Goal: Task Accomplishment & Management: Manage account settings

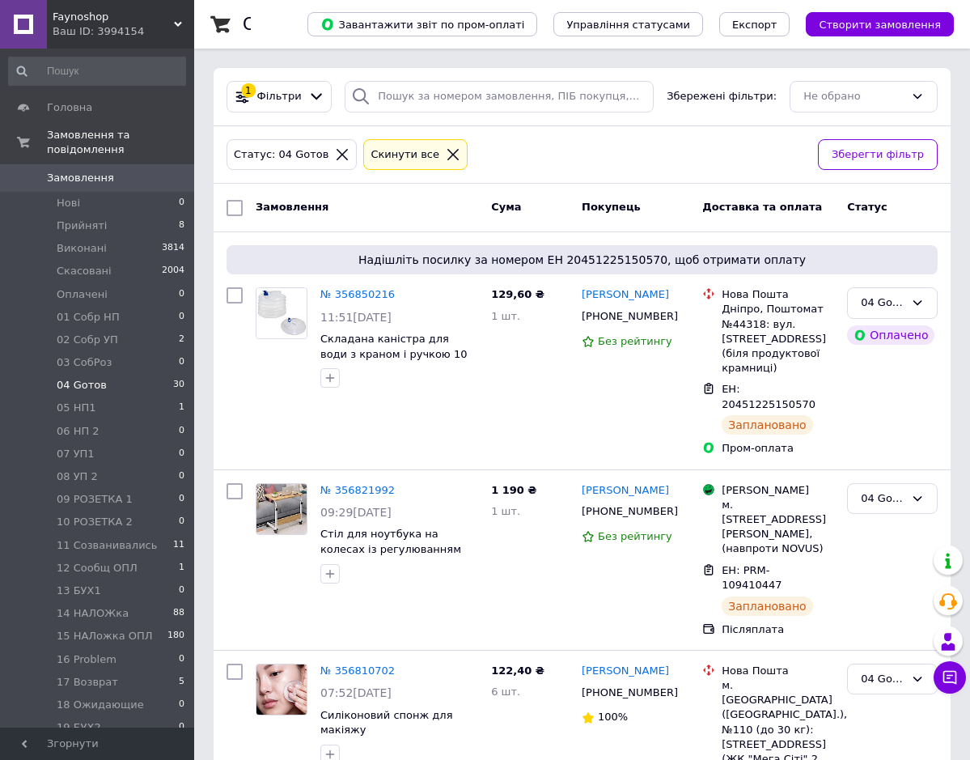
click at [113, 374] on li "04 Gотов 30" at bounding box center [97, 385] width 194 height 23
click at [237, 296] on input "checkbox" at bounding box center [235, 295] width 16 height 16
checkbox input "true"
click at [398, 292] on icon at bounding box center [404, 294] width 13 height 13
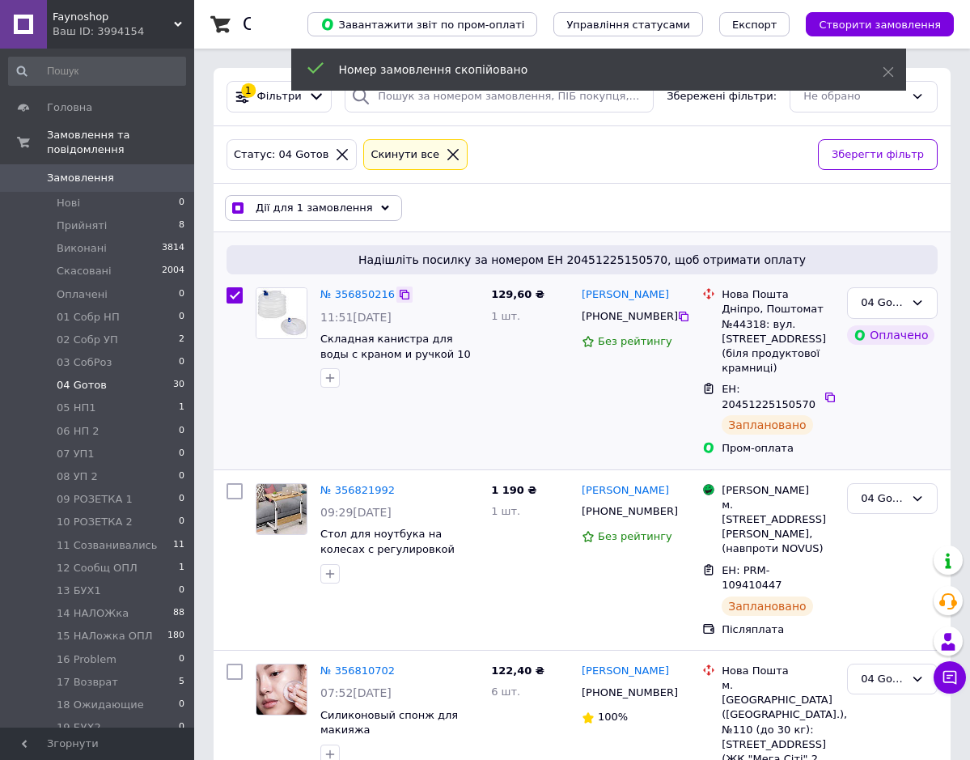
checkbox input "true"
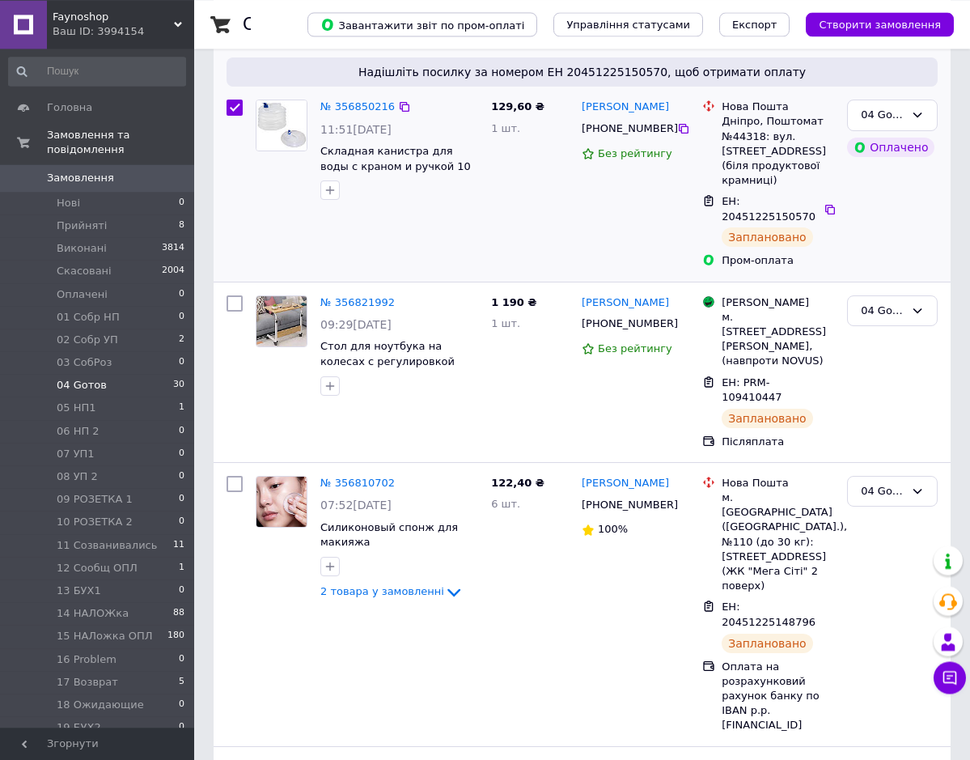
scroll to position [248, 0]
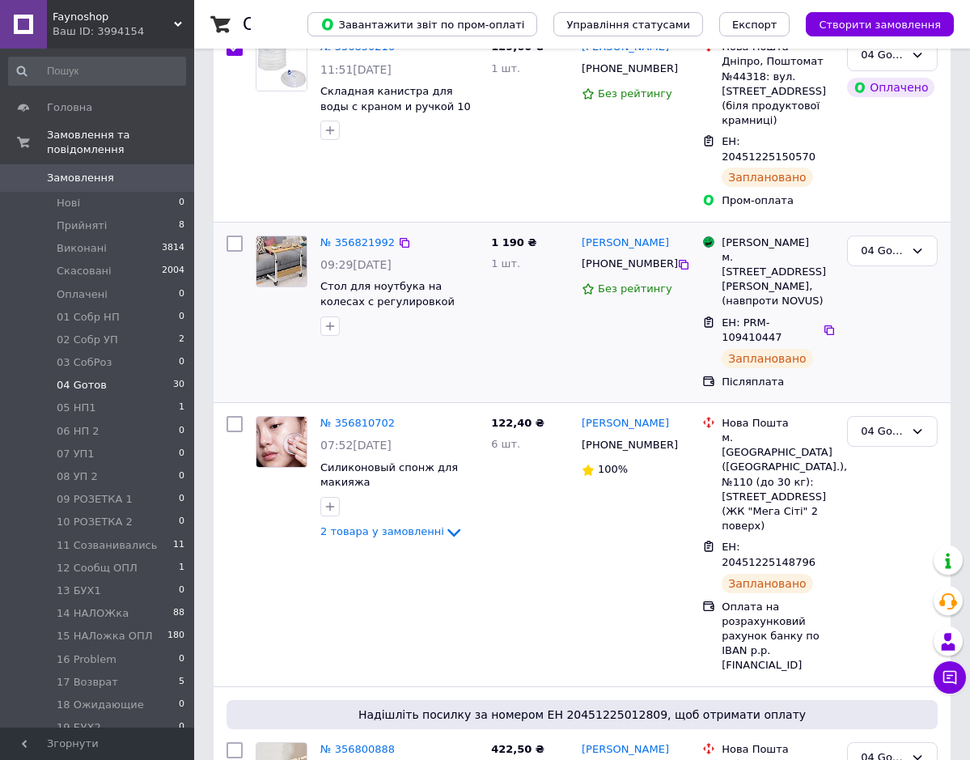
click at [236, 236] on input "checkbox" at bounding box center [235, 244] width 16 height 16
checkbox input "true"
click at [398, 236] on icon at bounding box center [404, 242] width 13 height 13
checkbox input "true"
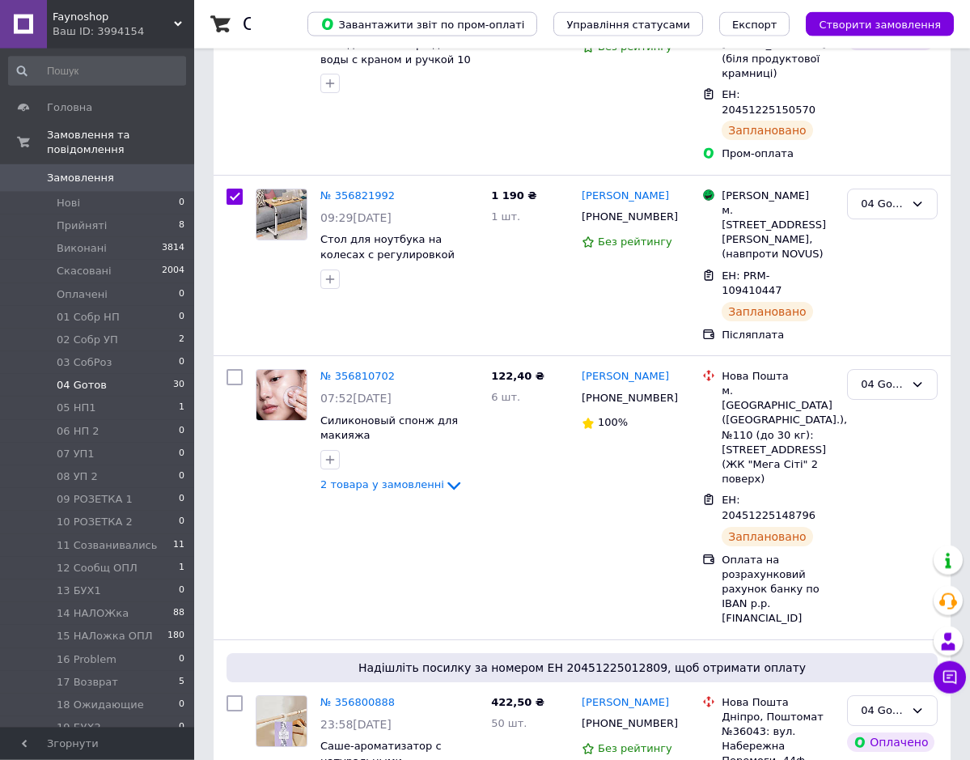
scroll to position [330, 0]
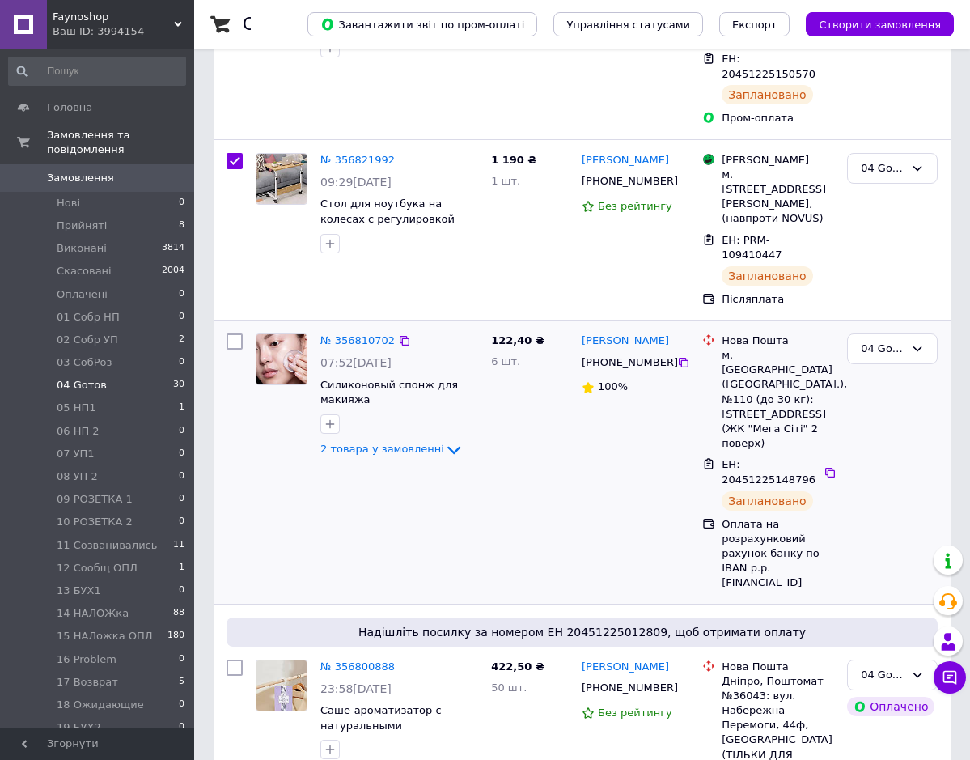
click at [236, 333] on input "checkbox" at bounding box center [235, 341] width 16 height 16
checkbox input "true"
click at [400, 336] on icon at bounding box center [405, 341] width 10 height 10
checkbox input "true"
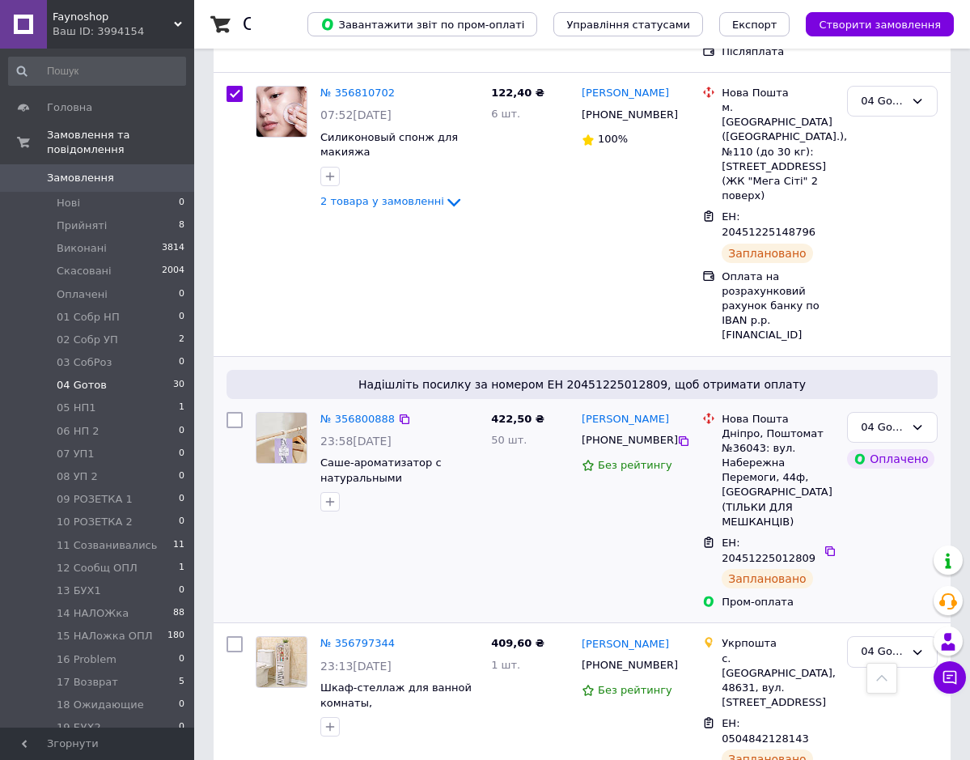
scroll to position [743, 0]
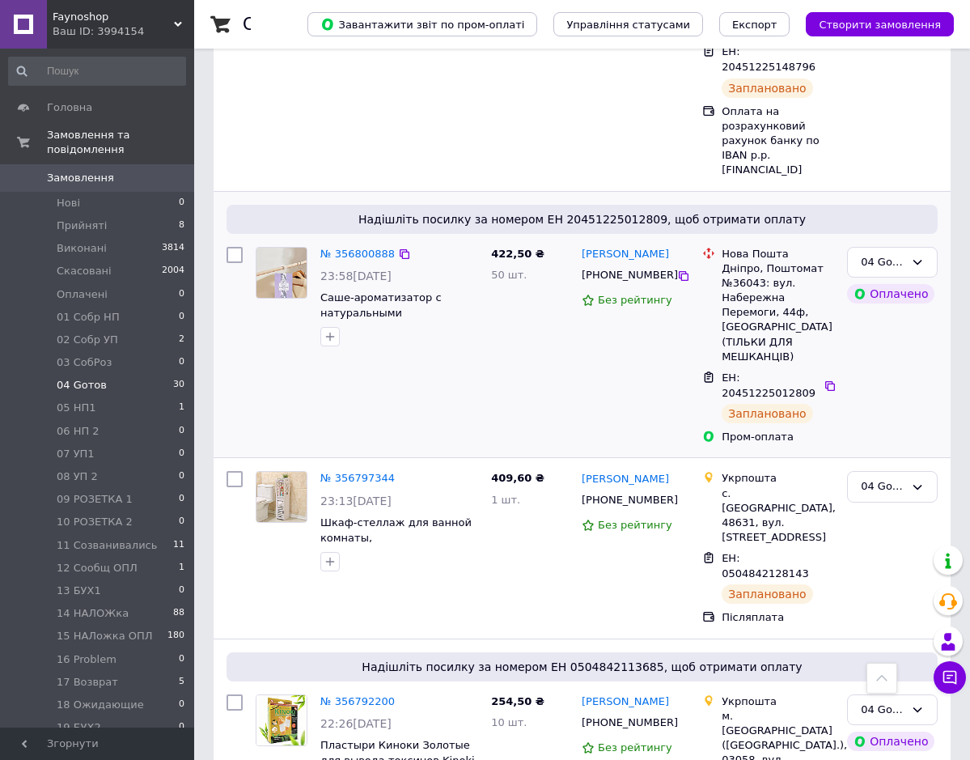
drag, startPoint x: 230, startPoint y: 181, endPoint x: 278, endPoint y: 190, distance: 49.4
click at [234, 247] on input "checkbox" at bounding box center [235, 255] width 16 height 16
checkbox input "true"
click at [400, 249] on icon at bounding box center [405, 254] width 10 height 10
checkbox input "true"
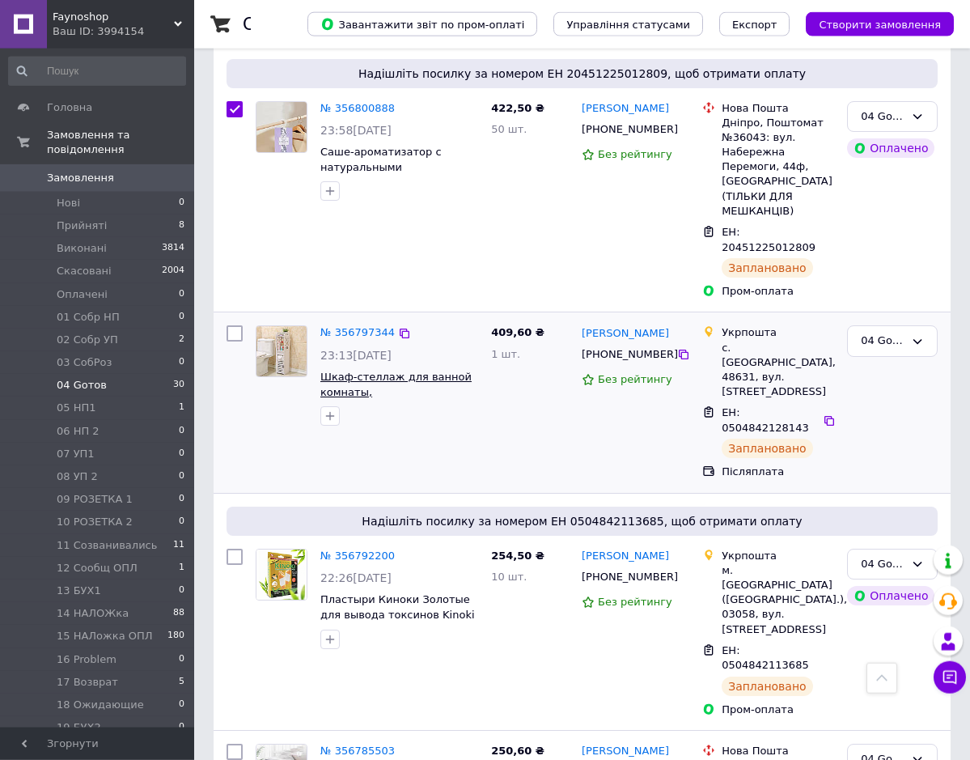
scroll to position [908, 0]
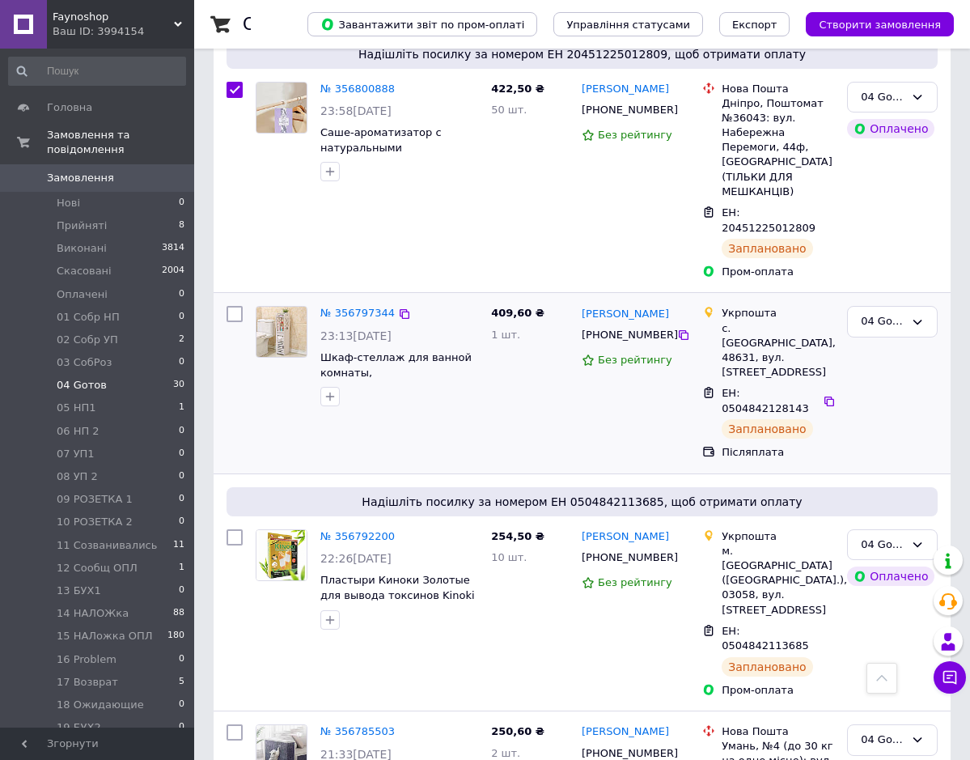
click at [233, 306] on input "checkbox" at bounding box center [235, 314] width 16 height 16
checkbox input "true"
click at [399, 308] on icon at bounding box center [404, 314] width 13 height 13
checkbox input "true"
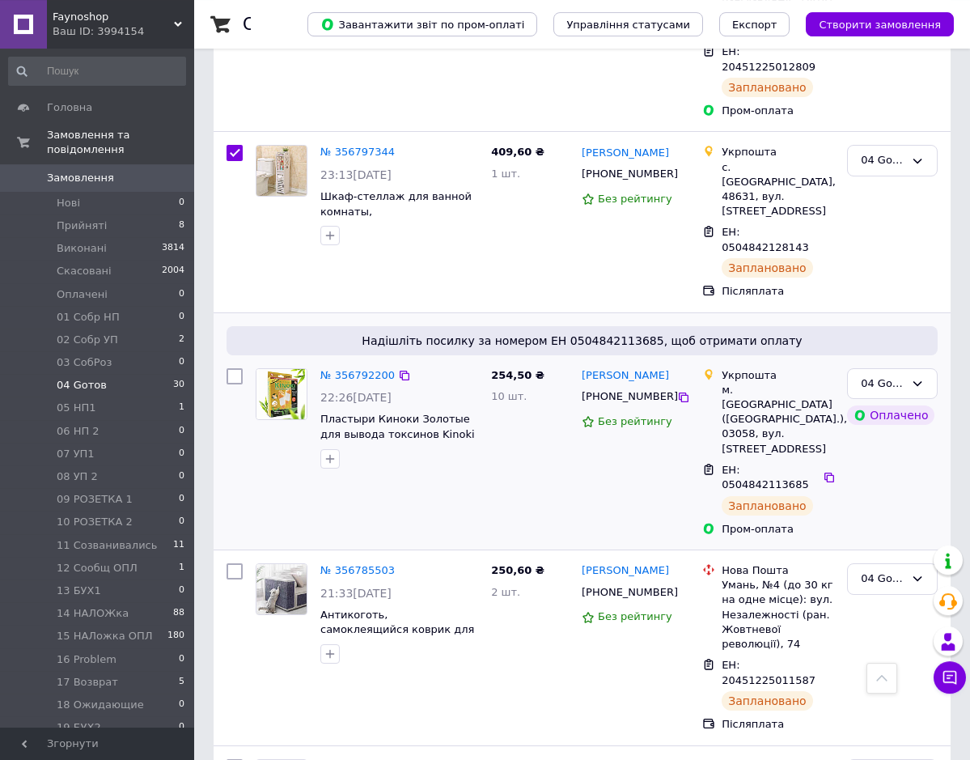
scroll to position [1073, 0]
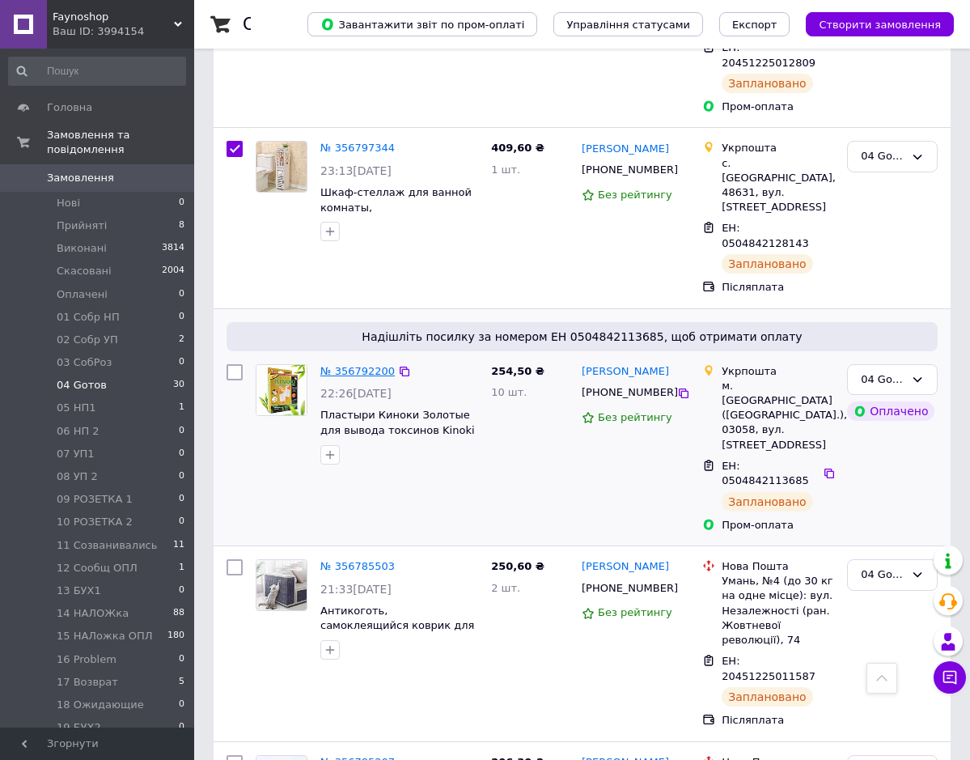
drag, startPoint x: 234, startPoint y: 240, endPoint x: 366, endPoint y: 236, distance: 132.0
click at [234, 364] on input "checkbox" at bounding box center [235, 372] width 16 height 16
checkbox input "true"
drag, startPoint x: 396, startPoint y: 241, endPoint x: 436, endPoint y: 244, distance: 40.5
click at [398, 365] on icon at bounding box center [404, 371] width 13 height 13
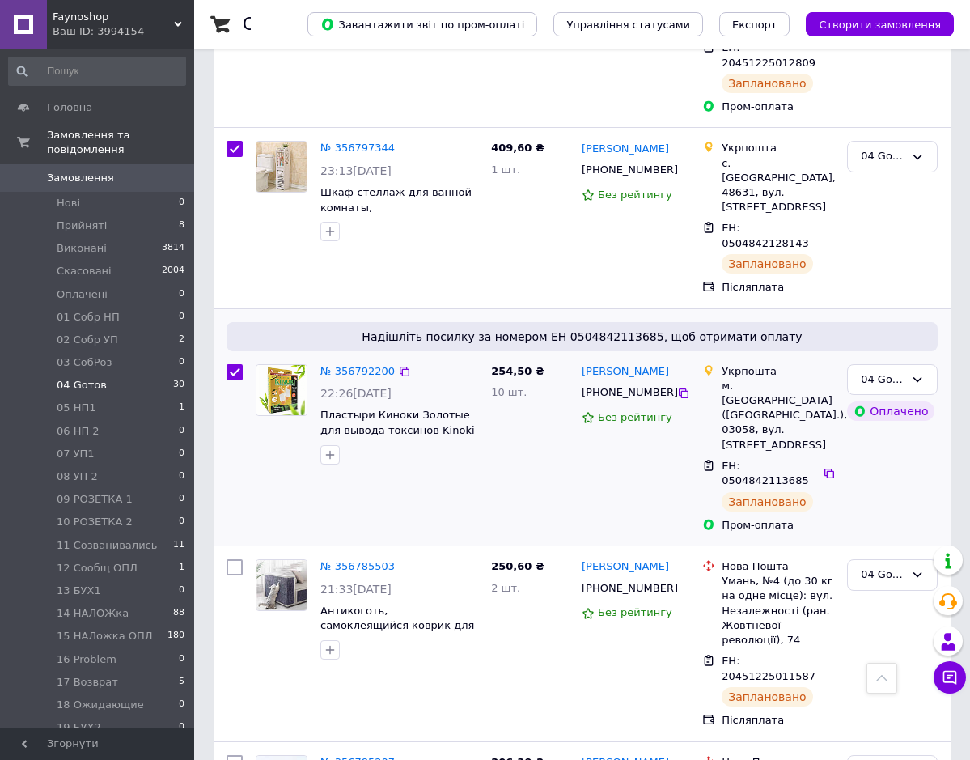
checkbox input "true"
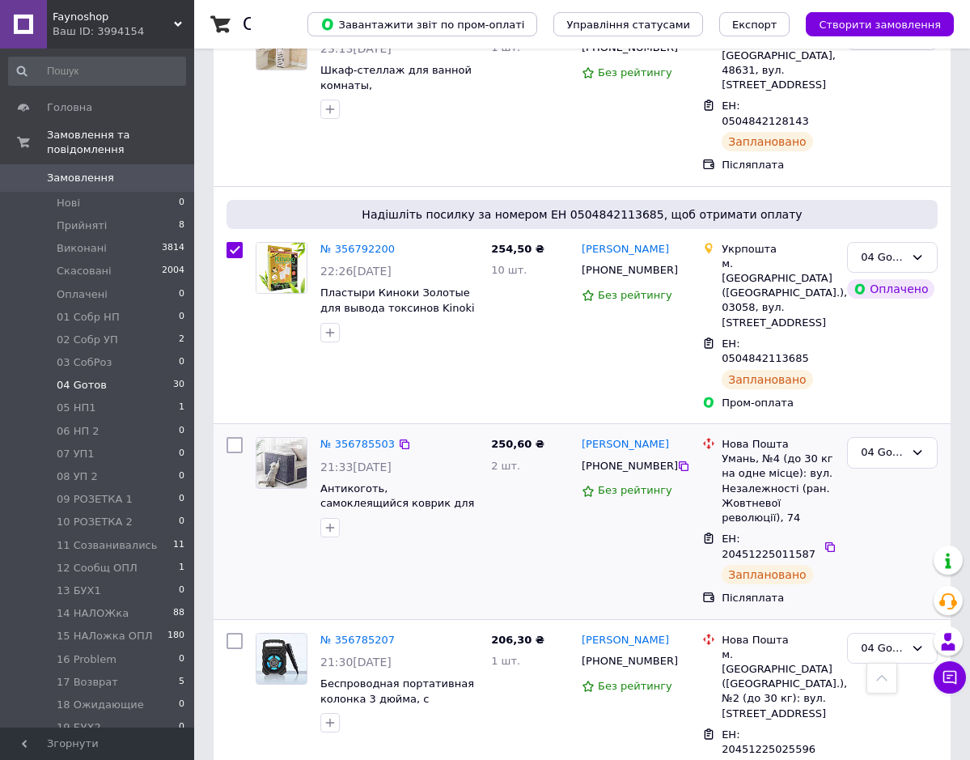
scroll to position [1238, 0]
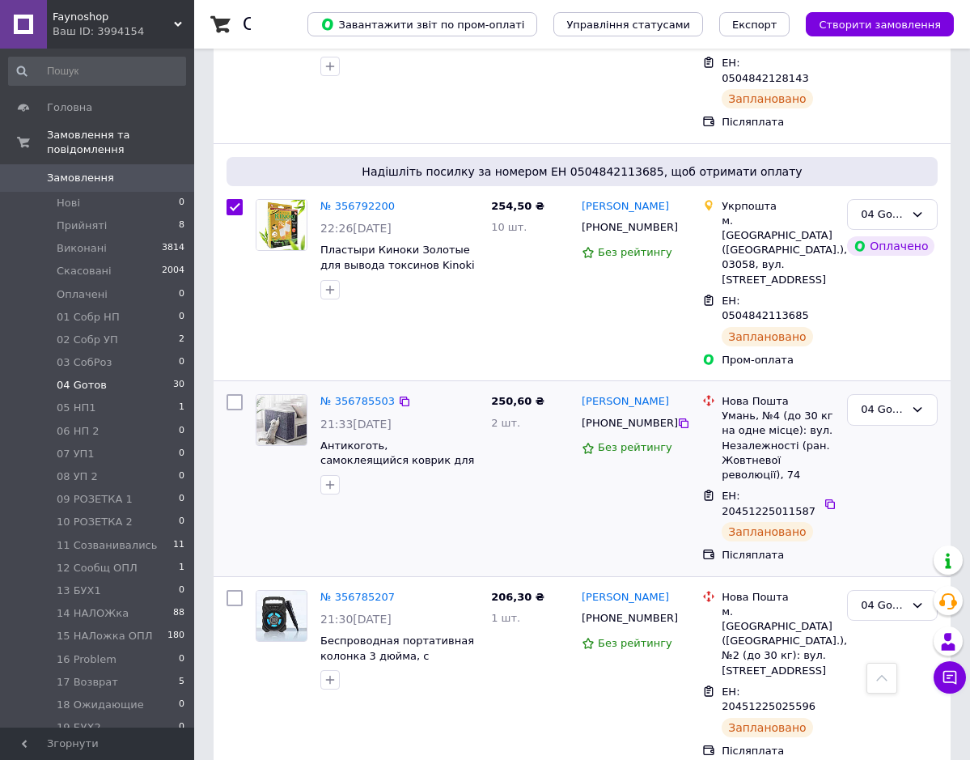
click at [231, 394] on input "checkbox" at bounding box center [235, 402] width 16 height 16
checkbox input "true"
click at [400, 397] on icon at bounding box center [405, 402] width 10 height 10
checkbox input "true"
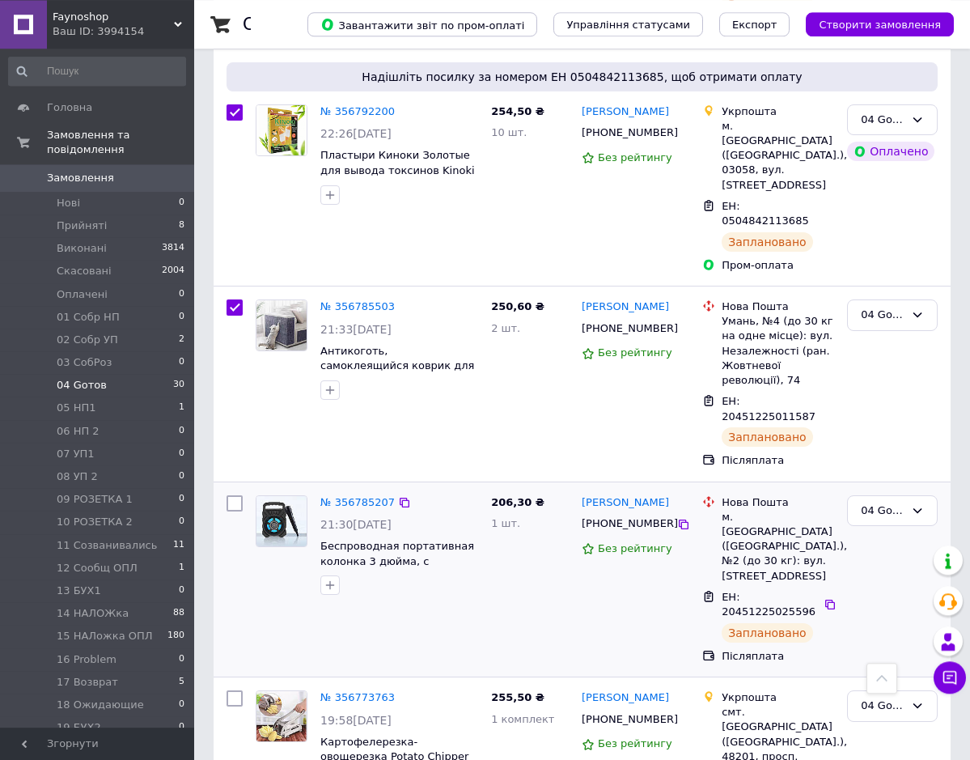
scroll to position [1403, 0]
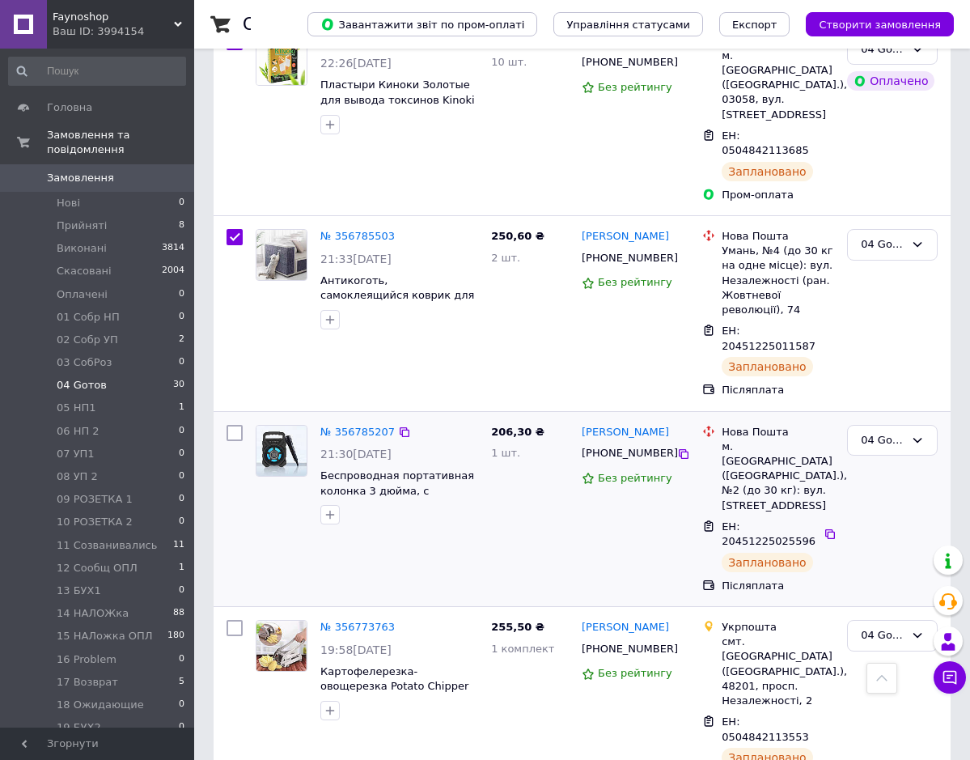
click at [232, 425] on input "checkbox" at bounding box center [235, 433] width 16 height 16
checkbox input "true"
click at [398, 426] on icon at bounding box center [404, 432] width 13 height 13
checkbox input "true"
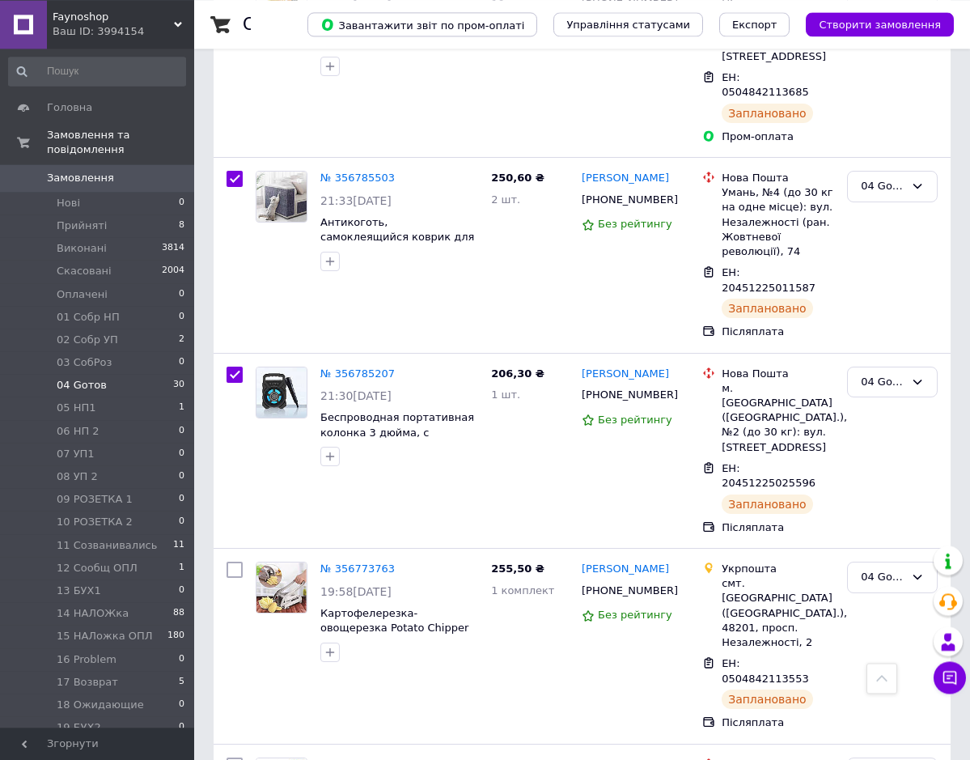
scroll to position [1486, 0]
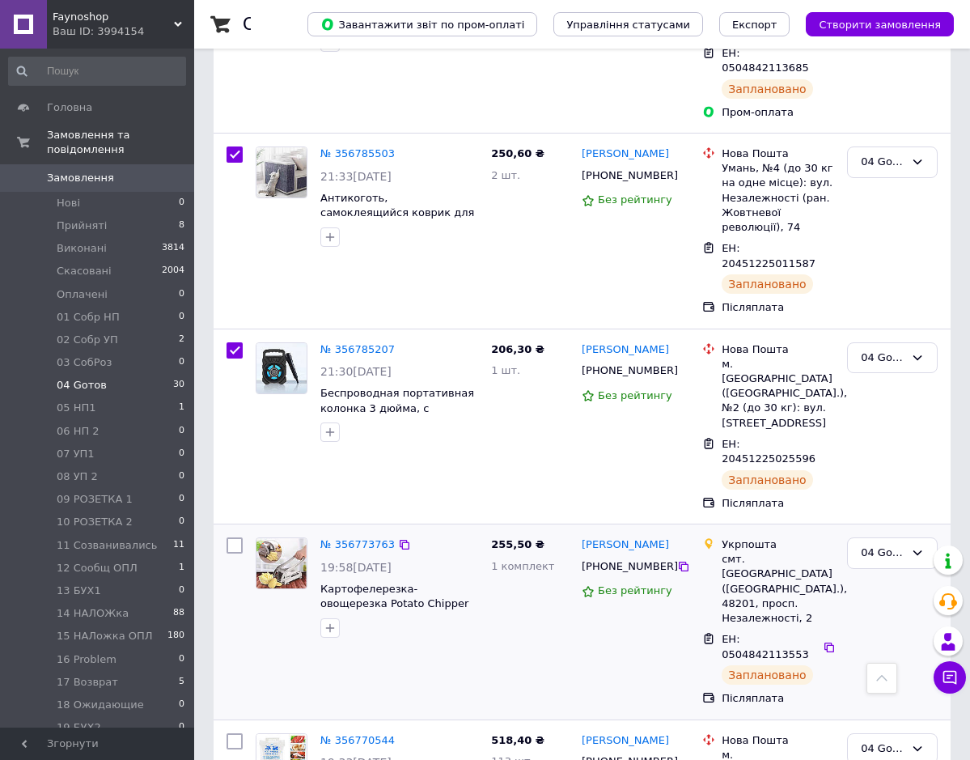
click at [236, 537] on input "checkbox" at bounding box center [235, 545] width 16 height 16
checkbox input "true"
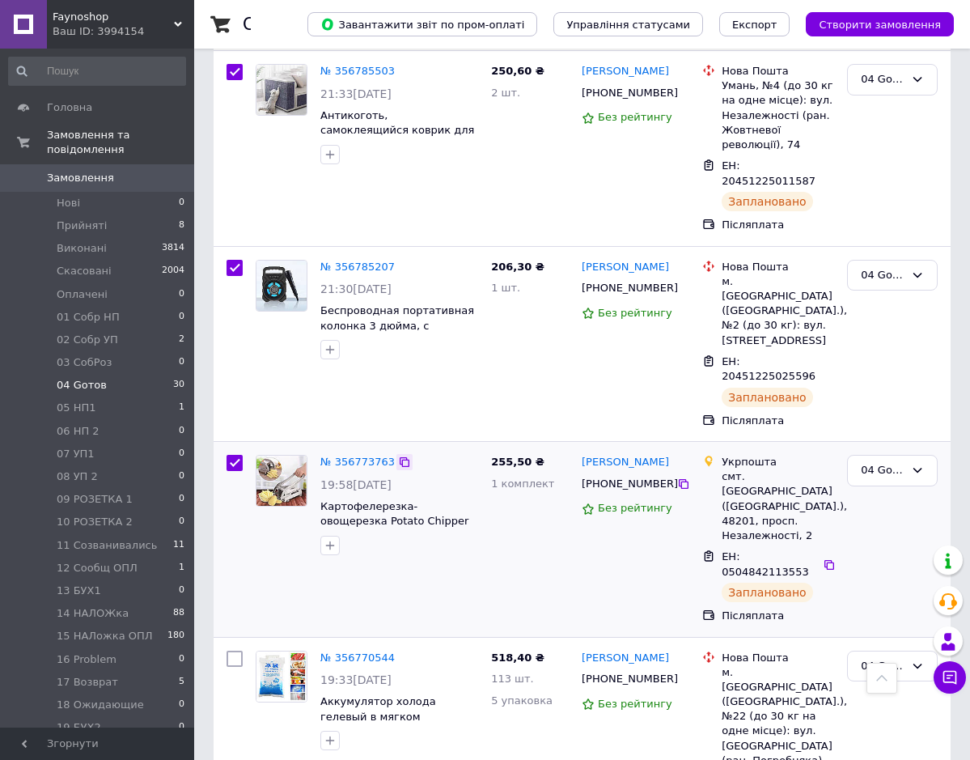
click at [398, 456] on icon at bounding box center [404, 462] width 13 height 13
checkbox input "true"
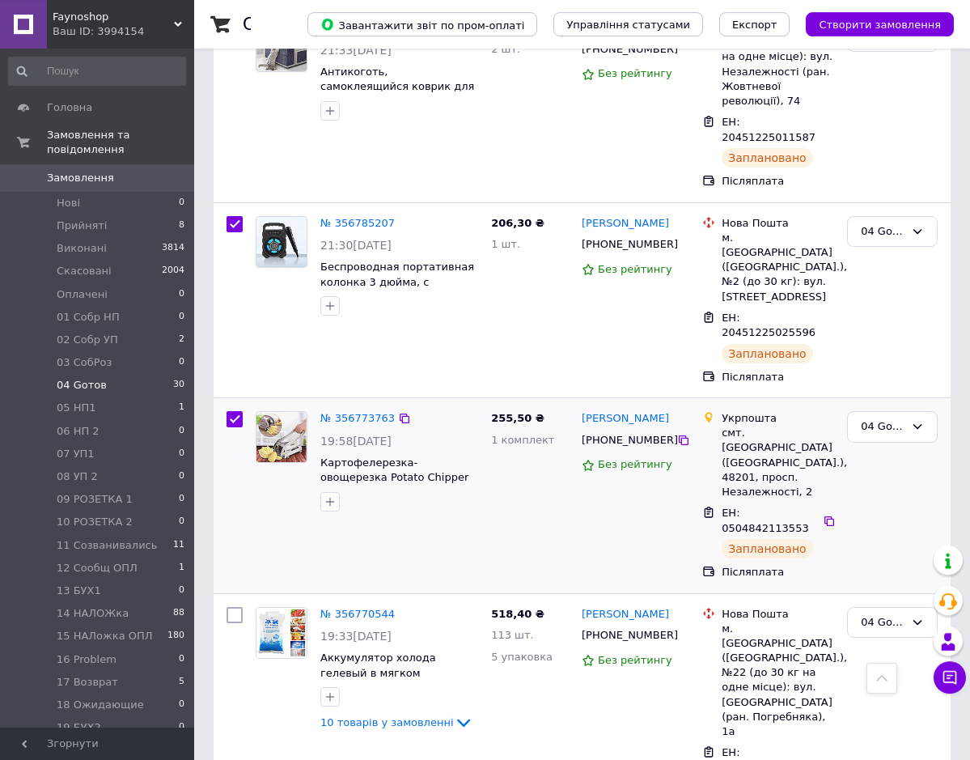
scroll to position [1651, 0]
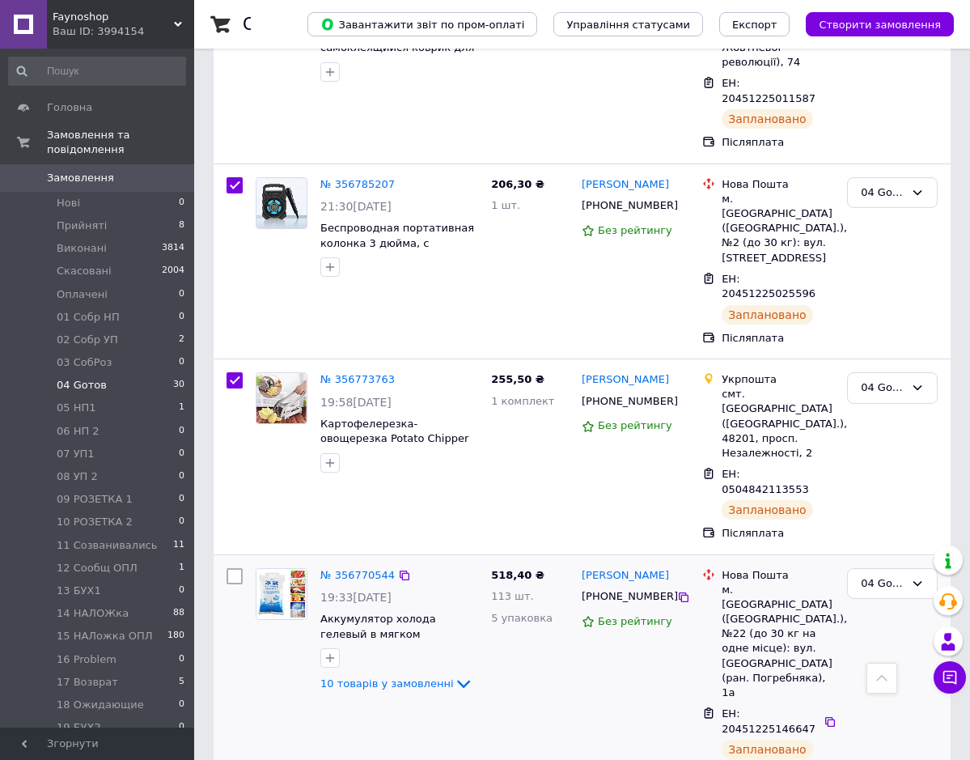
click at [235, 568] on input "checkbox" at bounding box center [235, 576] width 16 height 16
checkbox input "true"
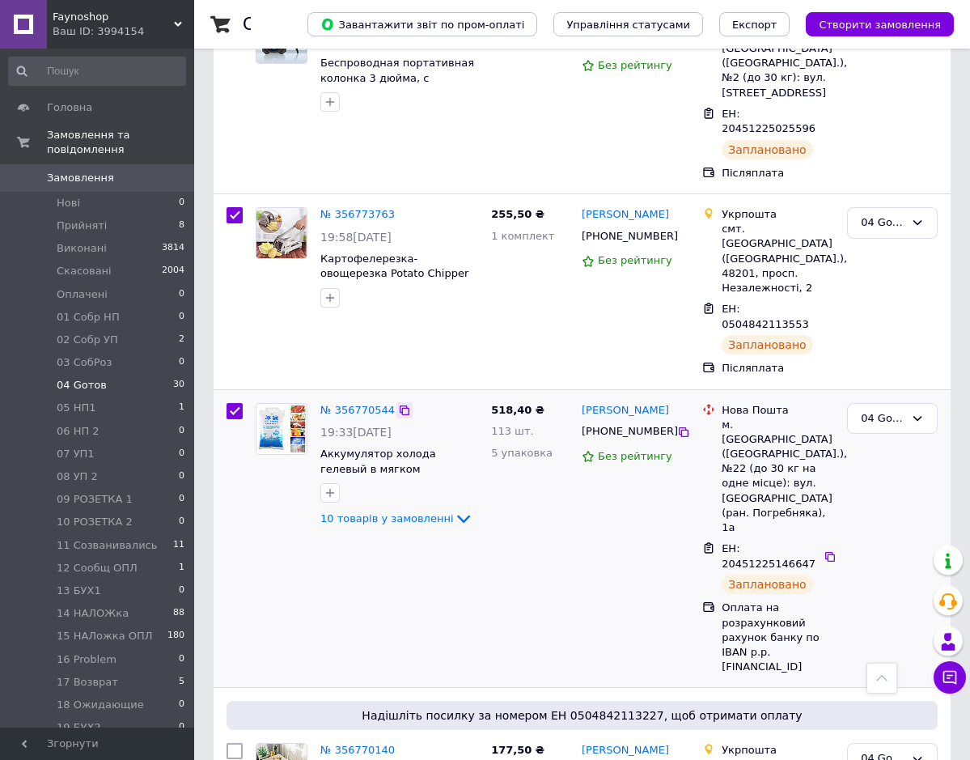
click at [398, 404] on icon at bounding box center [404, 410] width 13 height 13
checkbox input "true"
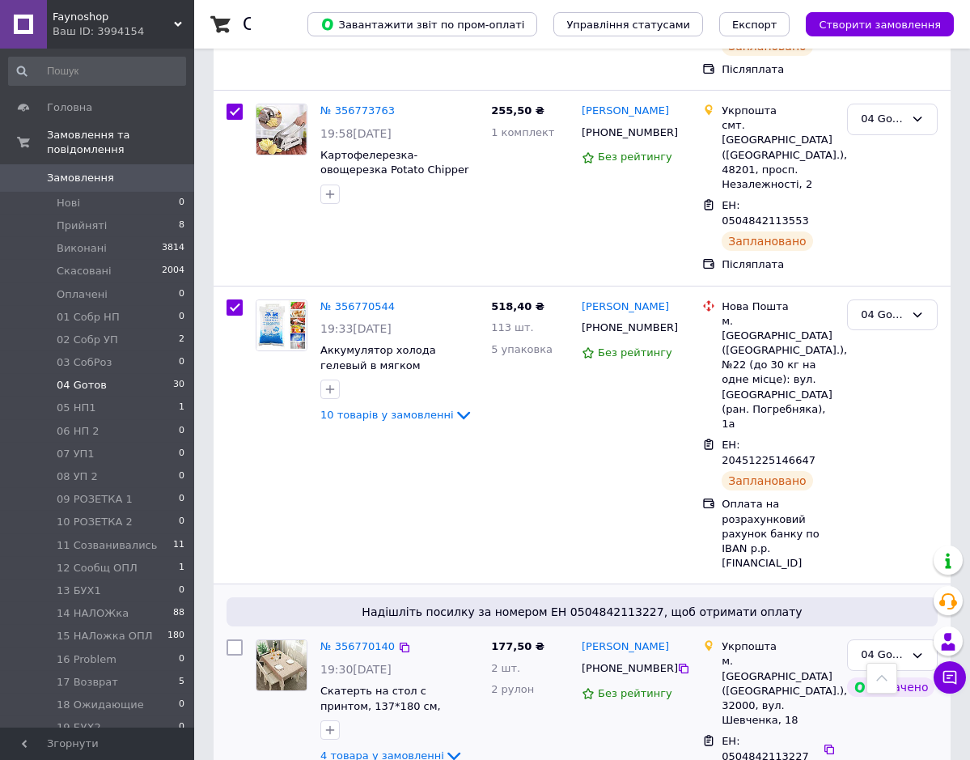
scroll to position [1981, 0]
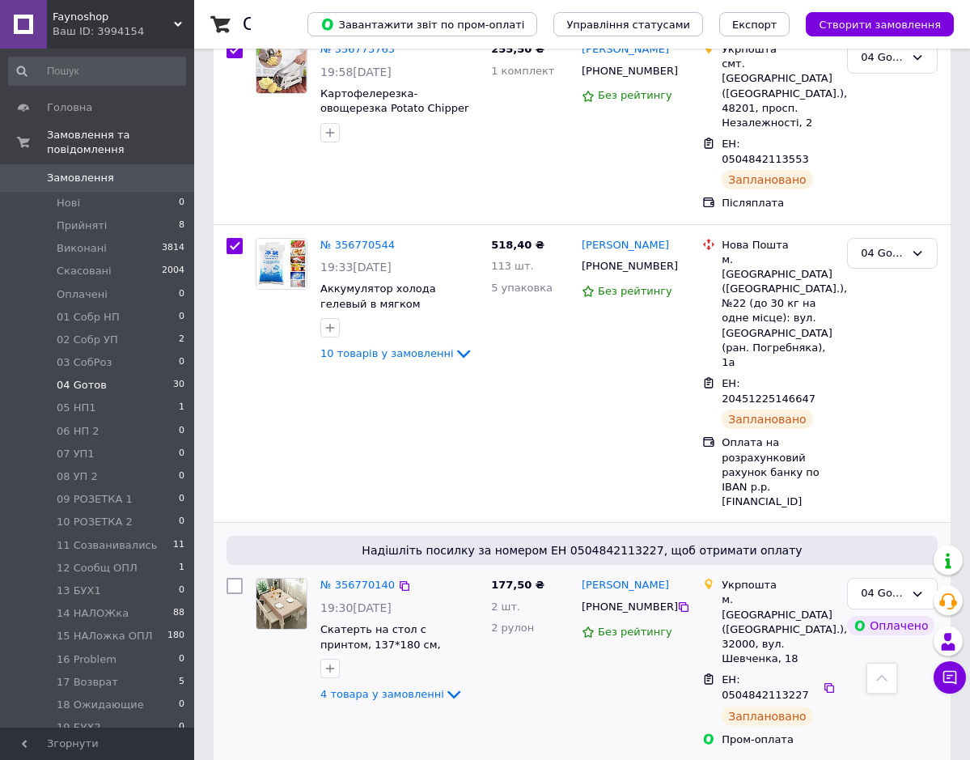
drag, startPoint x: 233, startPoint y: 331, endPoint x: 388, endPoint y: 329, distance: 154.6
click at [235, 578] on input "checkbox" at bounding box center [235, 586] width 16 height 16
checkbox input "true"
click at [398, 579] on icon at bounding box center [404, 585] width 13 height 13
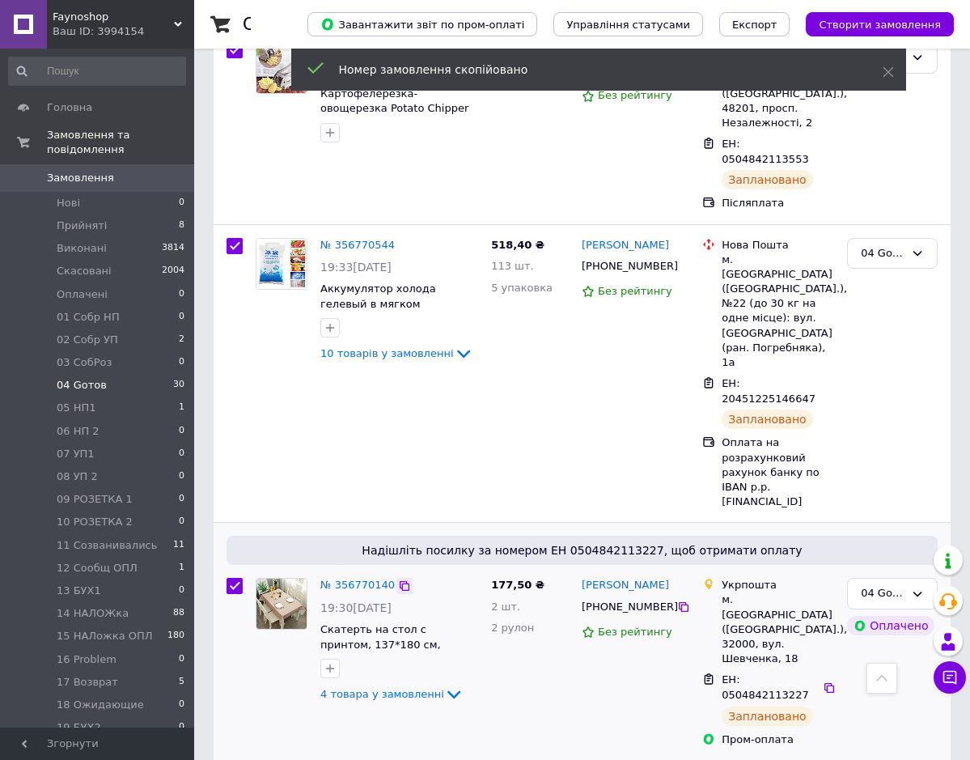
click at [398, 579] on icon at bounding box center [404, 585] width 13 height 13
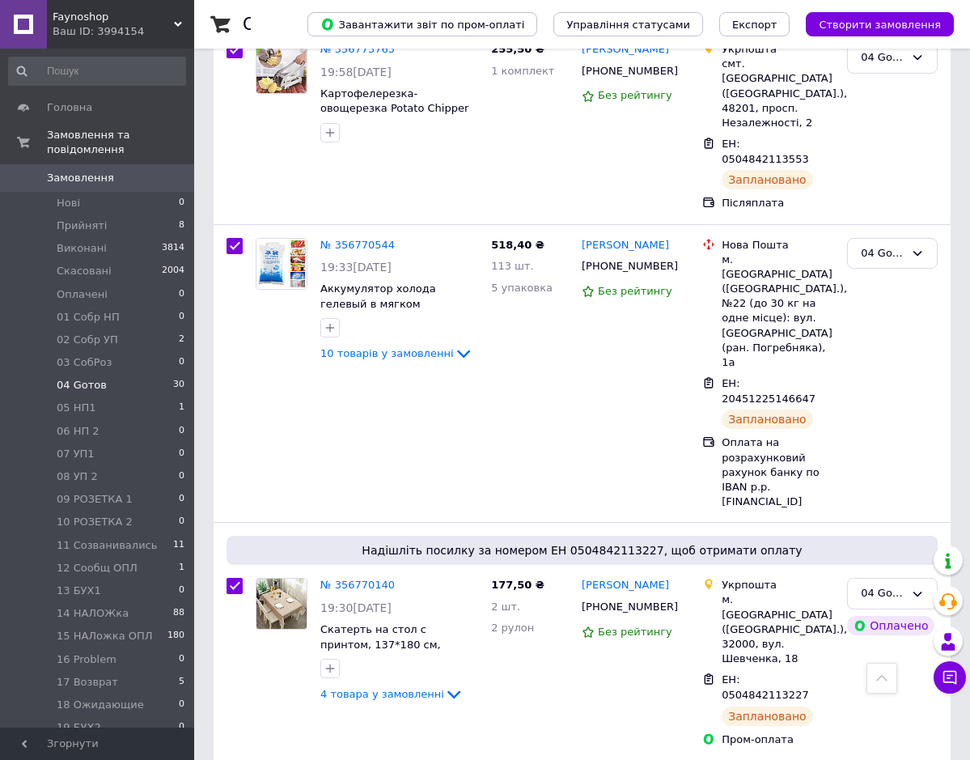
click at [879, 671] on div at bounding box center [882, 678] width 31 height 31
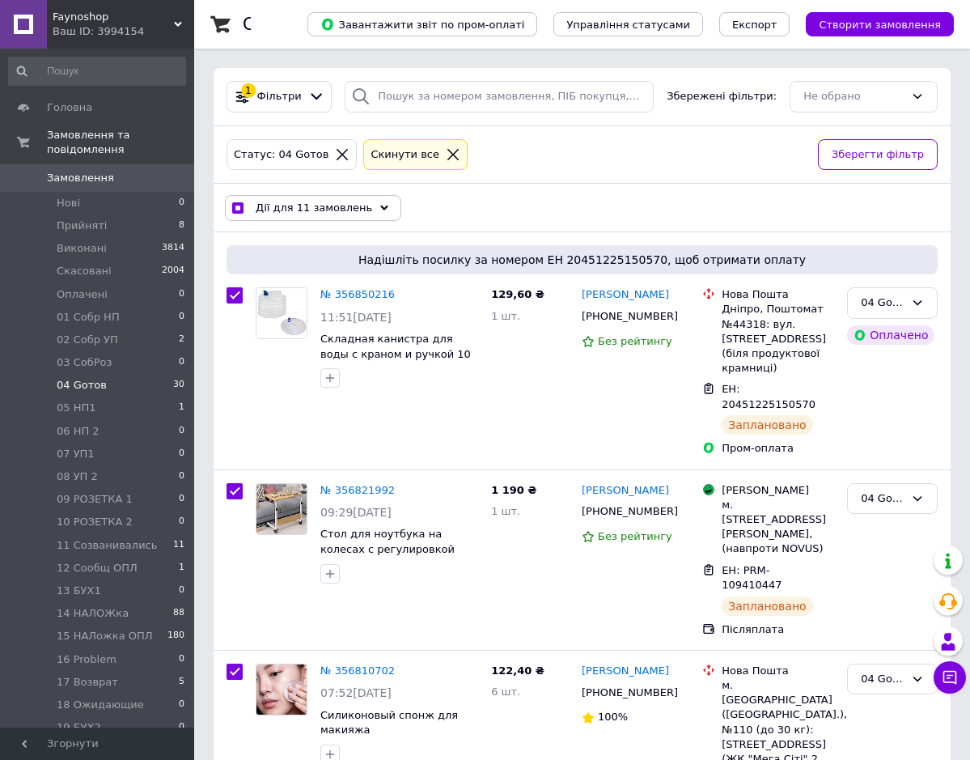
click at [380, 207] on use at bounding box center [384, 207] width 8 height 5
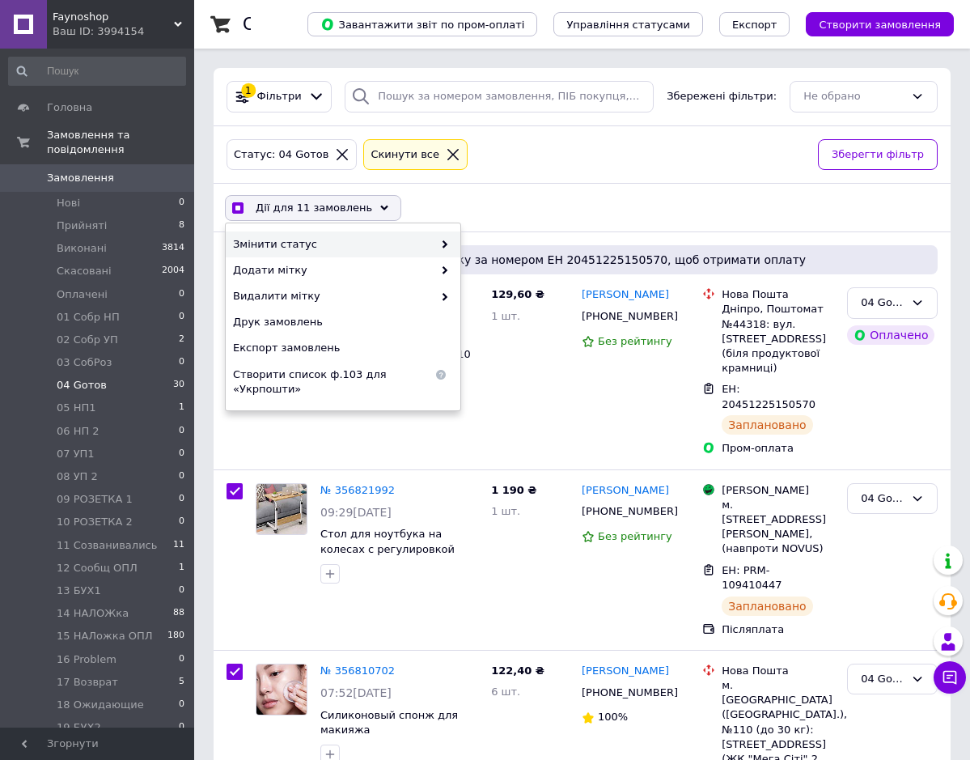
click at [445, 243] on icon at bounding box center [445, 244] width 8 height 8
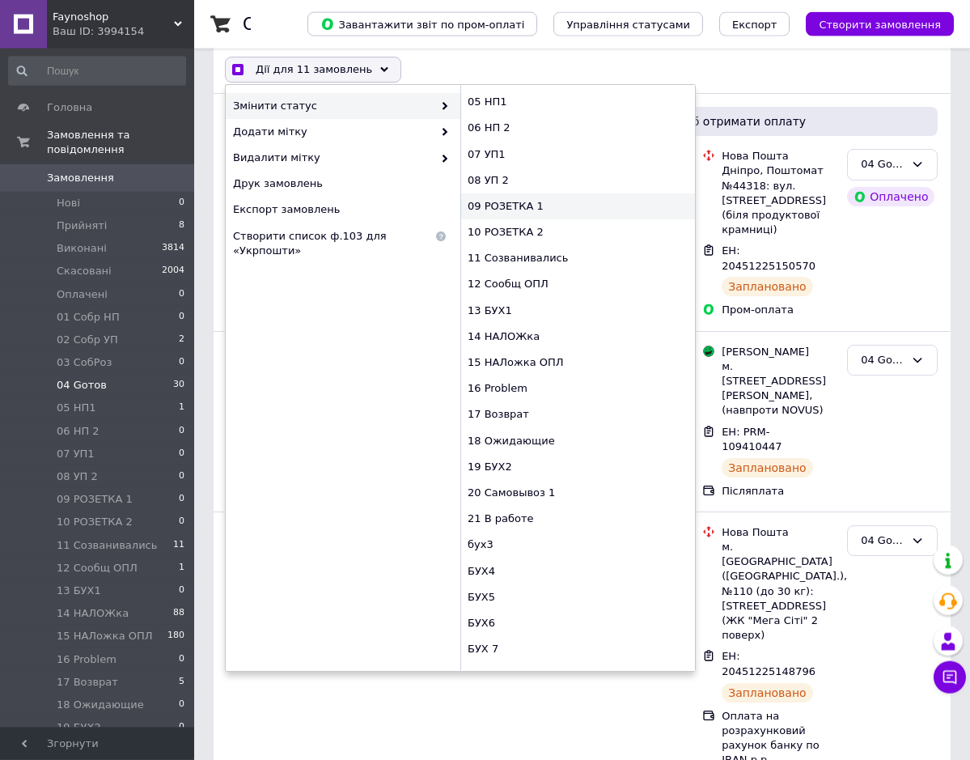
scroll to position [165, 0]
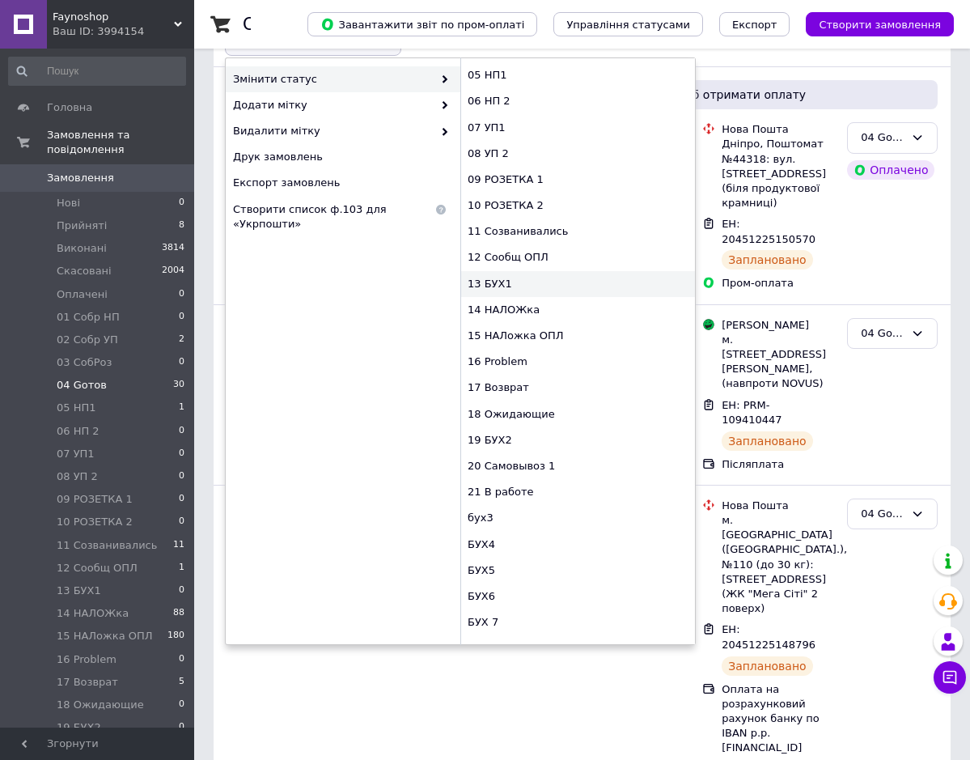
checkbox input "true"
click at [520, 287] on div "13 БУХ1" at bounding box center [578, 284] width 235 height 26
checkbox input "false"
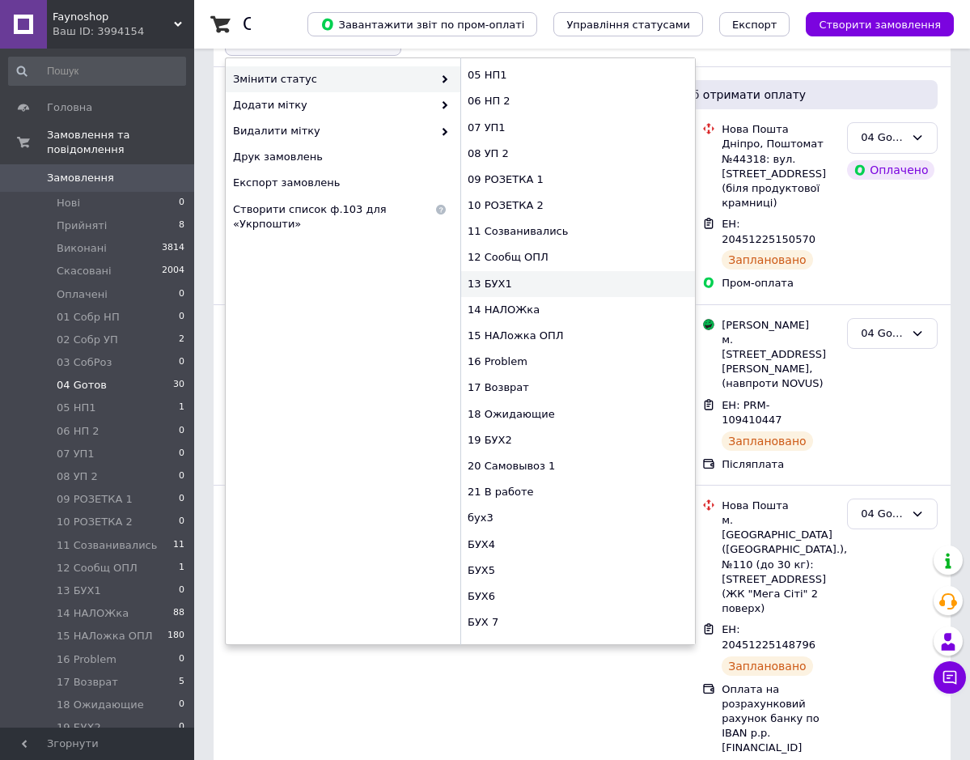
checkbox input "false"
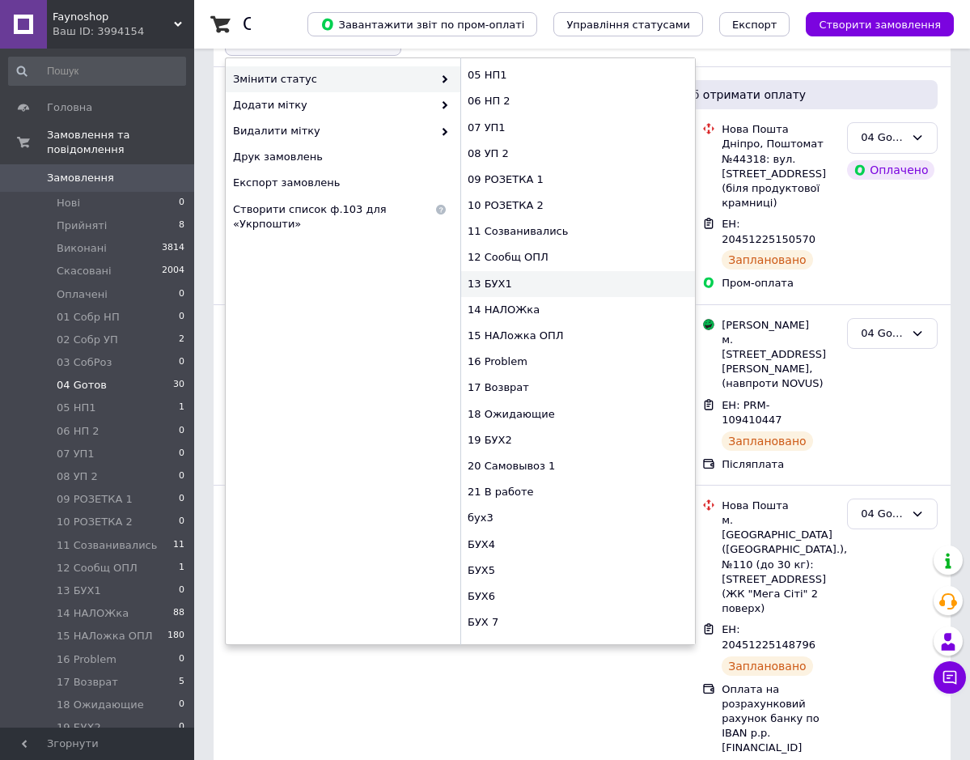
checkbox input "false"
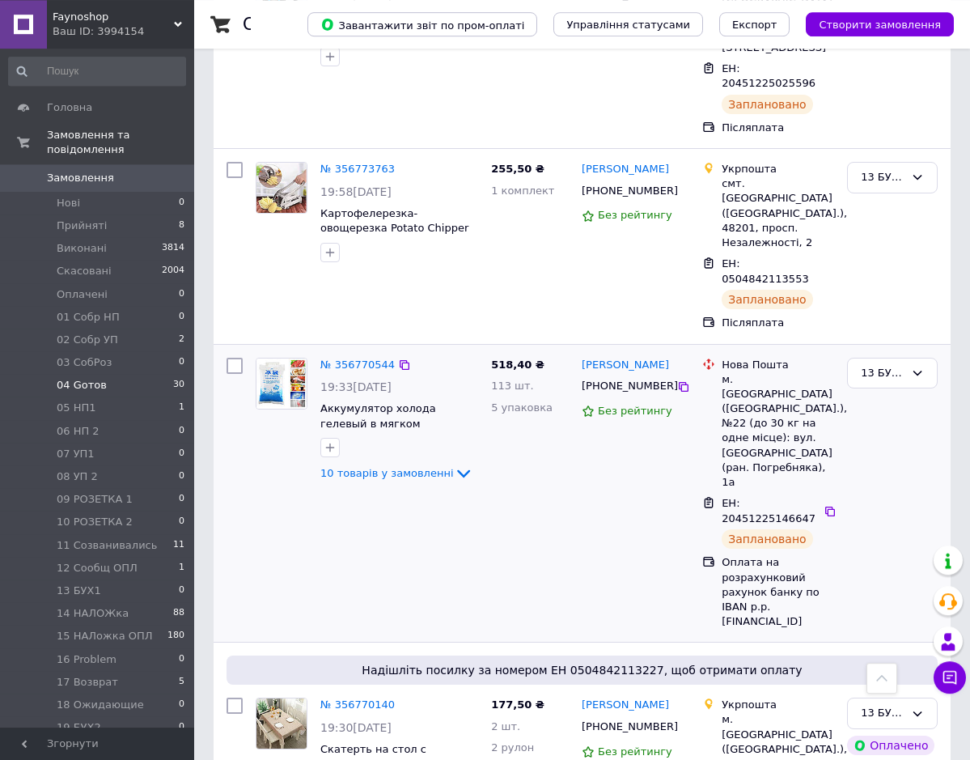
scroll to position [1899, 0]
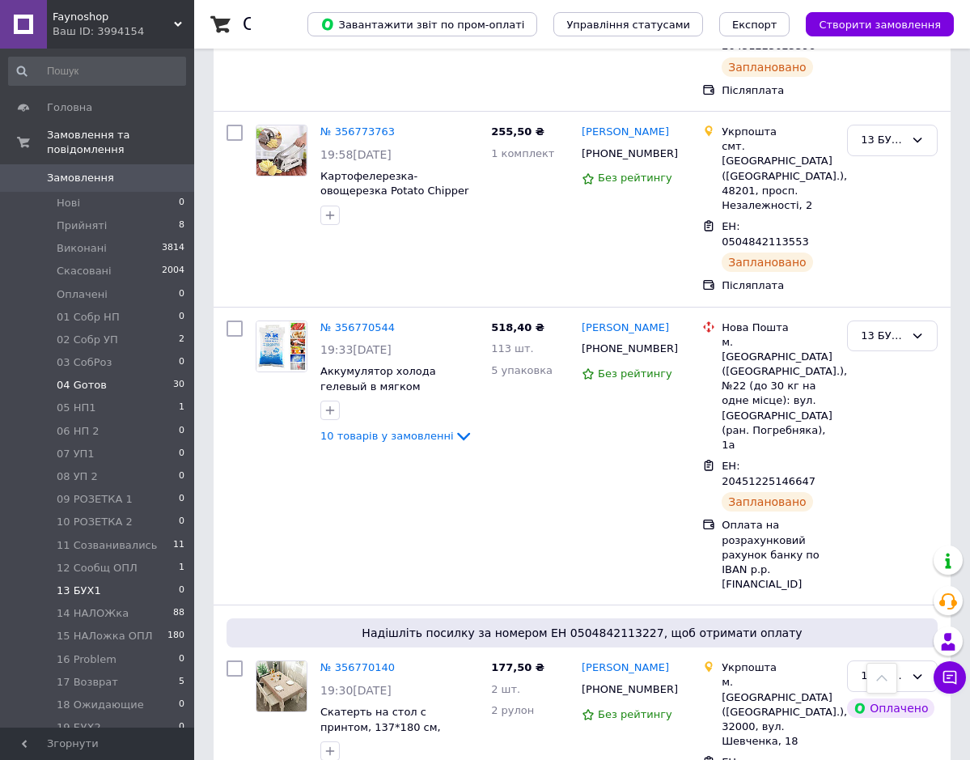
click at [106, 579] on li "13 БУХ1 0" at bounding box center [97, 590] width 194 height 23
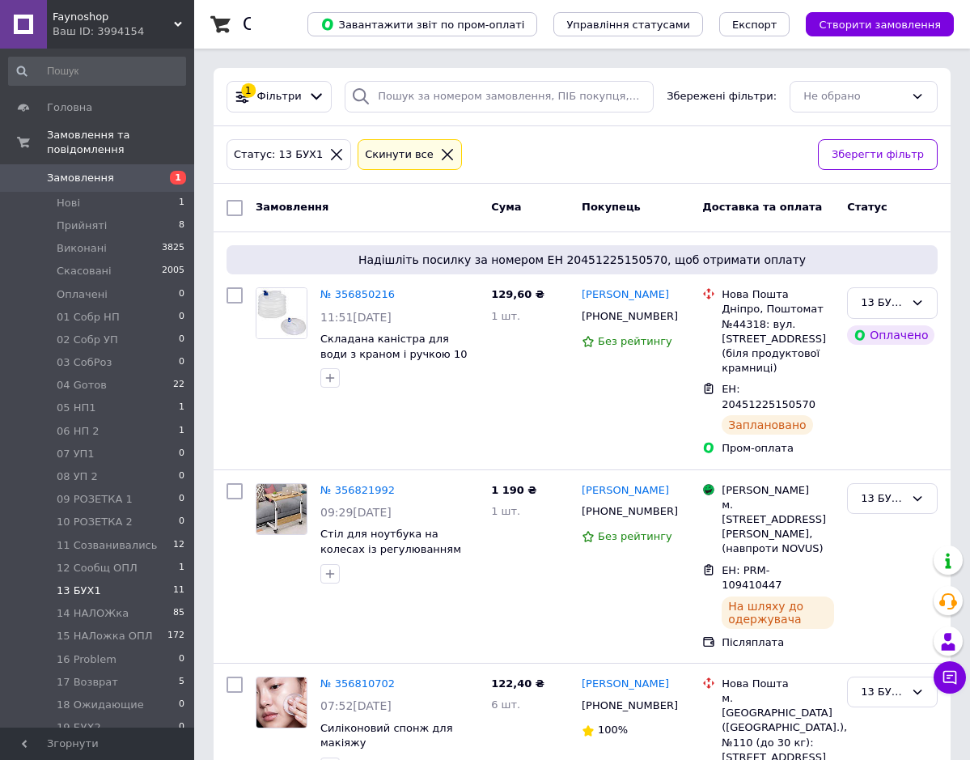
click at [110, 579] on li "13 БУХ1 11" at bounding box center [97, 590] width 194 height 23
click at [101, 376] on li "04 Gотов 22" at bounding box center [97, 385] width 194 height 23
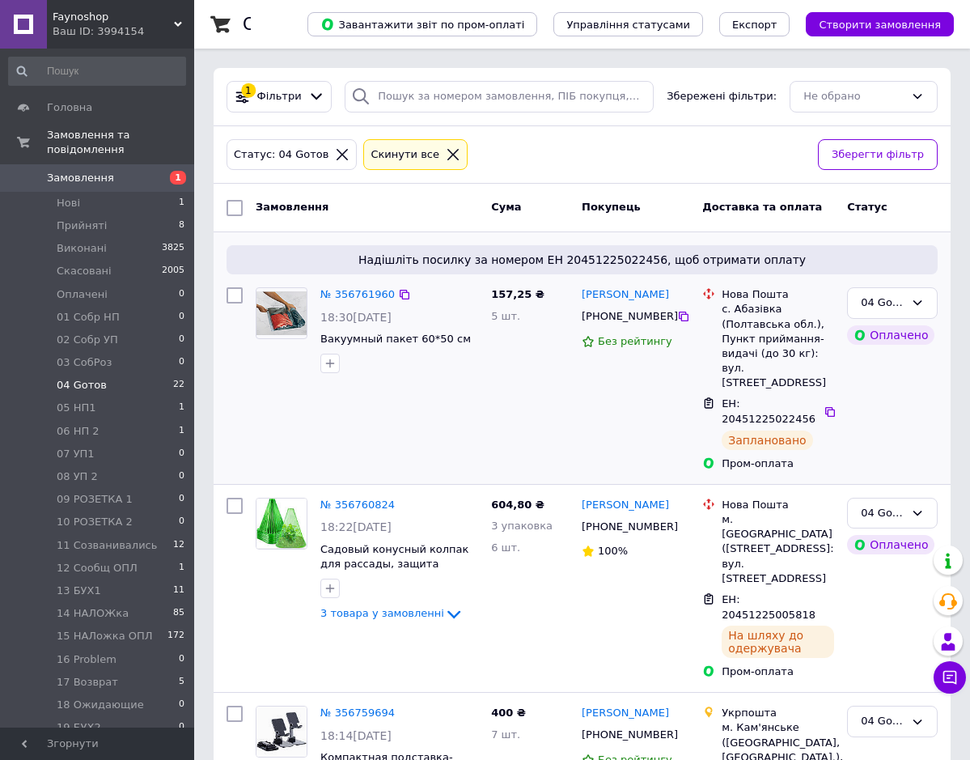
click at [235, 297] on input "checkbox" at bounding box center [235, 295] width 16 height 16
checkbox input "true"
click at [398, 295] on icon at bounding box center [404, 294] width 13 height 13
checkbox input "true"
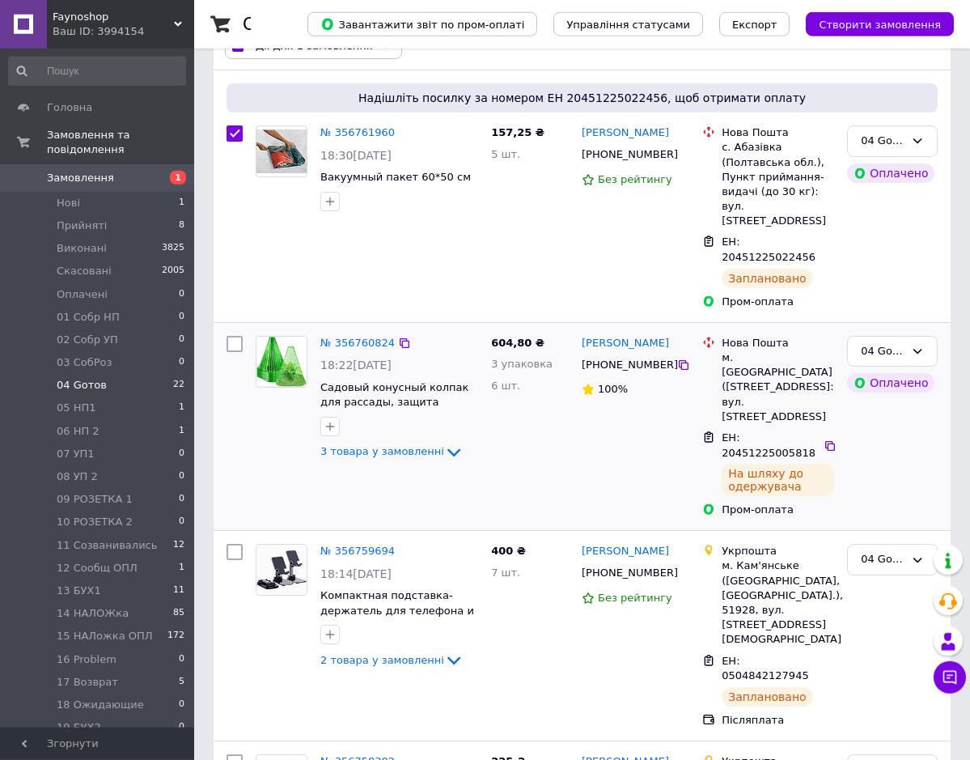
scroll to position [165, 0]
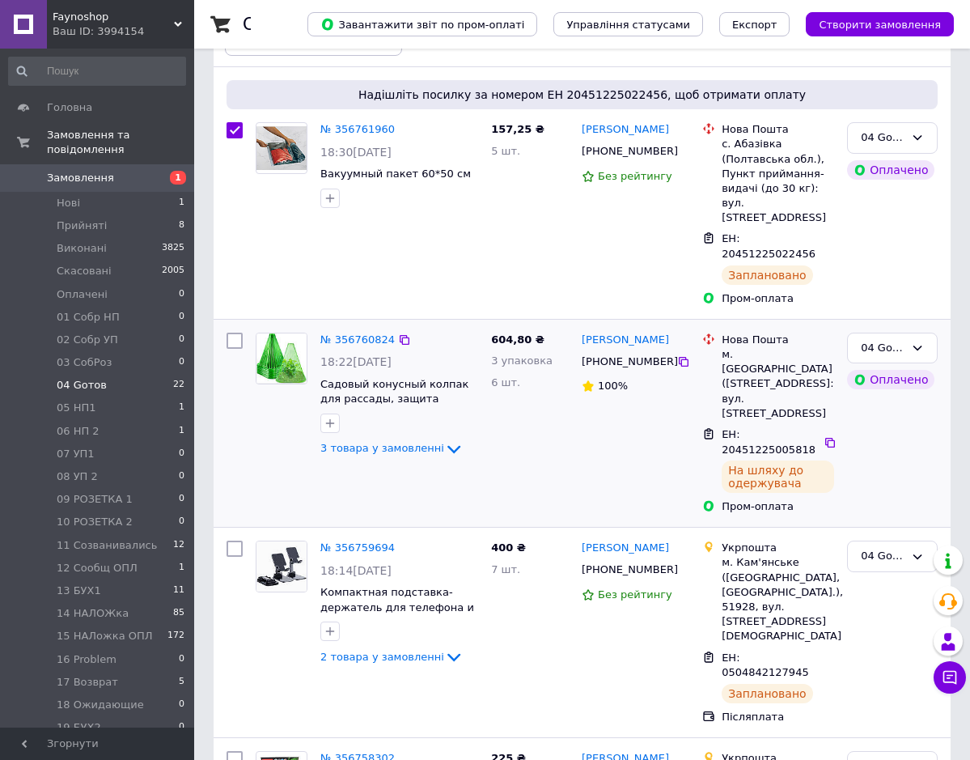
click at [231, 333] on input "checkbox" at bounding box center [235, 341] width 16 height 16
checkbox input "true"
click at [398, 333] on icon at bounding box center [404, 339] width 13 height 13
checkbox input "true"
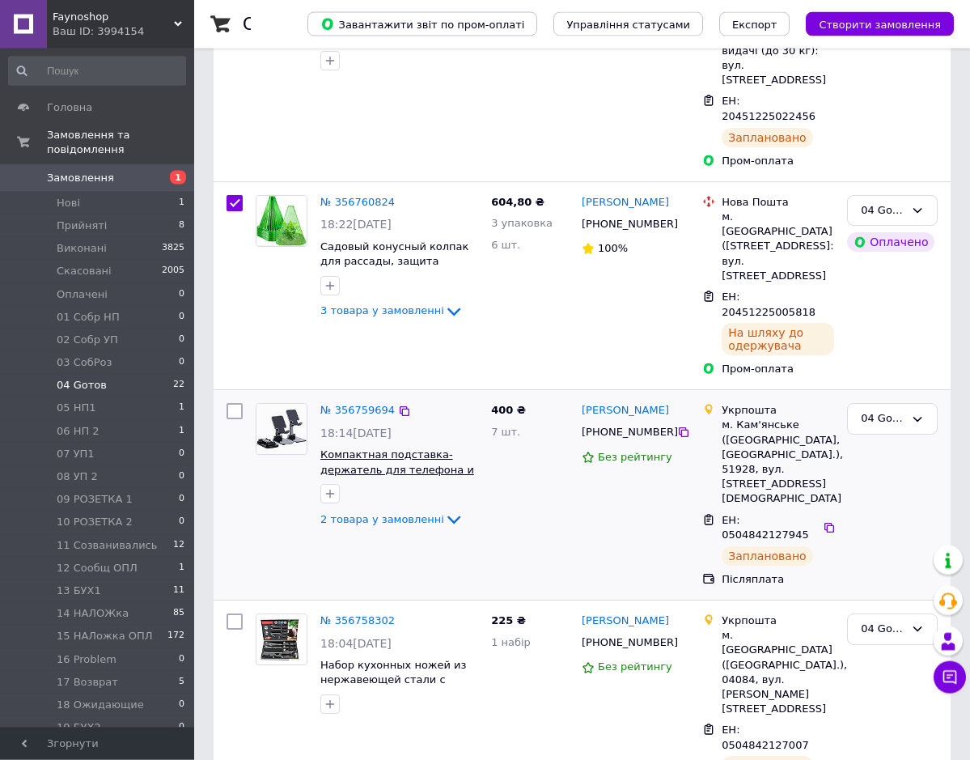
scroll to position [330, 0]
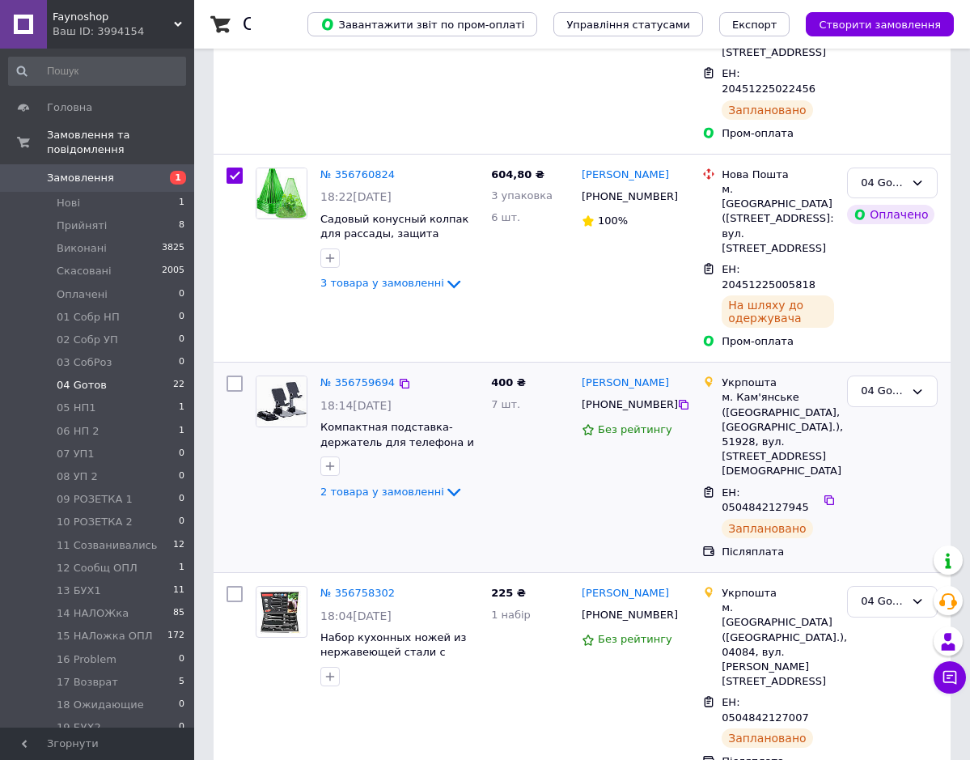
click at [234, 376] on input "checkbox" at bounding box center [235, 384] width 16 height 16
checkbox input "true"
click at [398, 377] on icon at bounding box center [404, 383] width 13 height 13
checkbox input "true"
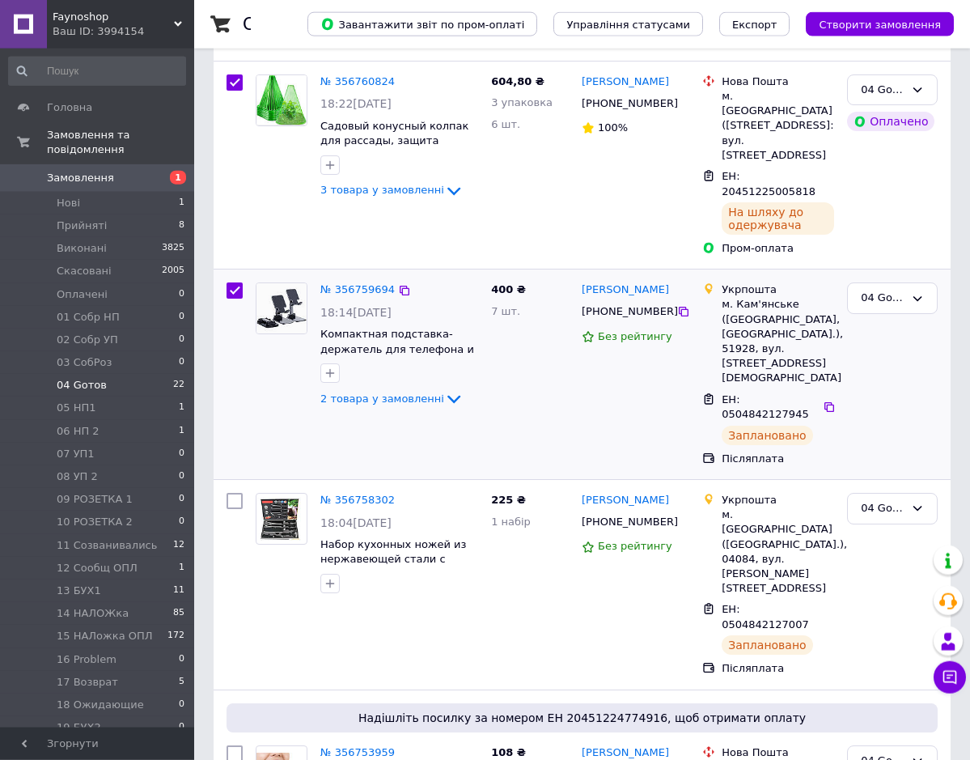
scroll to position [495, 0]
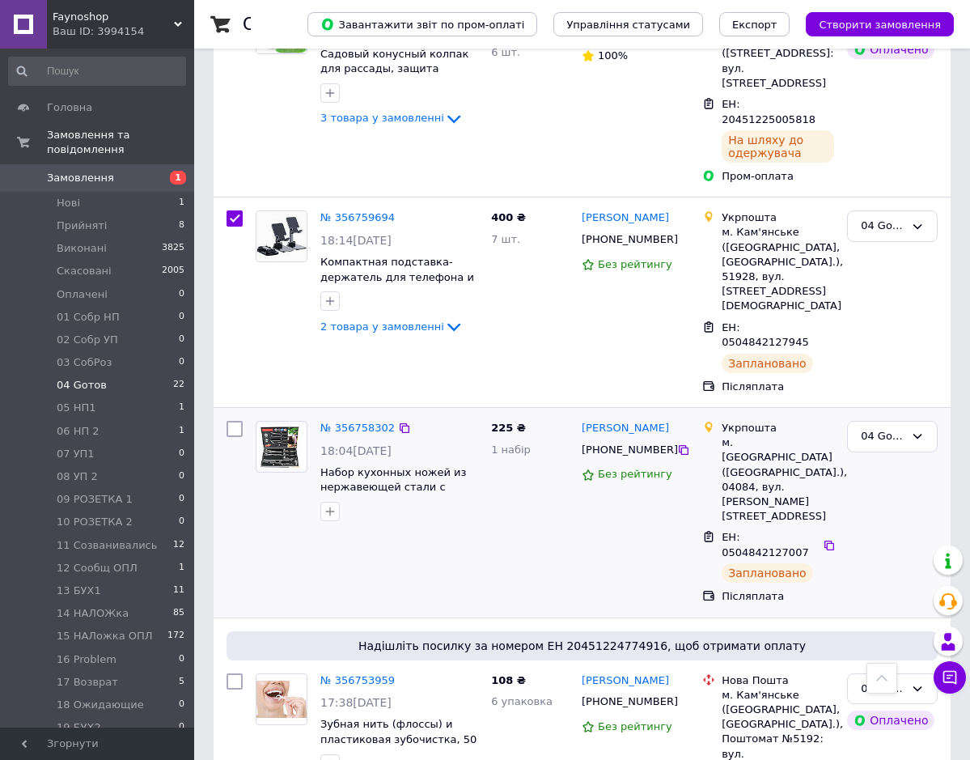
click at [232, 421] on input "checkbox" at bounding box center [235, 429] width 16 height 16
checkbox input "true"
click at [400, 423] on icon at bounding box center [405, 428] width 10 height 10
checkbox input "true"
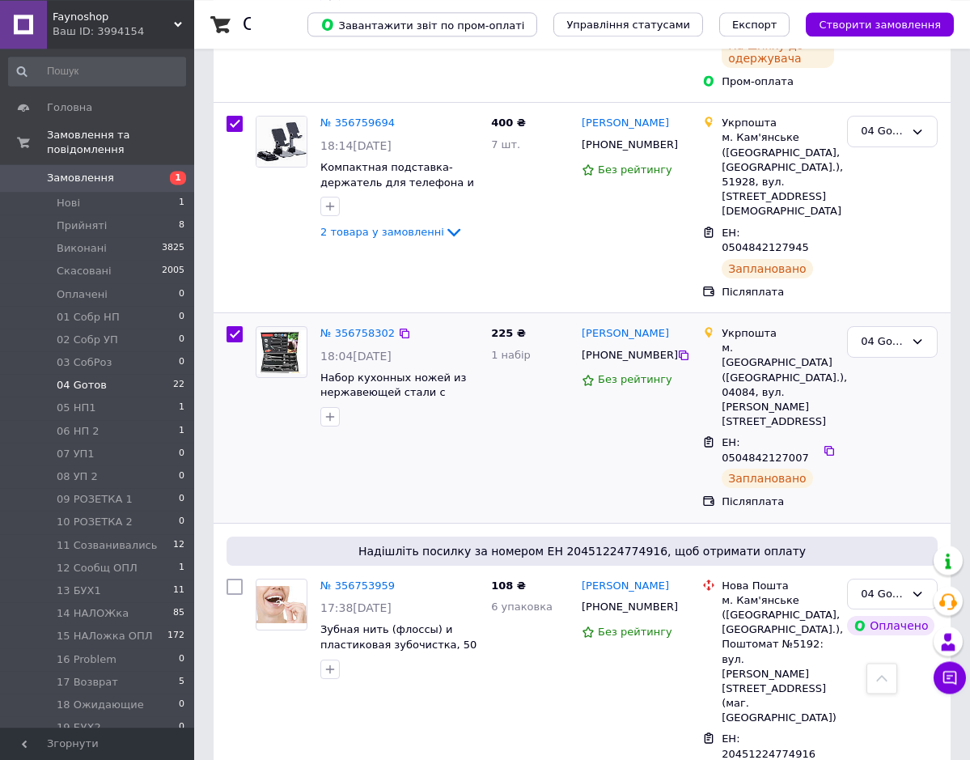
scroll to position [660, 0]
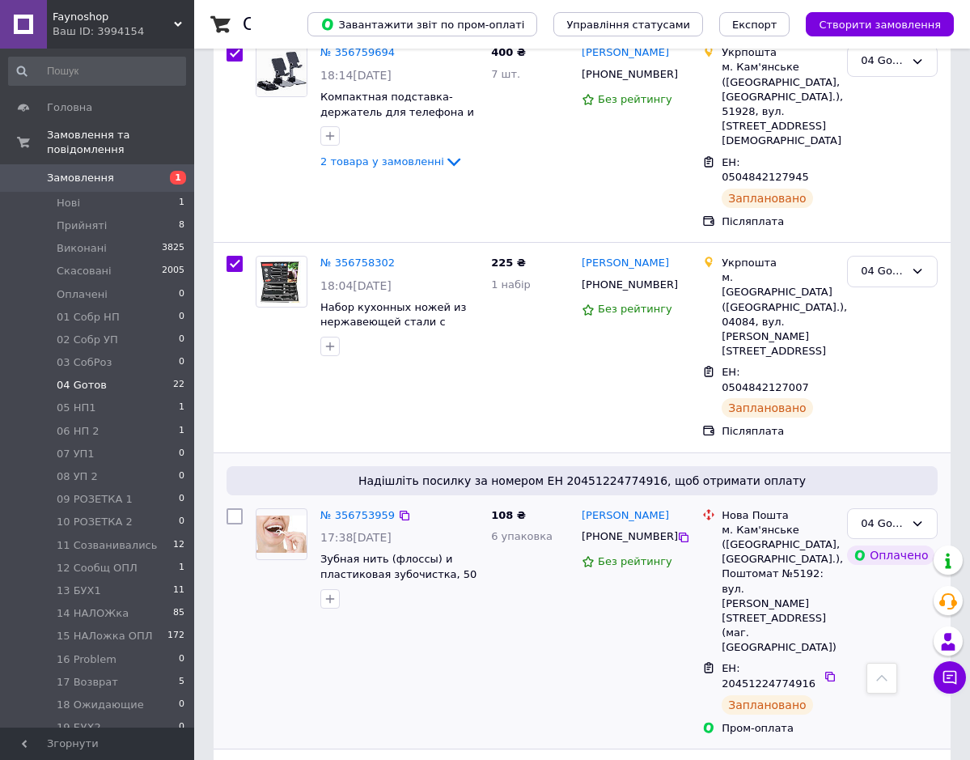
click at [233, 508] on input "checkbox" at bounding box center [235, 516] width 16 height 16
checkbox input "true"
click at [398, 509] on icon at bounding box center [404, 515] width 13 height 13
checkbox input "true"
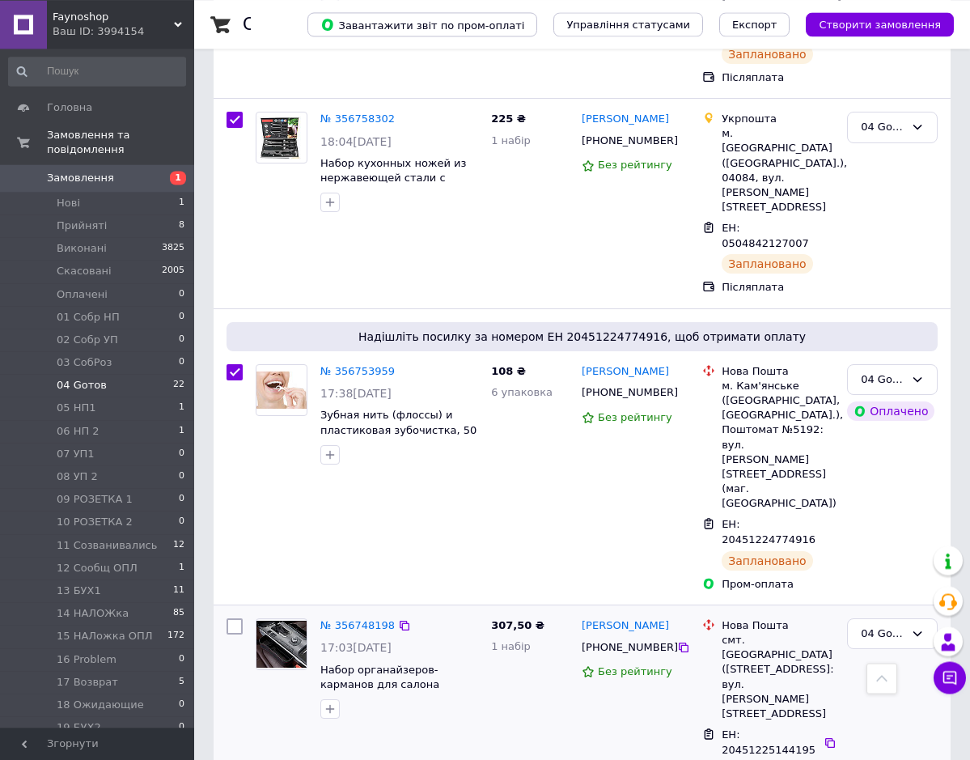
scroll to position [826, 0]
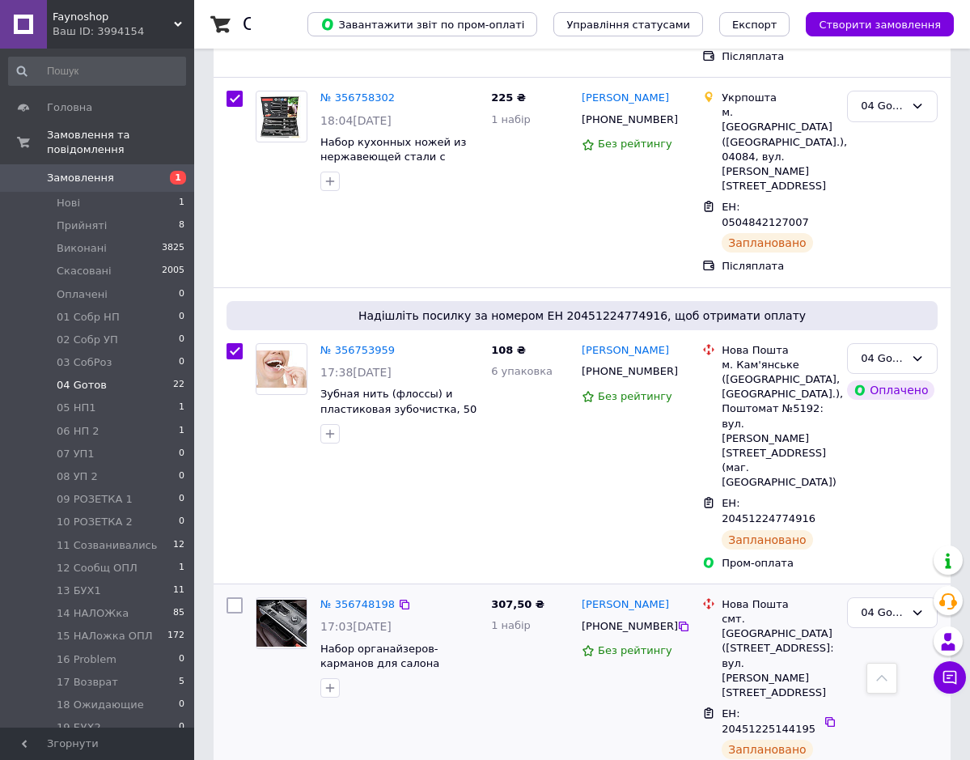
click at [236, 597] on input "checkbox" at bounding box center [235, 605] width 16 height 16
checkbox input "true"
click at [398, 598] on icon at bounding box center [404, 604] width 13 height 13
checkbox input "true"
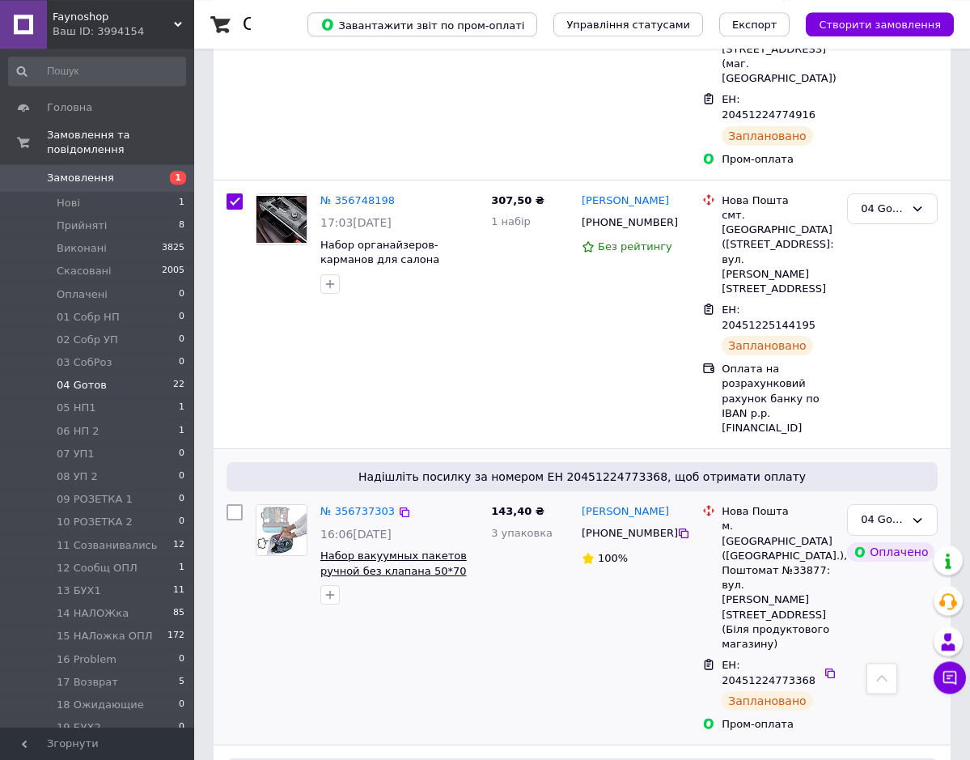
scroll to position [1238, 0]
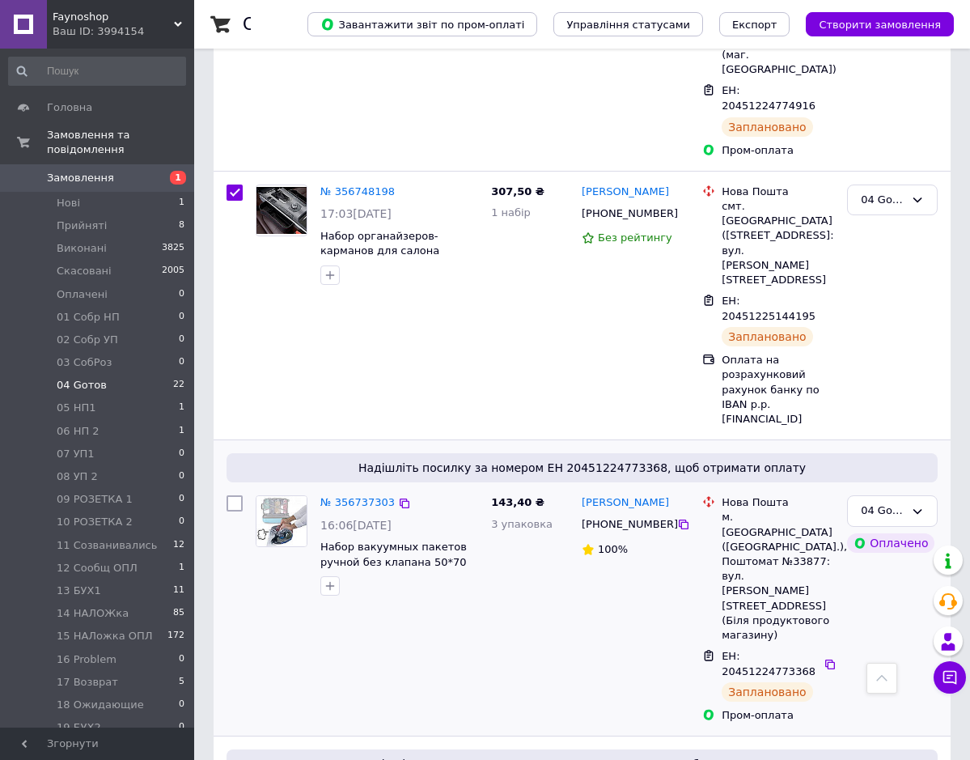
click at [232, 495] on input "checkbox" at bounding box center [235, 503] width 16 height 16
checkbox input "true"
click at [400, 499] on icon at bounding box center [405, 504] width 10 height 10
checkbox input "true"
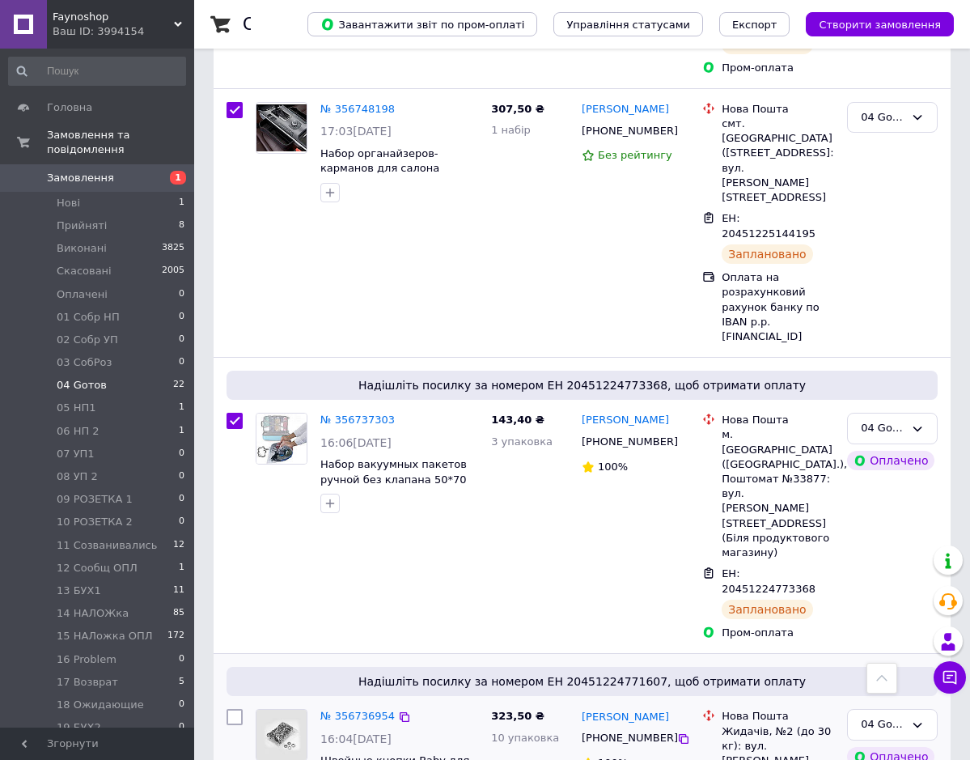
scroll to position [1403, 0]
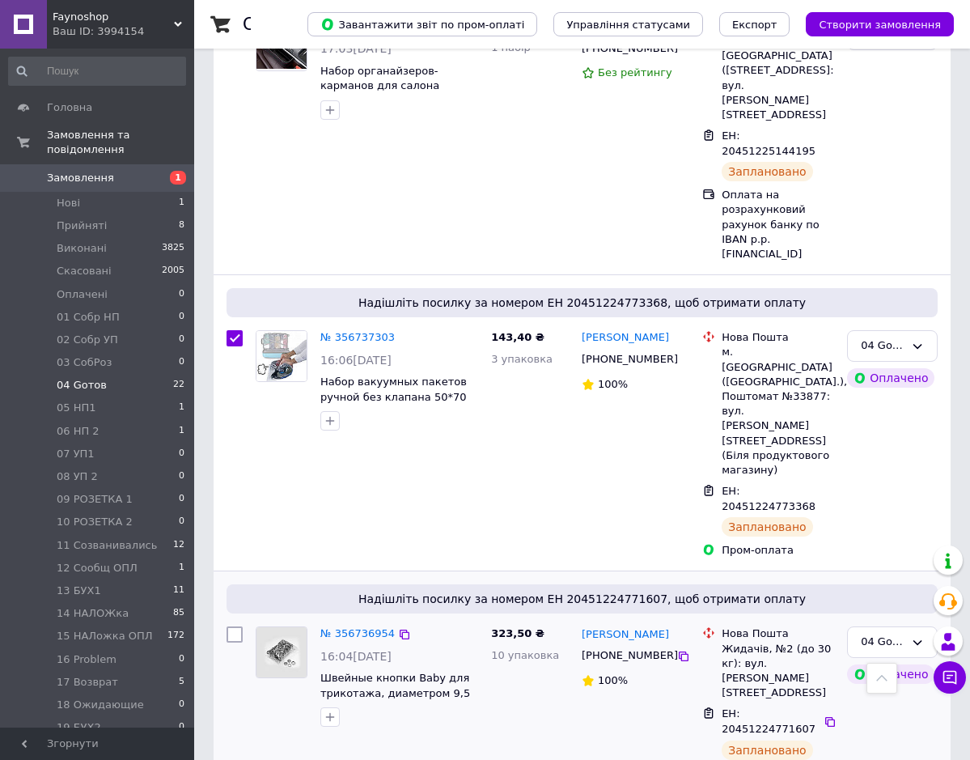
click at [236, 626] on input "checkbox" at bounding box center [235, 634] width 16 height 16
checkbox input "true"
click at [398, 628] on icon at bounding box center [404, 634] width 13 height 13
checkbox input "true"
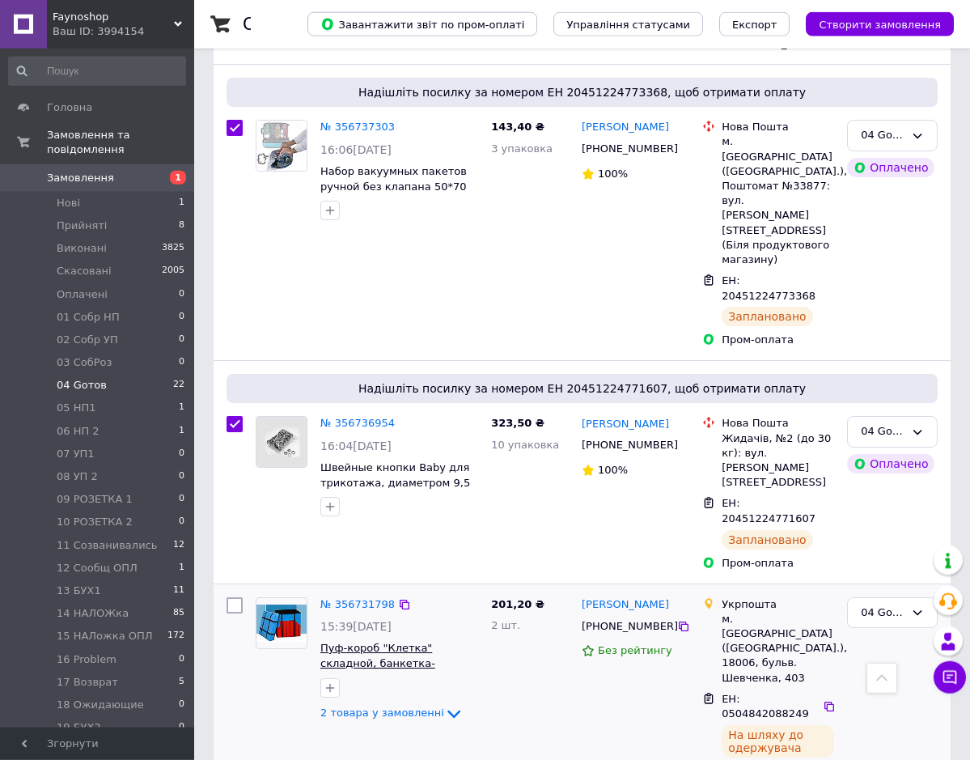
scroll to position [1651, 0]
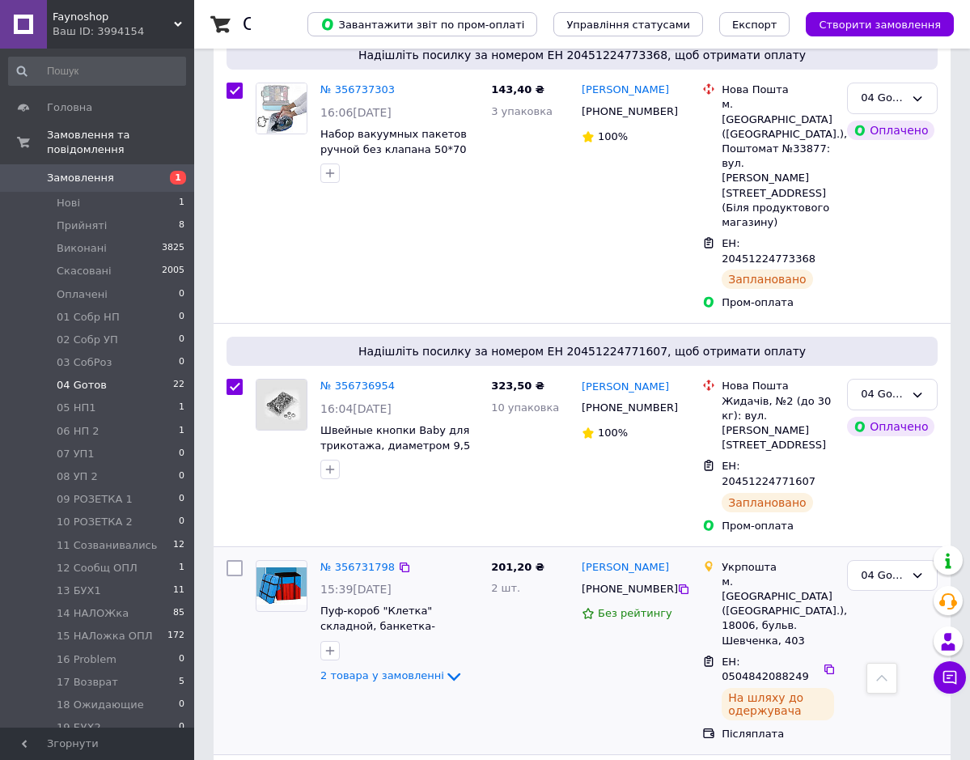
click at [236, 560] on input "checkbox" at bounding box center [235, 568] width 16 height 16
checkbox input "true"
click at [401, 561] on icon at bounding box center [404, 567] width 13 height 13
click at [877, 680] on use at bounding box center [882, 678] width 11 height 6
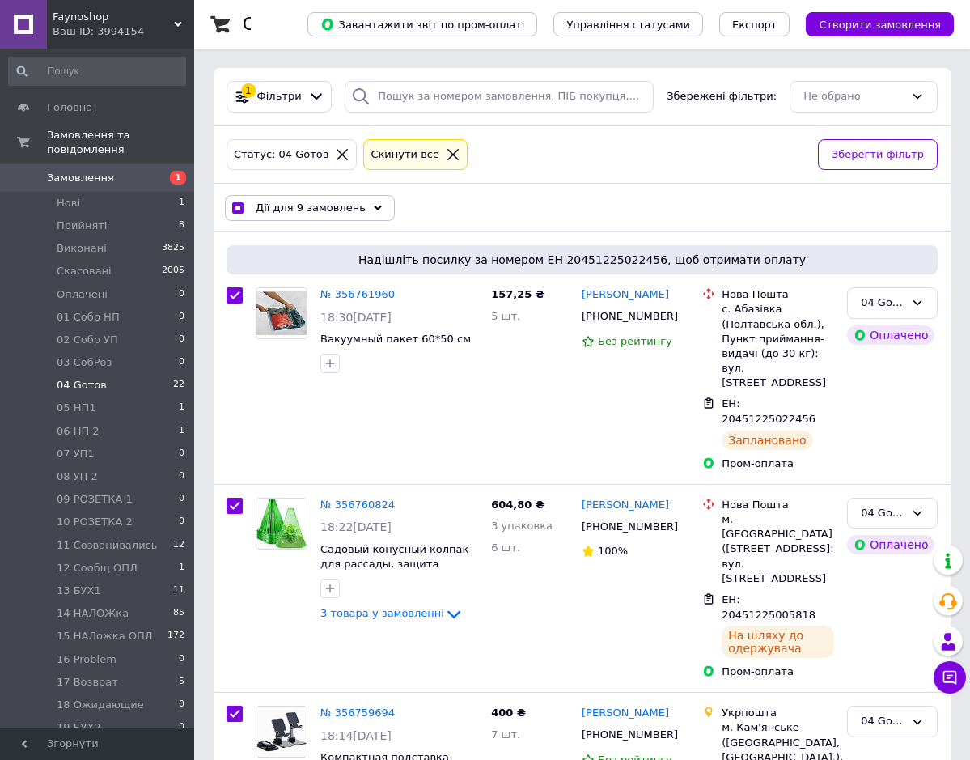
click at [374, 209] on icon at bounding box center [378, 208] width 8 height 8
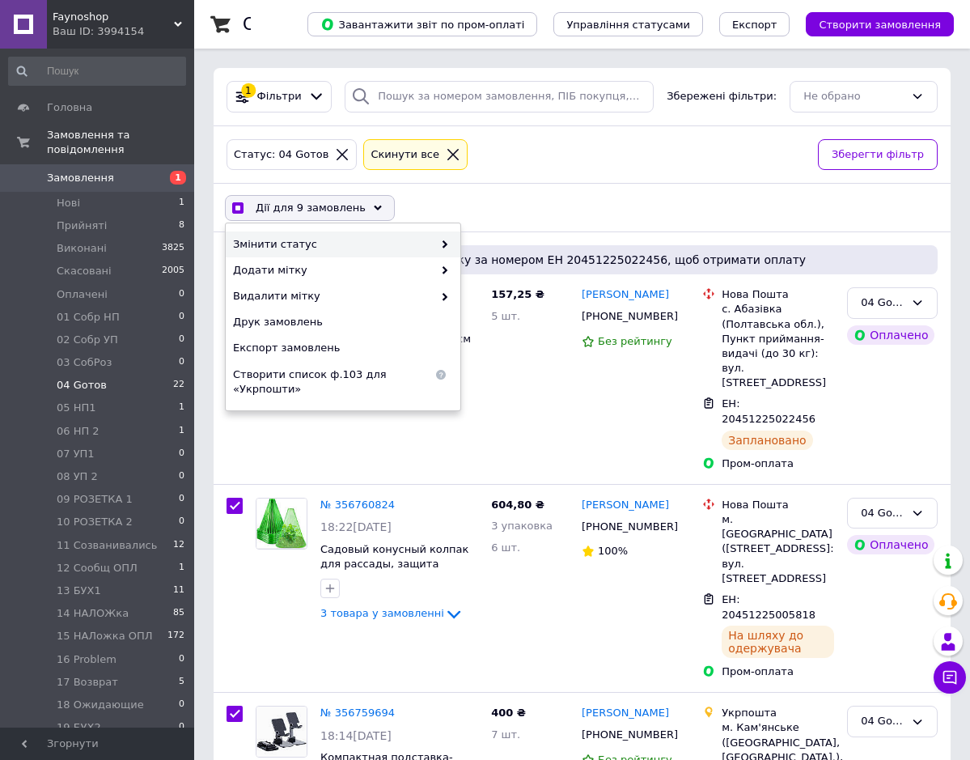
click at [442, 244] on icon at bounding box center [445, 244] width 8 height 8
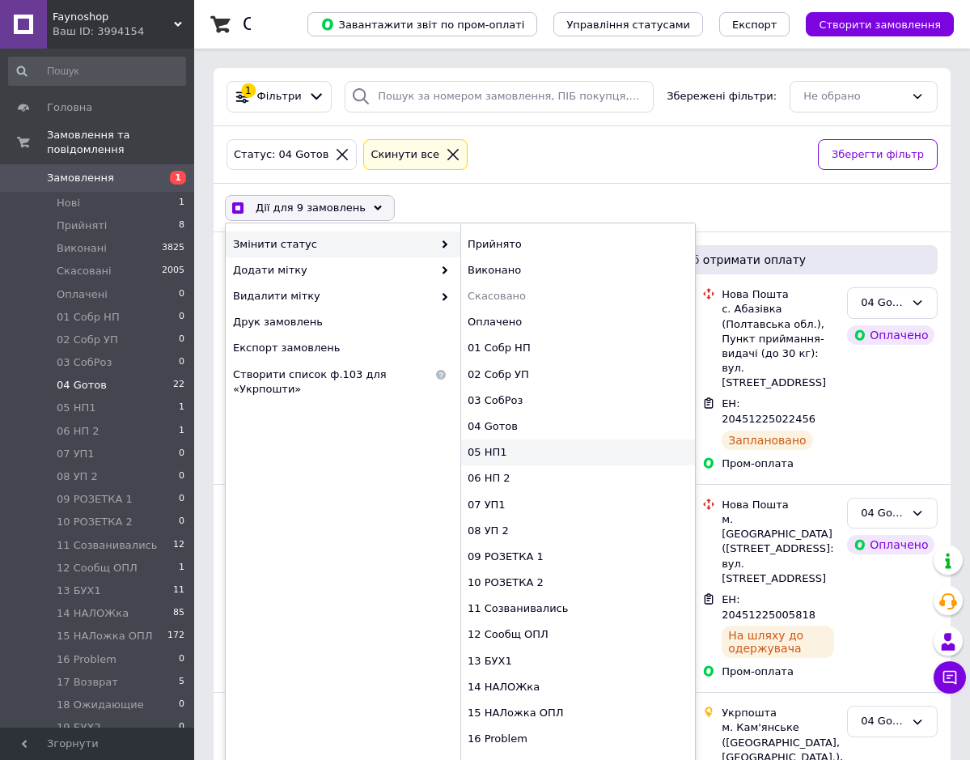
scroll to position [212, 0]
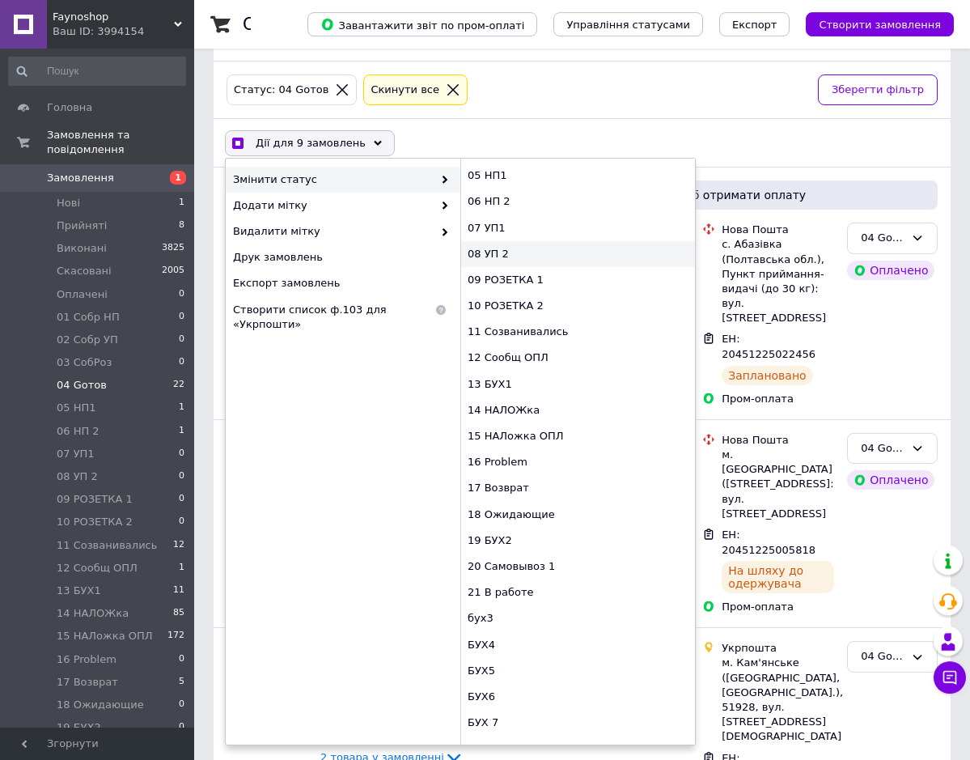
checkbox input "true"
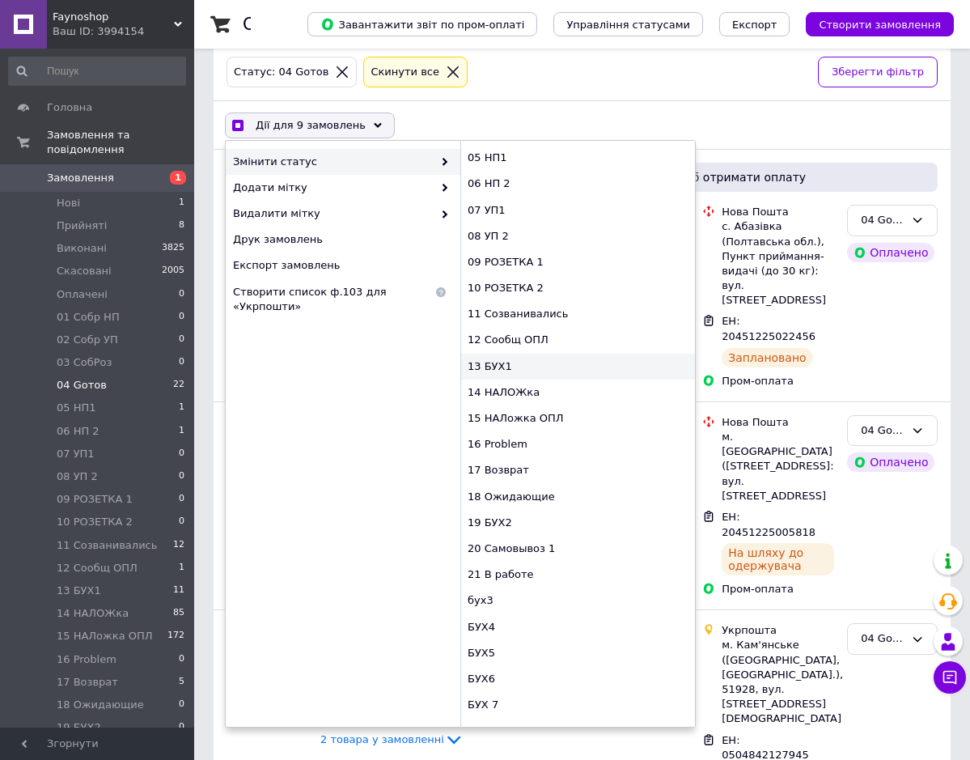
click at [498, 366] on div "13 БУХ1" at bounding box center [578, 367] width 235 height 26
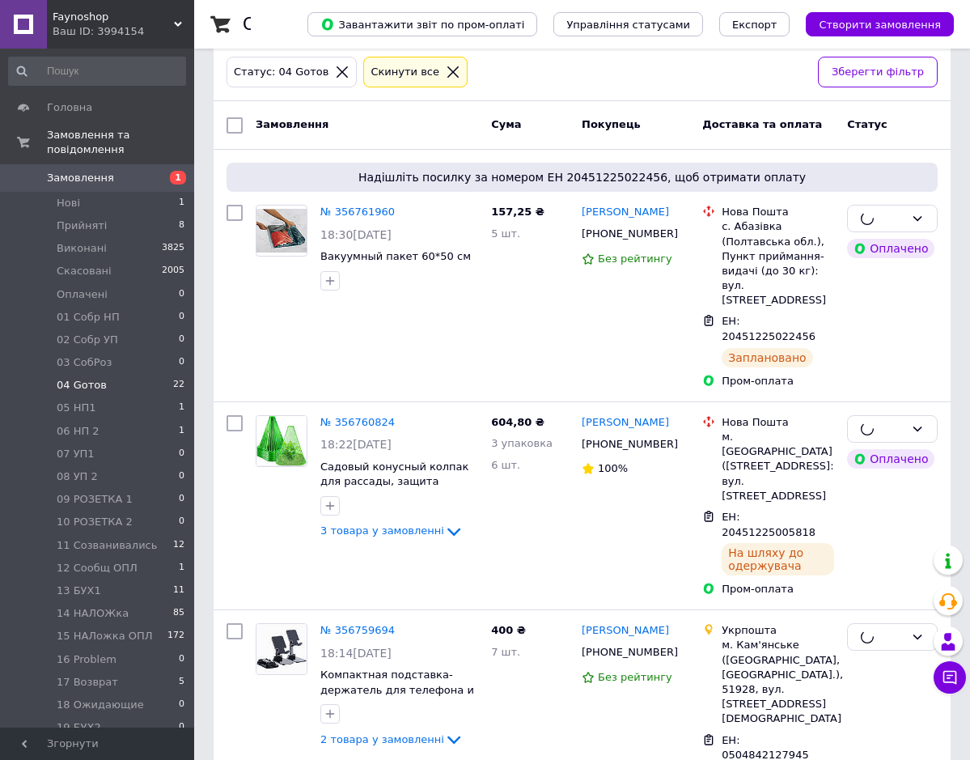
checkbox input "false"
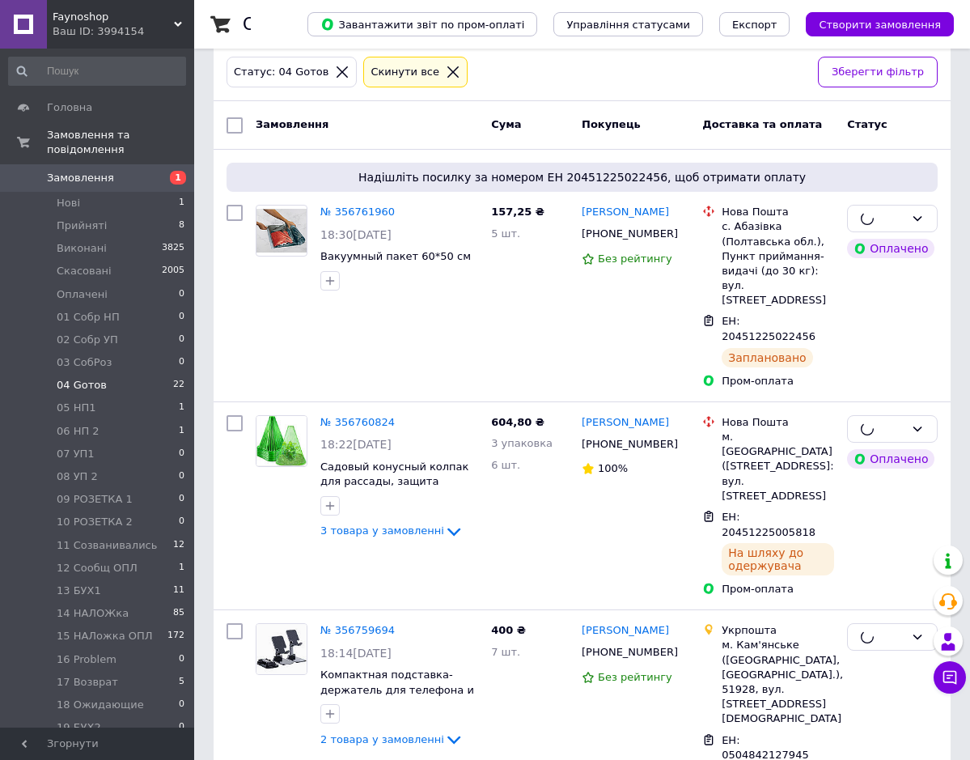
checkbox input "false"
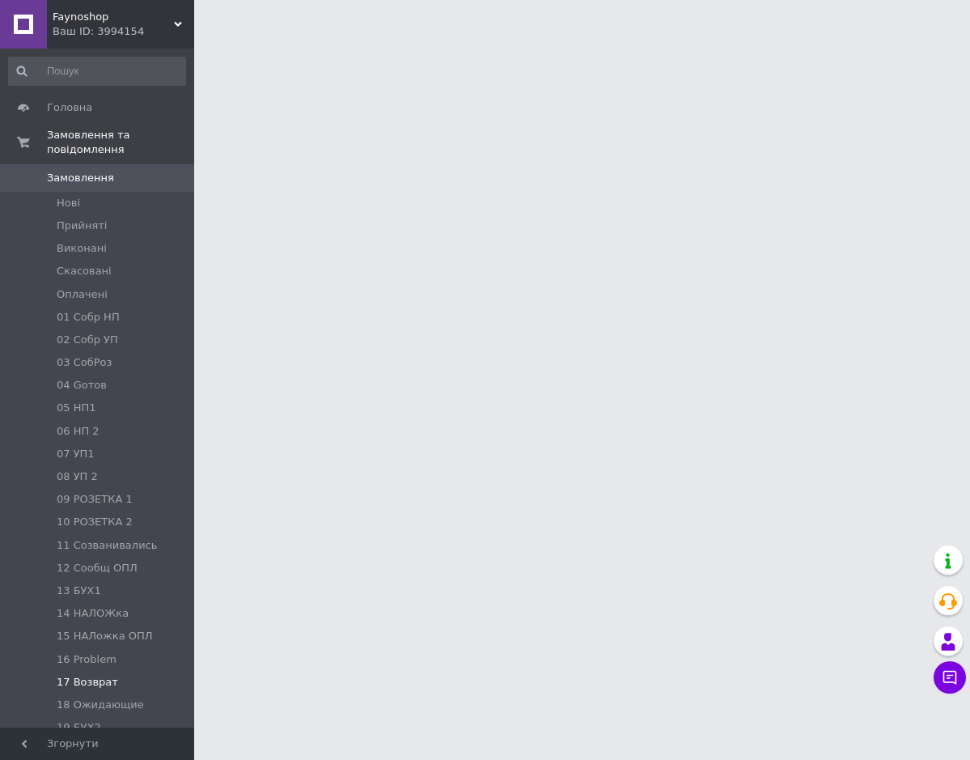
scroll to position [83, 0]
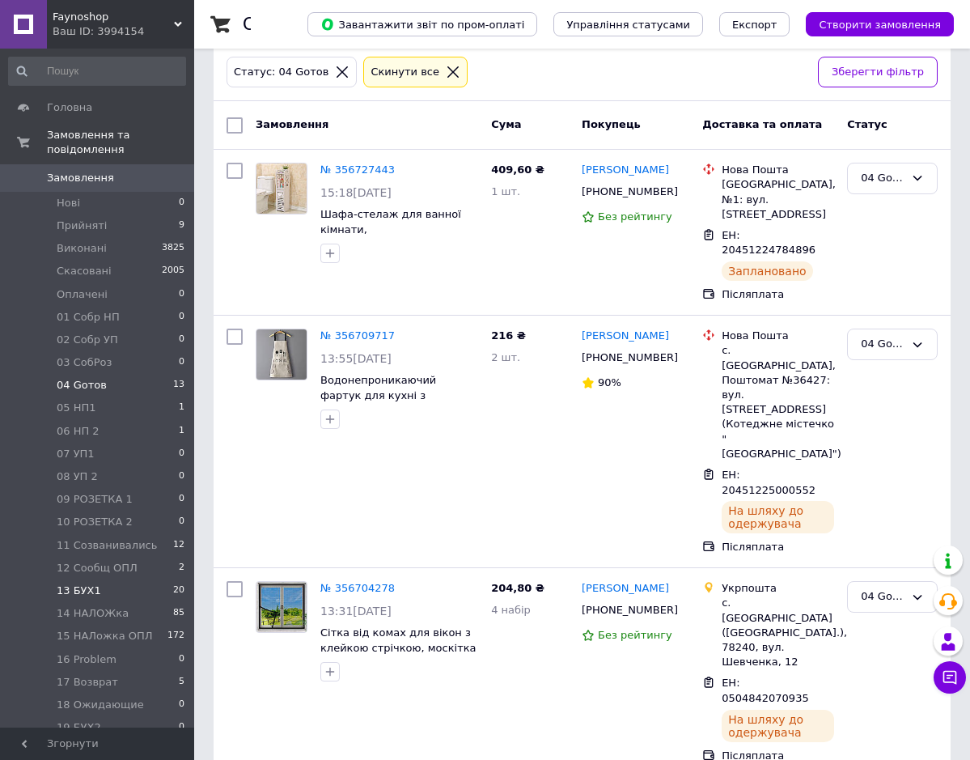
click at [116, 579] on li "13 БУХ1 20" at bounding box center [97, 590] width 194 height 23
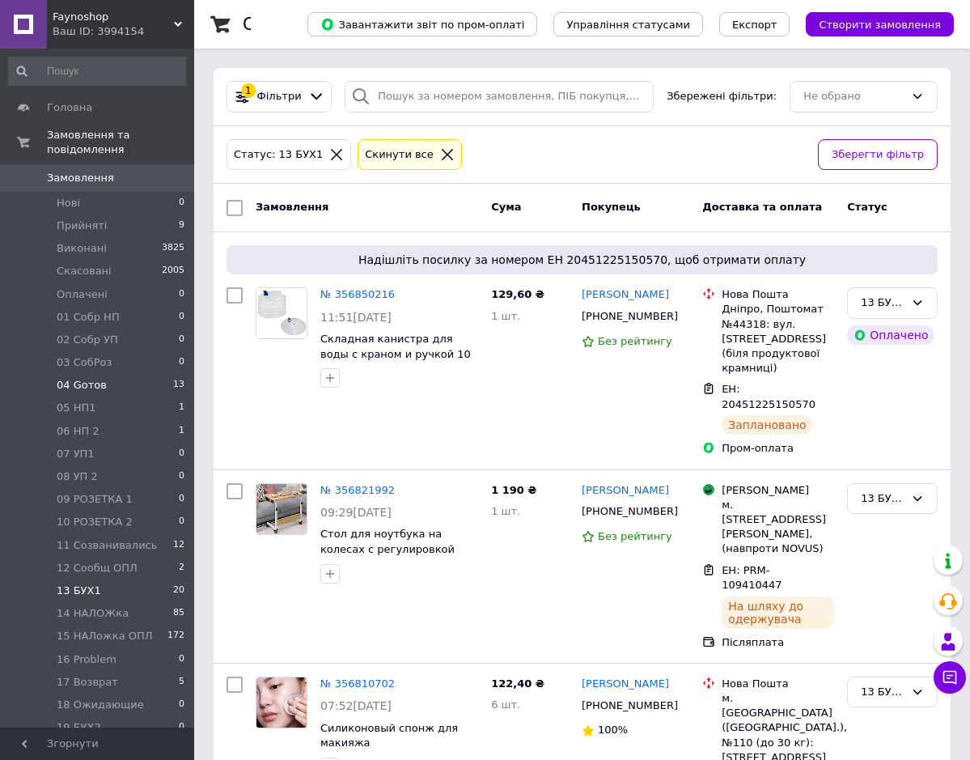
click at [111, 374] on li "04 Gотов 13" at bounding box center [97, 385] width 194 height 23
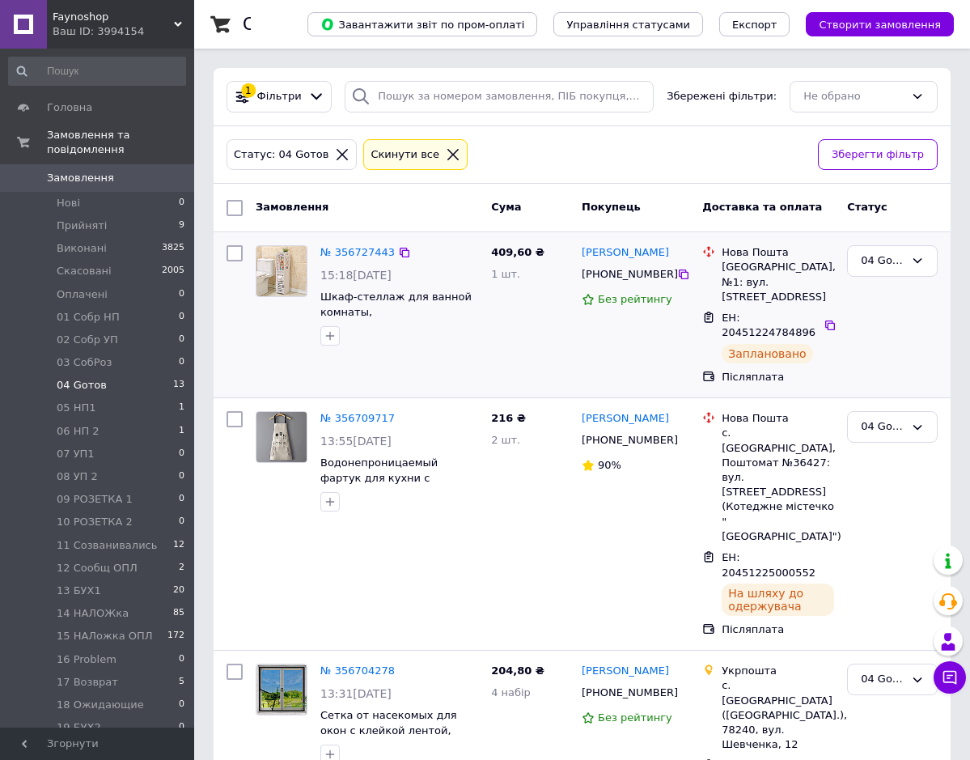
click at [238, 254] on input "checkbox" at bounding box center [235, 253] width 16 height 16
checkbox input "true"
click at [398, 255] on icon at bounding box center [404, 252] width 13 height 13
checkbox input "true"
click at [231, 421] on input "checkbox" at bounding box center [235, 419] width 16 height 16
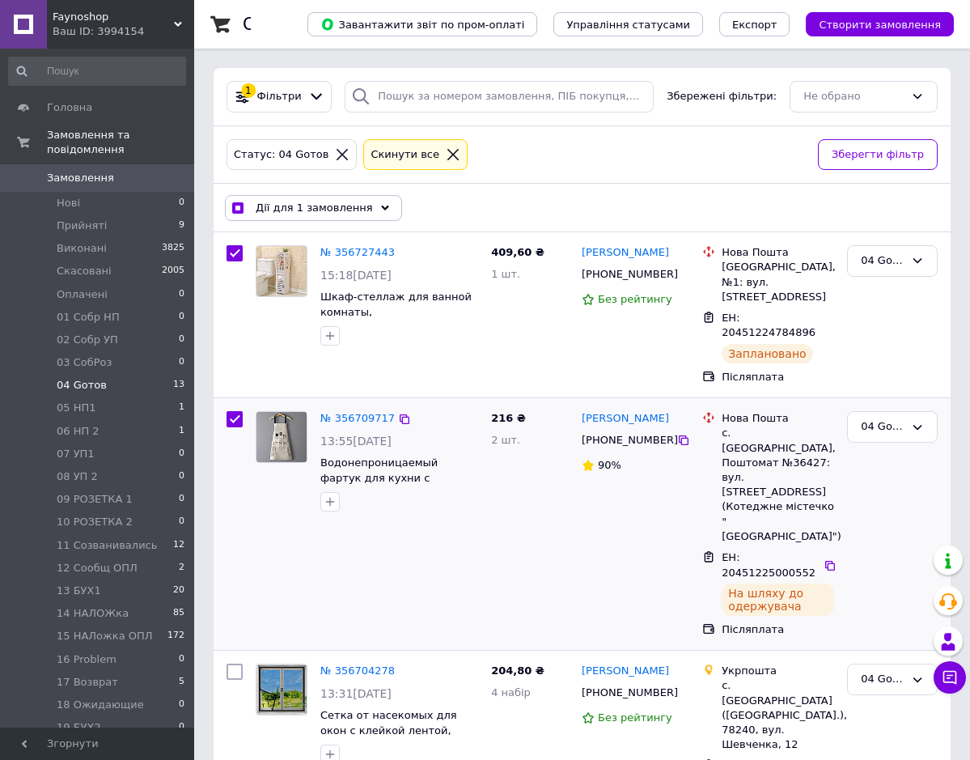
checkbox input "true"
click at [398, 422] on icon at bounding box center [404, 419] width 13 height 13
checkbox input "true"
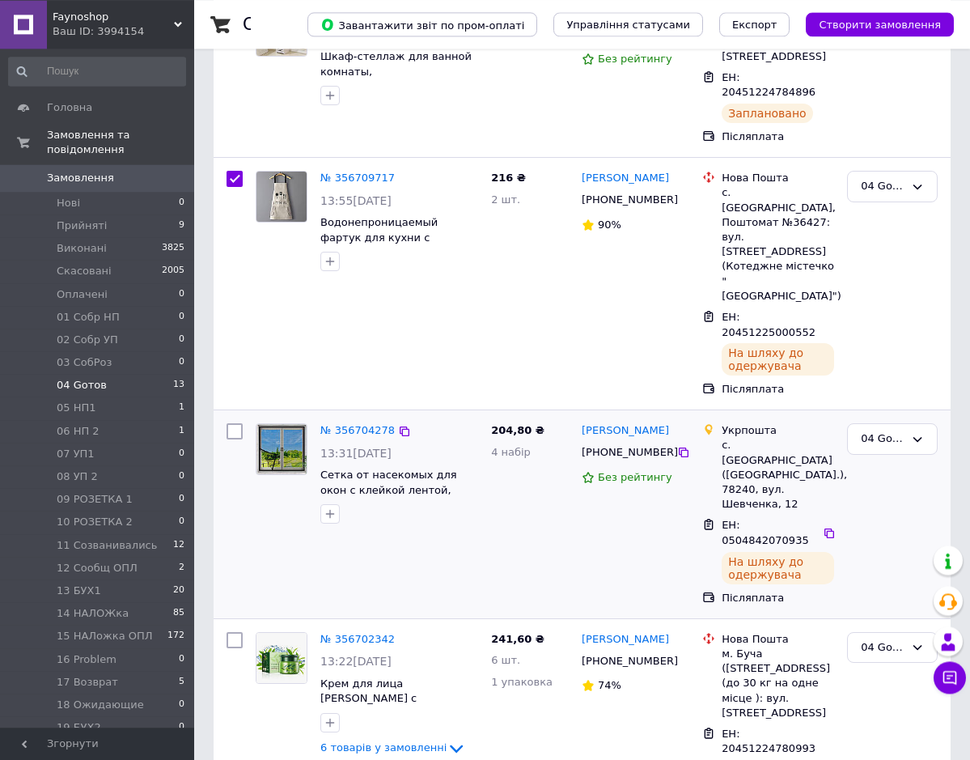
scroll to position [248, 0]
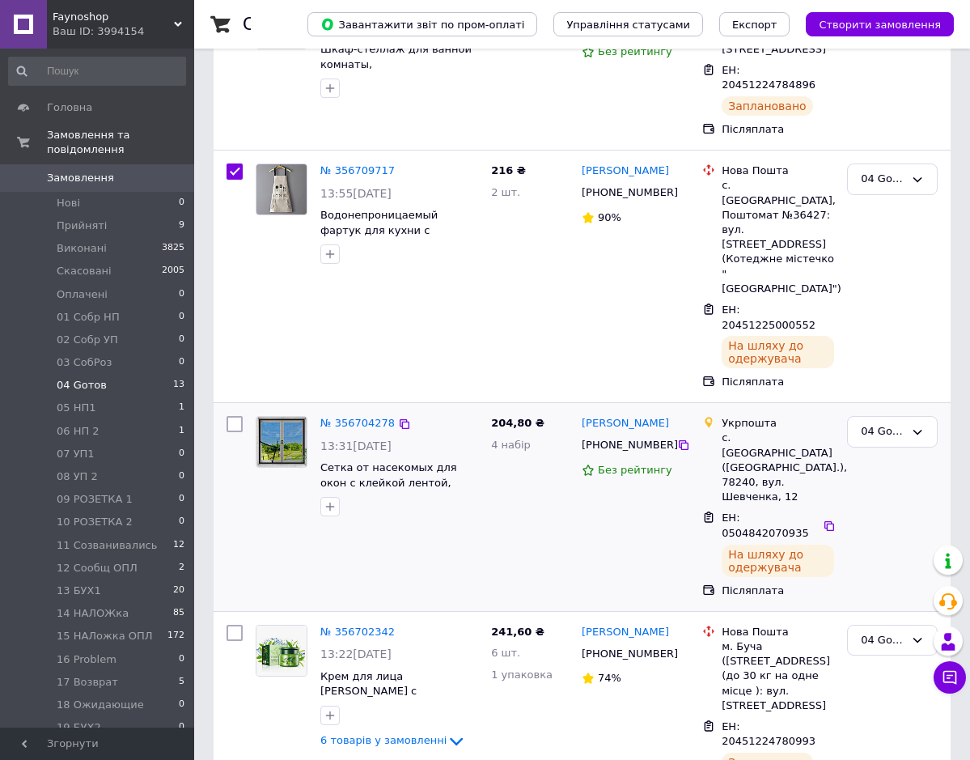
click at [237, 416] on input "checkbox" at bounding box center [235, 424] width 16 height 16
checkbox input "true"
click at [398, 418] on icon at bounding box center [404, 424] width 13 height 13
checkbox input "true"
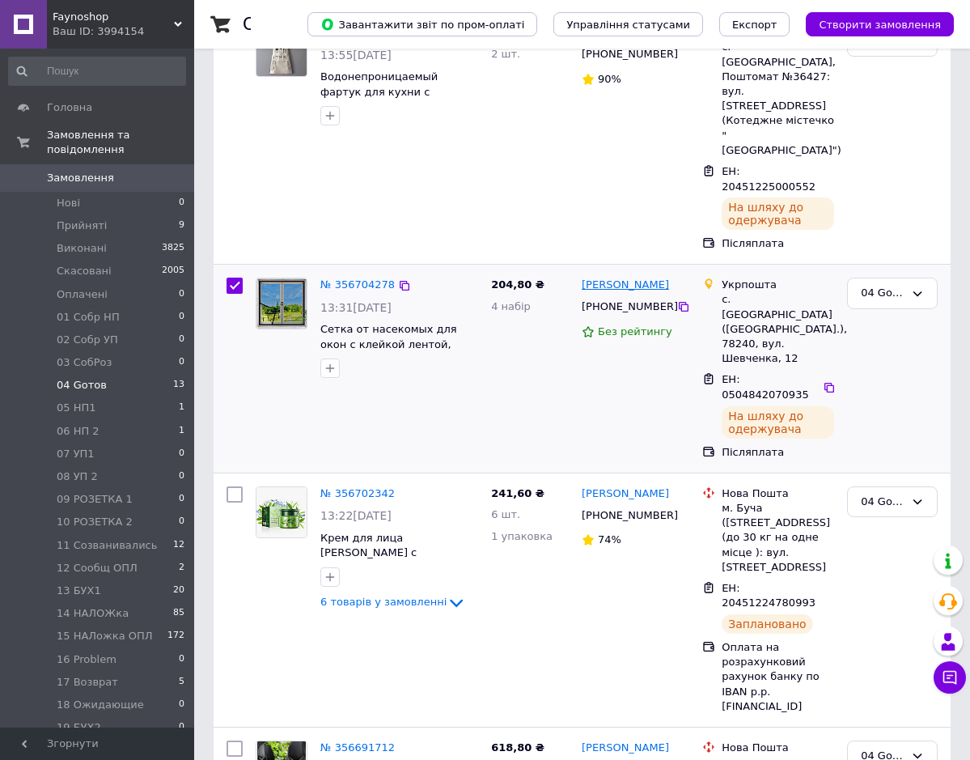
scroll to position [413, 0]
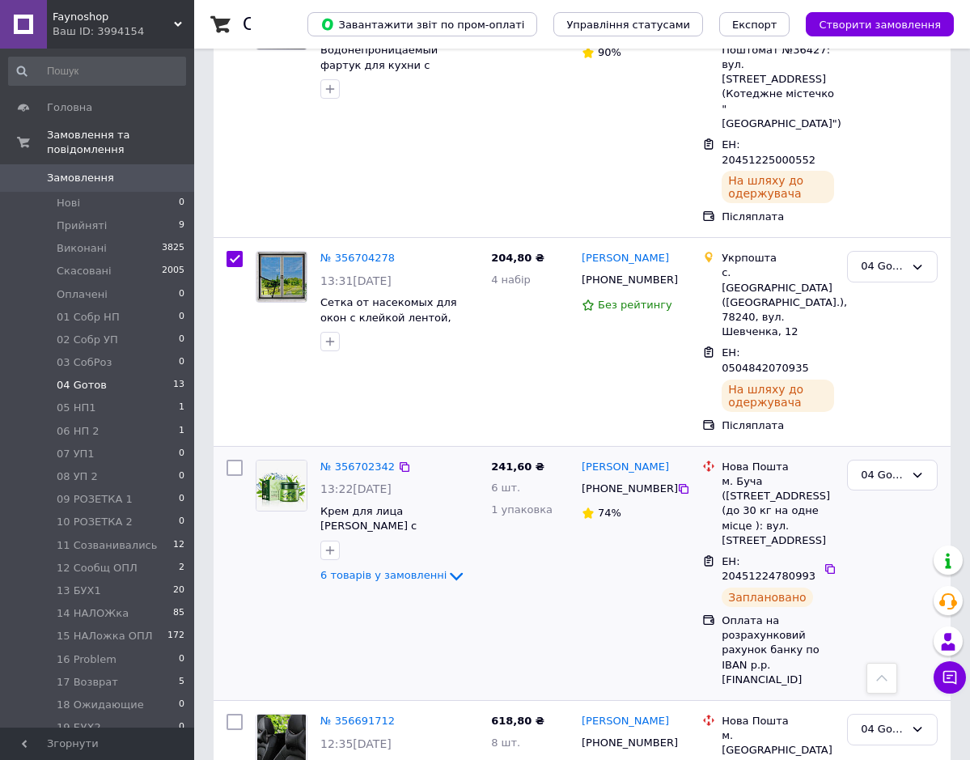
click at [236, 460] on input "checkbox" at bounding box center [235, 468] width 16 height 16
checkbox input "true"
click at [398, 461] on icon at bounding box center [404, 467] width 13 height 13
checkbox input "true"
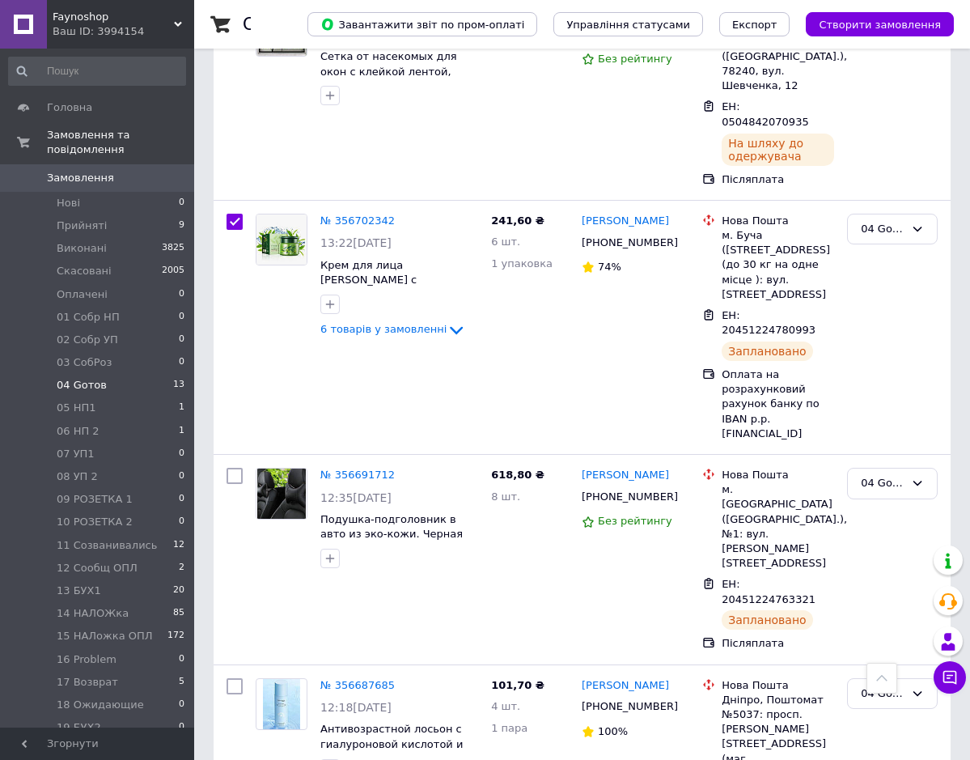
scroll to position [660, 0]
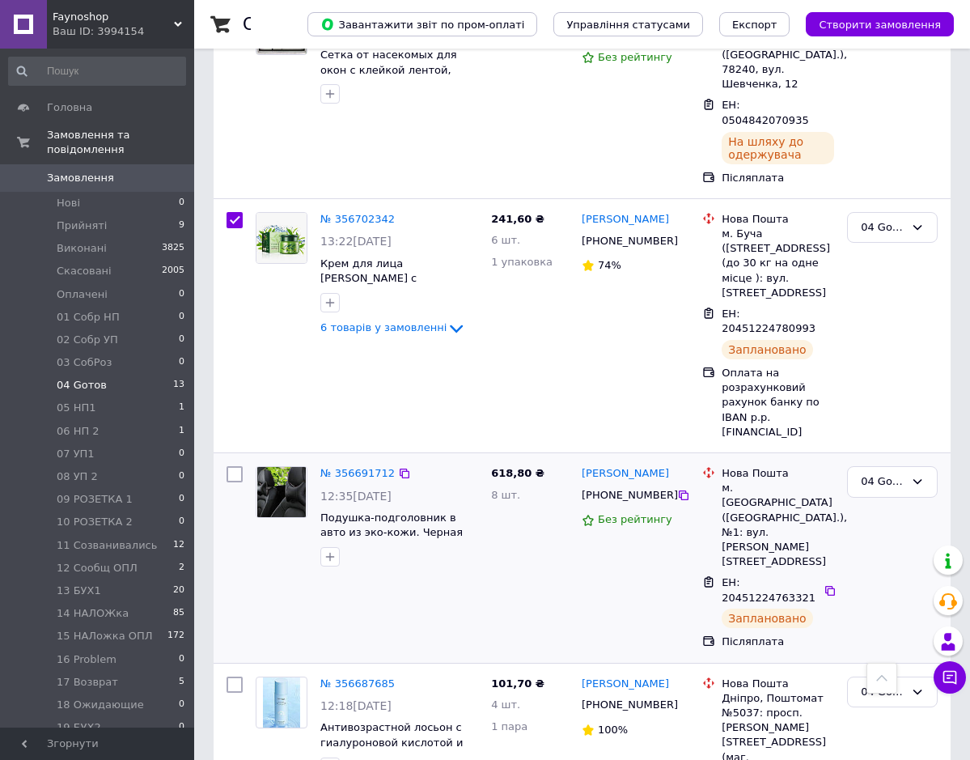
click at [232, 466] on input "checkbox" at bounding box center [235, 474] width 16 height 16
checkbox input "true"
click at [401, 467] on icon at bounding box center [404, 473] width 13 height 13
checkbox input "true"
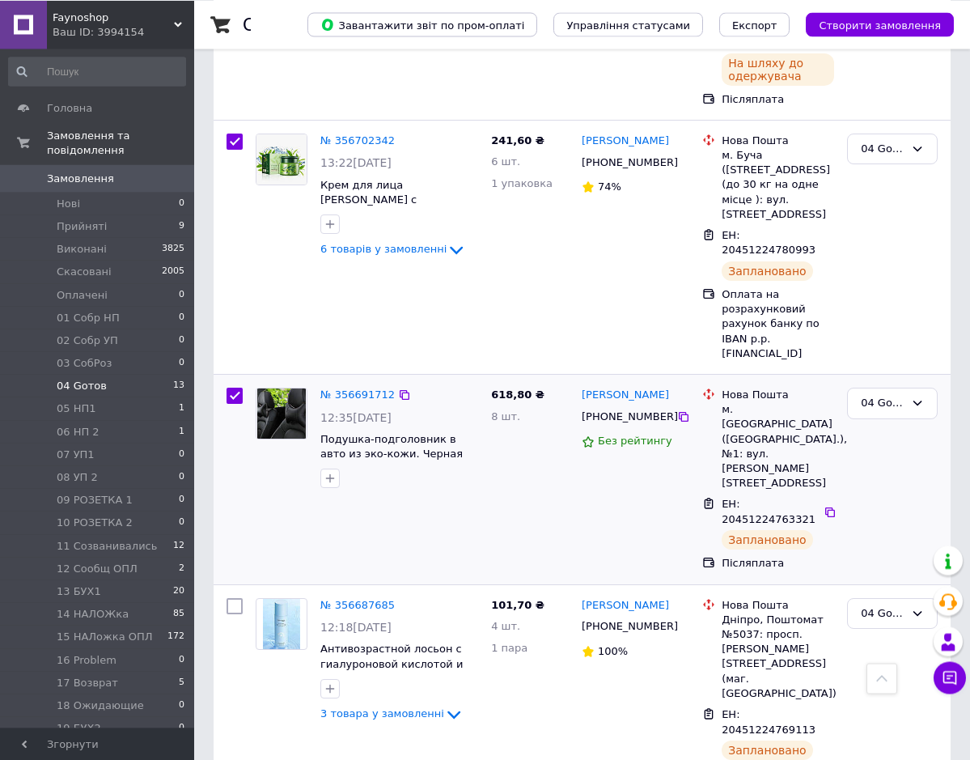
scroll to position [743, 0]
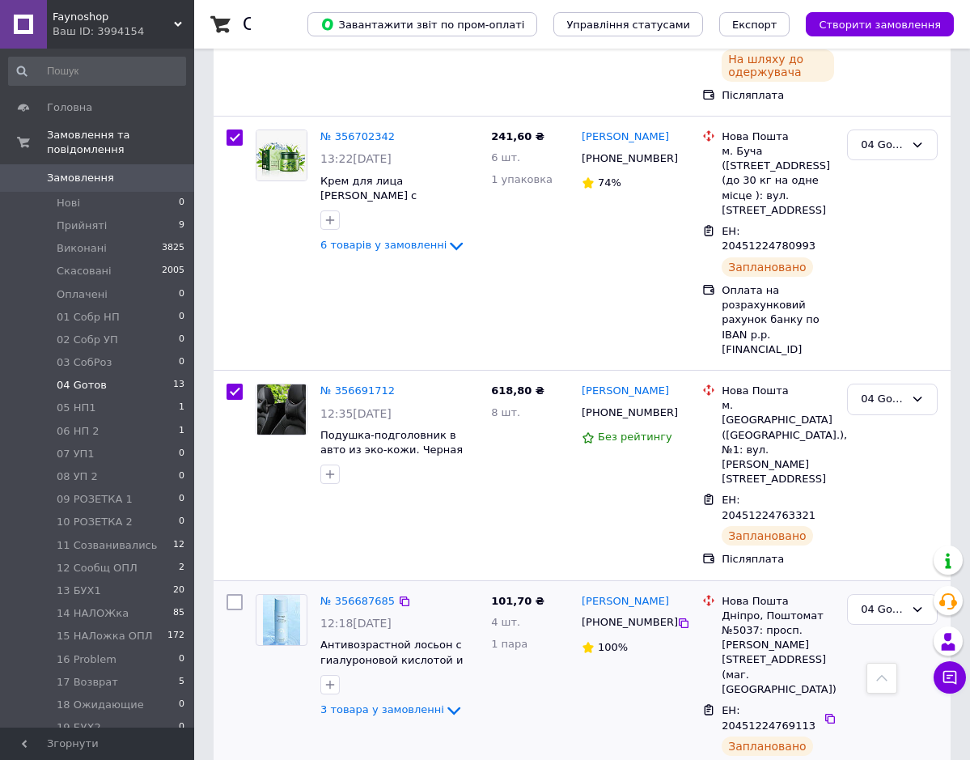
click at [229, 594] on input "checkbox" at bounding box center [235, 602] width 16 height 16
checkbox input "true"
click at [398, 595] on icon at bounding box center [404, 601] width 13 height 13
checkbox input "true"
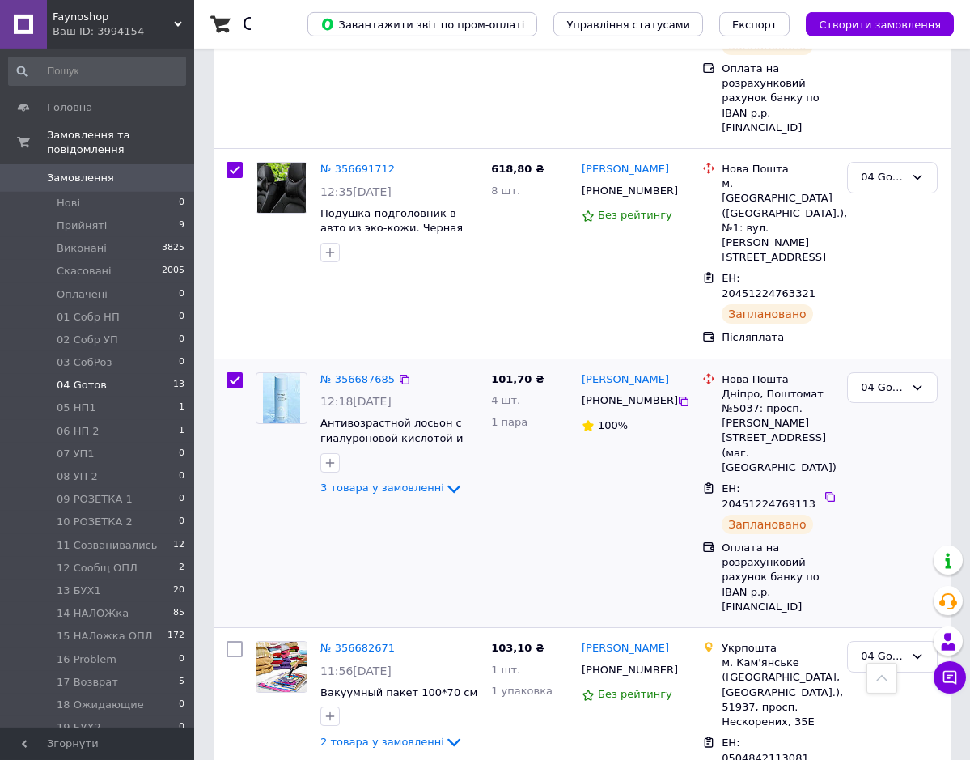
scroll to position [991, 0]
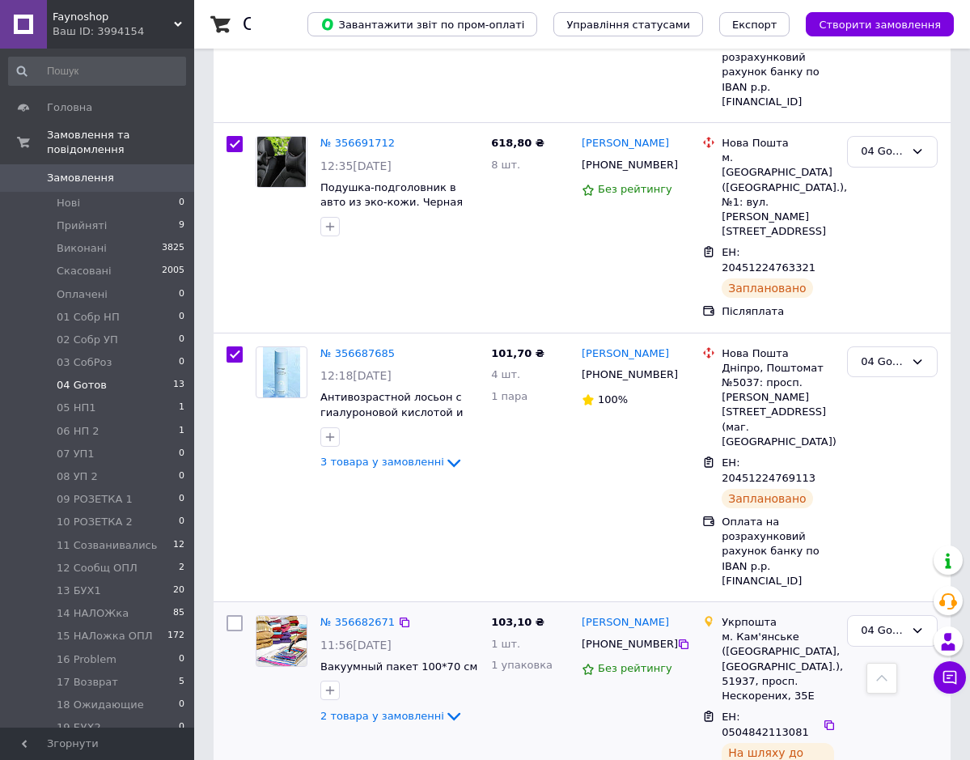
click at [235, 615] on input "checkbox" at bounding box center [235, 623] width 16 height 16
checkbox input "true"
click at [398, 616] on icon at bounding box center [404, 622] width 13 height 13
checkbox input "true"
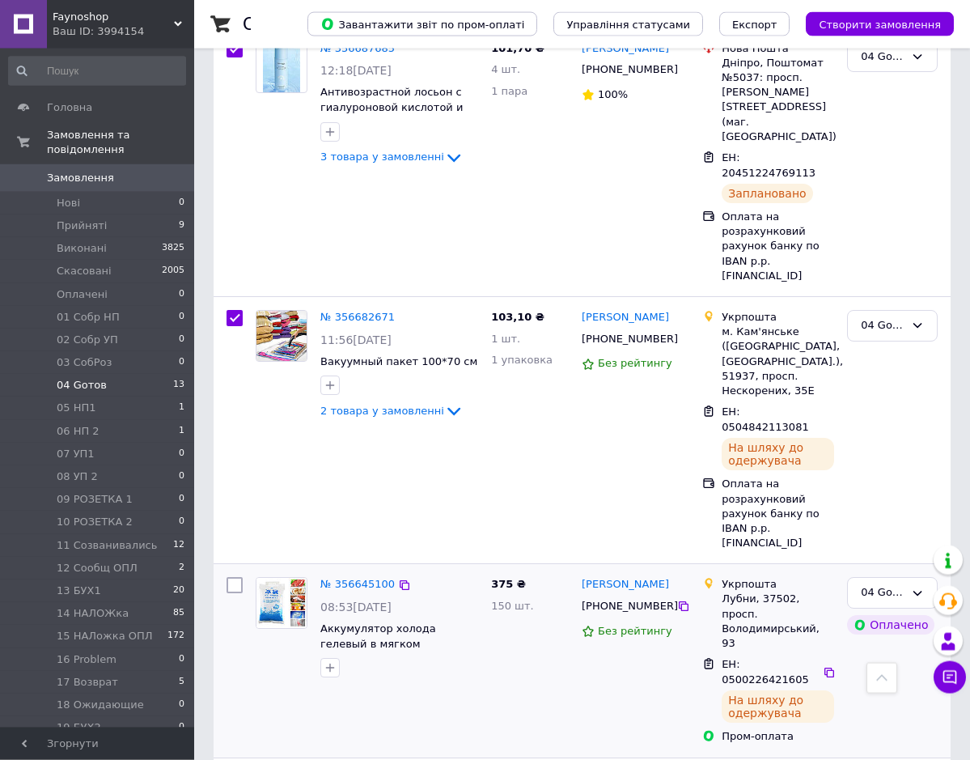
scroll to position [1321, 0]
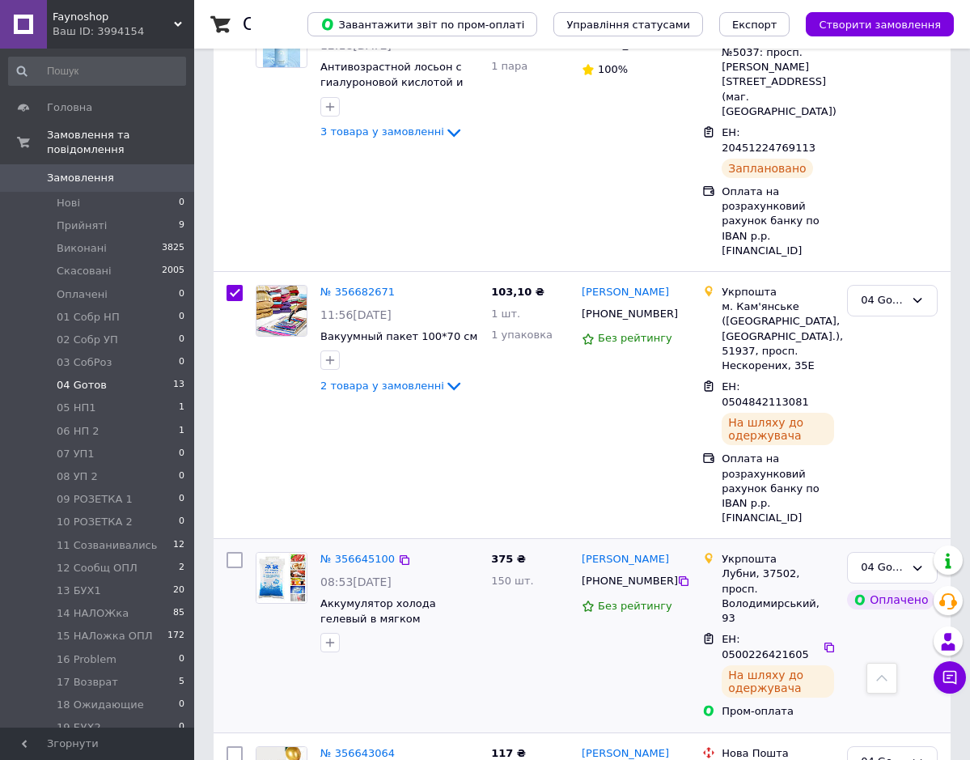
drag, startPoint x: 234, startPoint y: 401, endPoint x: 329, endPoint y: 405, distance: 95.6
click at [235, 552] on input "checkbox" at bounding box center [235, 560] width 16 height 16
checkbox input "true"
click at [400, 555] on icon at bounding box center [405, 560] width 10 height 10
checkbox input "true"
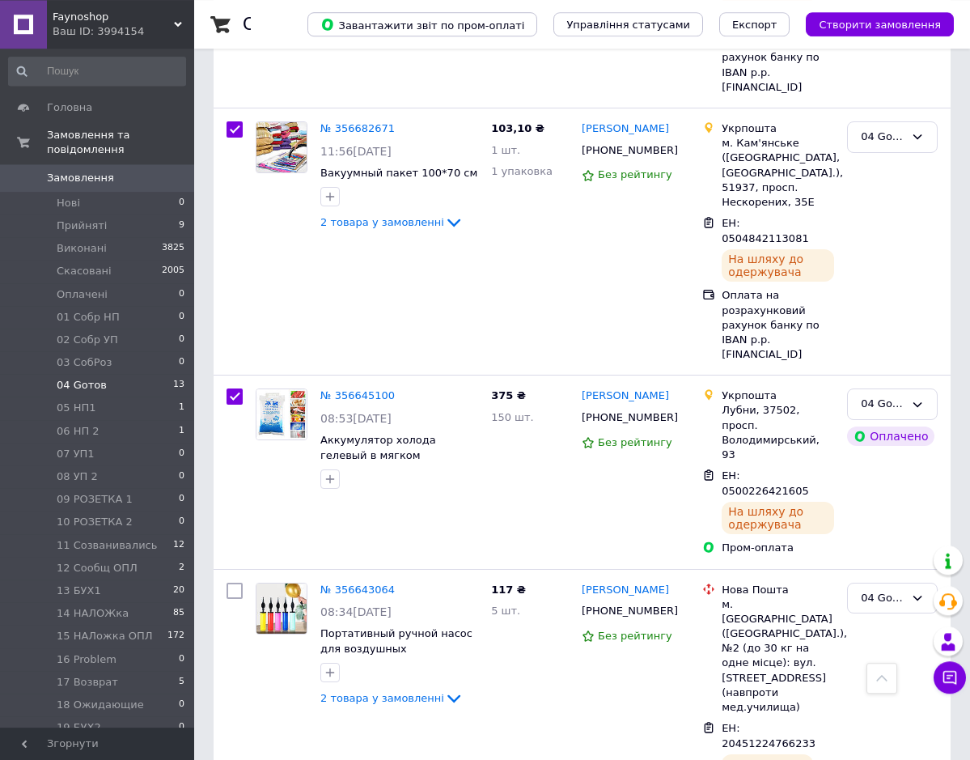
scroll to position [1486, 0]
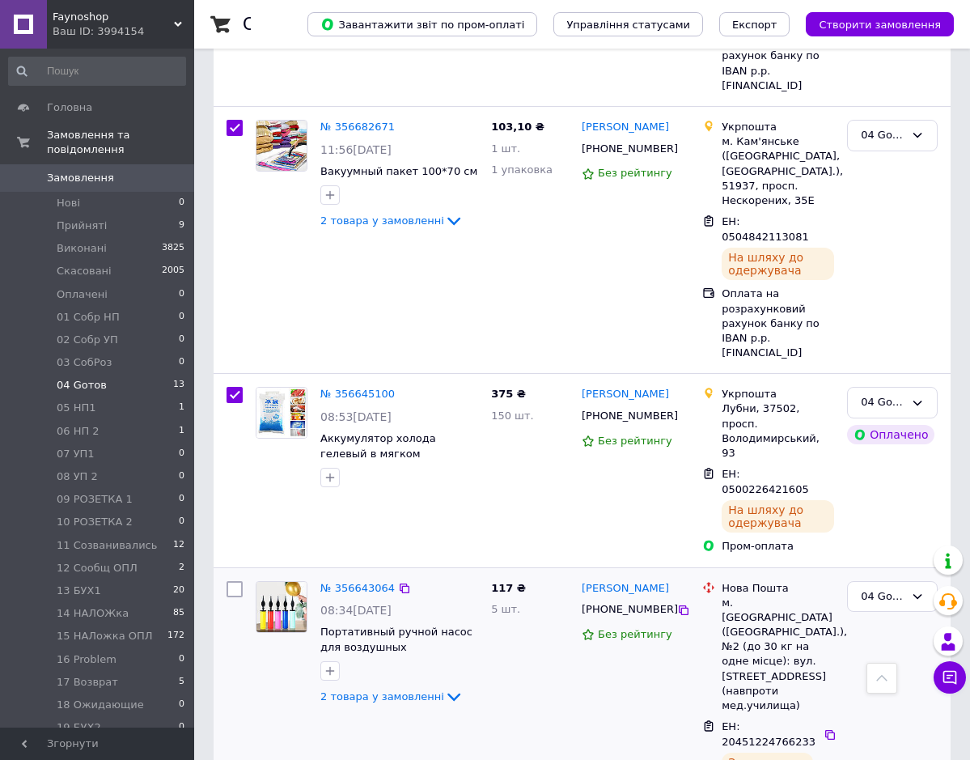
click at [238, 581] on input "checkbox" at bounding box center [235, 589] width 16 height 16
checkbox input "true"
click at [400, 584] on icon at bounding box center [405, 589] width 10 height 10
checkbox input "true"
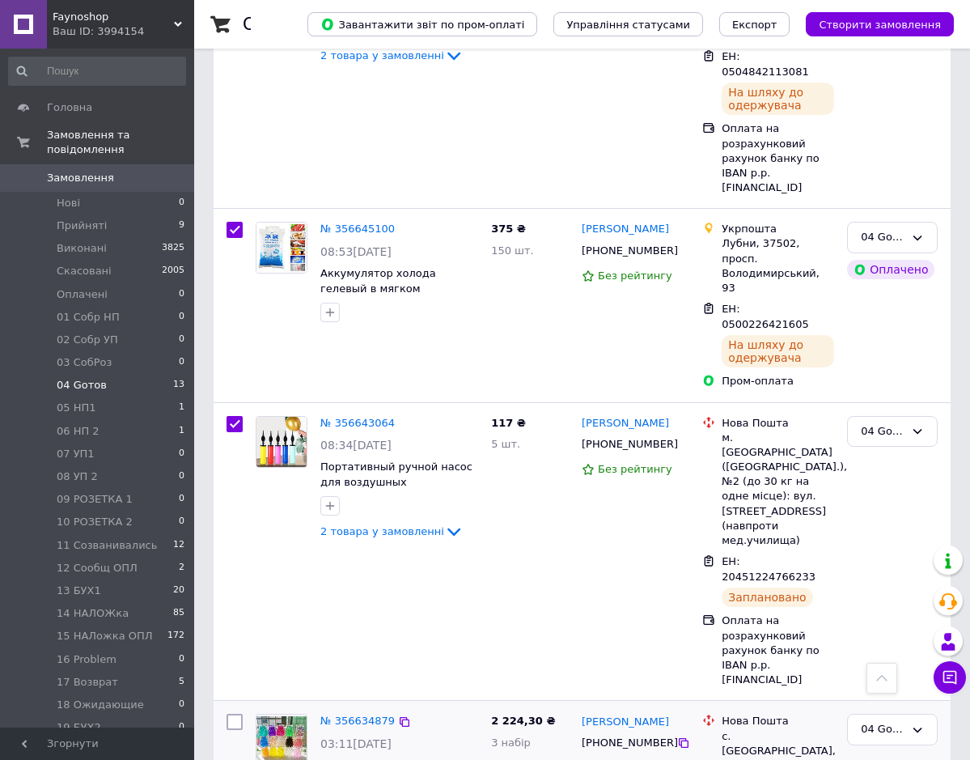
scroll to position [1816, 0]
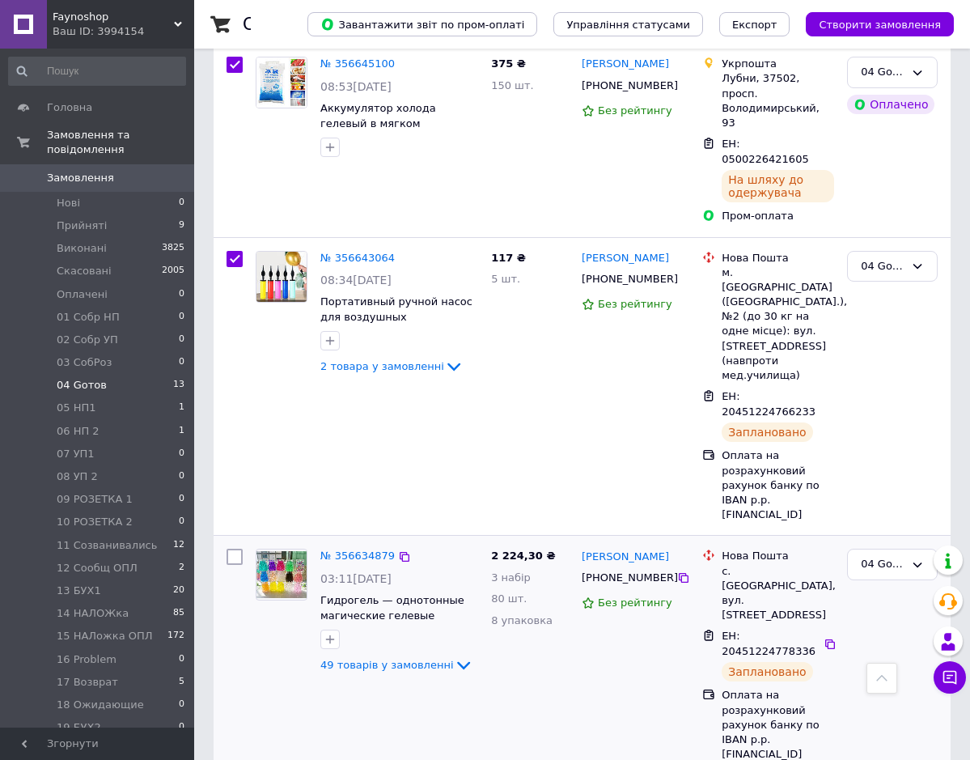
drag, startPoint x: 234, startPoint y: 318, endPoint x: 247, endPoint y: 321, distance: 13.3
click at [237, 549] on input "checkbox" at bounding box center [235, 557] width 16 height 16
checkbox input "true"
click at [400, 552] on icon at bounding box center [405, 557] width 10 height 10
checkbox input "true"
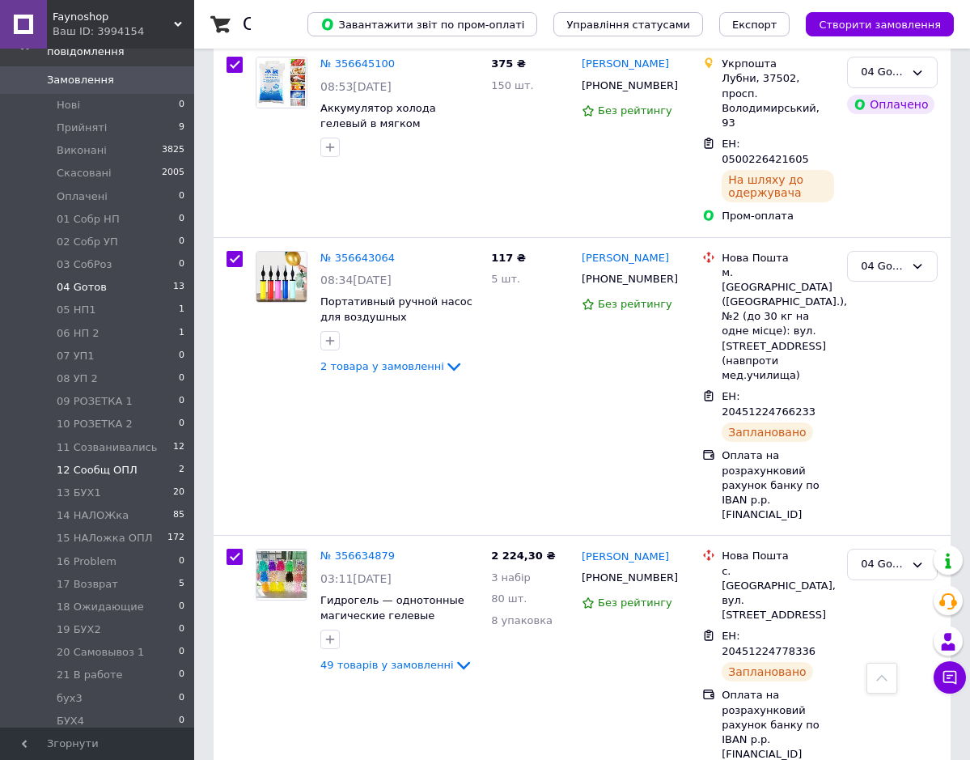
scroll to position [165, 0]
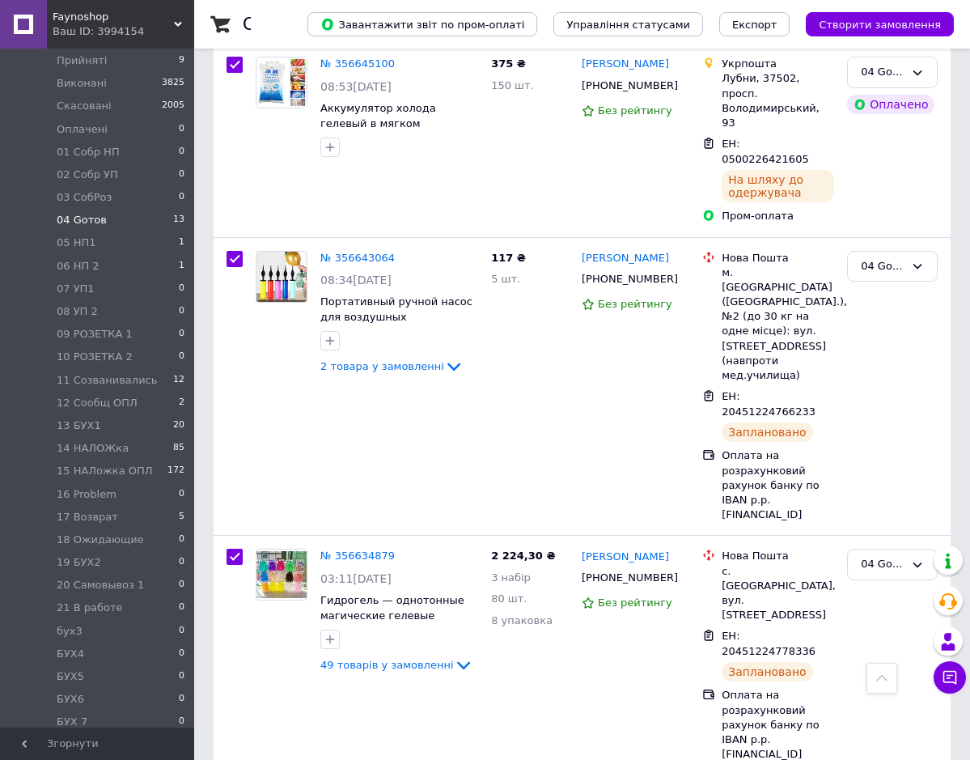
checkbox input "true"
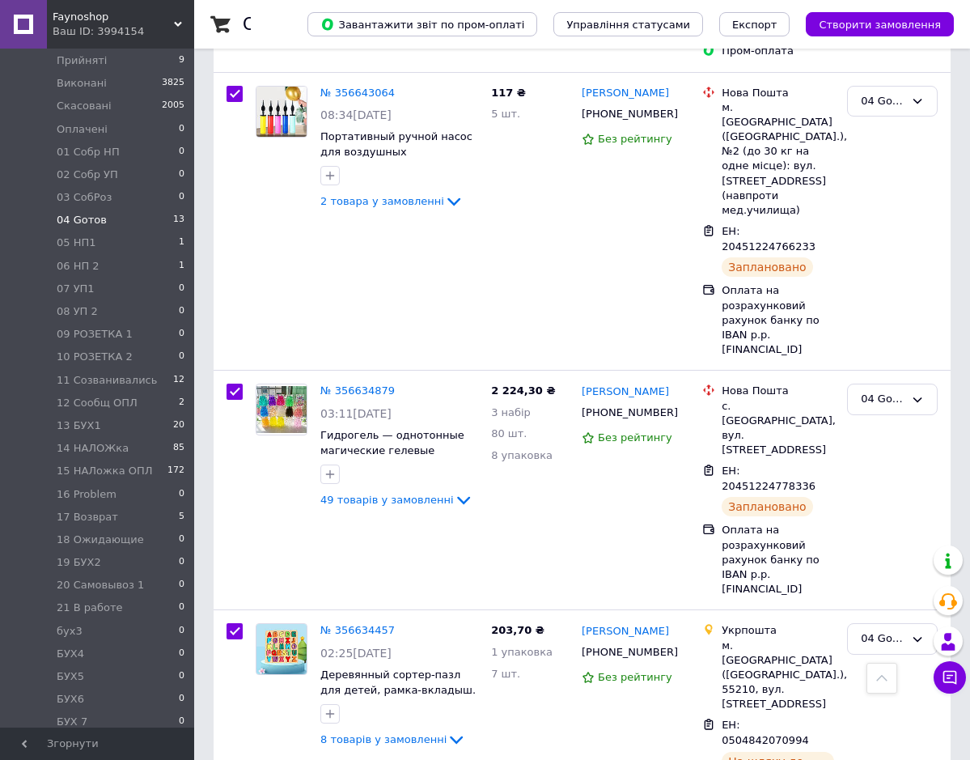
scroll to position [2140, 0]
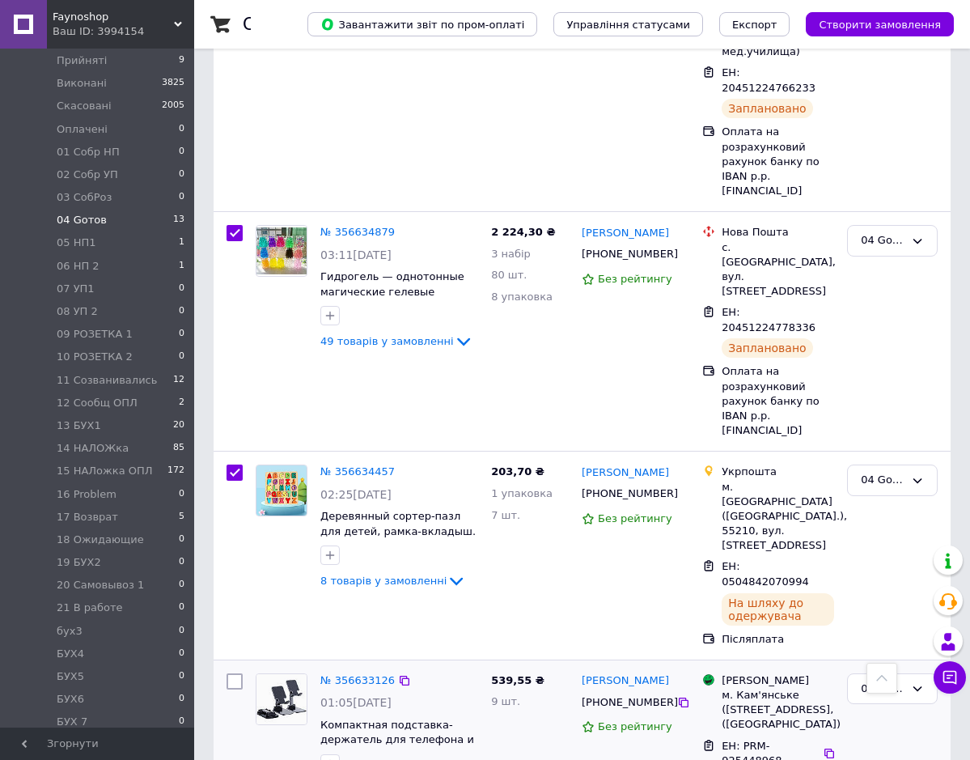
click at [240, 673] on input "checkbox" at bounding box center [235, 681] width 16 height 16
checkbox input "true"
click at [398, 674] on icon at bounding box center [404, 680] width 13 height 13
checkbox input "true"
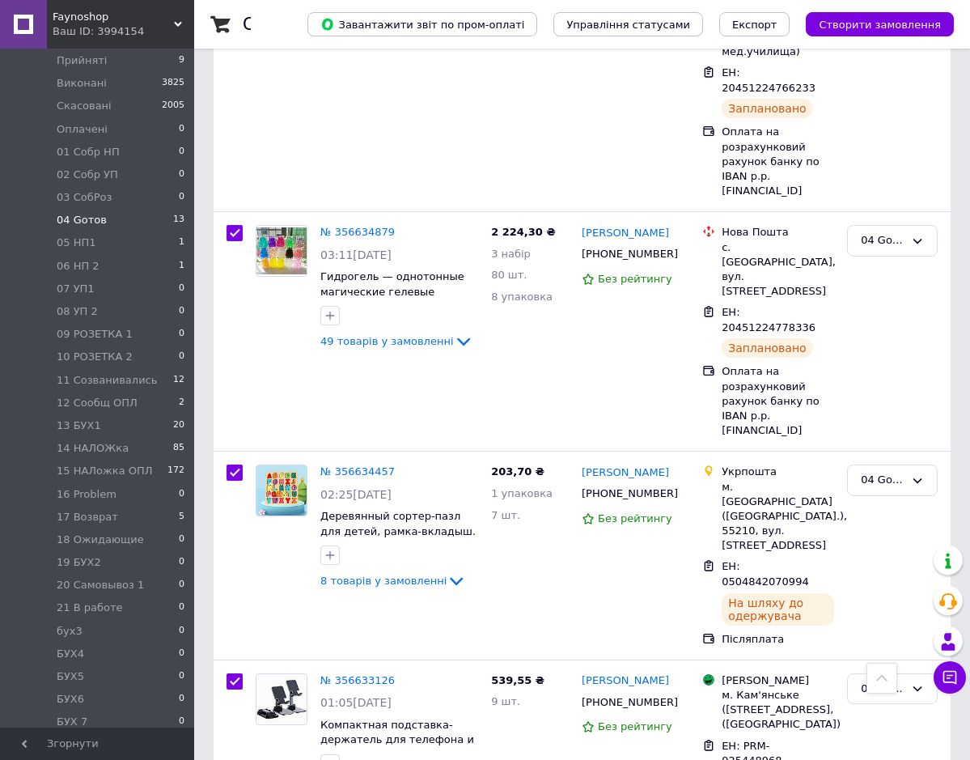
checkbox input "true"
click at [884, 686] on div at bounding box center [882, 678] width 31 height 31
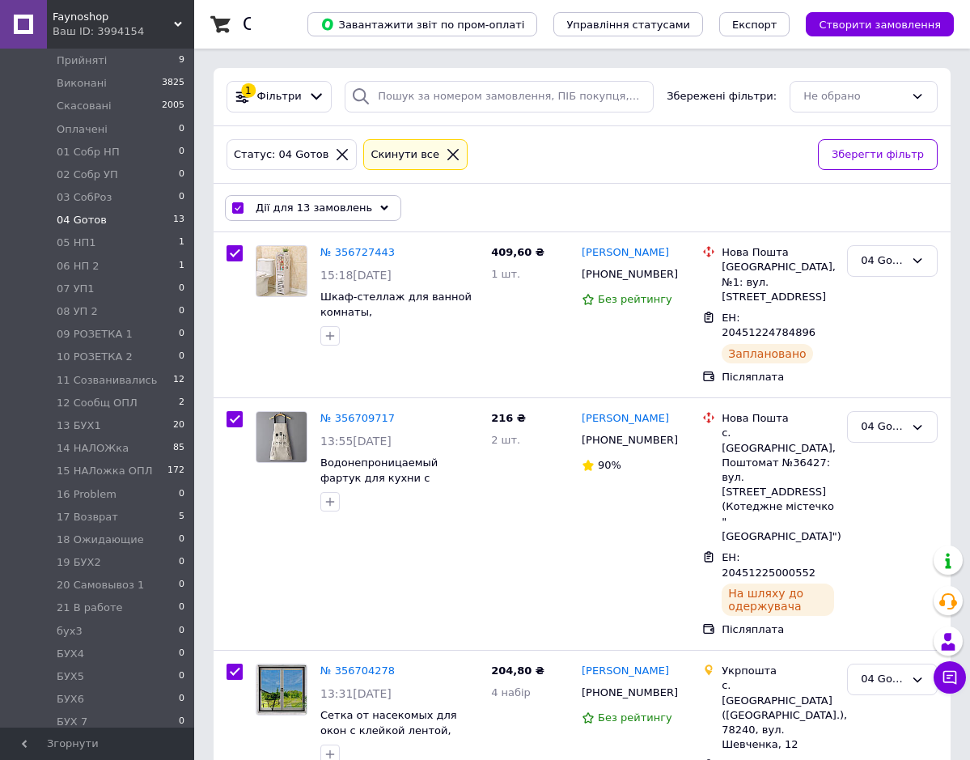
drag, startPoint x: 368, startPoint y: 207, endPoint x: 381, endPoint y: 206, distance: 13.0
click at [380, 208] on icon at bounding box center [384, 208] width 8 height 8
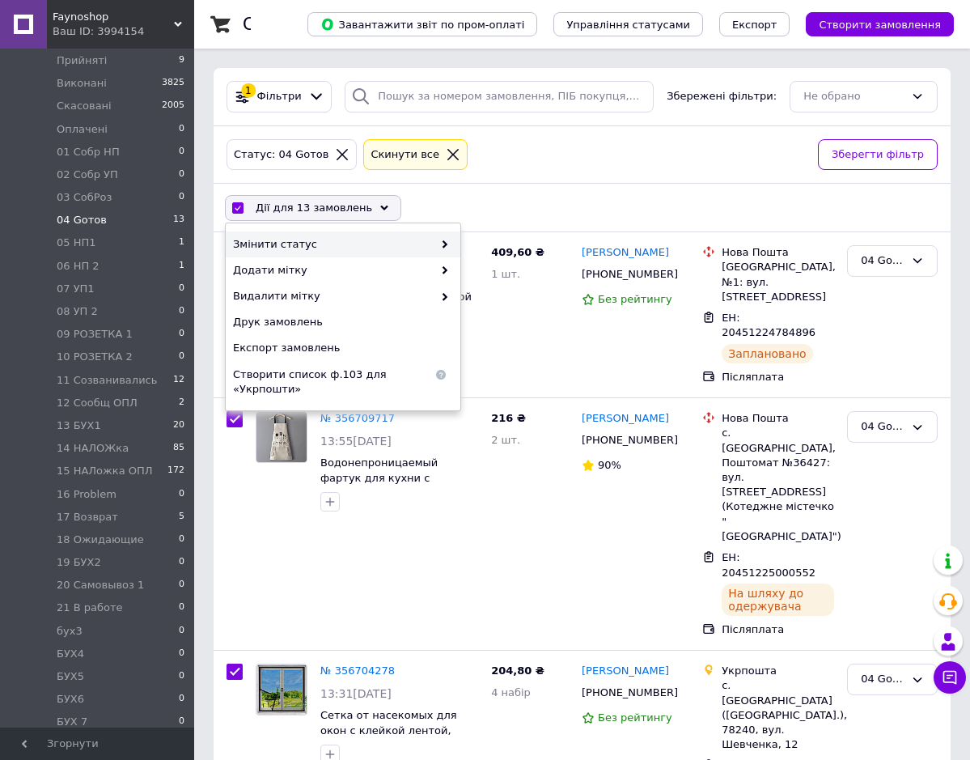
click at [444, 244] on use at bounding box center [445, 244] width 5 height 8
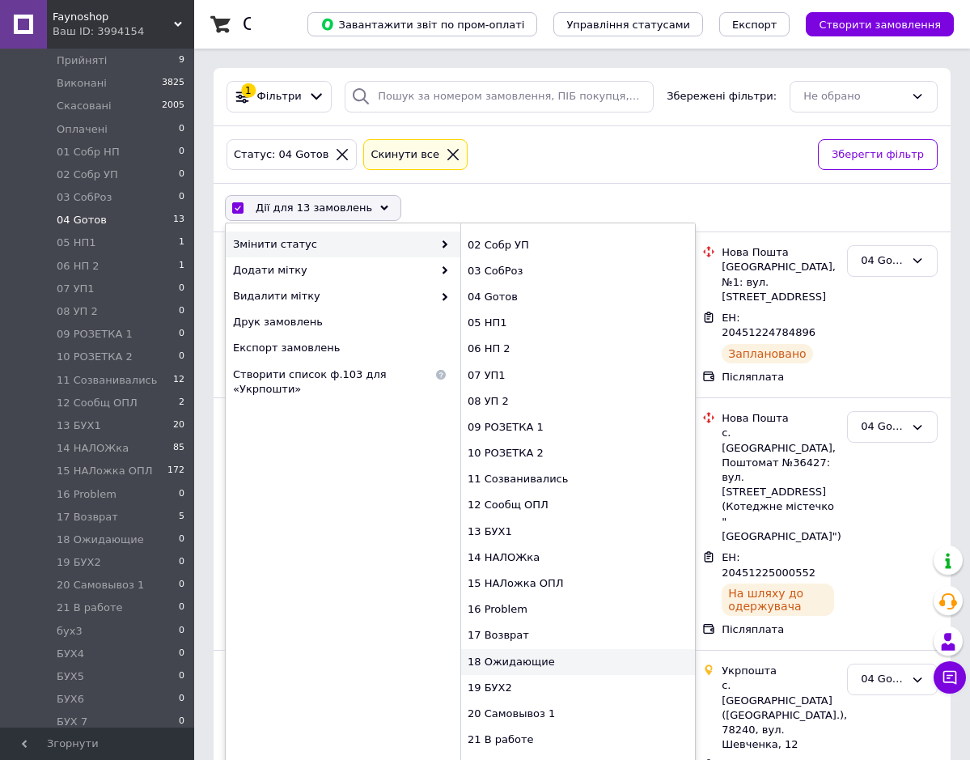
scroll to position [47, 0]
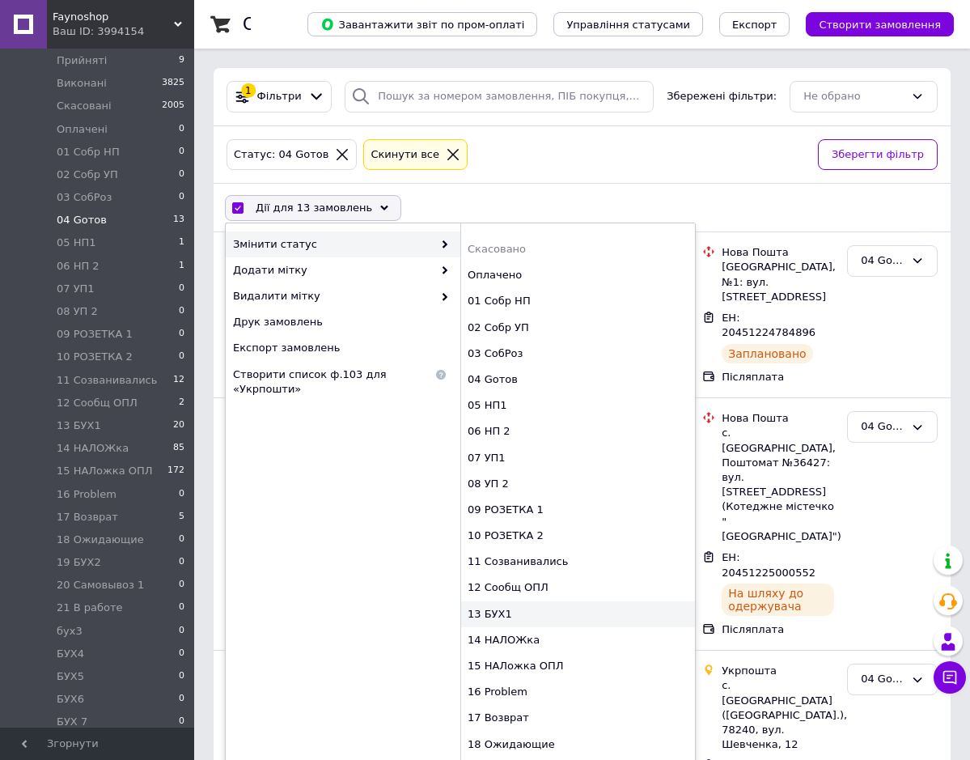
click at [501, 613] on div "13 БУХ1" at bounding box center [578, 614] width 235 height 26
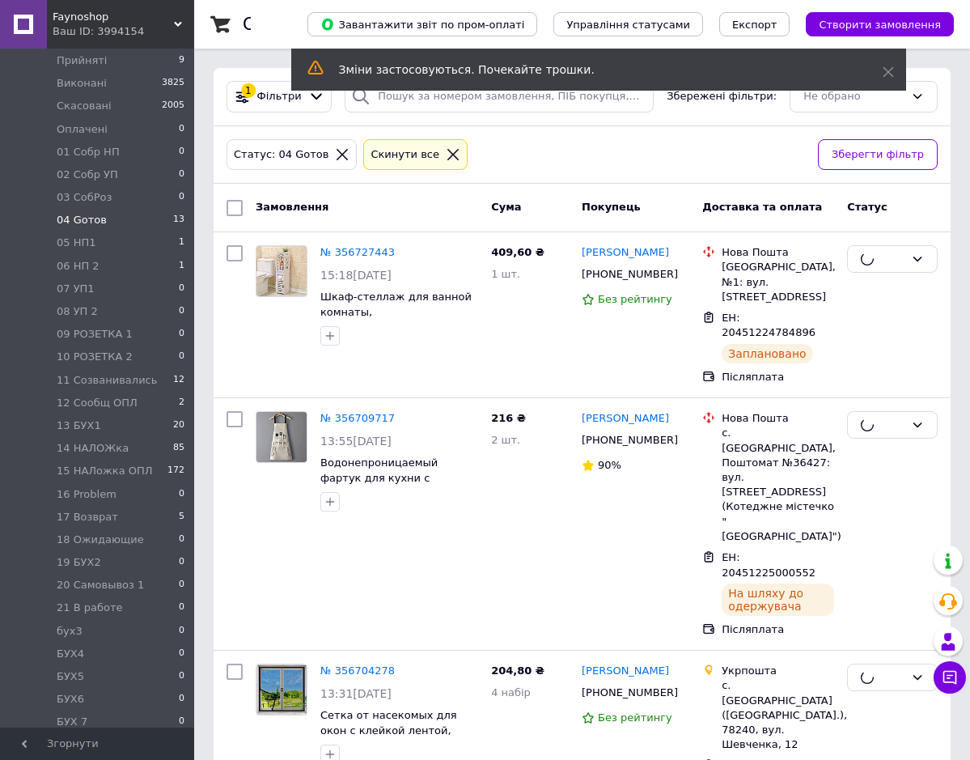
checkbox input "false"
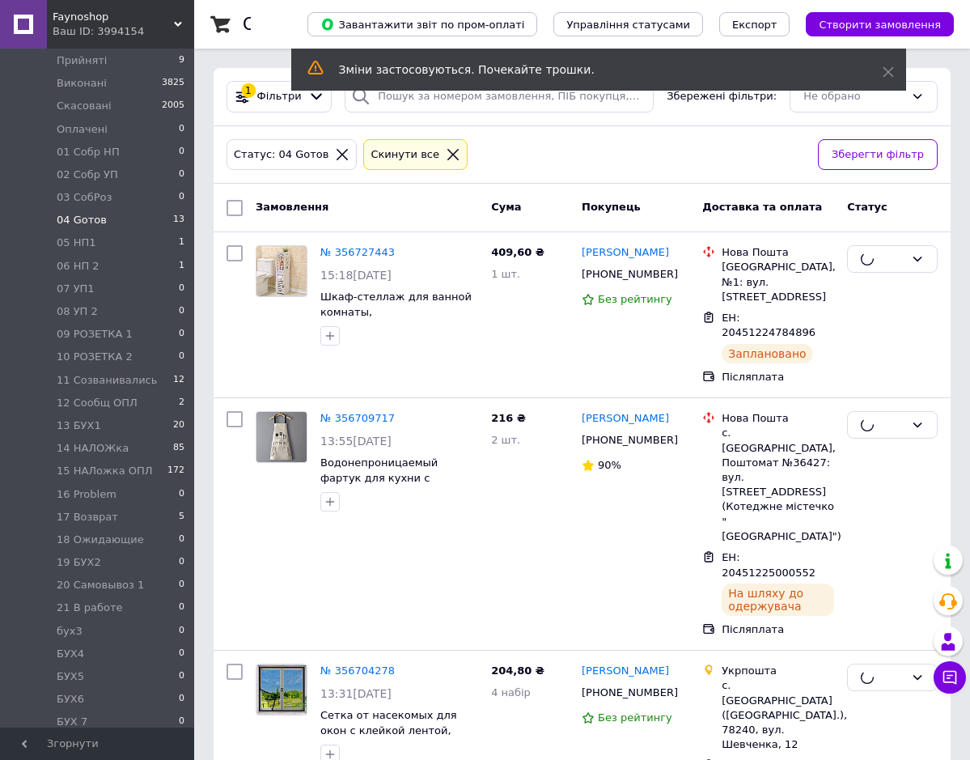
checkbox input "false"
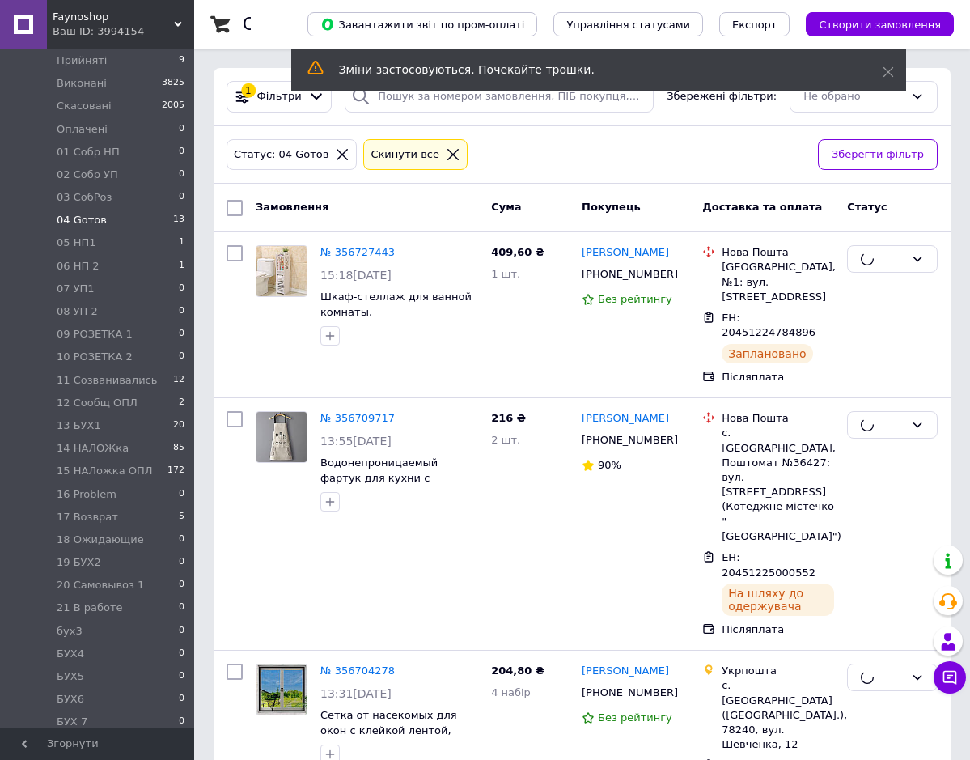
checkbox input "false"
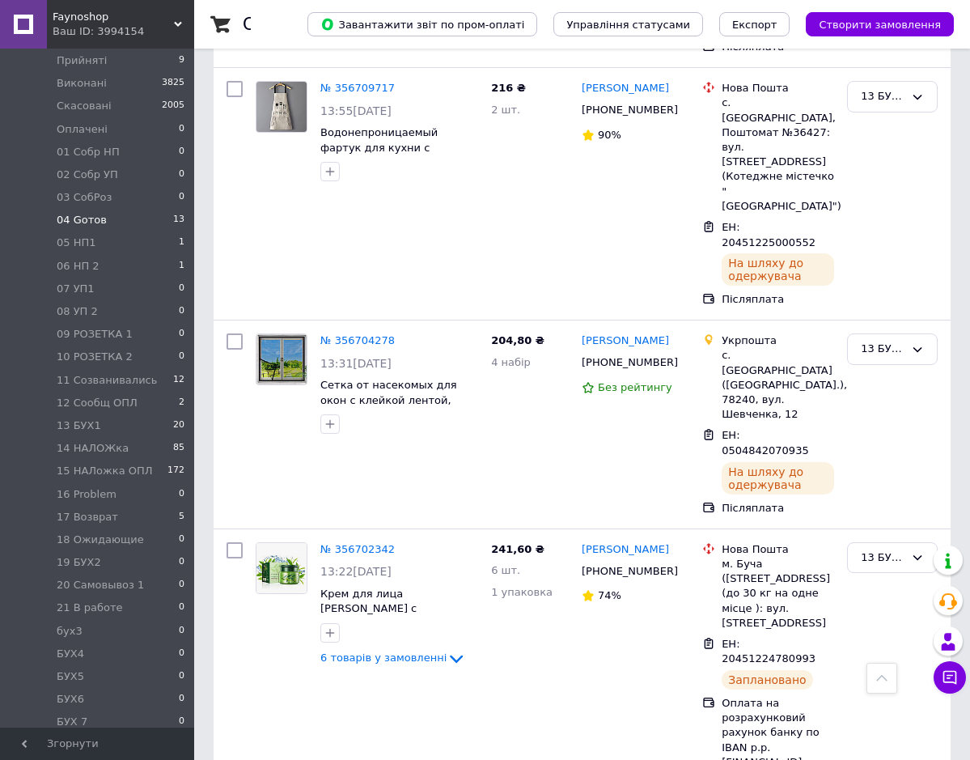
scroll to position [0, 0]
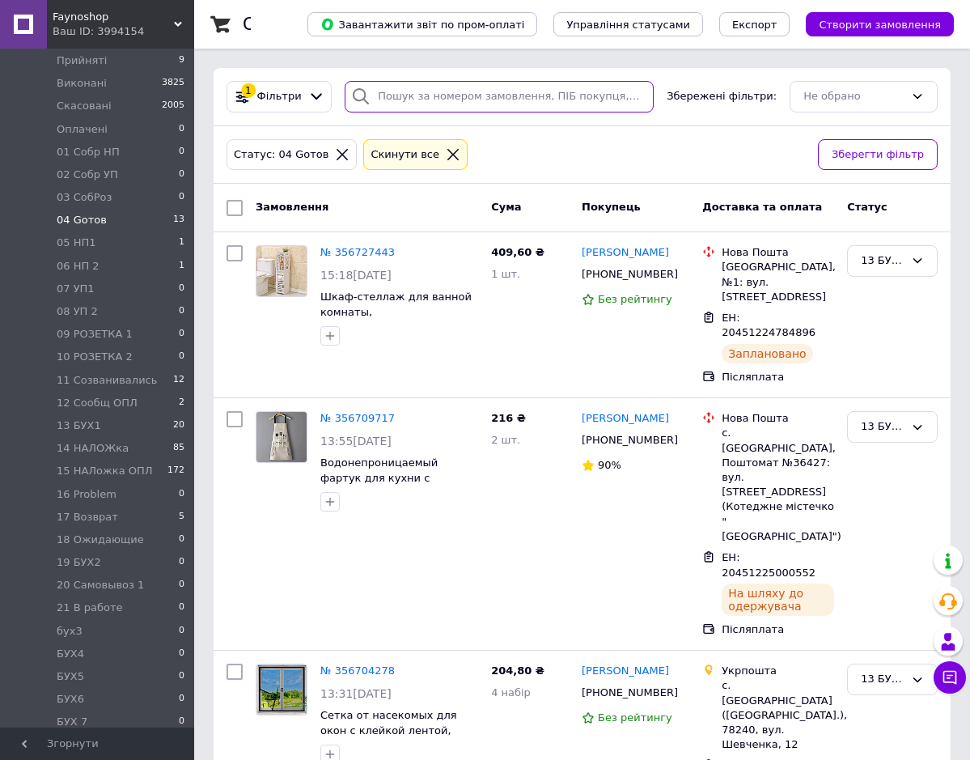
paste input "356167805"
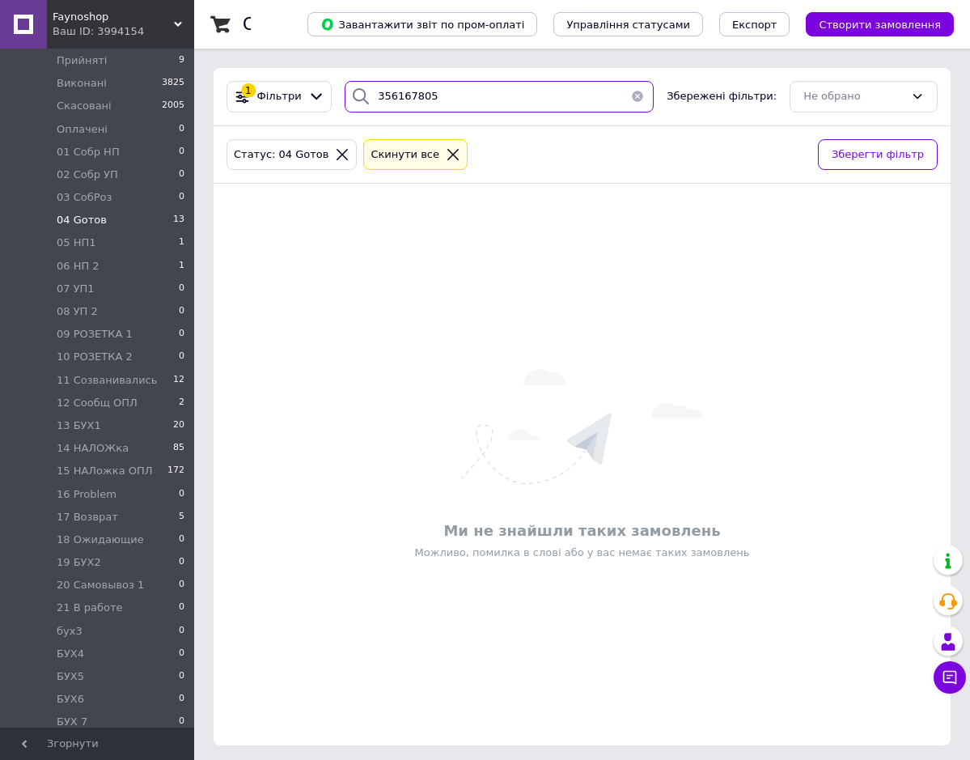
type input "356167805"
click at [446, 156] on icon at bounding box center [453, 154] width 15 height 15
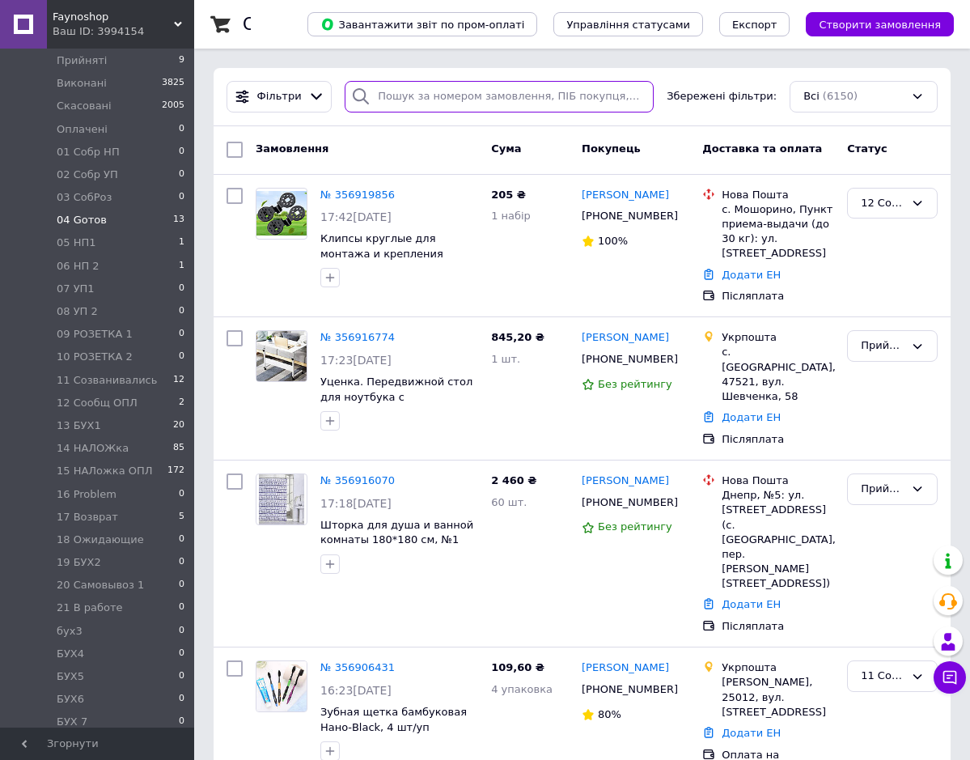
click at [383, 99] on input "search" at bounding box center [499, 97] width 309 height 32
paste input "356167805"
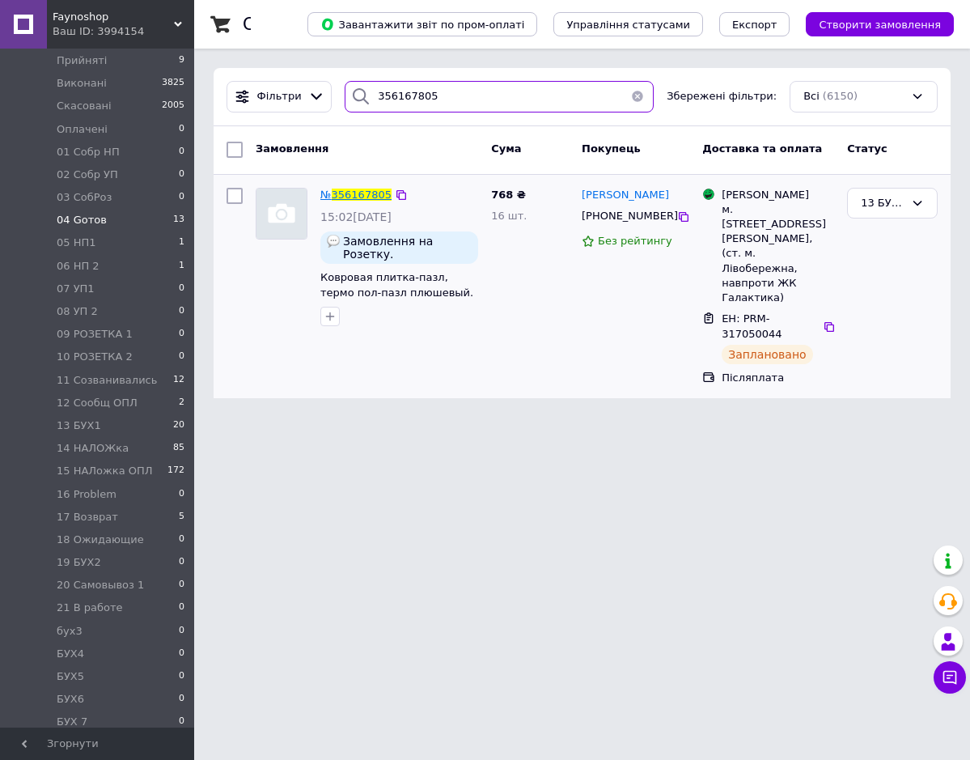
type input "356167805"
click at [380, 193] on span "356167805" at bounding box center [362, 195] width 60 height 12
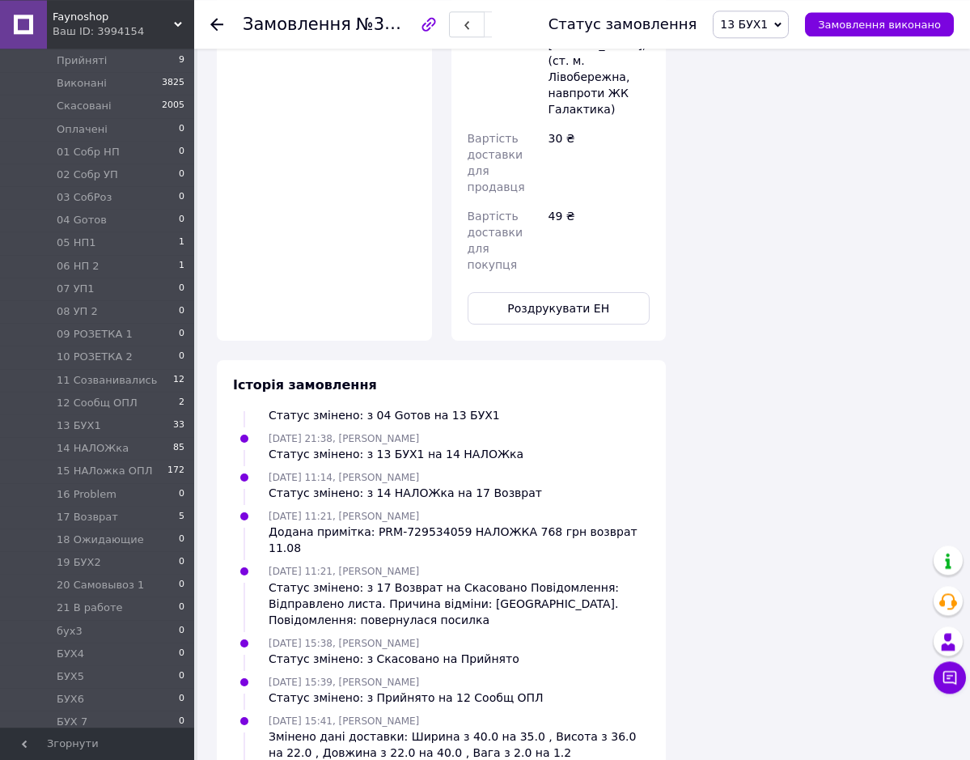
scroll to position [1292, 0]
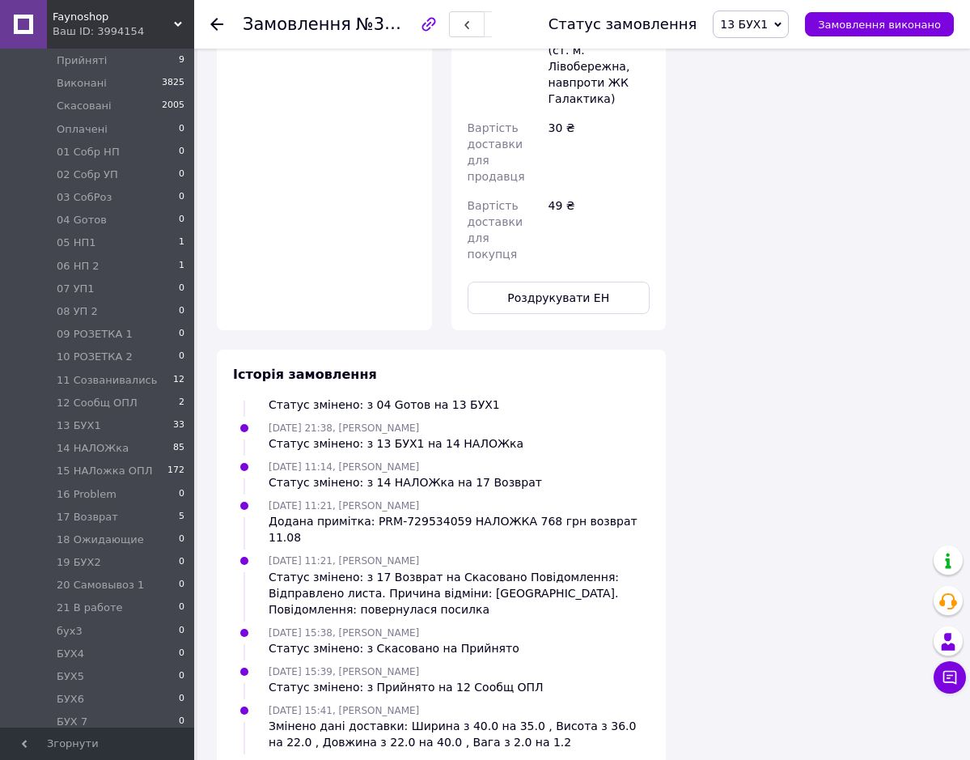
click at [547, 624] on div "12.08.2025 15:38, тариф Алсибай Статус змінено: з Скасовано на Прийнято" at bounding box center [442, 640] width 430 height 32
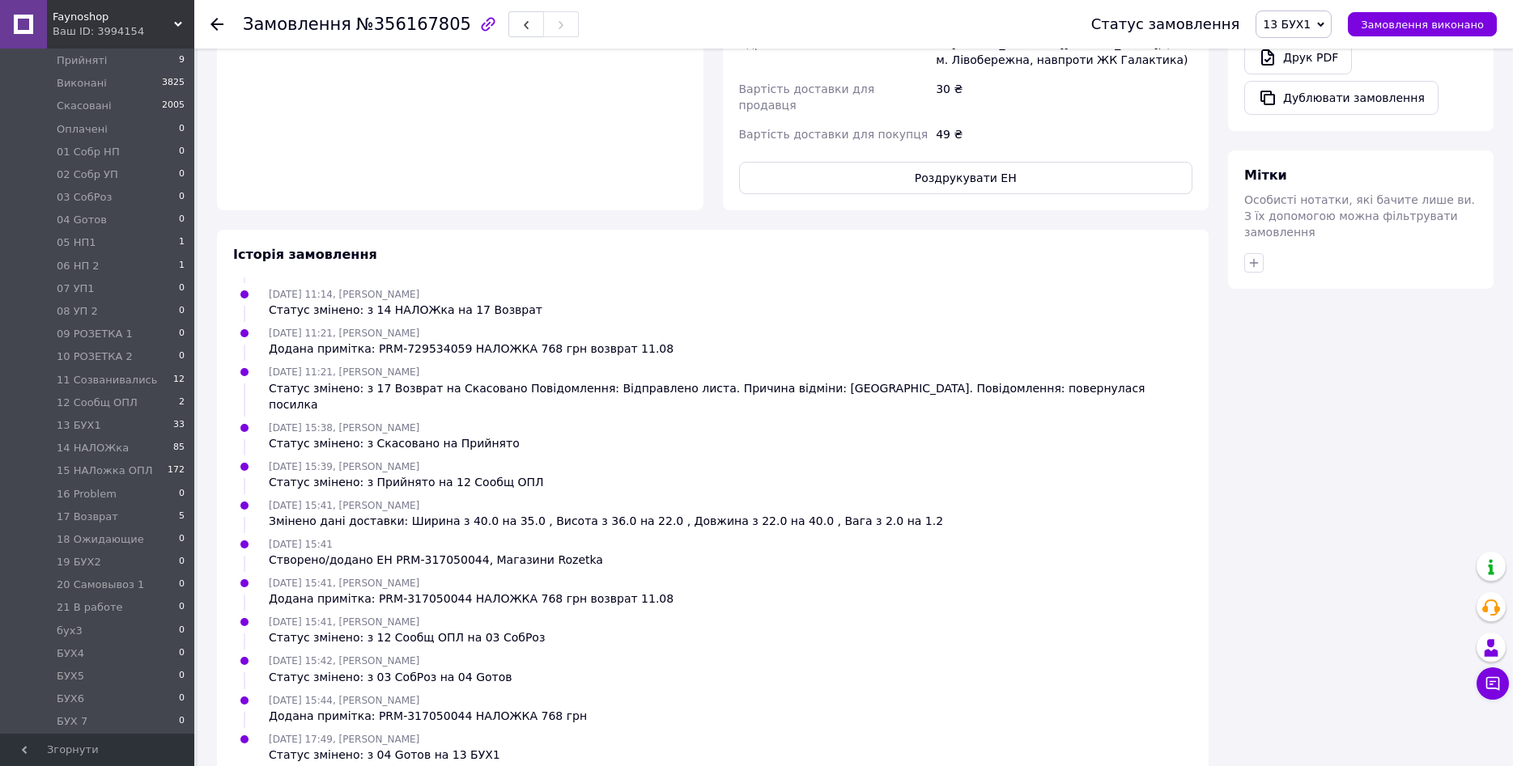
scroll to position [955, 0]
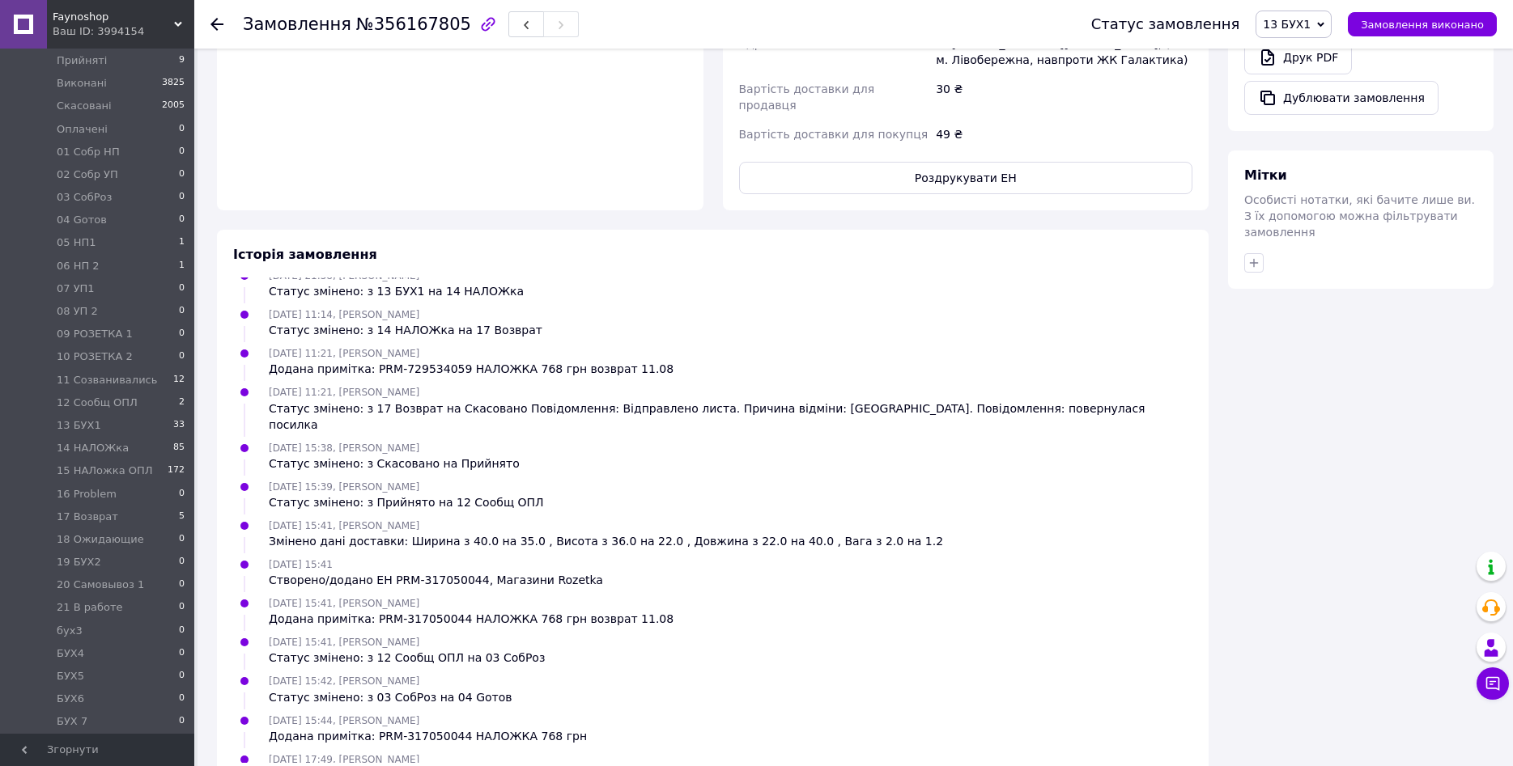
drag, startPoint x: 364, startPoint y: 25, endPoint x: 444, endPoint y: 24, distance: 80.1
click at [444, 24] on div "Замовлення №356167805" at bounding box center [357, 24] width 228 height 18
drag, startPoint x: 444, startPoint y: 24, endPoint x: 472, endPoint y: 130, distance: 109.5
click at [471, 34] on div at bounding box center [525, 25] width 108 height 28
drag, startPoint x: 381, startPoint y: 64, endPoint x: 374, endPoint y: 38, distance: 26.9
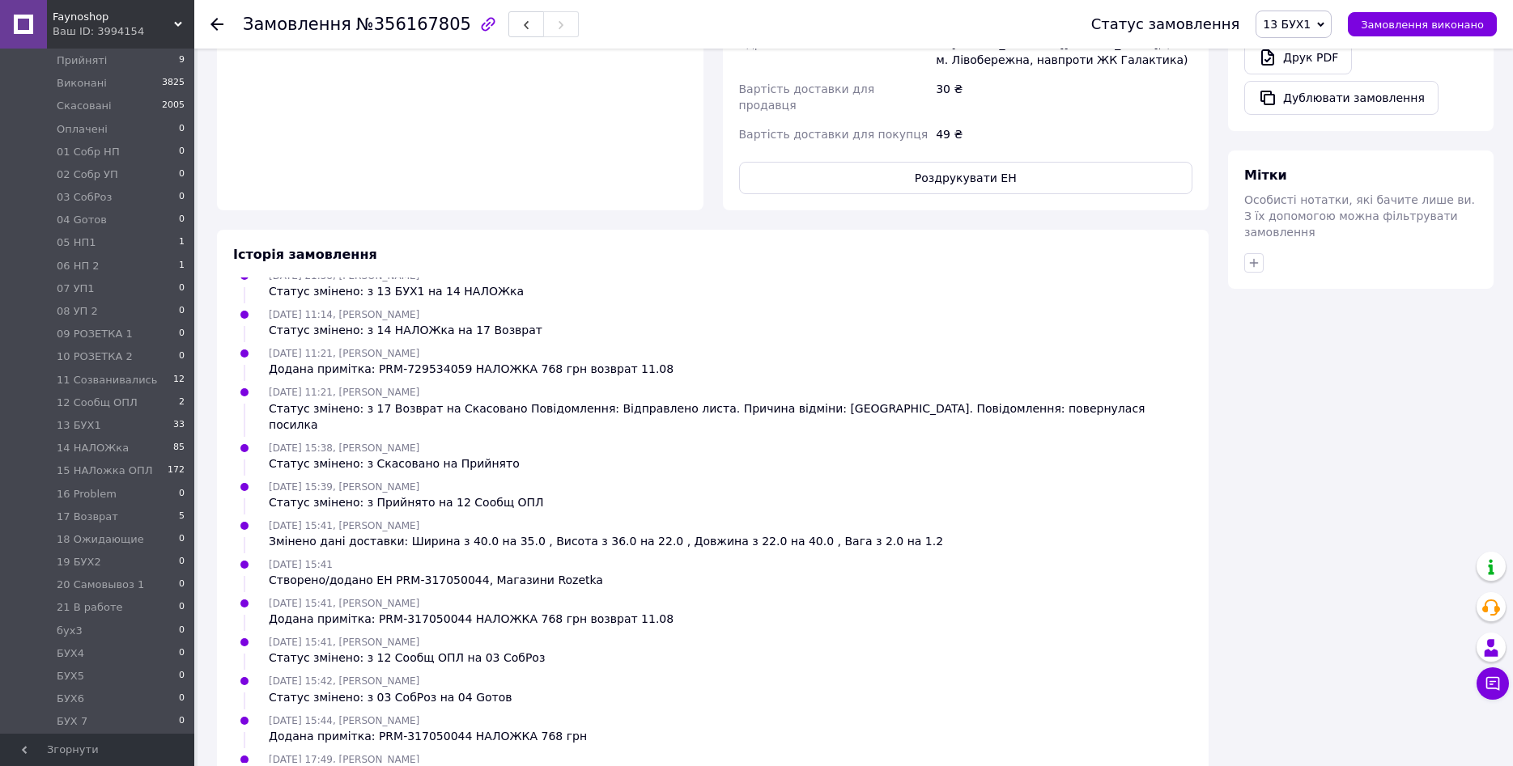
click at [382, 63] on div "Оплата Післяплата" at bounding box center [460, 6] width 486 height 410
drag, startPoint x: 365, startPoint y: 26, endPoint x: 441, endPoint y: 28, distance: 76.1
click at [441, 28] on span "№356167805" at bounding box center [413, 24] width 115 height 19
copy span "356167805"
click at [211, 23] on use at bounding box center [216, 24] width 13 height 13
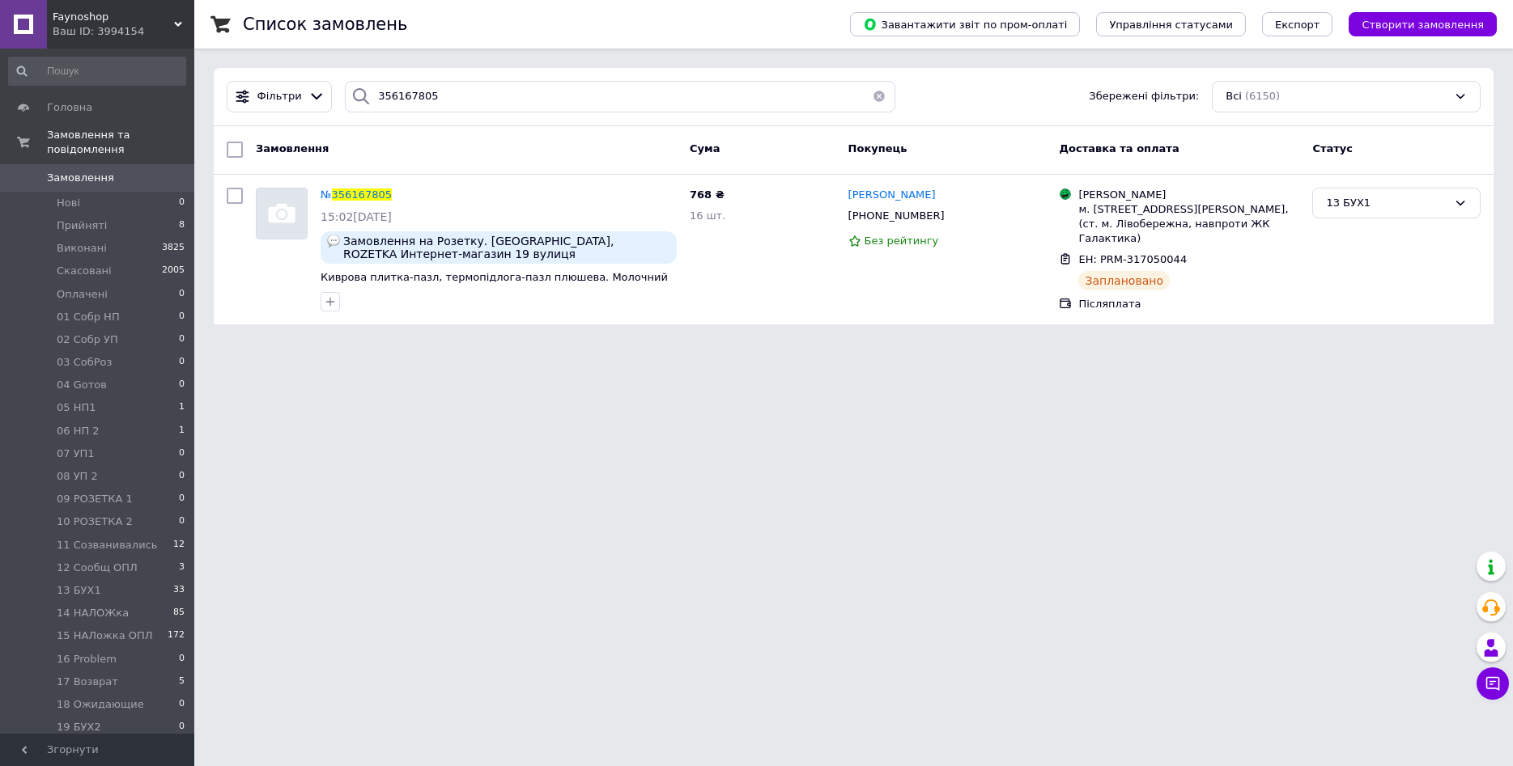
click at [868, 96] on button "button" at bounding box center [879, 97] width 32 height 32
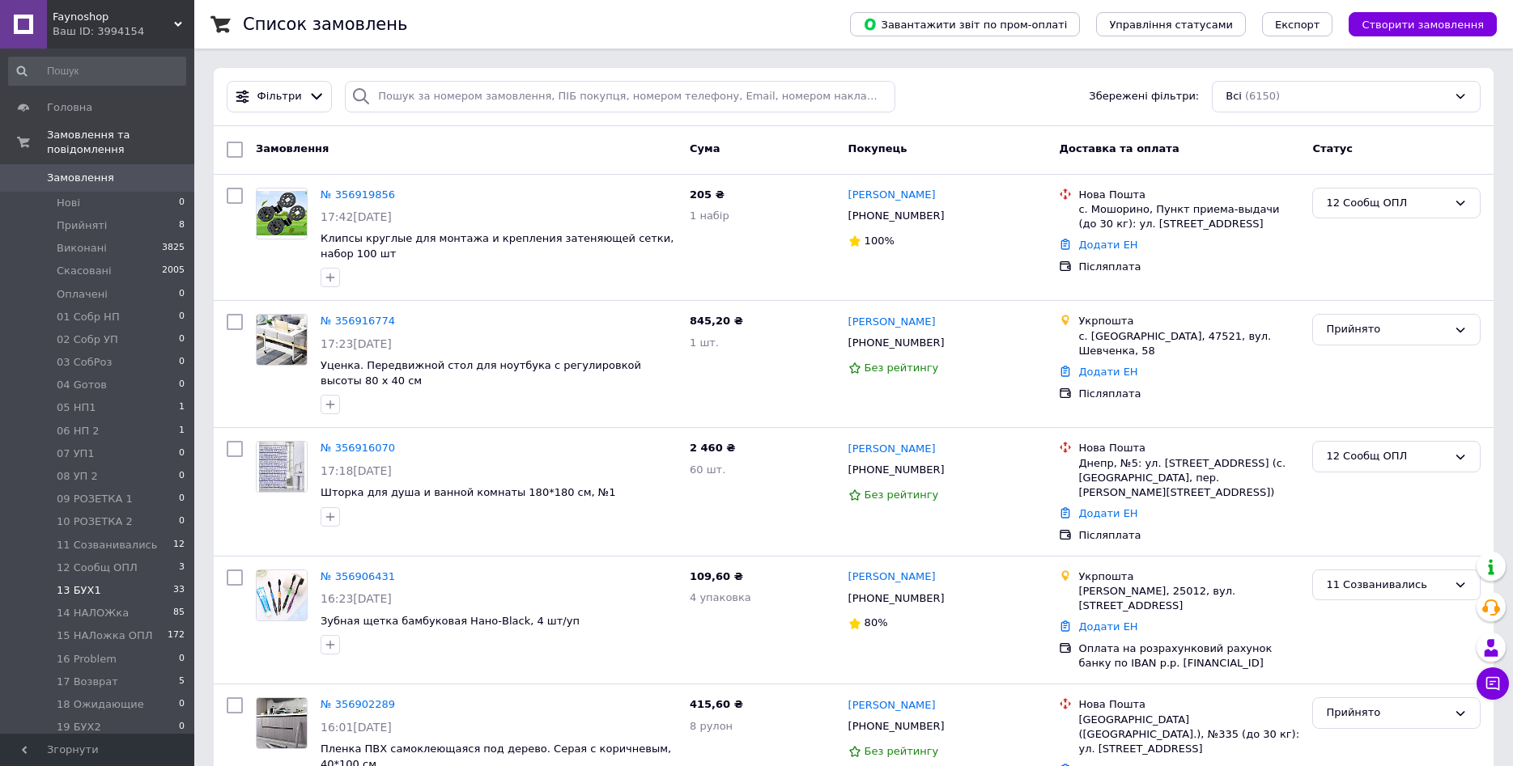
click at [103, 579] on li "13 БУХ1 33" at bounding box center [97, 590] width 194 height 23
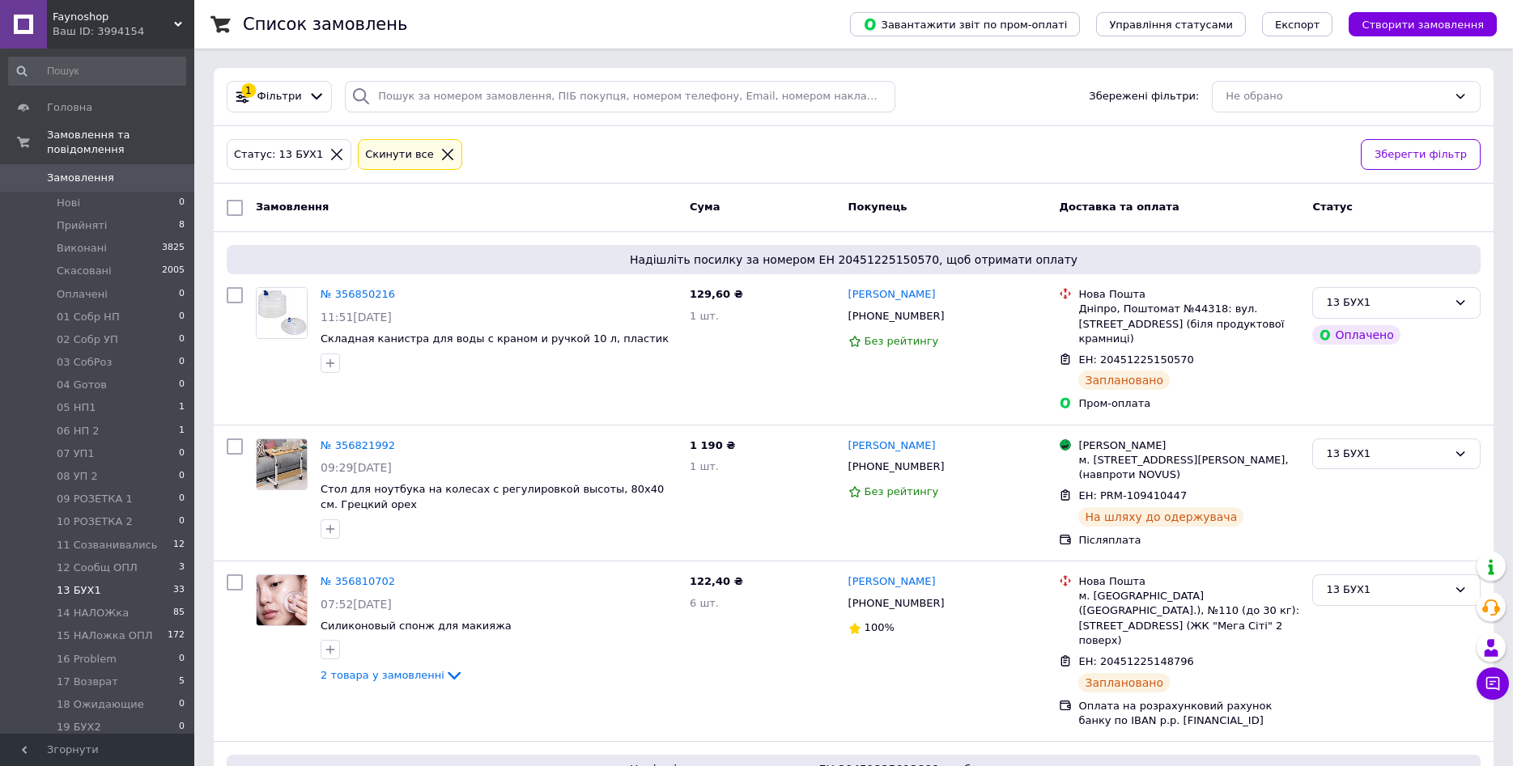
click at [104, 579] on li "13 БУХ1 33" at bounding box center [97, 590] width 194 height 23
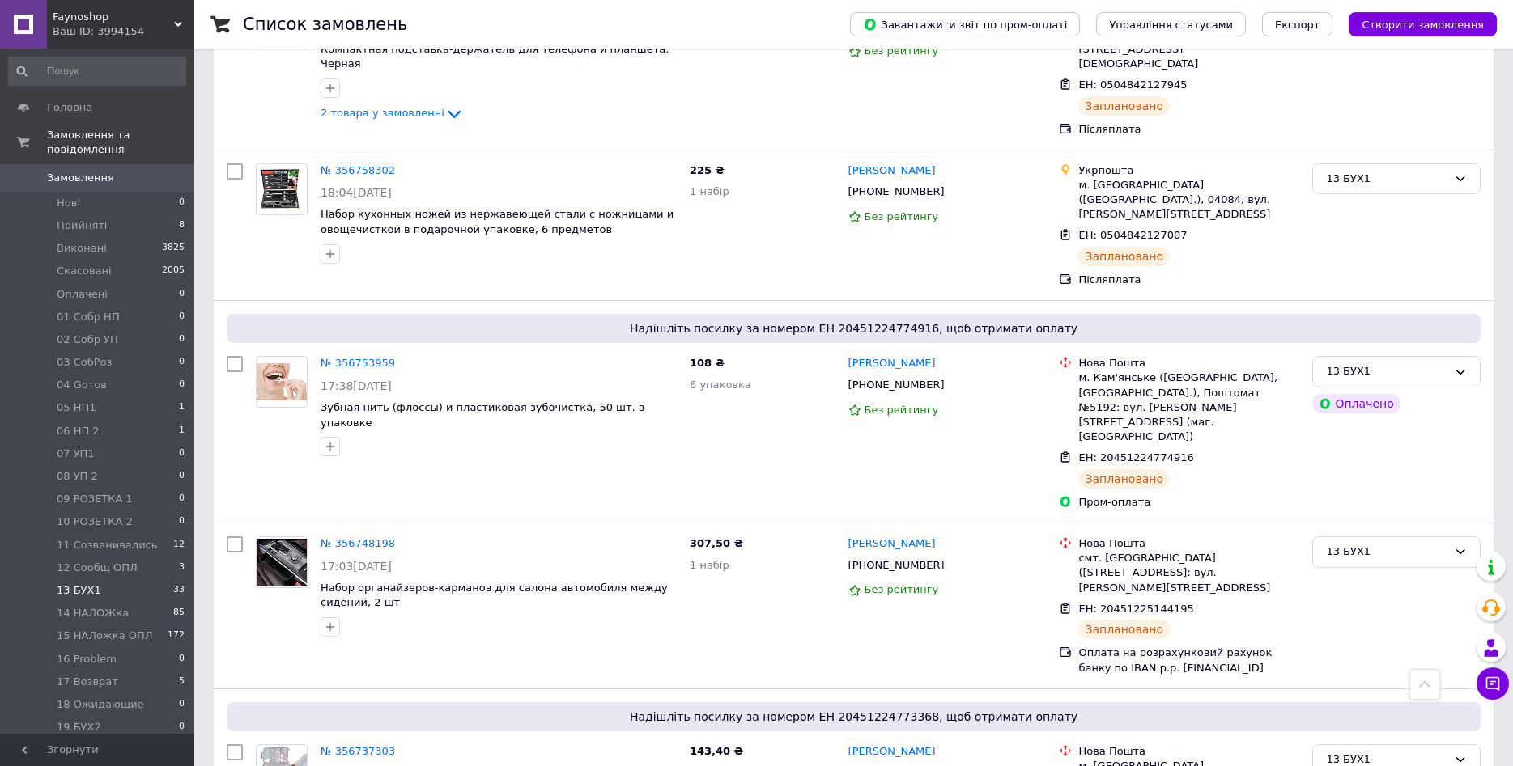
scroll to position [2642, 0]
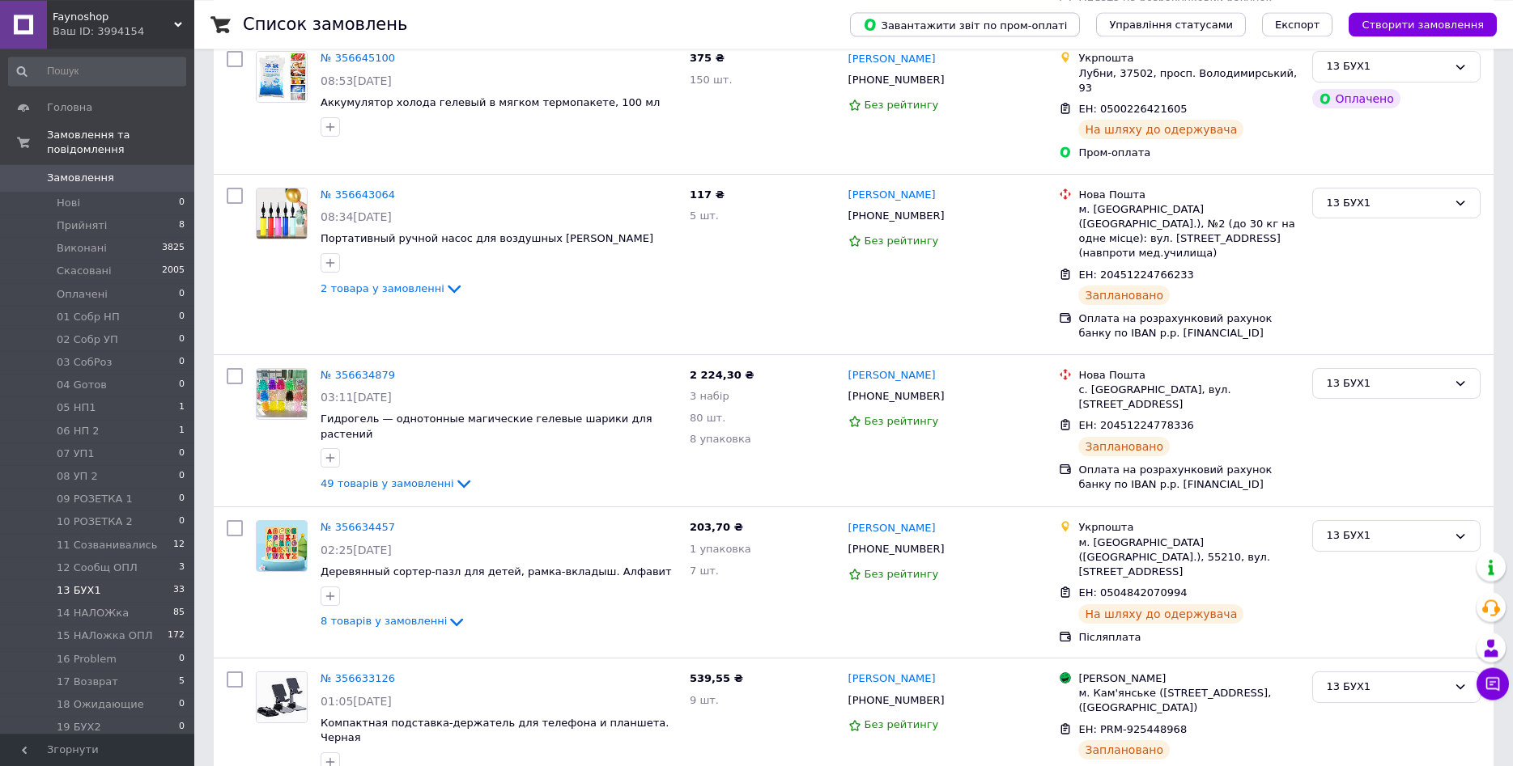
scroll to position [1430, 0]
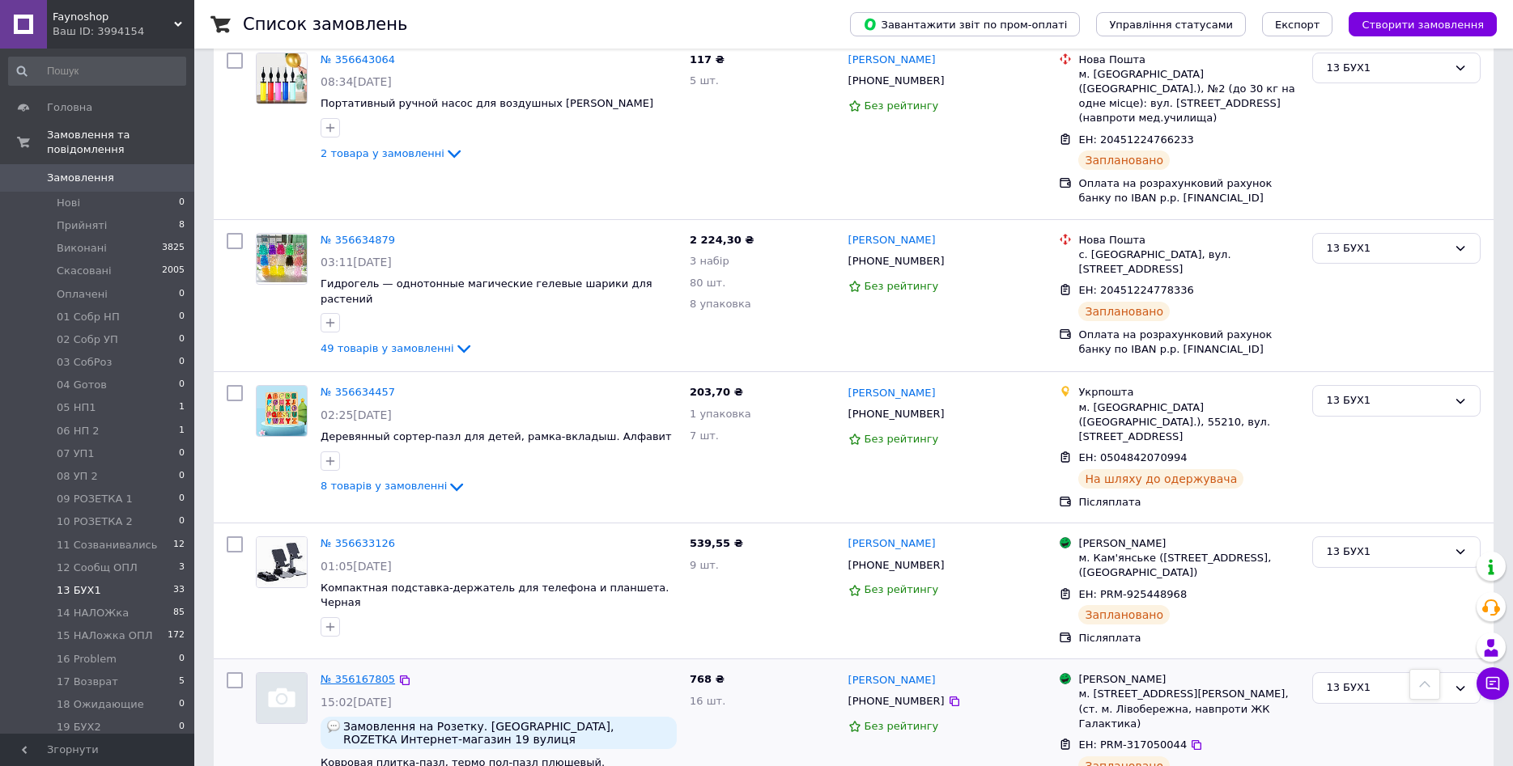
click at [367, 673] on link "№ 356167805" at bounding box center [357, 679] width 74 height 12
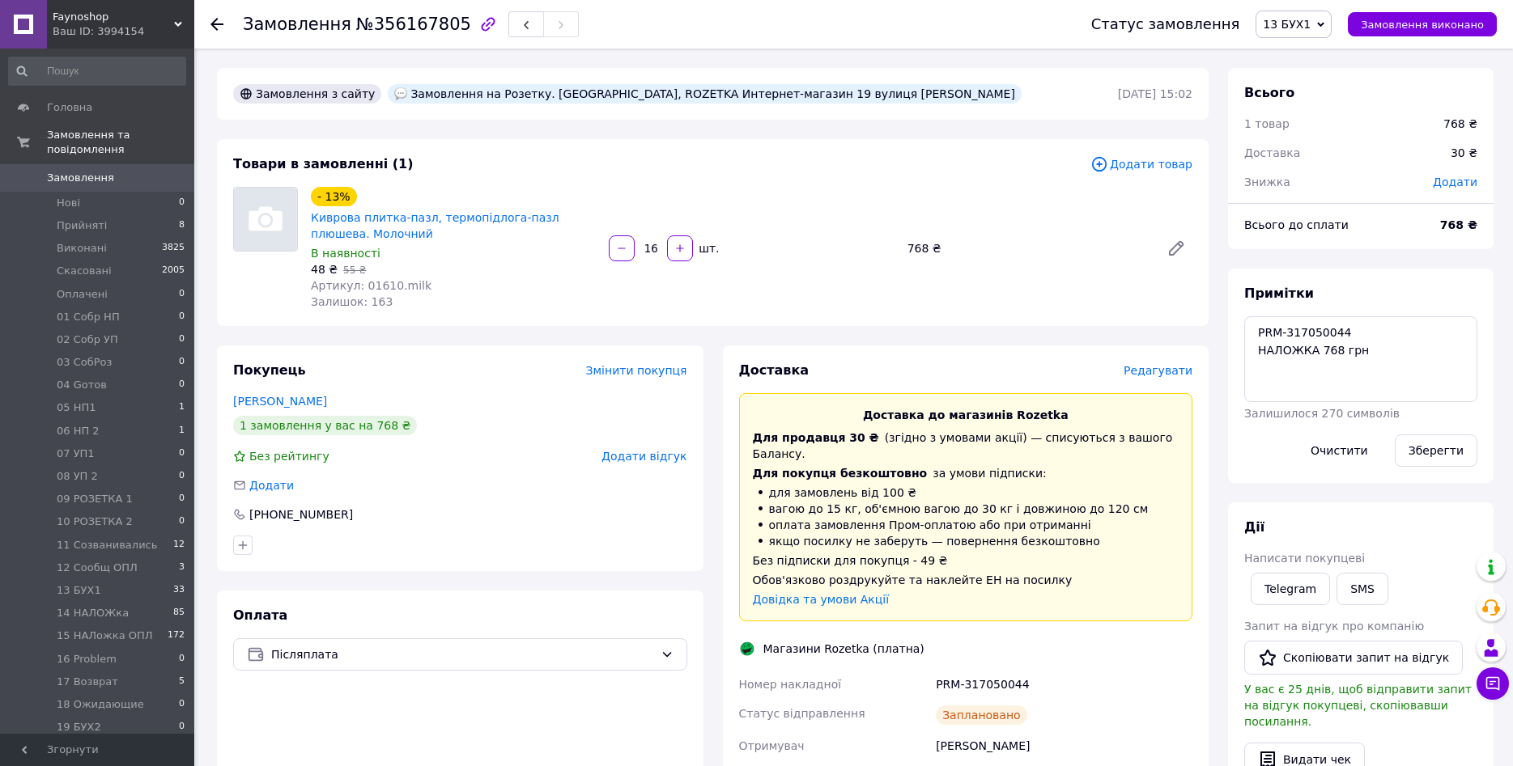
click at [1298, 24] on span "13 БУХ1" at bounding box center [1287, 24] width 48 height 13
click at [1322, 111] on li "14 НАЛОЖка" at bounding box center [1314, 115] width 117 height 24
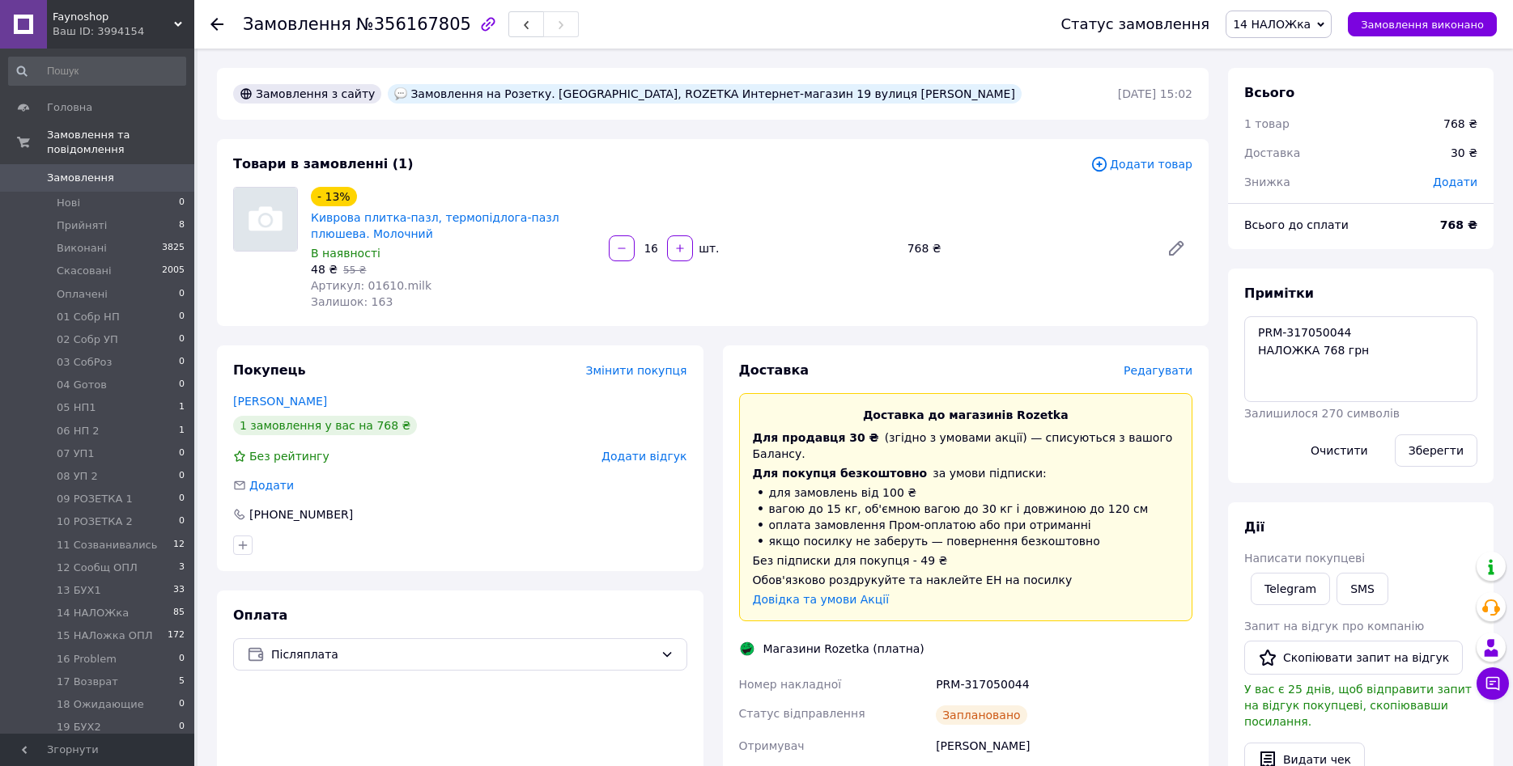
click at [211, 27] on icon at bounding box center [216, 24] width 13 height 13
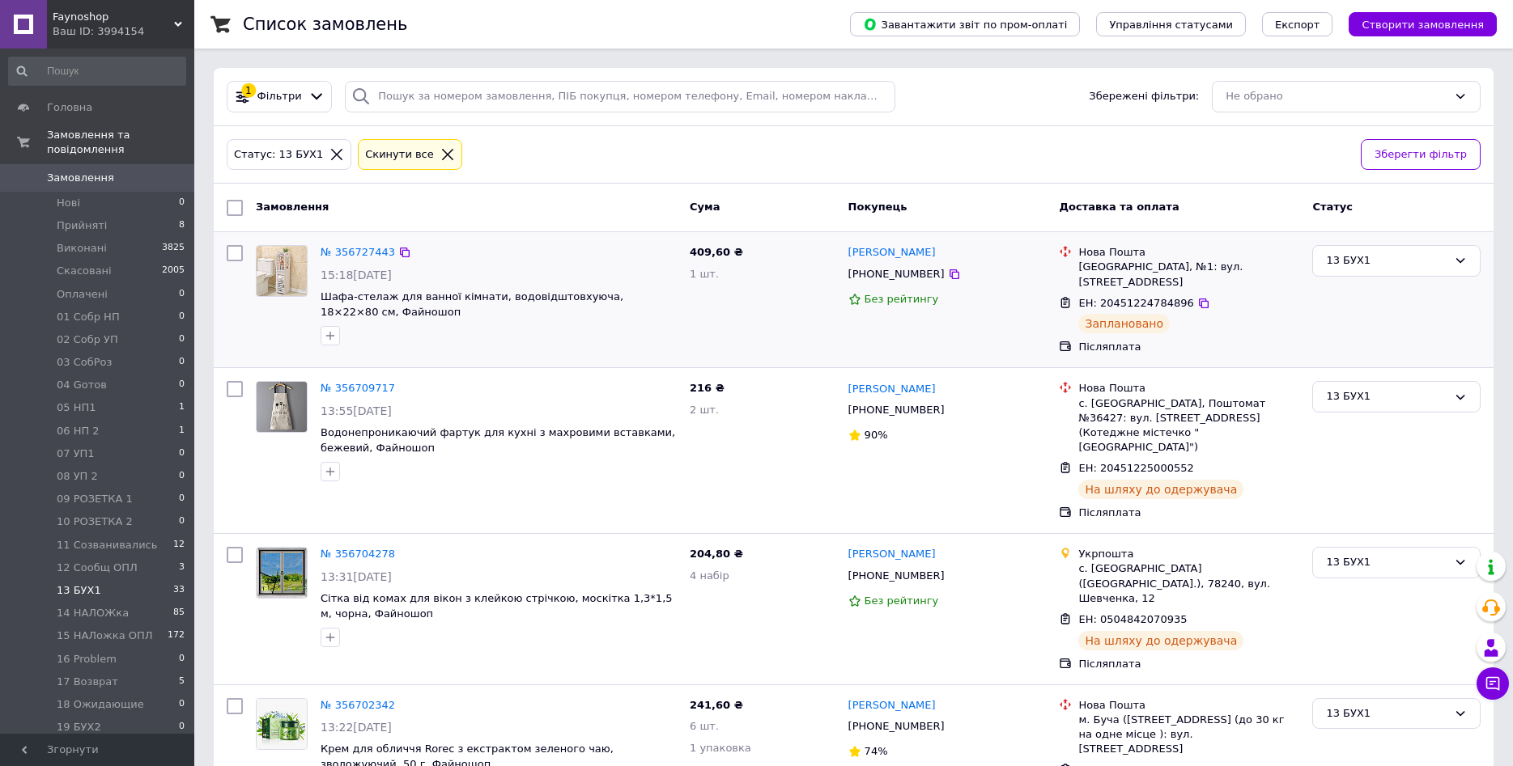
click at [237, 246] on input "checkbox" at bounding box center [235, 253] width 16 height 16
checkbox input "true"
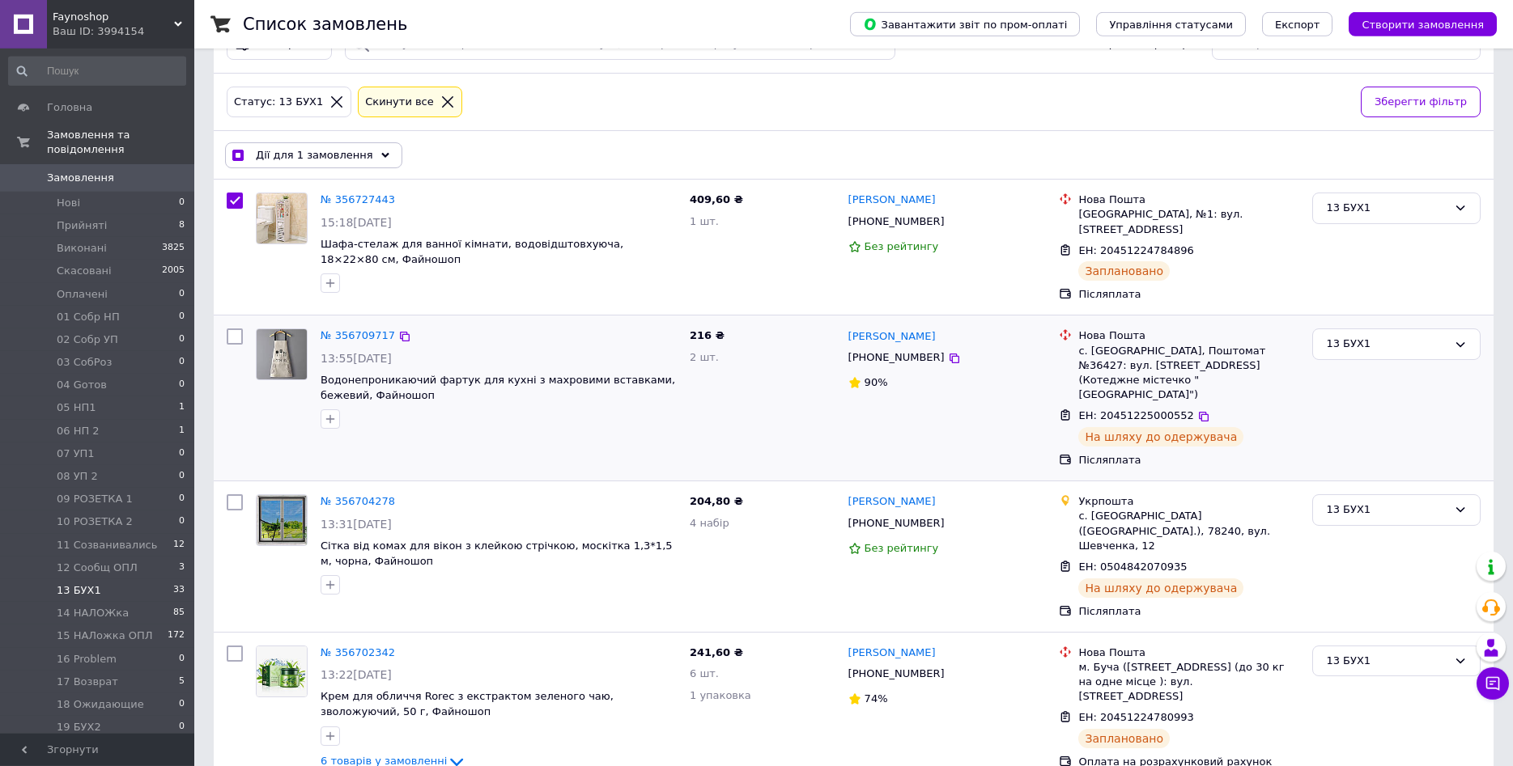
scroll to position [83, 0]
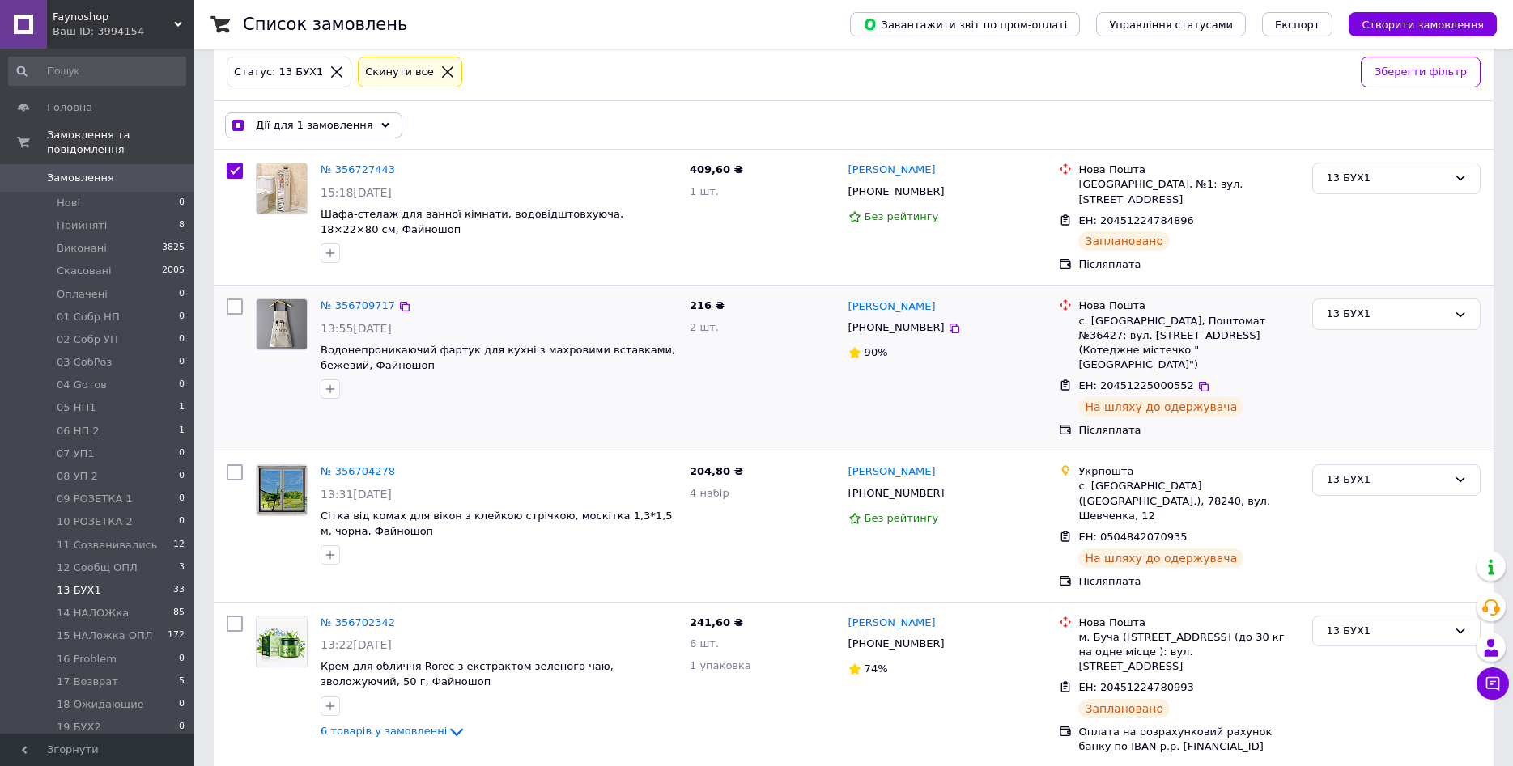
click at [236, 299] on input "checkbox" at bounding box center [235, 307] width 16 height 16
checkbox input "true"
click at [233, 465] on input "checkbox" at bounding box center [235, 473] width 16 height 16
checkbox input "true"
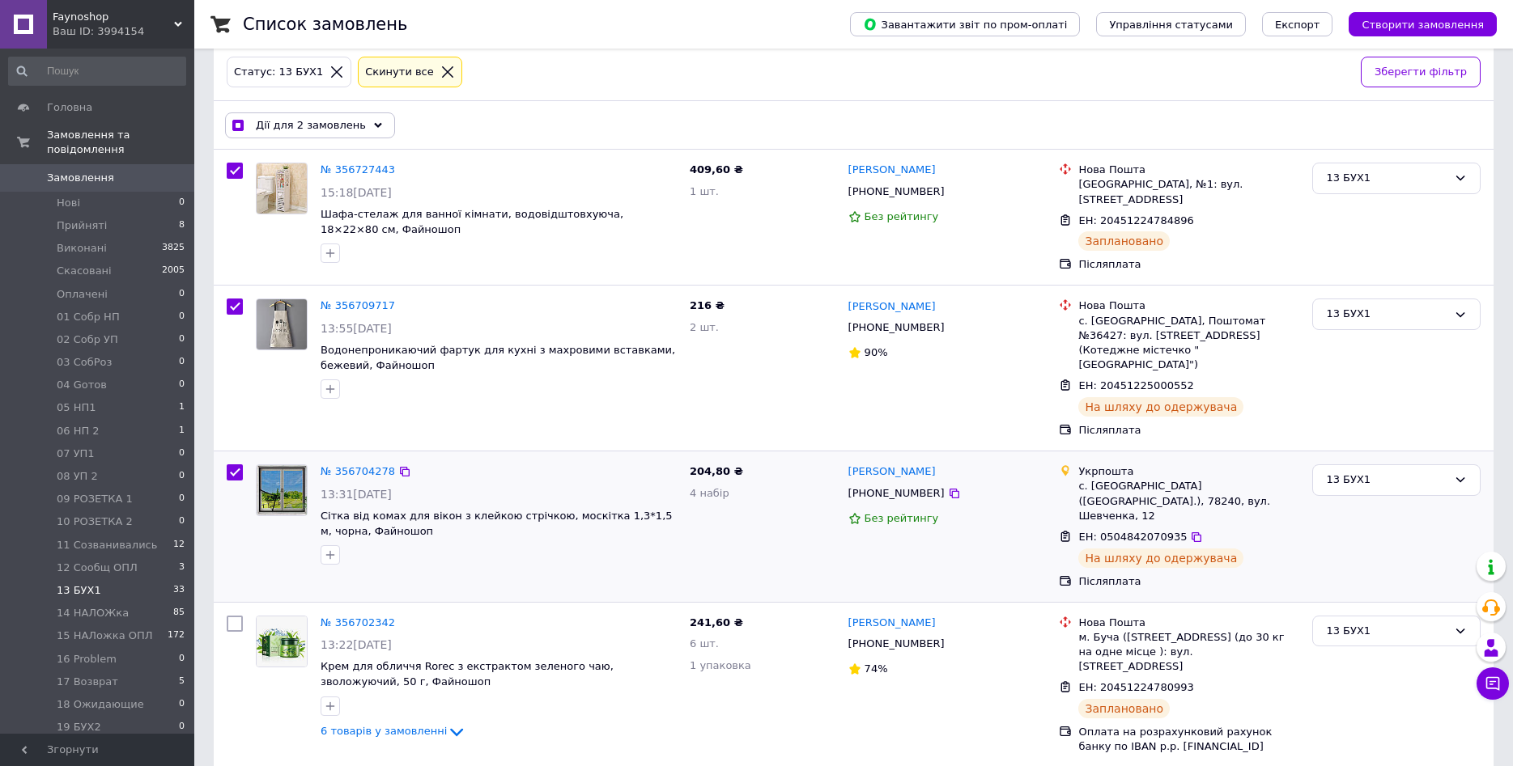
checkbox input "true"
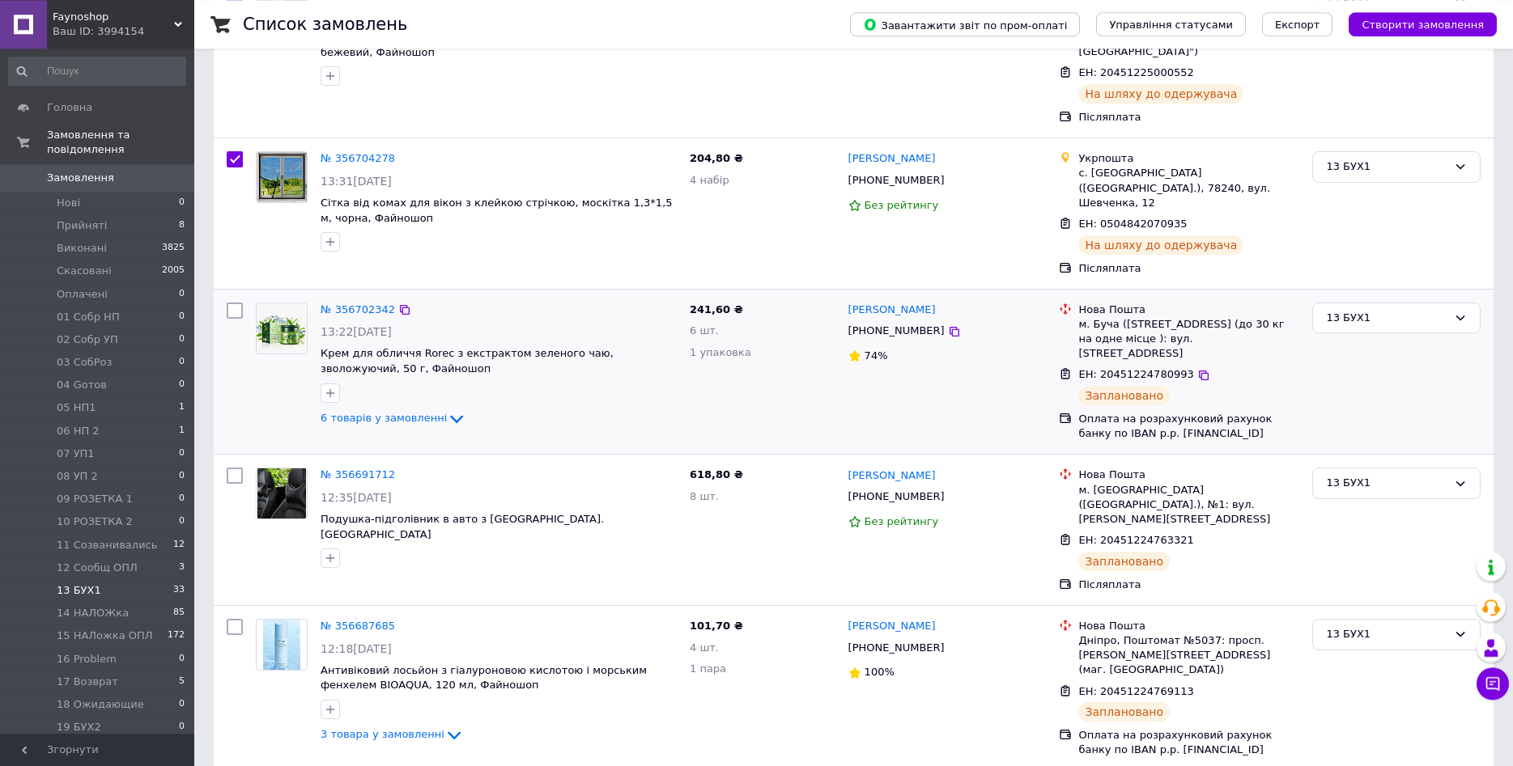
scroll to position [413, 0]
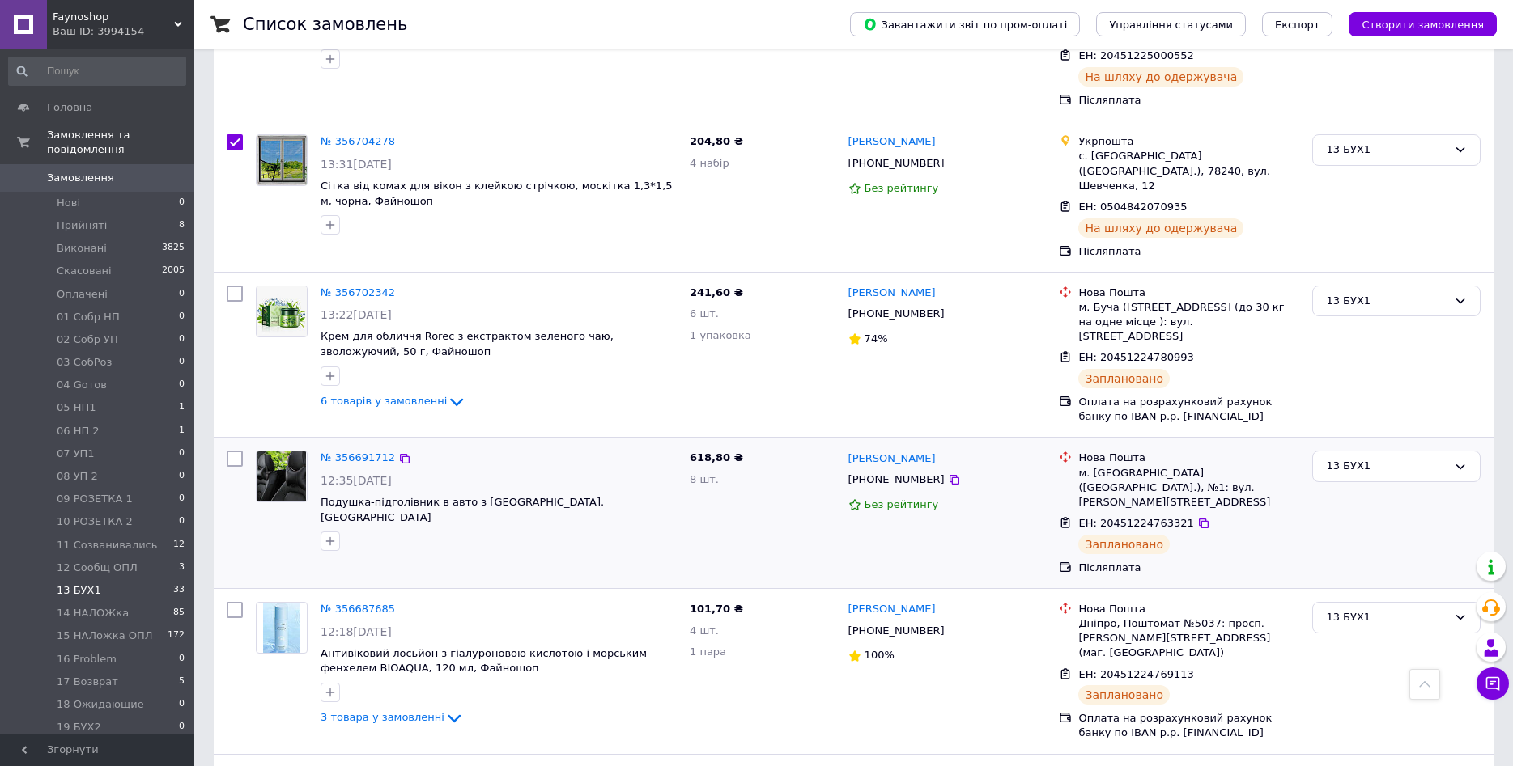
click at [236, 451] on input "checkbox" at bounding box center [235, 459] width 16 height 16
checkbox input "true"
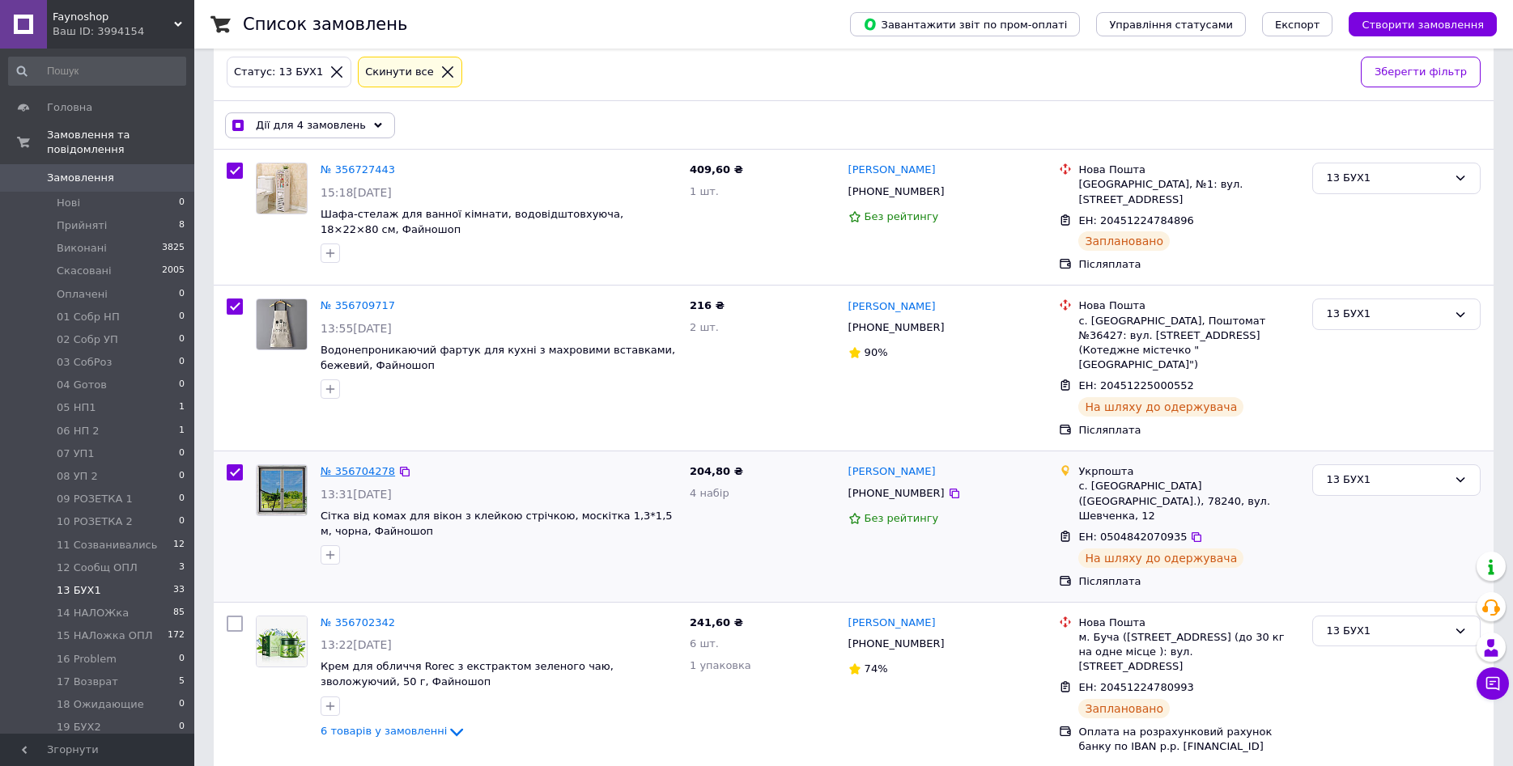
scroll to position [0, 0]
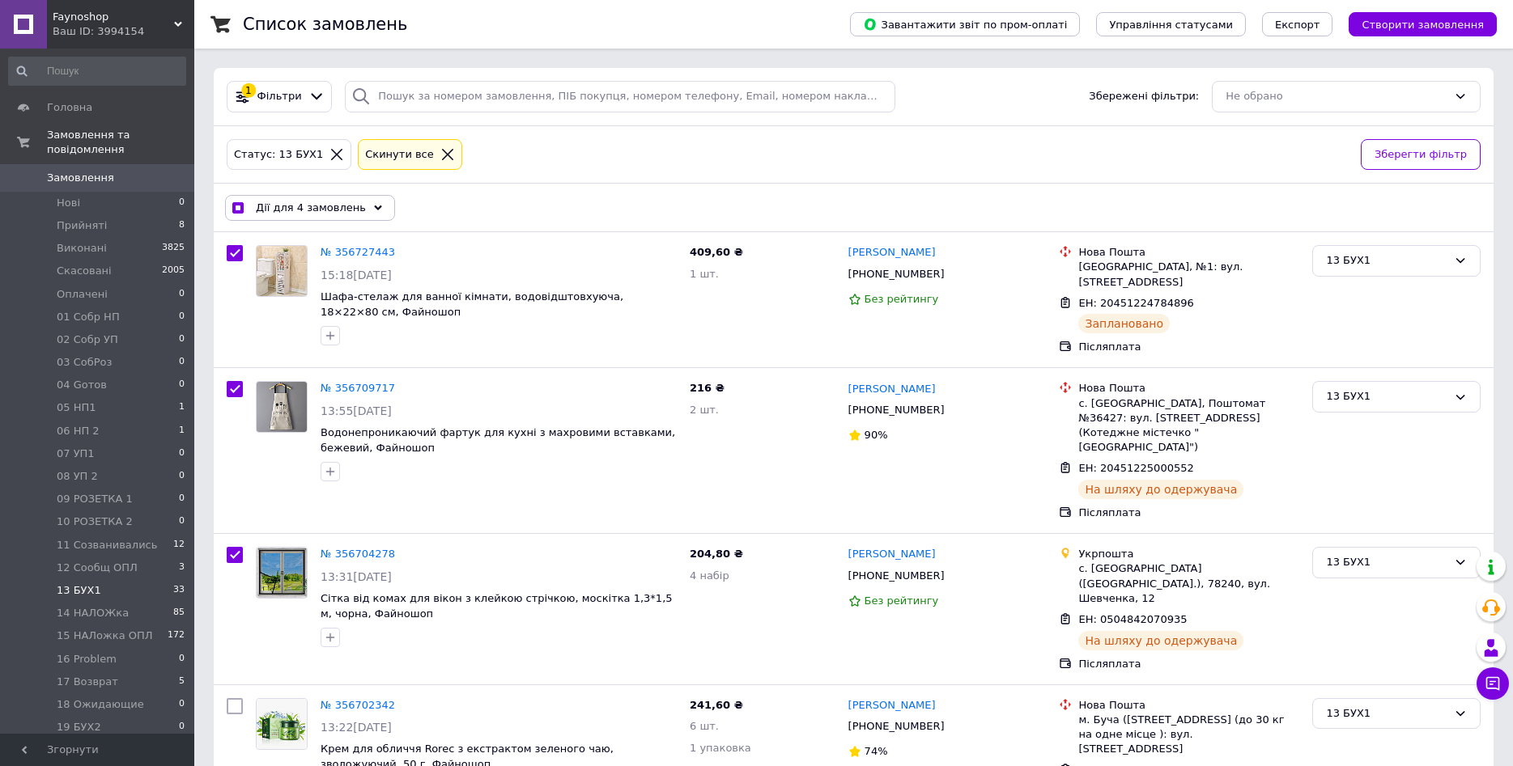
click at [362, 213] on div "Дії для 4 замовлень" at bounding box center [310, 208] width 170 height 26
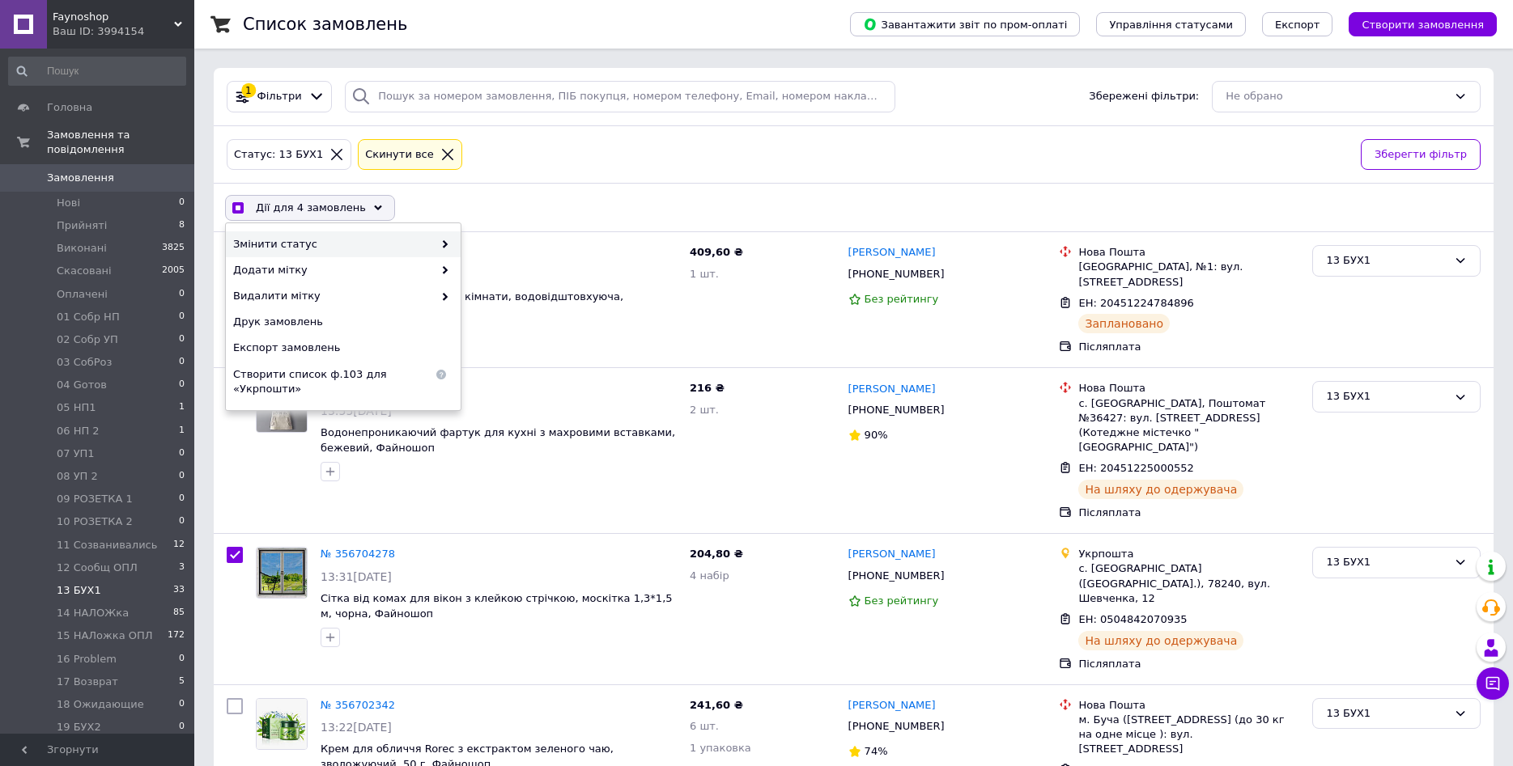
click at [448, 242] on span at bounding box center [441, 244] width 16 height 15
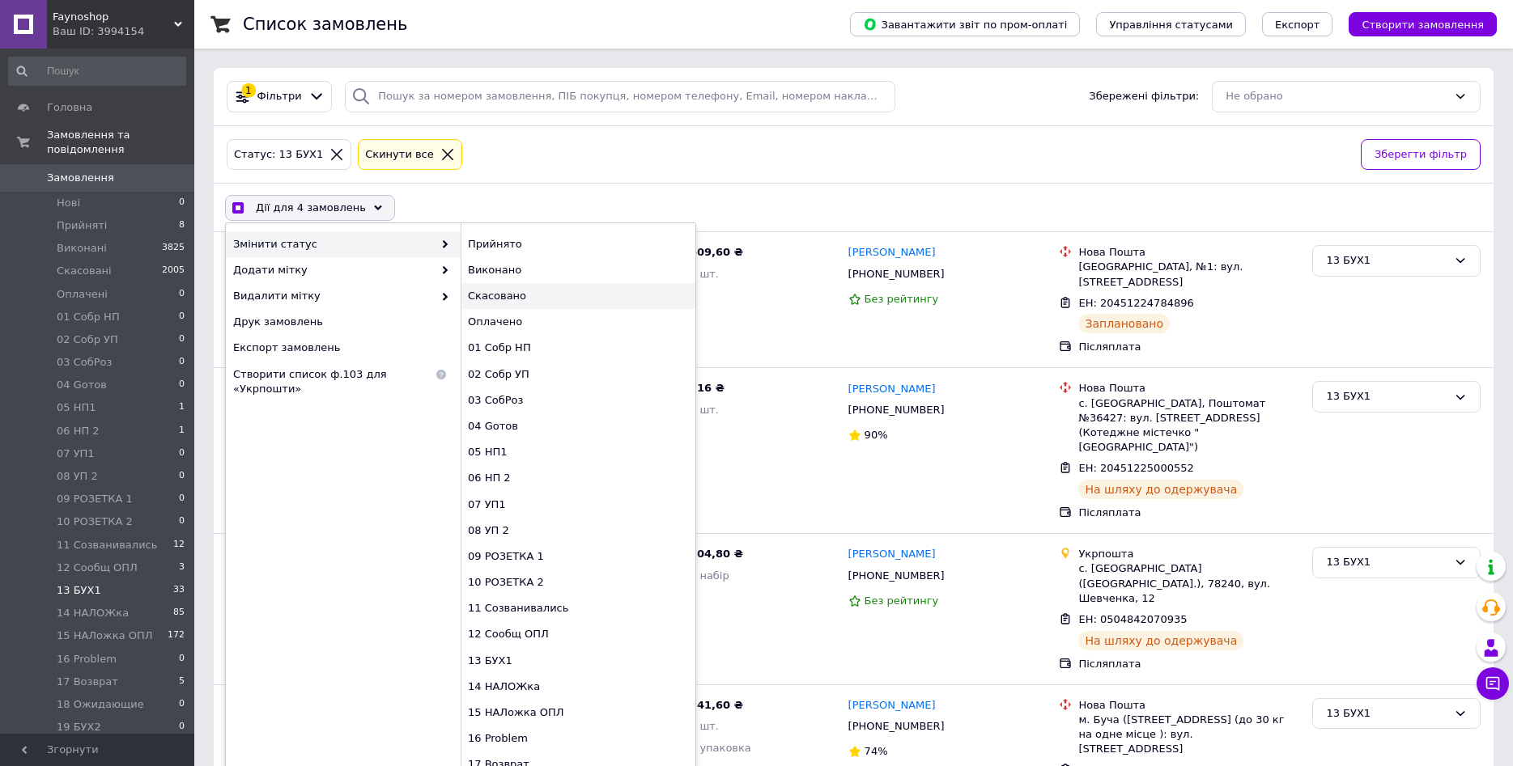
scroll to position [47, 0]
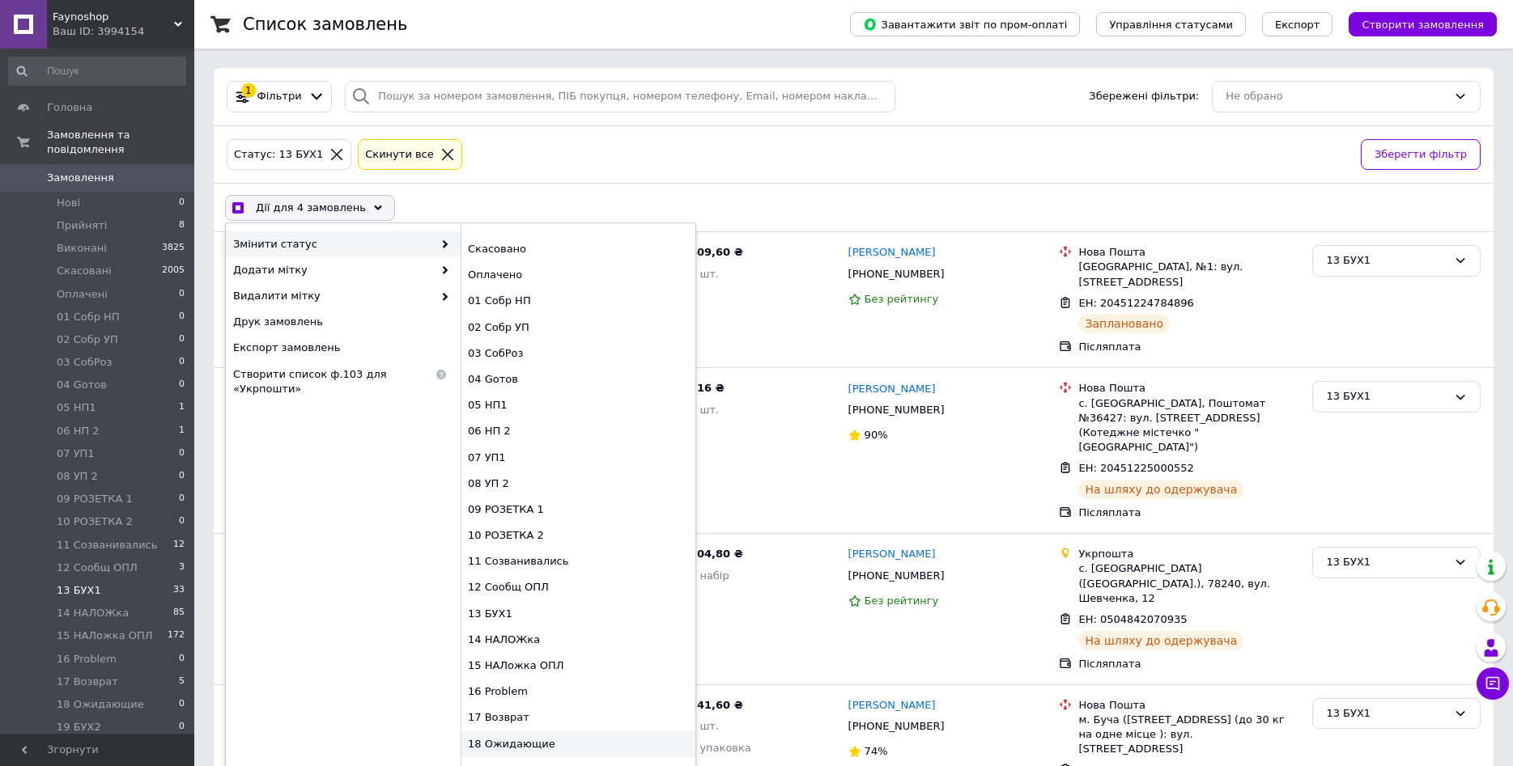
checkbox input "true"
click at [521, 639] on div "14 НАЛОЖка" at bounding box center [578, 640] width 235 height 26
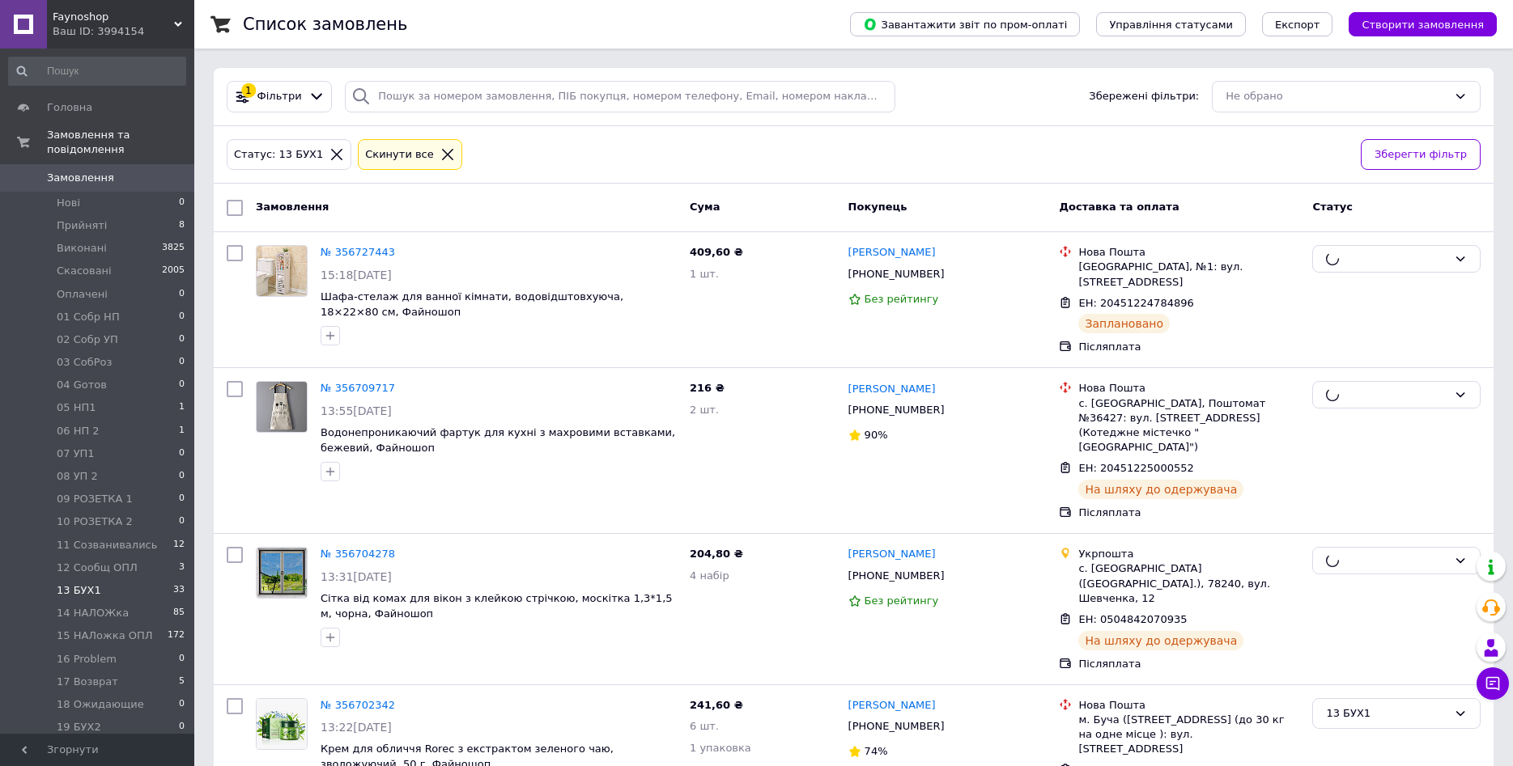
checkbox input "false"
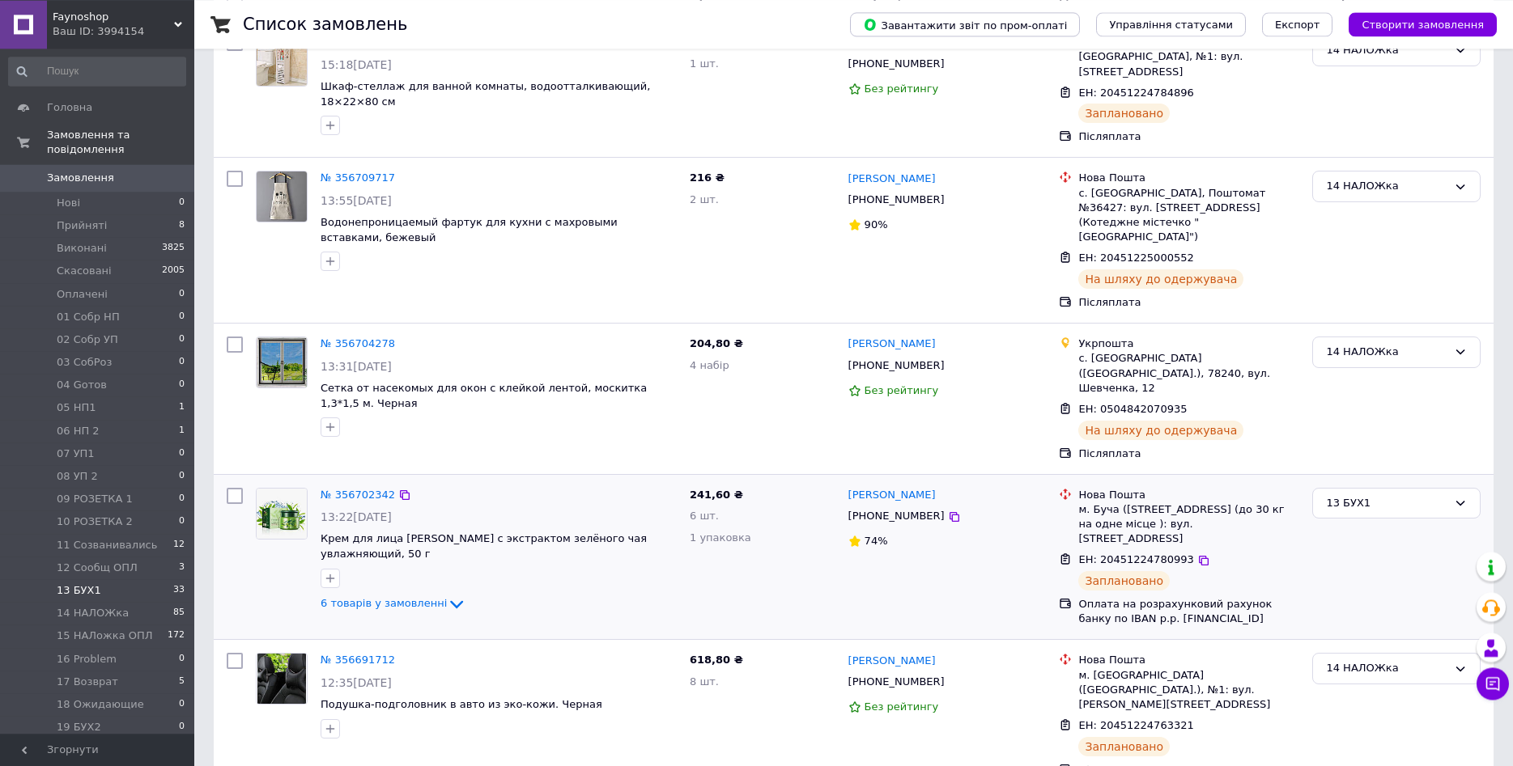
scroll to position [248, 0]
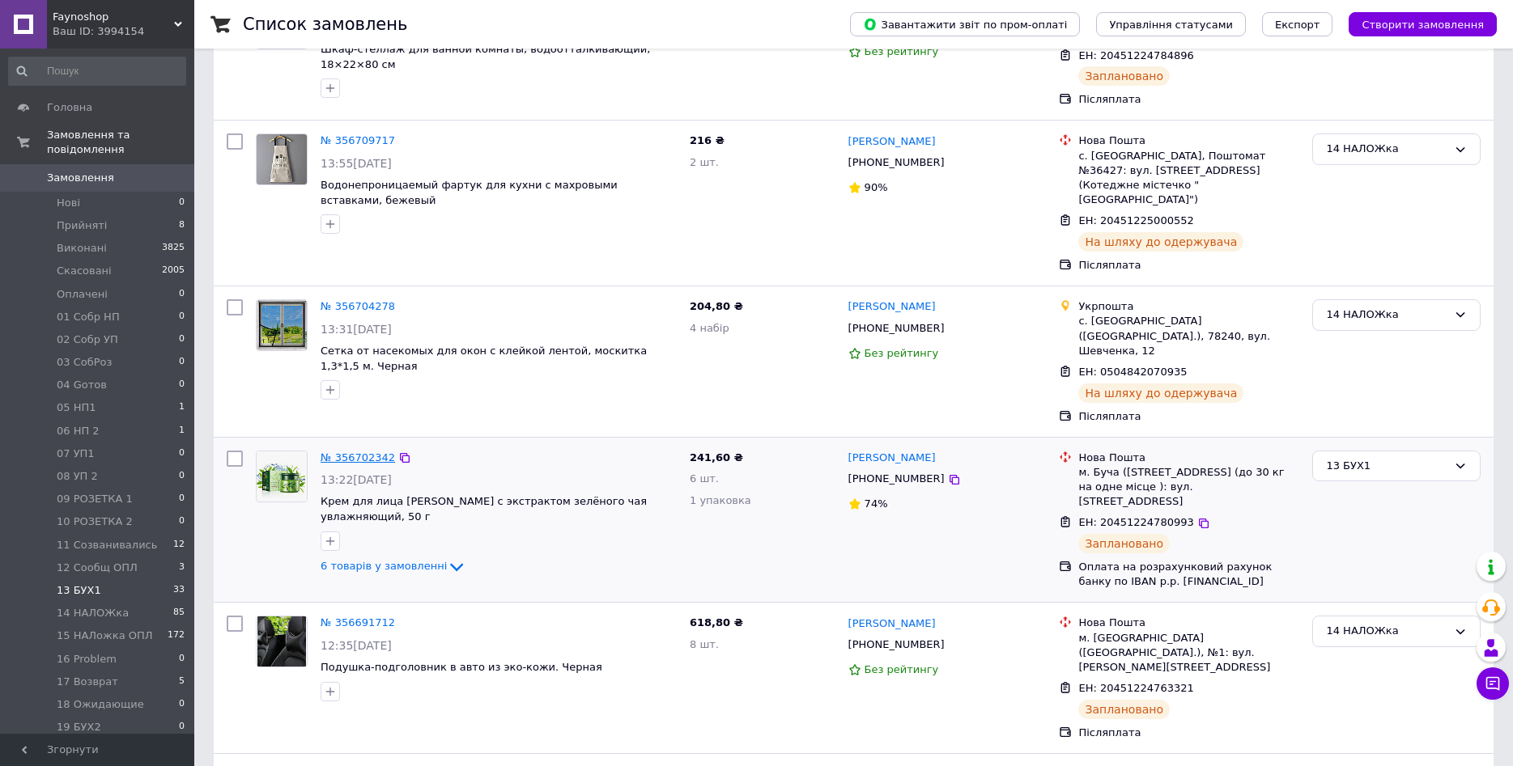
click at [350, 452] on link "№ 356702342" at bounding box center [357, 458] width 74 height 12
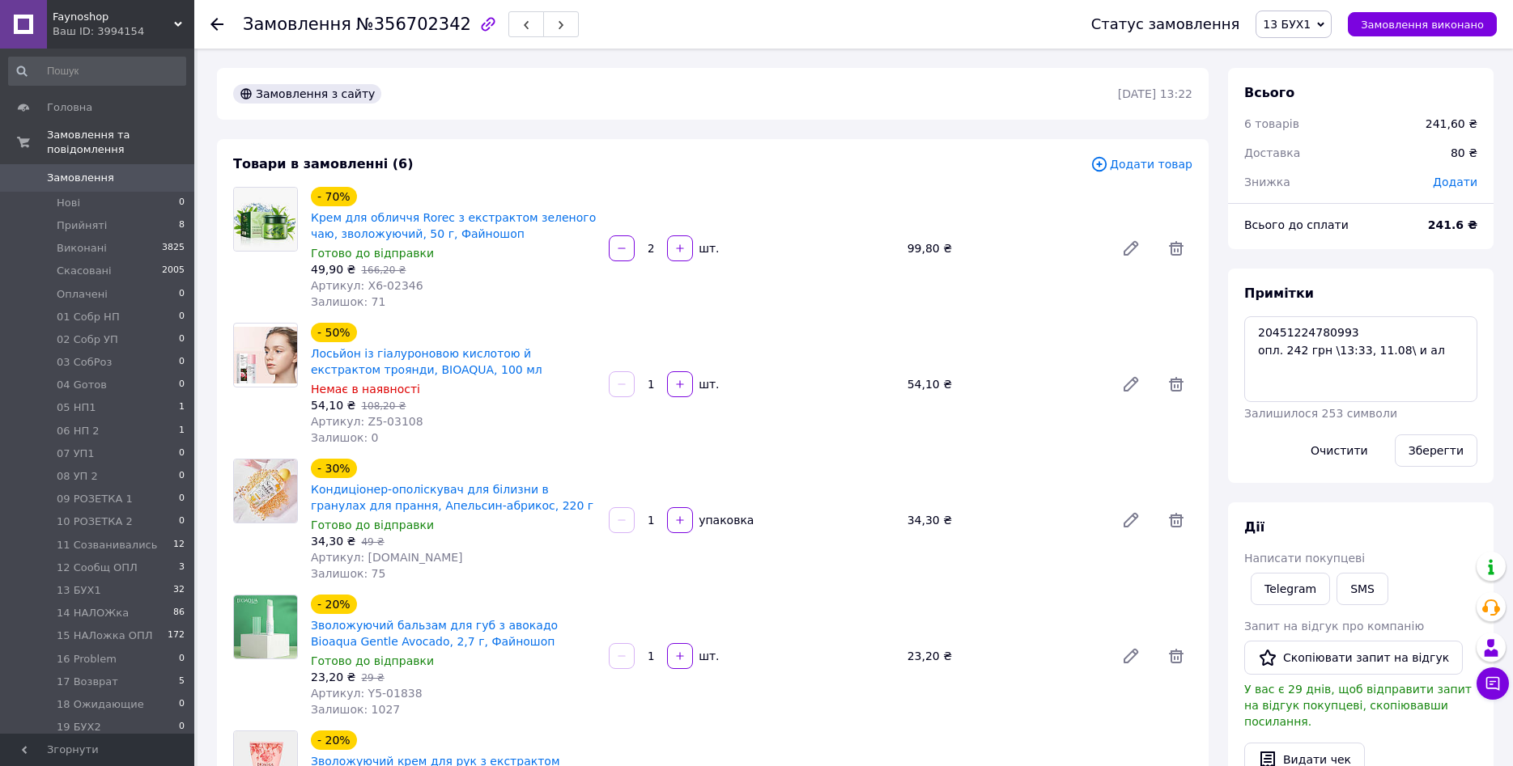
scroll to position [210, 0]
click at [1407, 24] on span "Замовлення виконано" at bounding box center [1422, 25] width 123 height 12
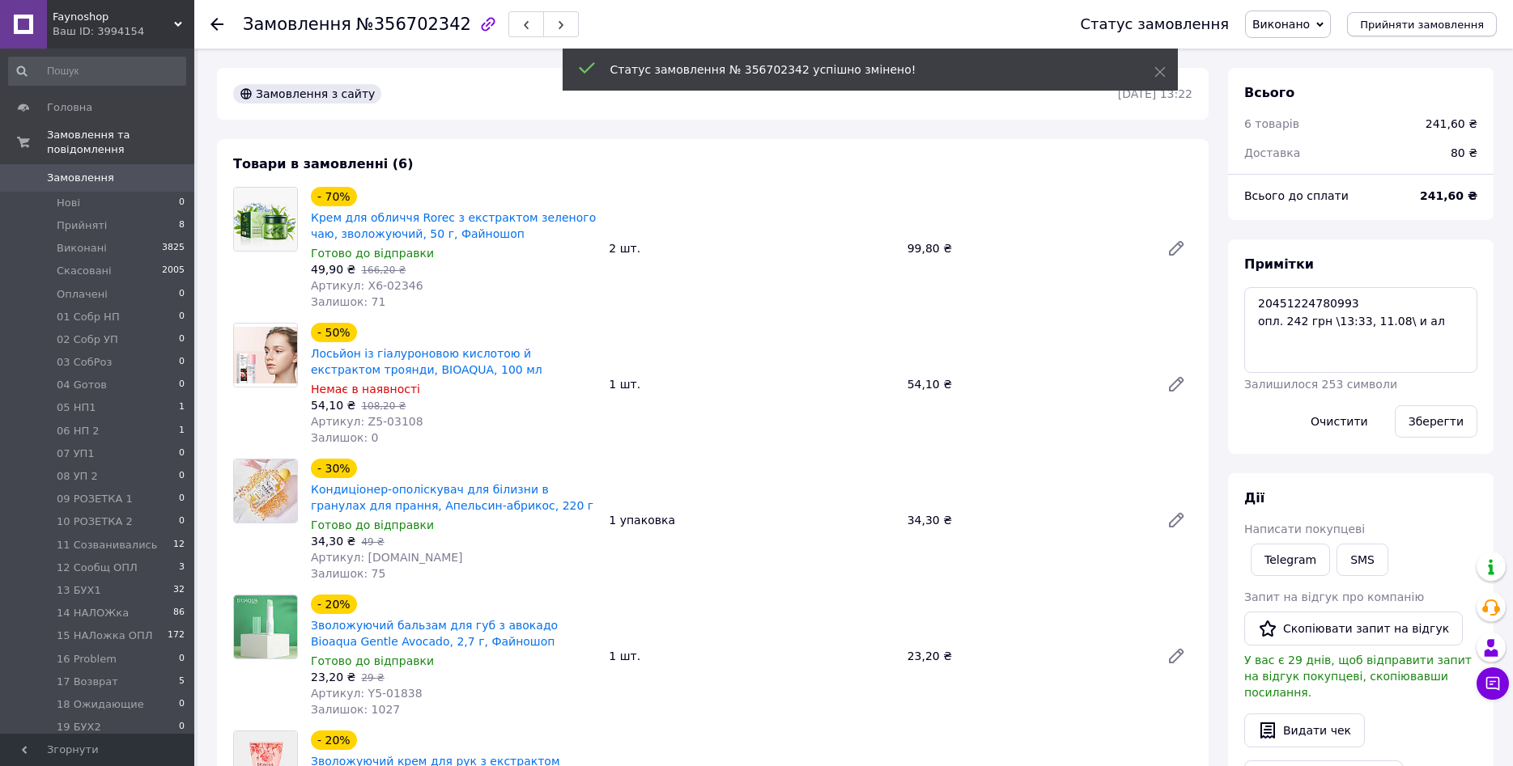
scroll to position [249, 0]
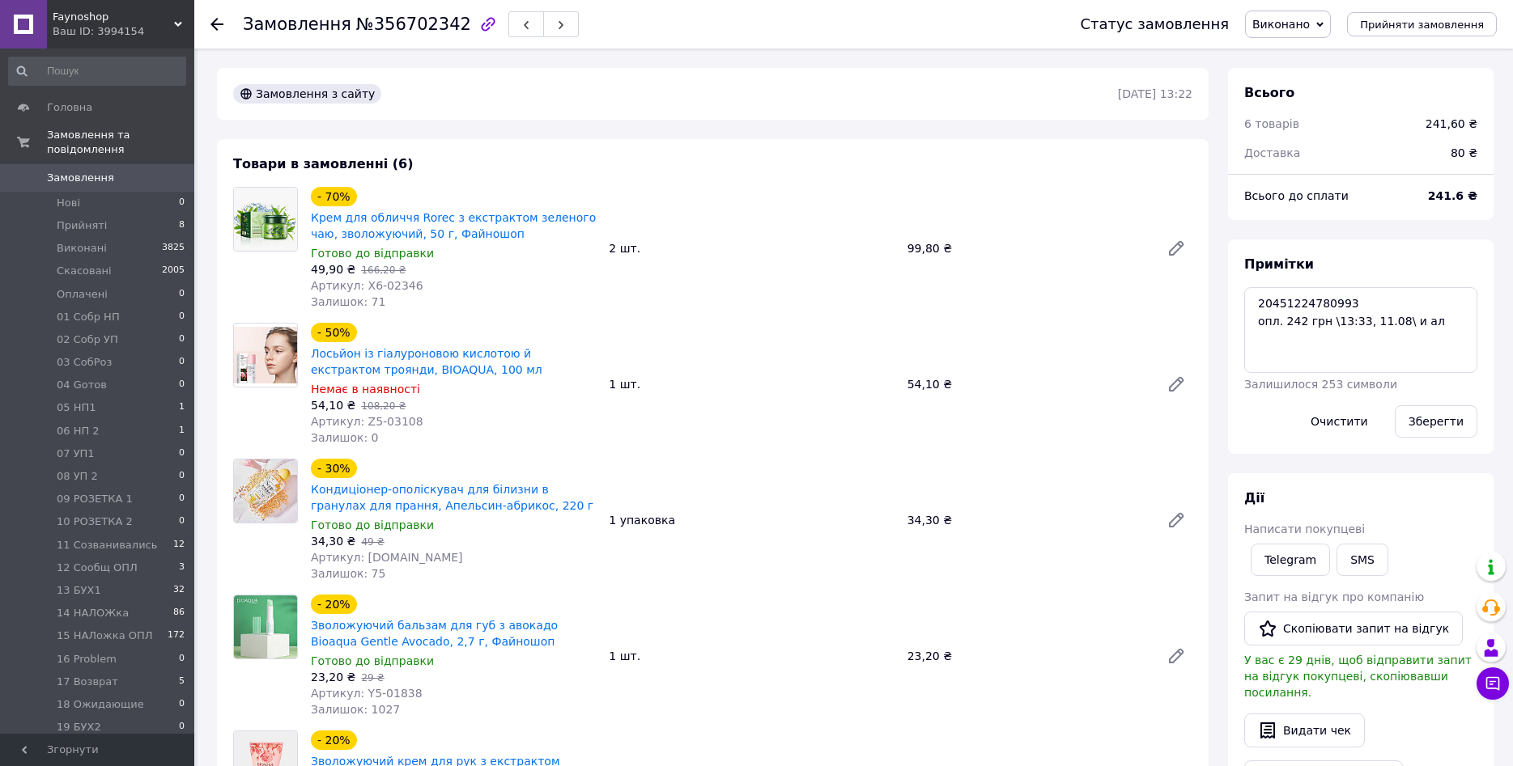
click at [213, 26] on use at bounding box center [216, 24] width 13 height 13
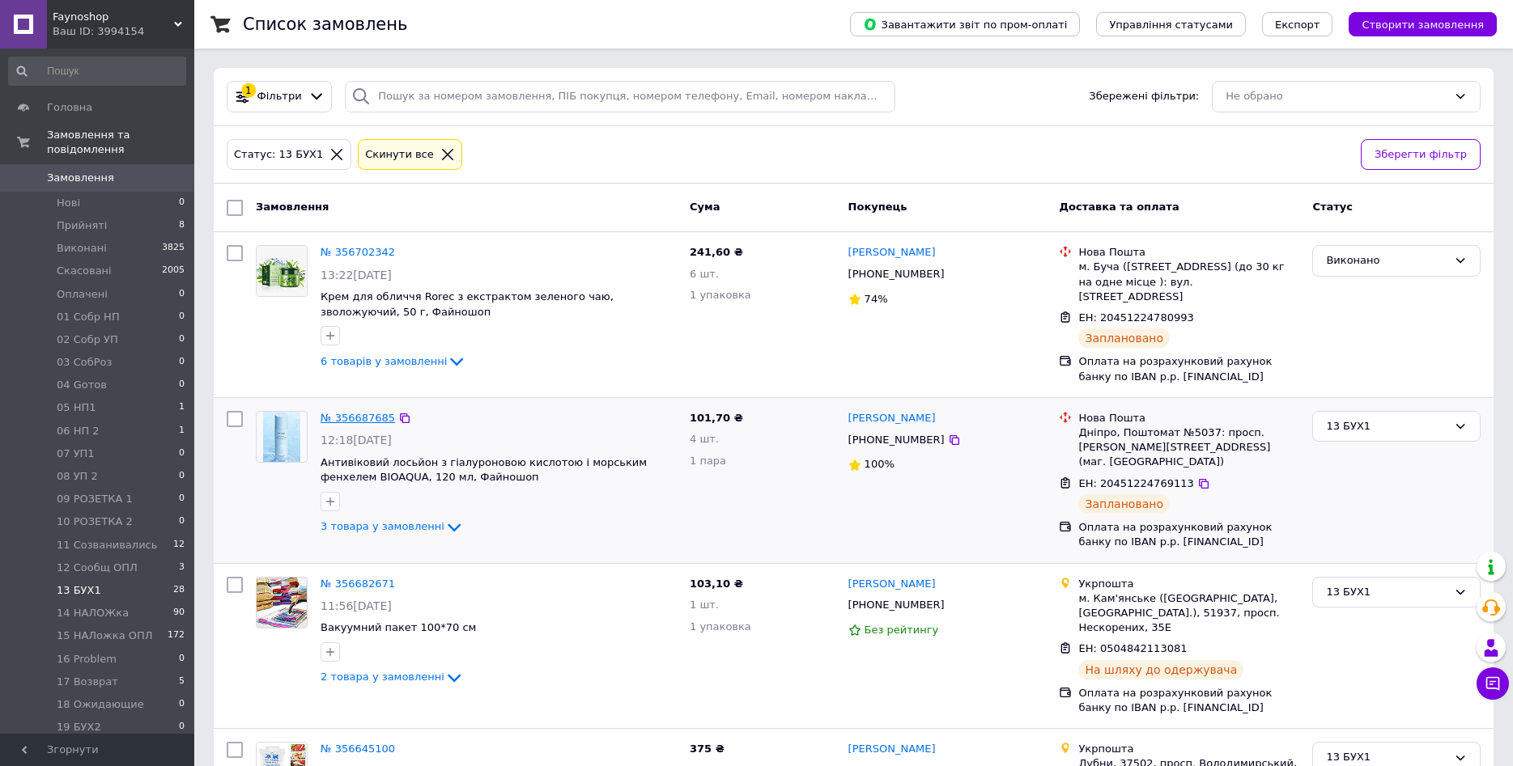
click at [355, 419] on link "№ 356687685" at bounding box center [357, 418] width 74 height 12
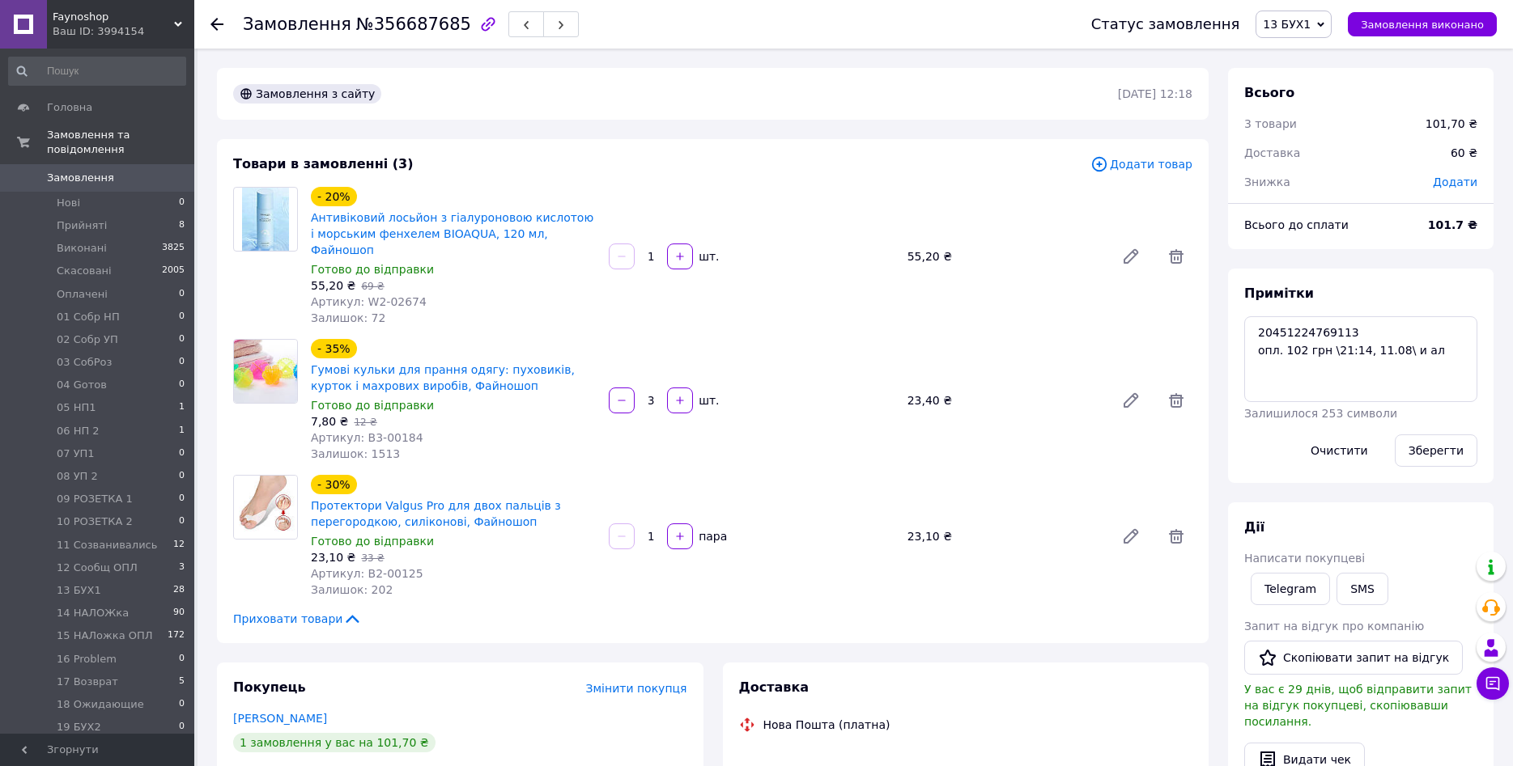
scroll to position [194, 0]
click at [1417, 28] on span "Замовлення виконано" at bounding box center [1422, 25] width 123 height 12
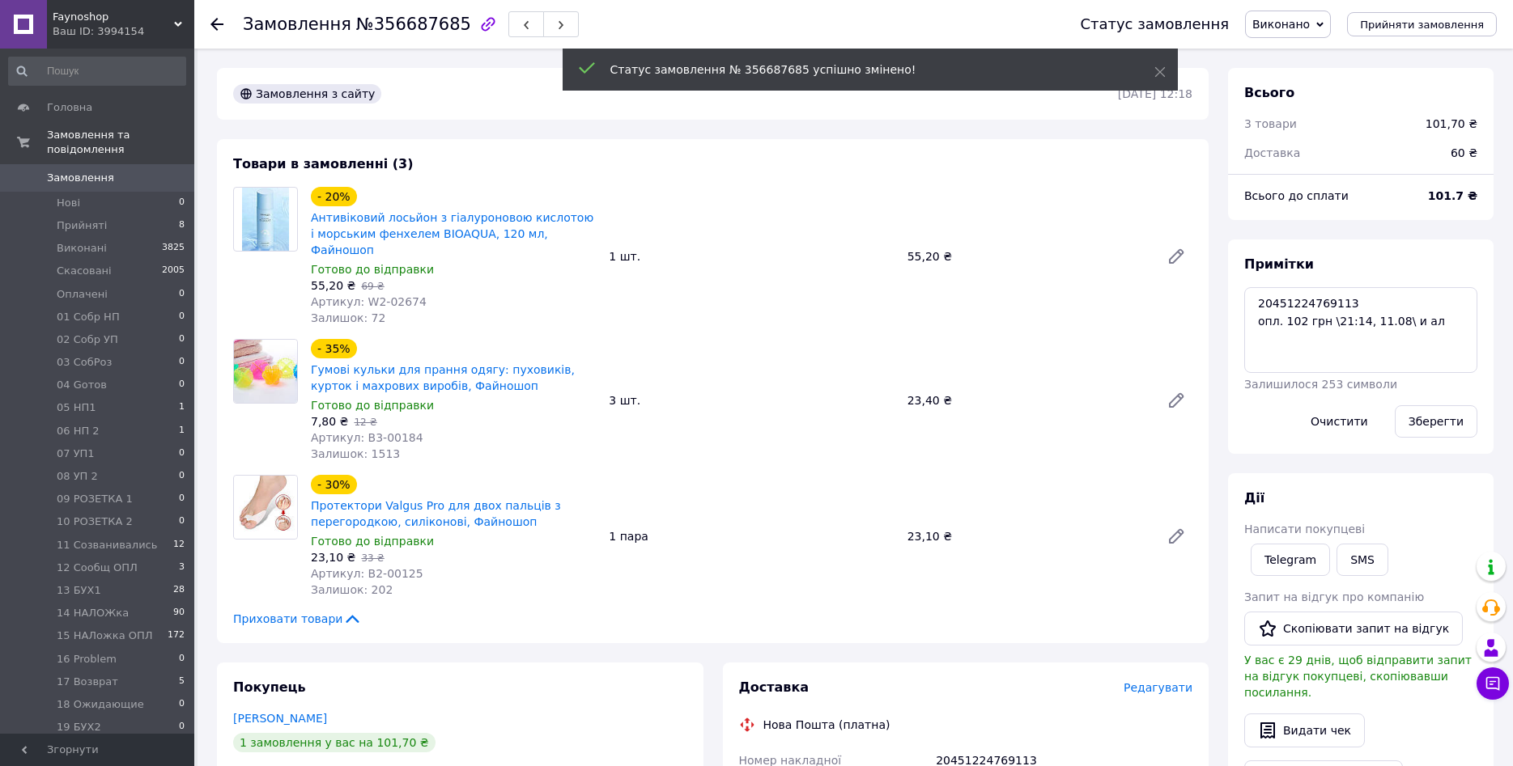
click at [217, 23] on use at bounding box center [216, 24] width 13 height 13
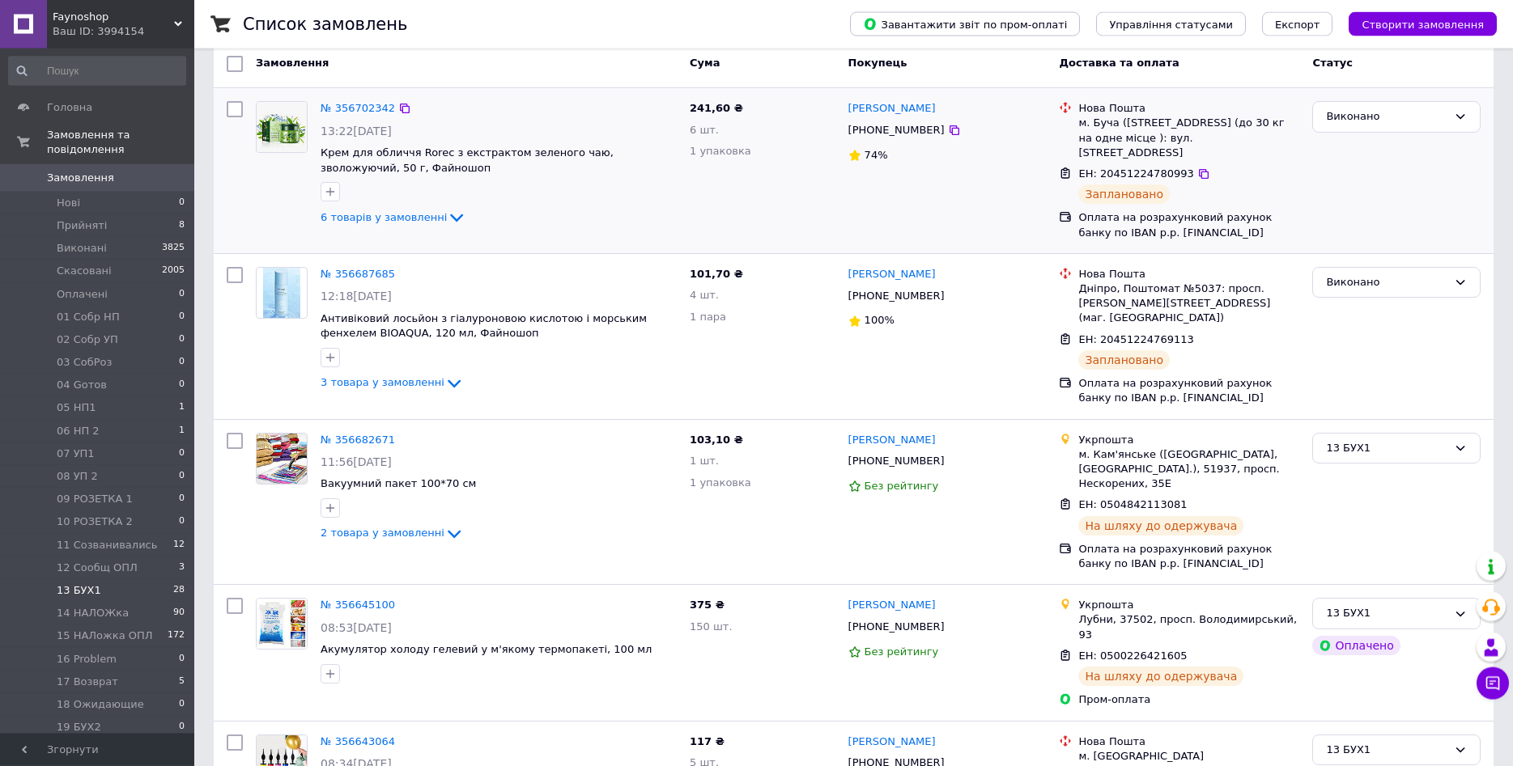
scroll to position [165, 0]
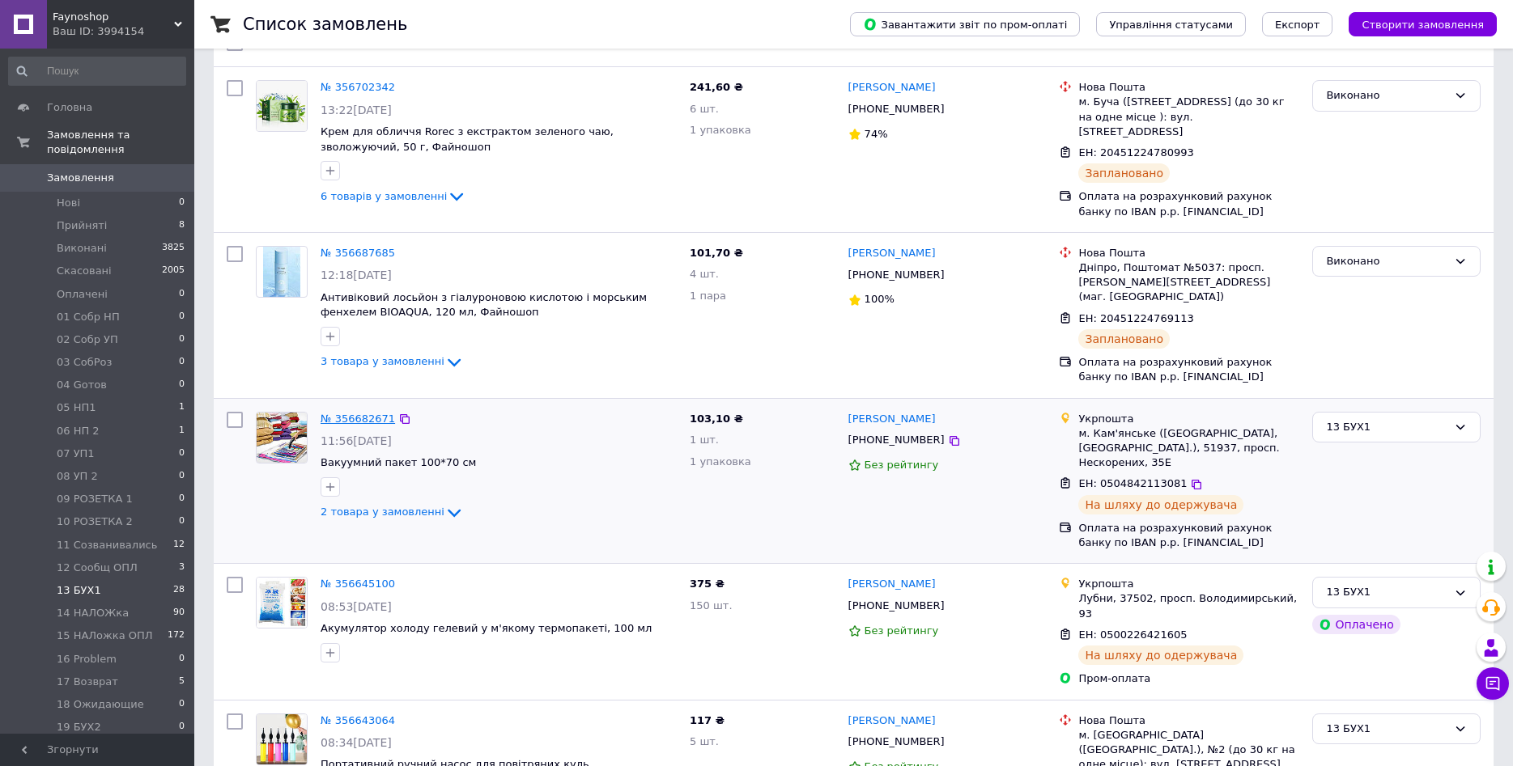
click at [361, 413] on link "№ 356682671" at bounding box center [357, 419] width 74 height 12
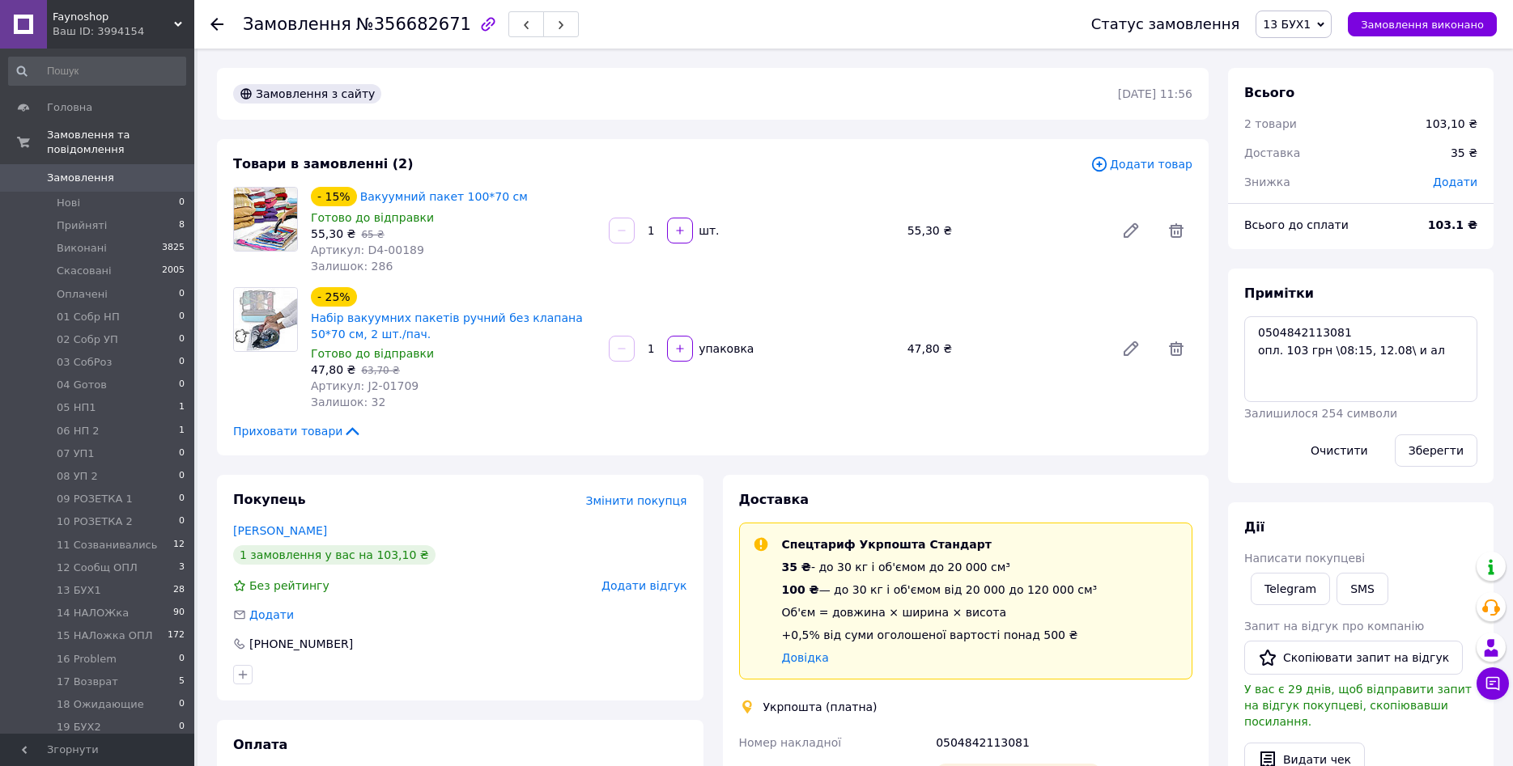
scroll to position [217, 0]
click at [1397, 25] on span "Замовлення виконано" at bounding box center [1422, 25] width 123 height 12
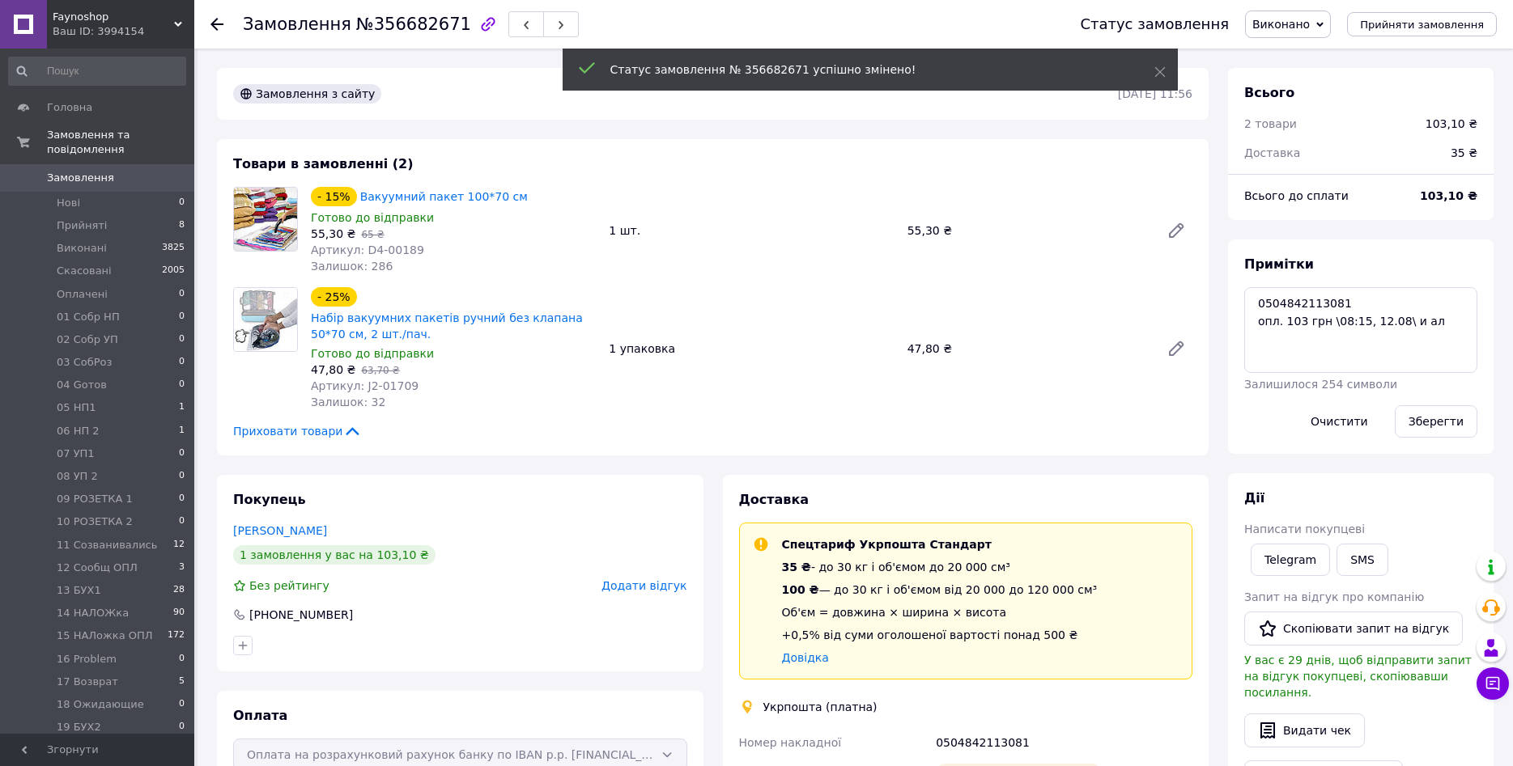
scroll to position [256, 0]
click at [216, 28] on icon at bounding box center [216, 24] width 13 height 13
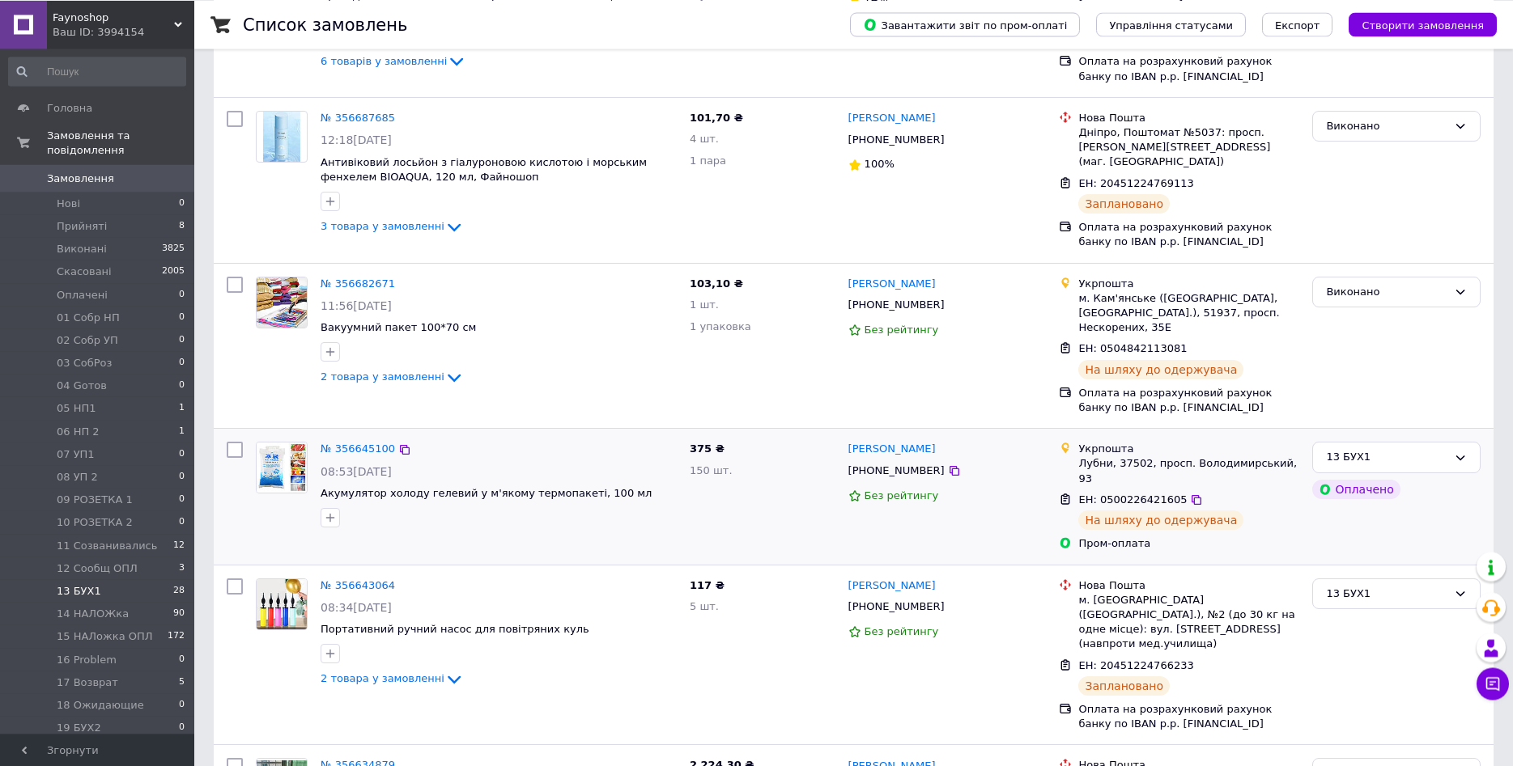
scroll to position [330, 0]
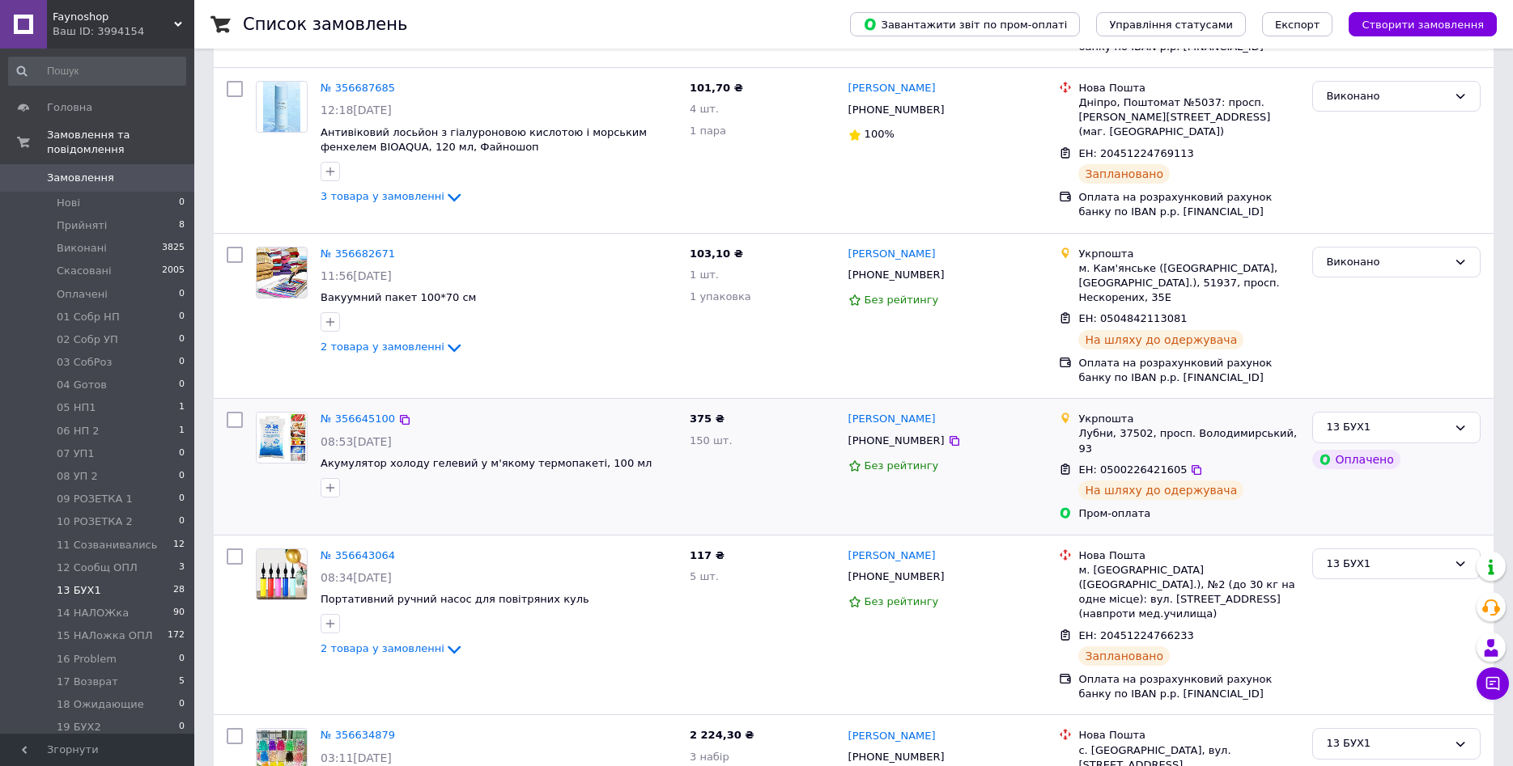
click at [232, 412] on input "checkbox" at bounding box center [235, 420] width 16 height 16
checkbox input "true"
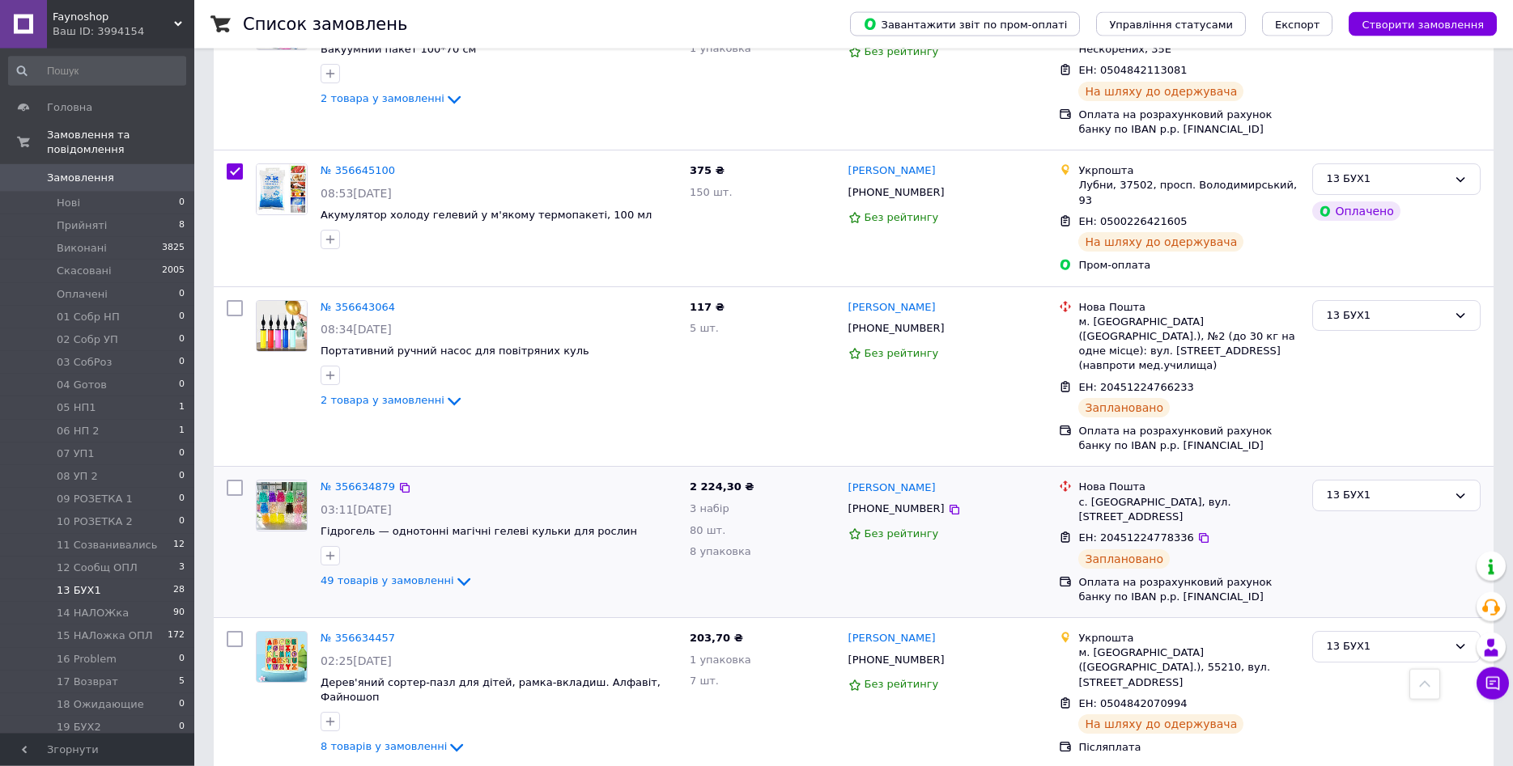
scroll to position [578, 0]
drag, startPoint x: 231, startPoint y: 151, endPoint x: 238, endPoint y: 163, distance: 14.5
click at [231, 158] on div at bounding box center [234, 219] width 29 height 122
checkbox input "true"
click at [231, 164] on input "checkbox" at bounding box center [235, 172] width 16 height 16
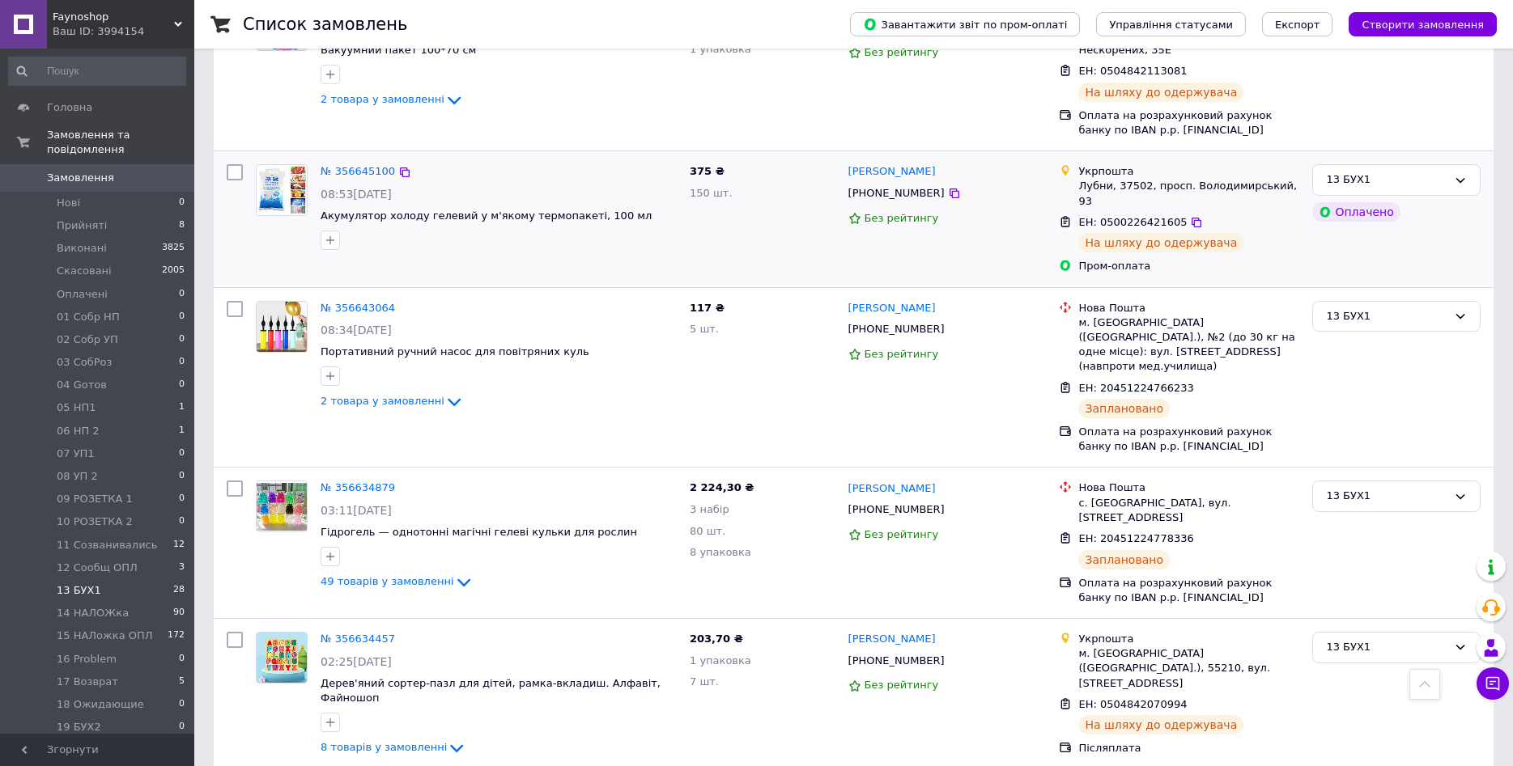
checkbox input "false"
click at [366, 302] on link "№ 356643064" at bounding box center [357, 308] width 74 height 12
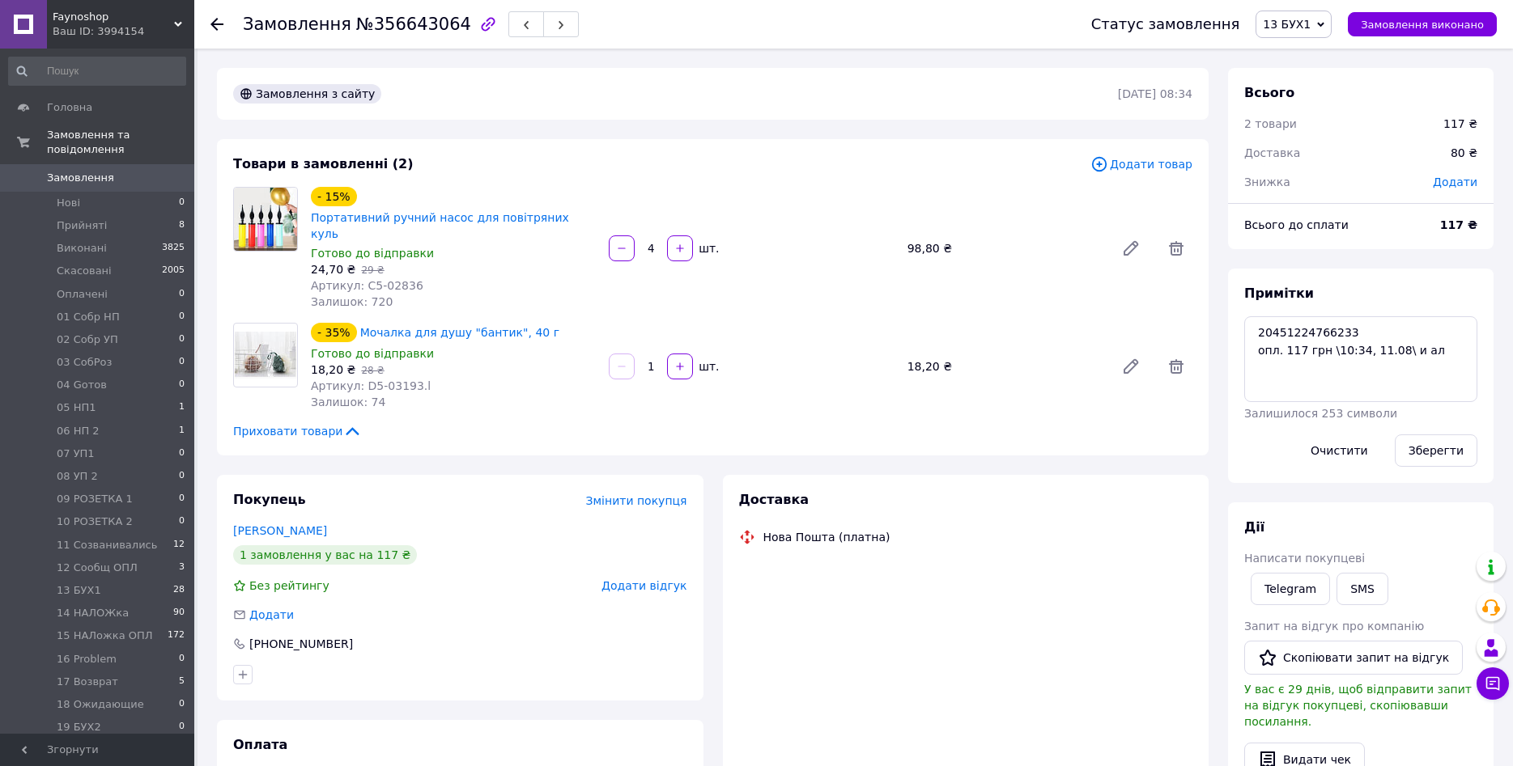
scroll to position [249, 0]
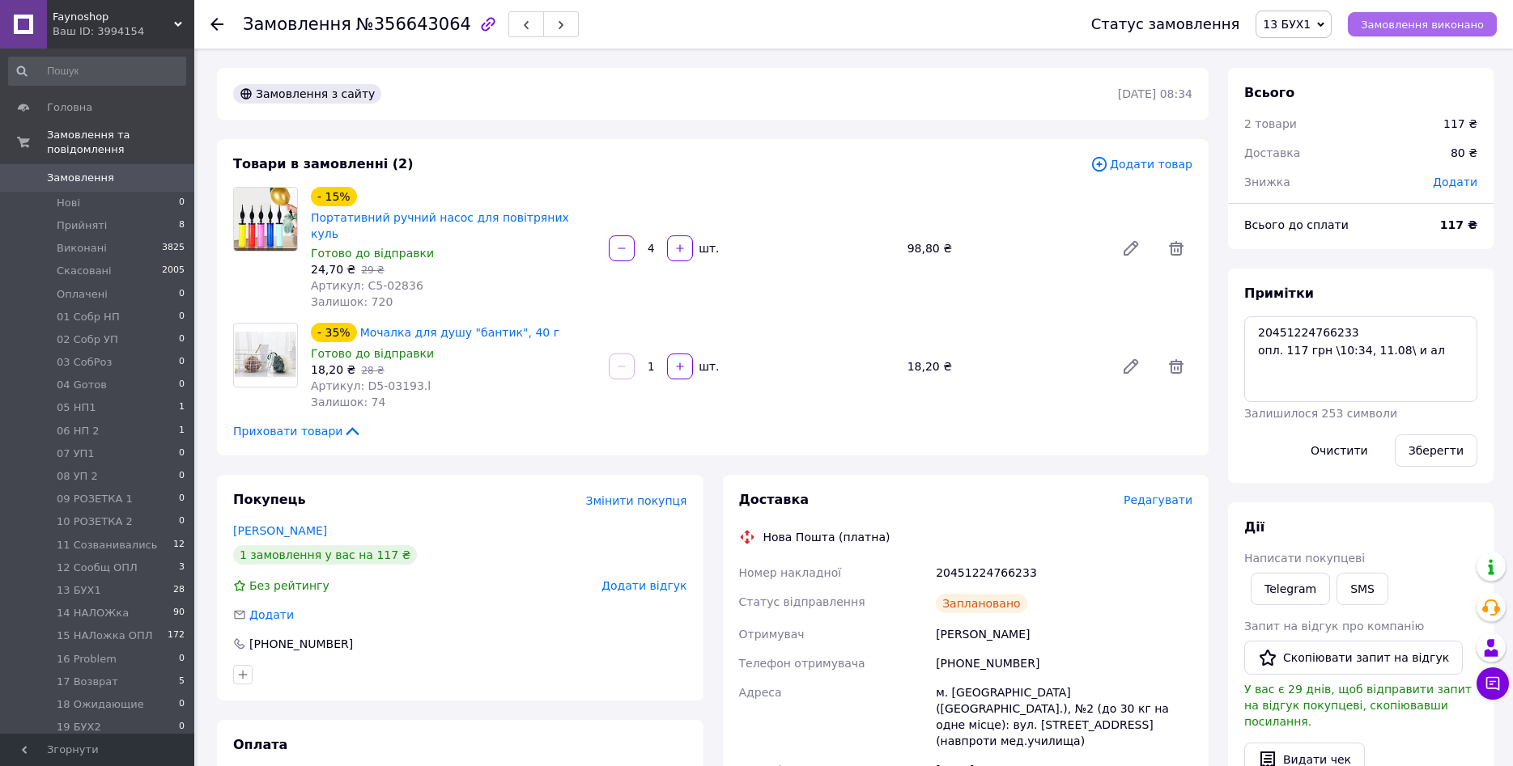
click at [1442, 26] on span "Замовлення виконано" at bounding box center [1422, 25] width 123 height 12
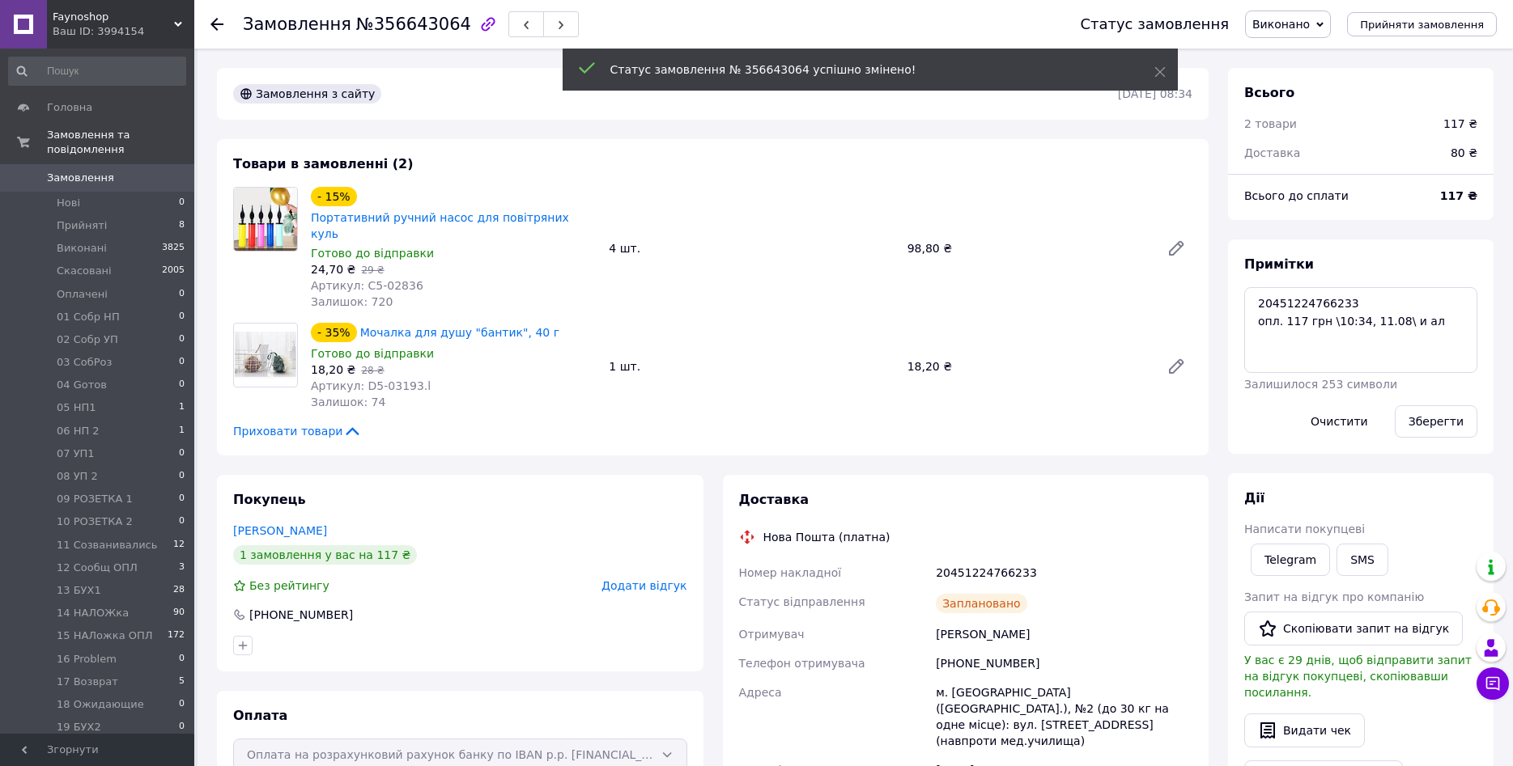
scroll to position [288, 0]
click at [211, 21] on icon at bounding box center [216, 24] width 13 height 13
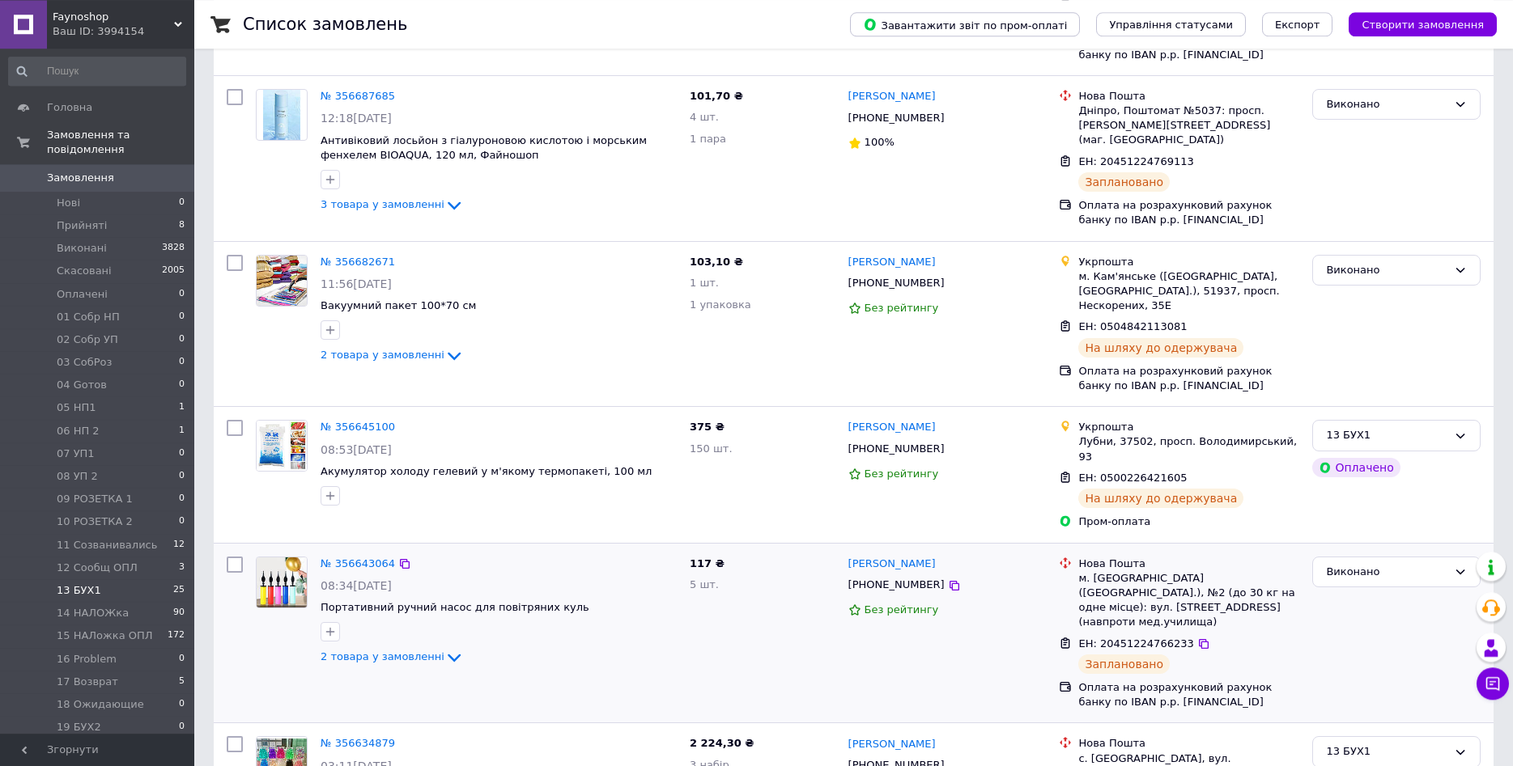
scroll to position [330, 0]
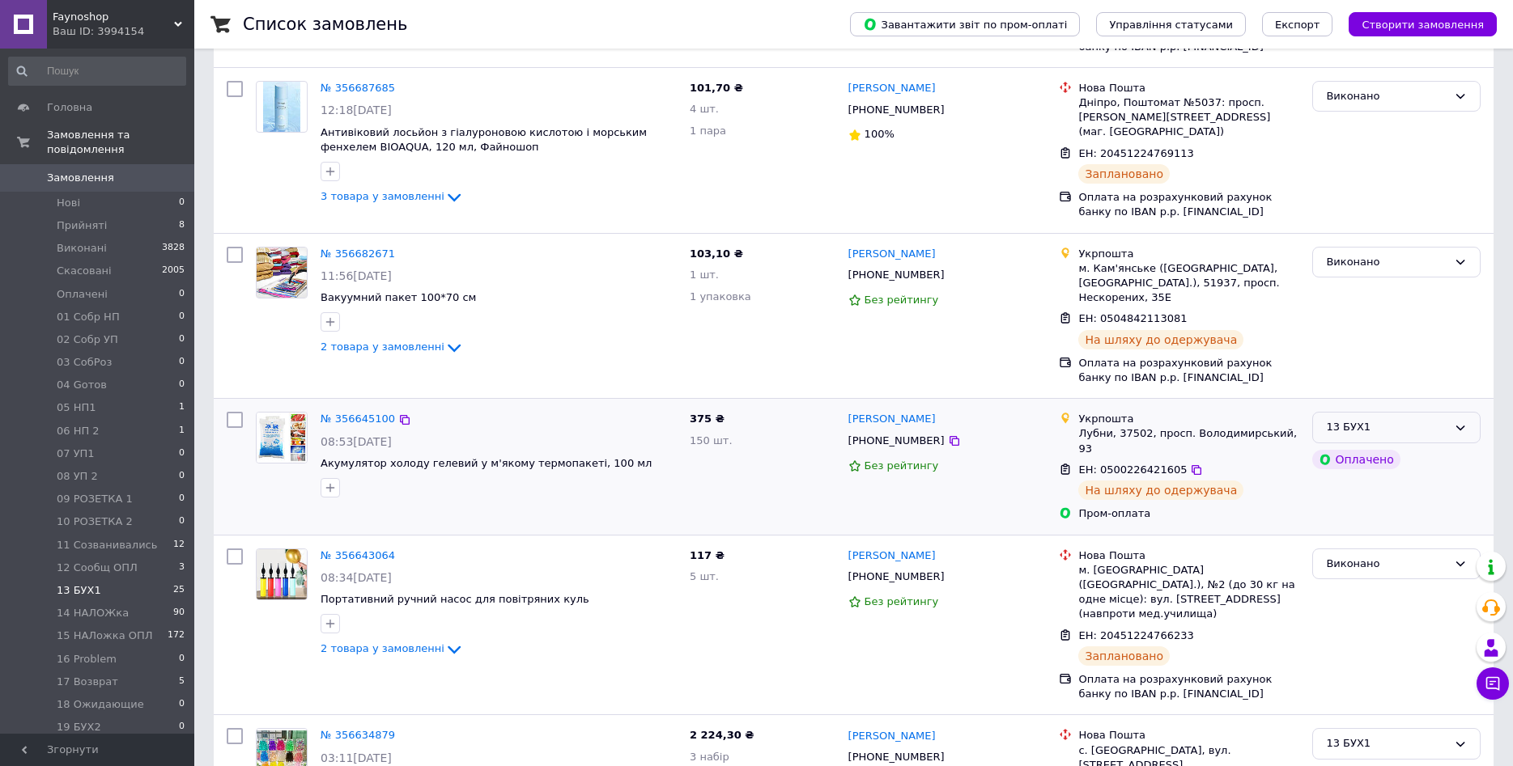
click at [1461, 422] on icon at bounding box center [1460, 428] width 13 height 13
click at [1369, 507] on li "14 НАЛОЖка" at bounding box center [1396, 522] width 167 height 30
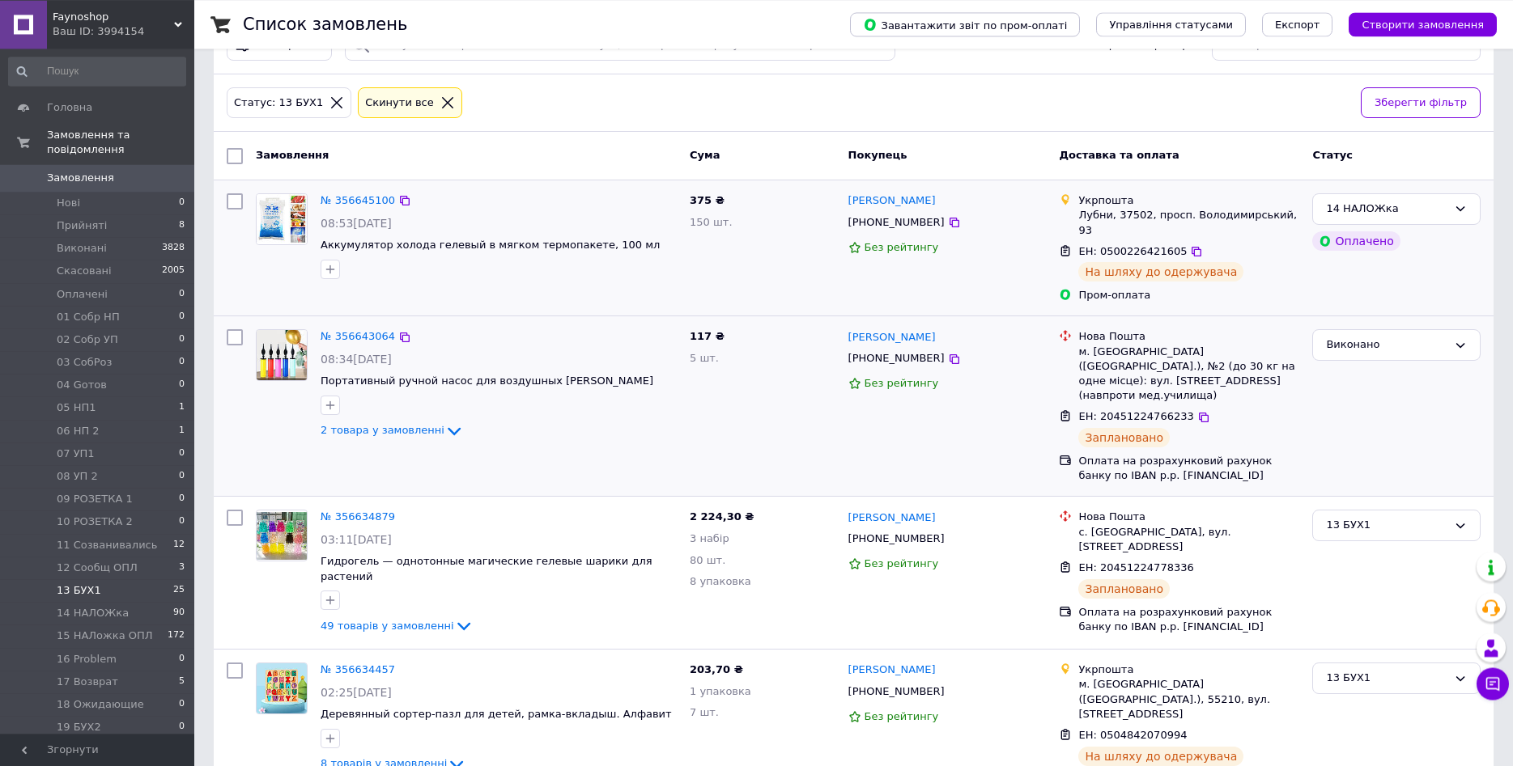
scroll to position [83, 0]
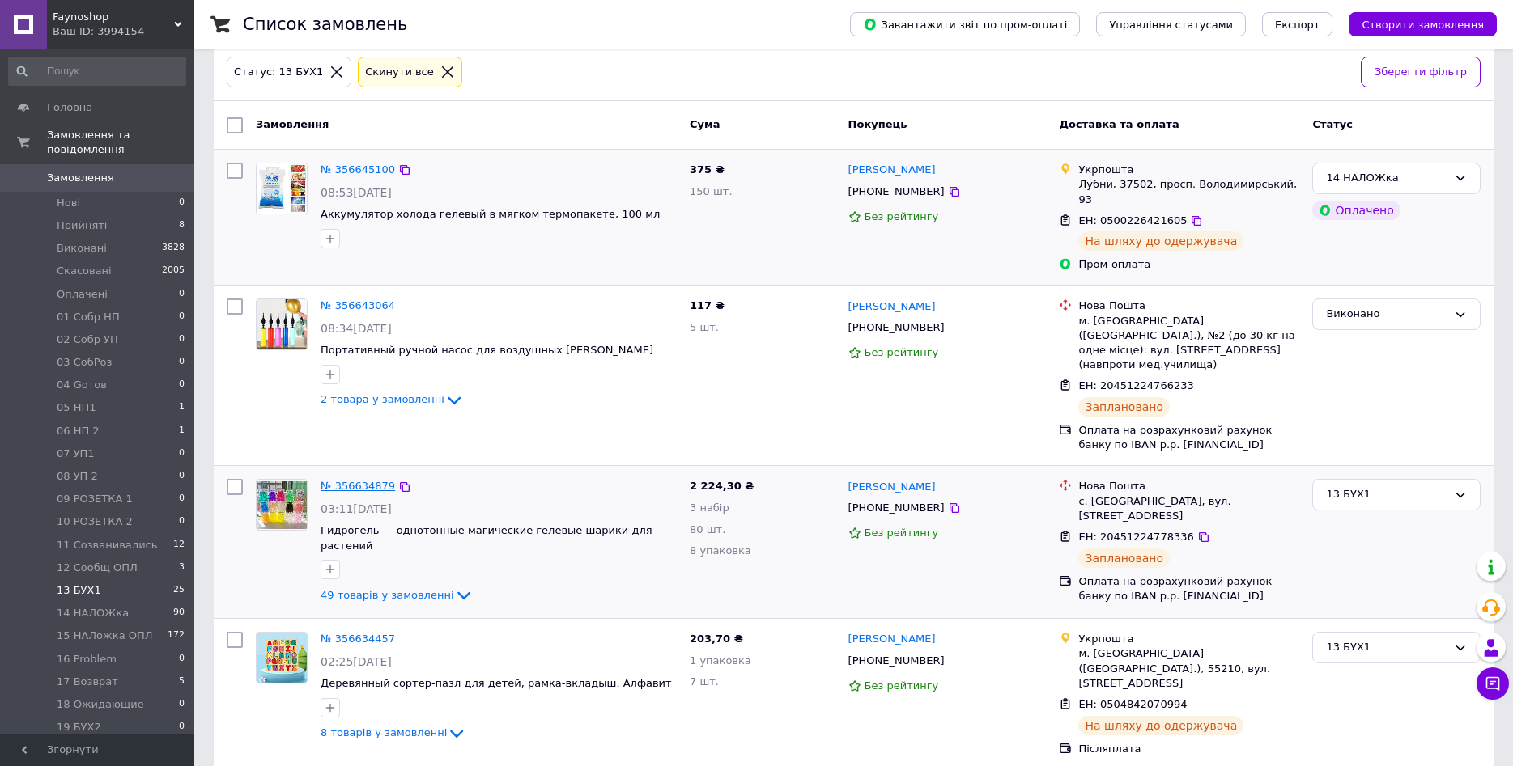
click at [347, 480] on link "№ 356634879" at bounding box center [357, 486] width 74 height 12
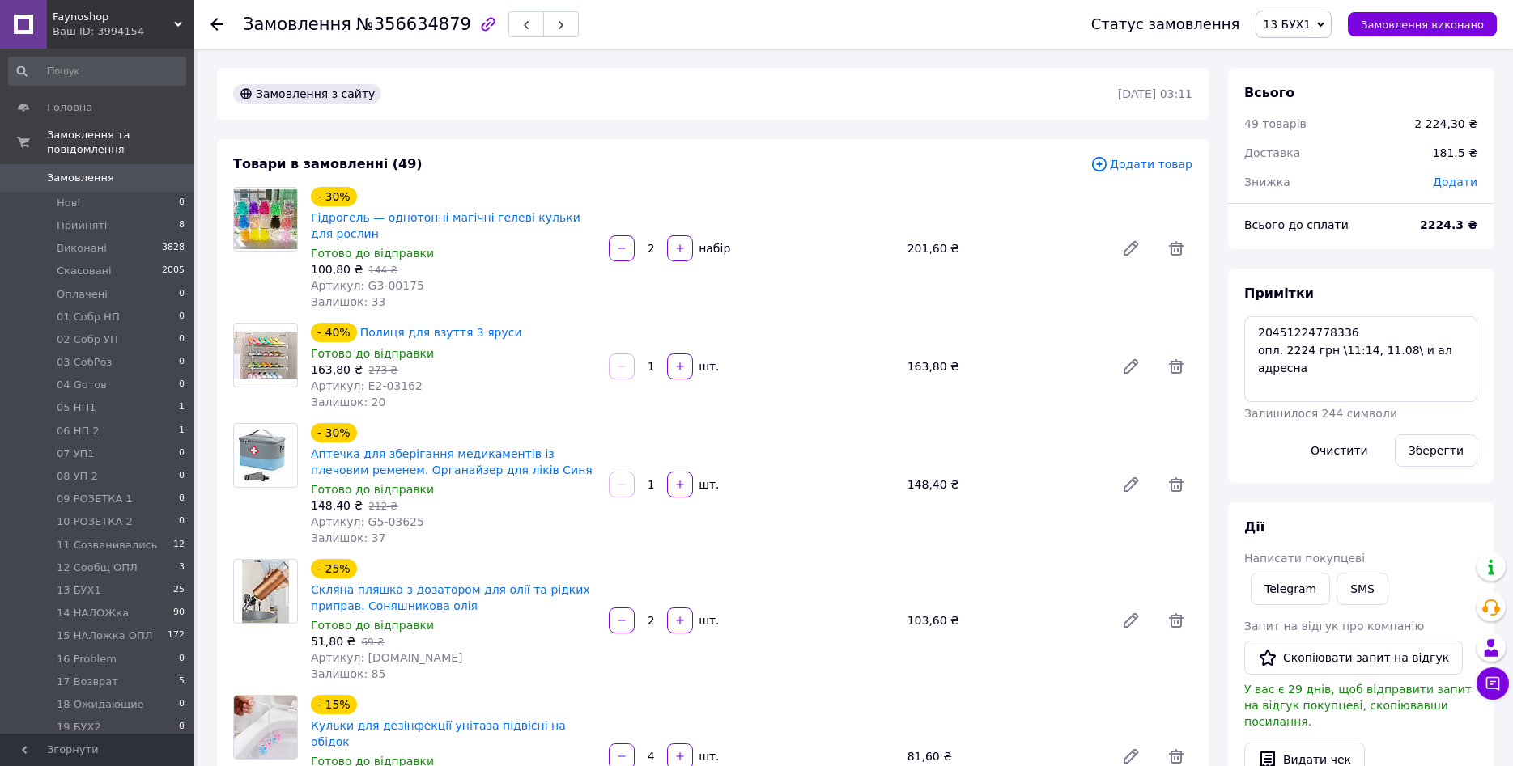
scroll to position [327, 0]
click at [1411, 27] on span "Замовлення виконано" at bounding box center [1422, 25] width 123 height 12
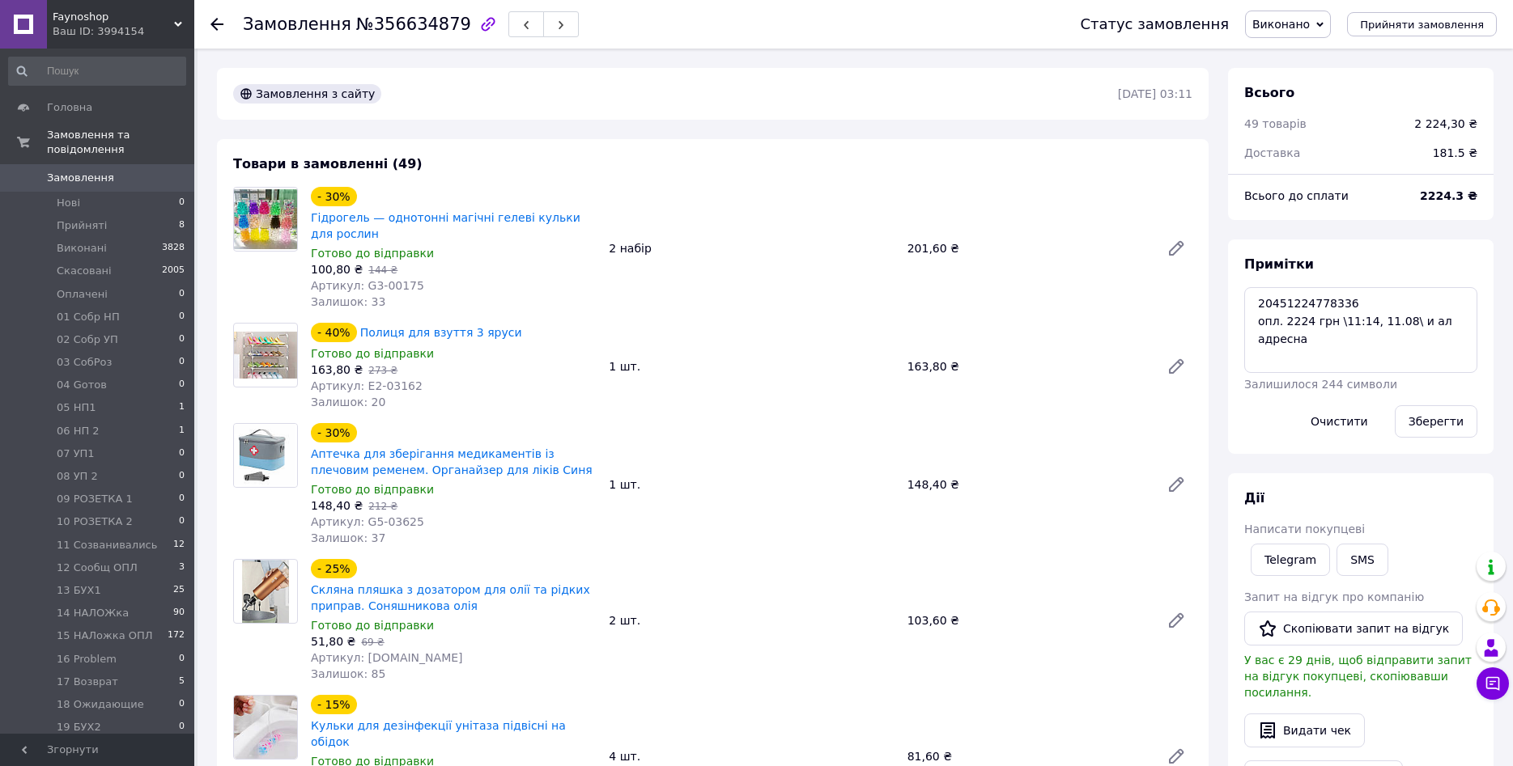
click at [214, 23] on use at bounding box center [216, 24] width 13 height 13
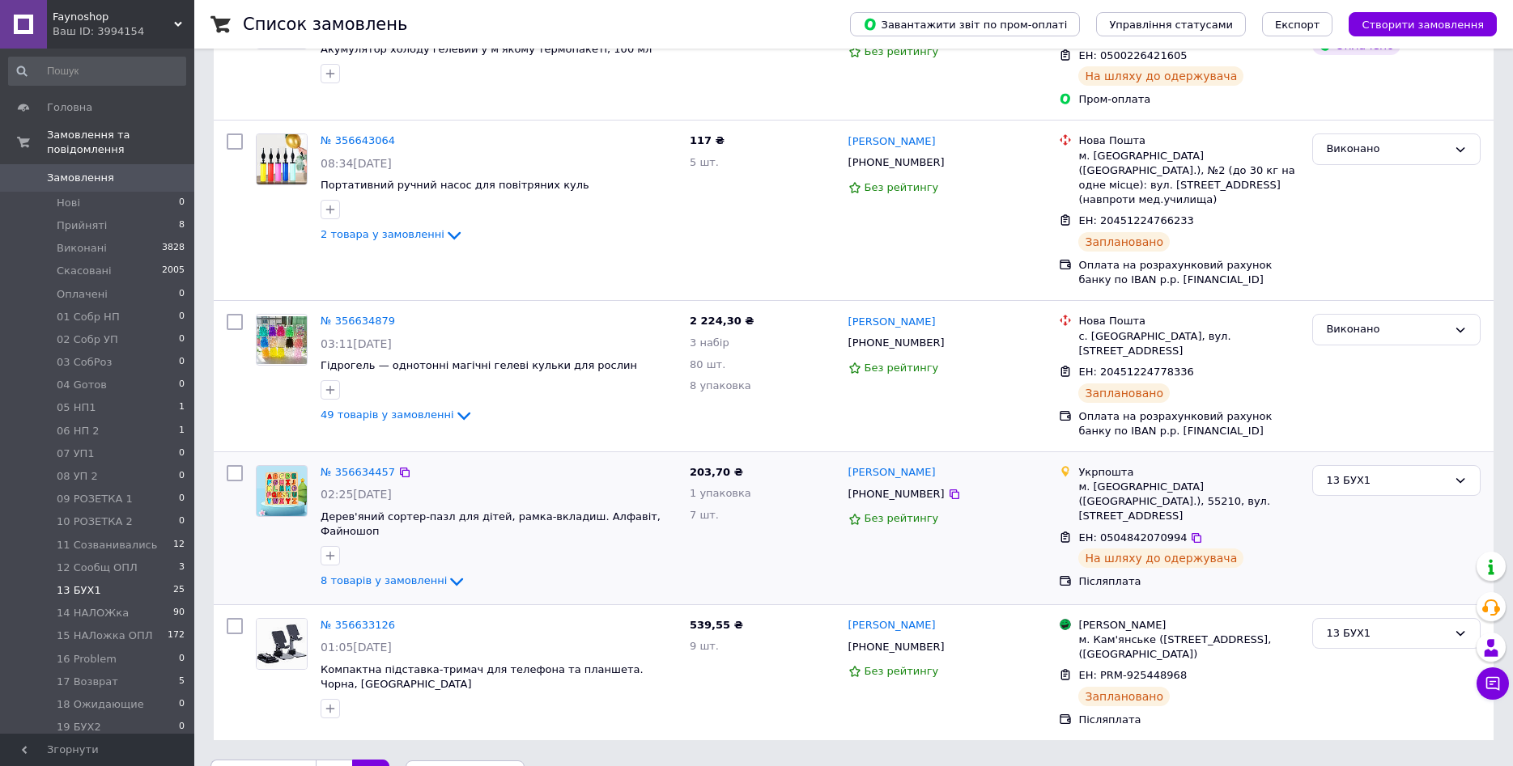
scroll to position [249, 0]
drag, startPoint x: 236, startPoint y: 569, endPoint x: 236, endPoint y: 507, distance: 62.3
click at [236, 617] on input "checkbox" at bounding box center [235, 625] width 16 height 16
checkbox input "true"
click at [237, 464] on input "checkbox" at bounding box center [235, 472] width 16 height 16
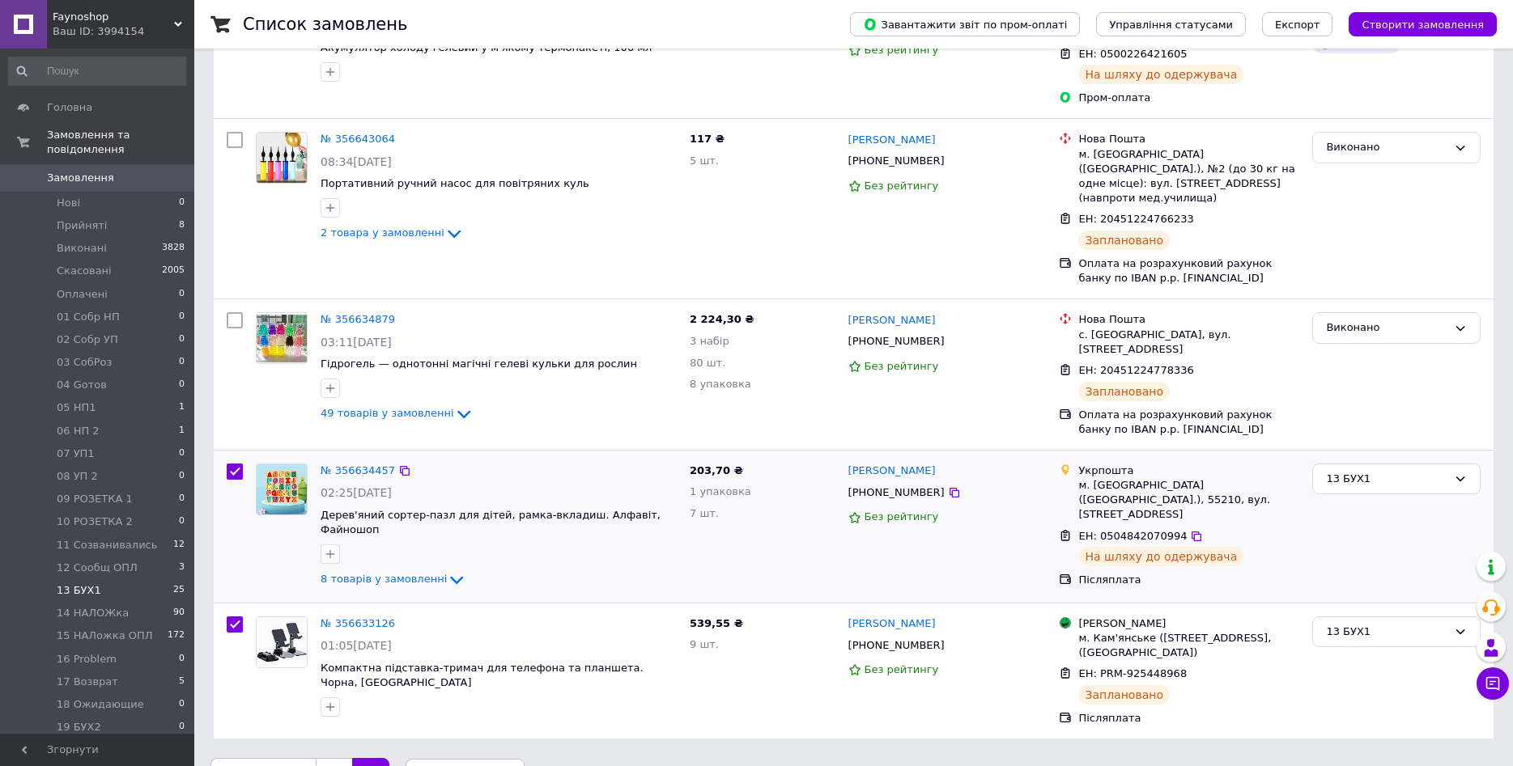
checkbox input "true"
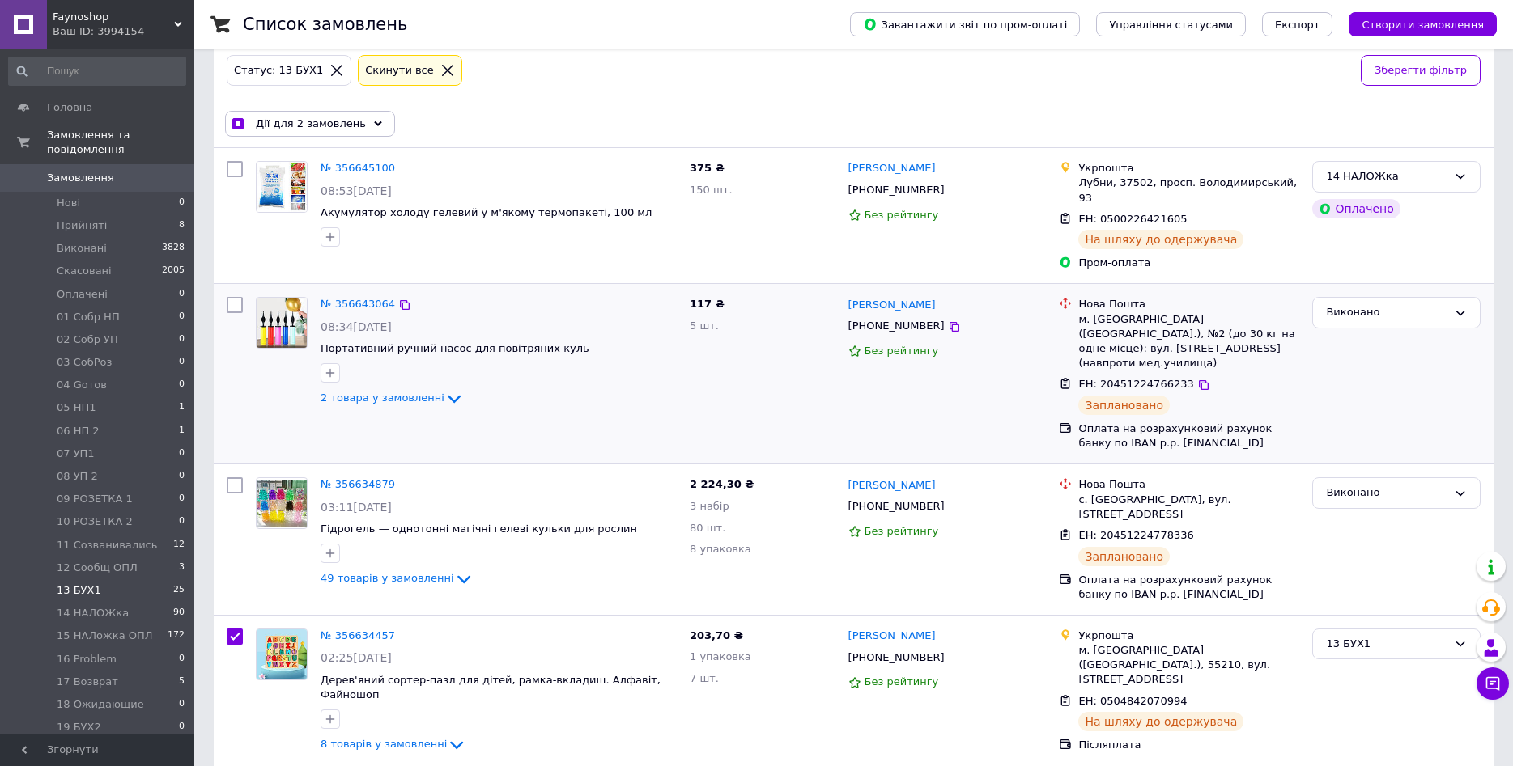
scroll to position [2, 0]
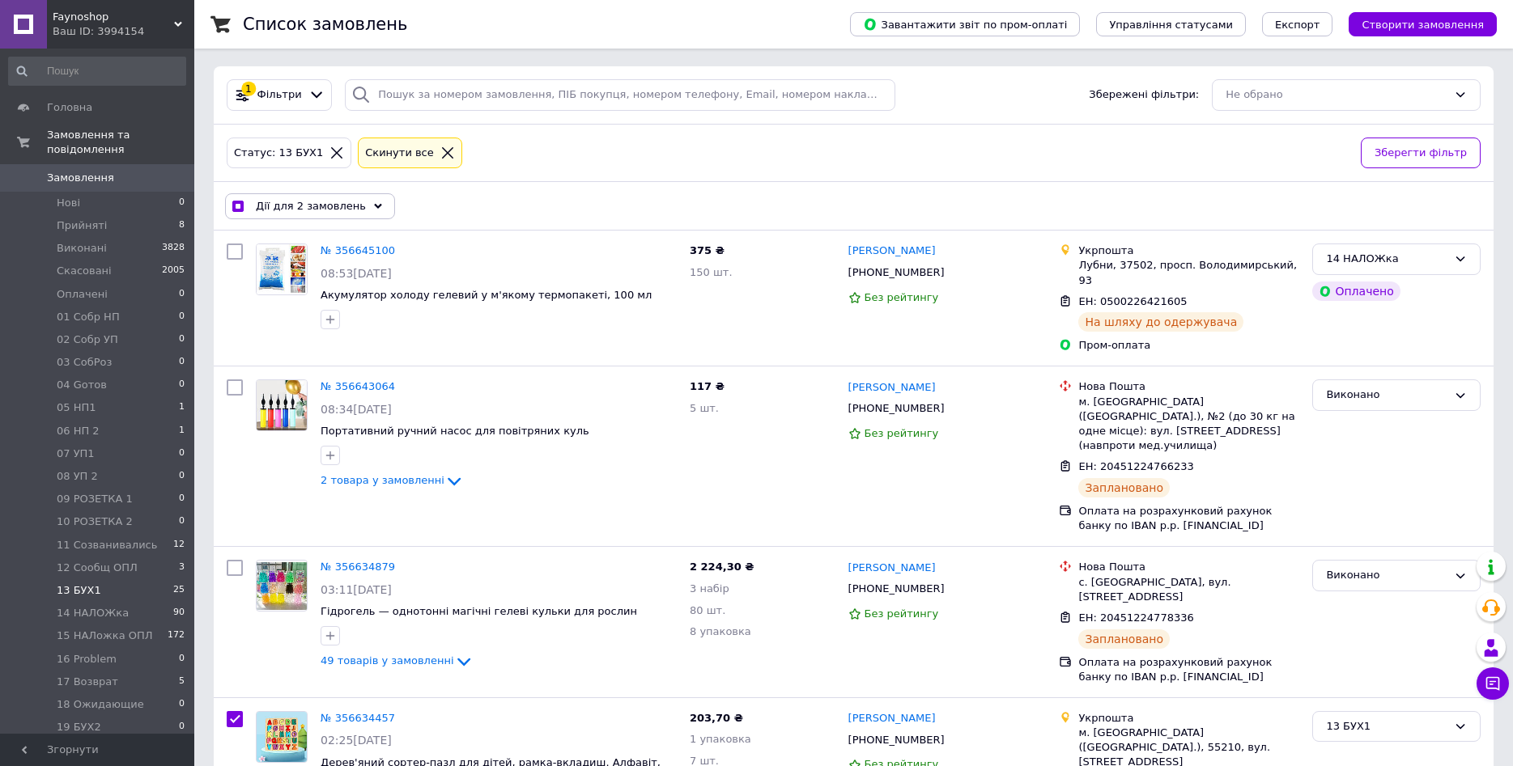
click at [367, 202] on div "Дії для 2 замовлень" at bounding box center [310, 206] width 170 height 26
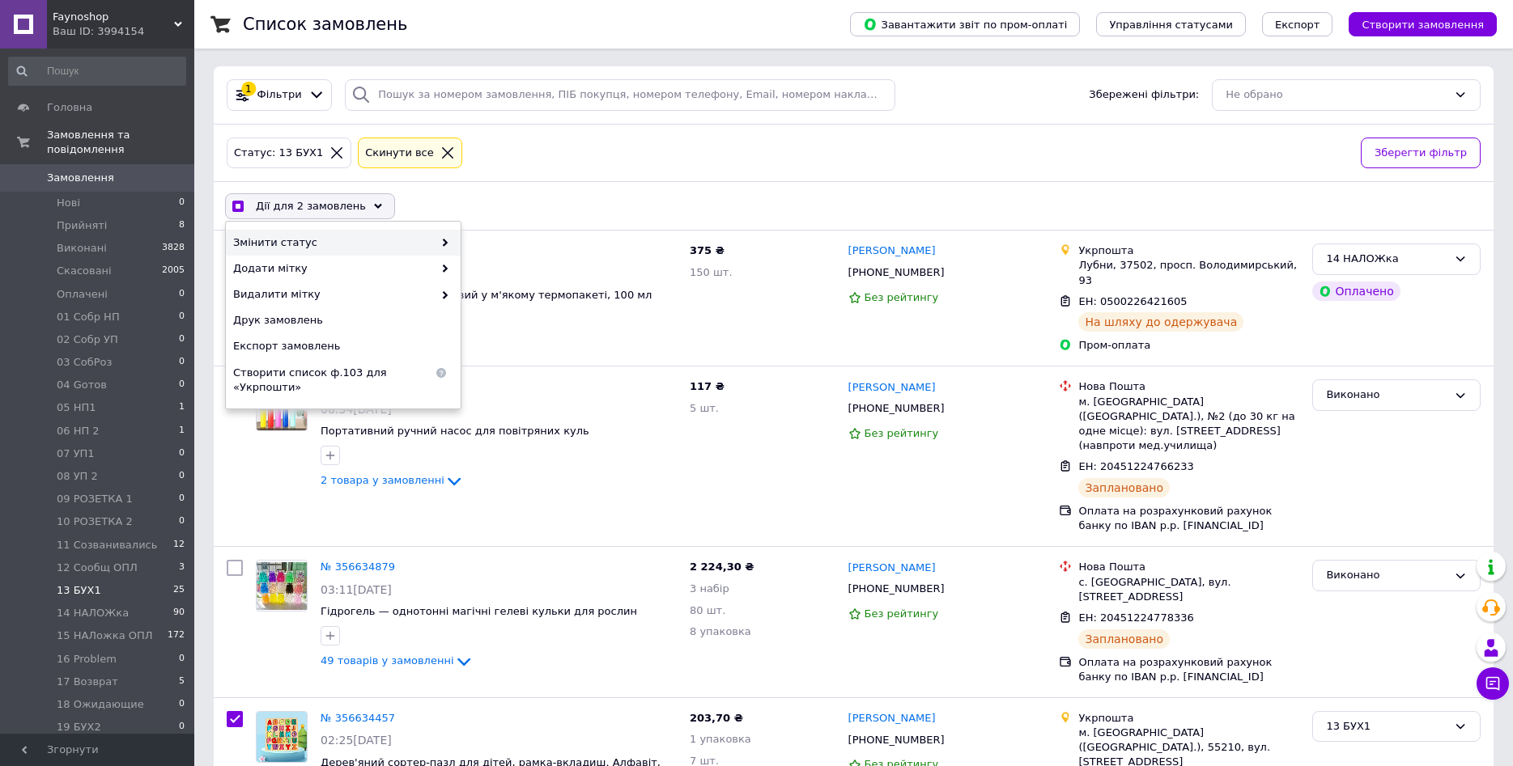
click at [443, 242] on icon at bounding box center [445, 243] width 8 height 8
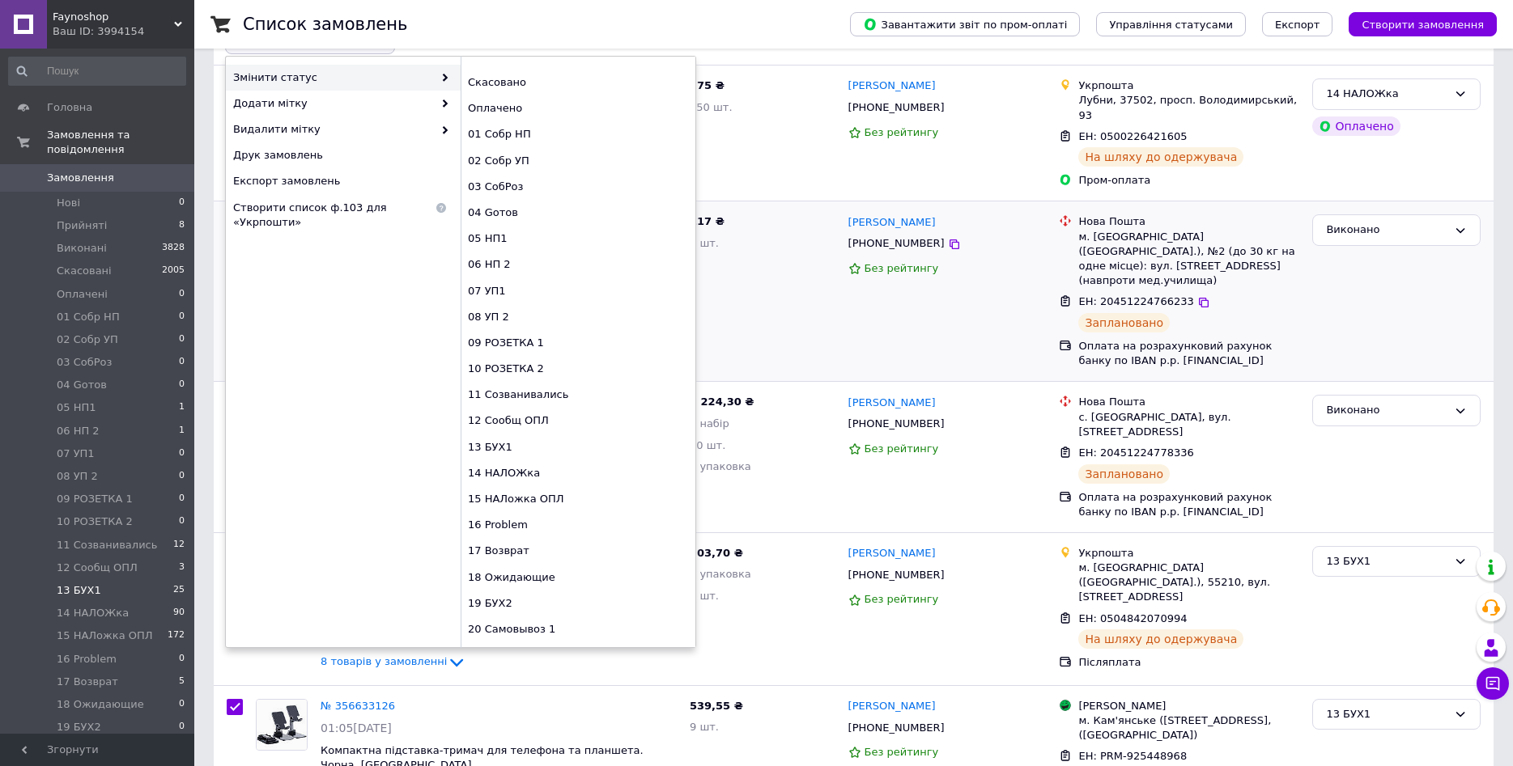
scroll to position [249, 0]
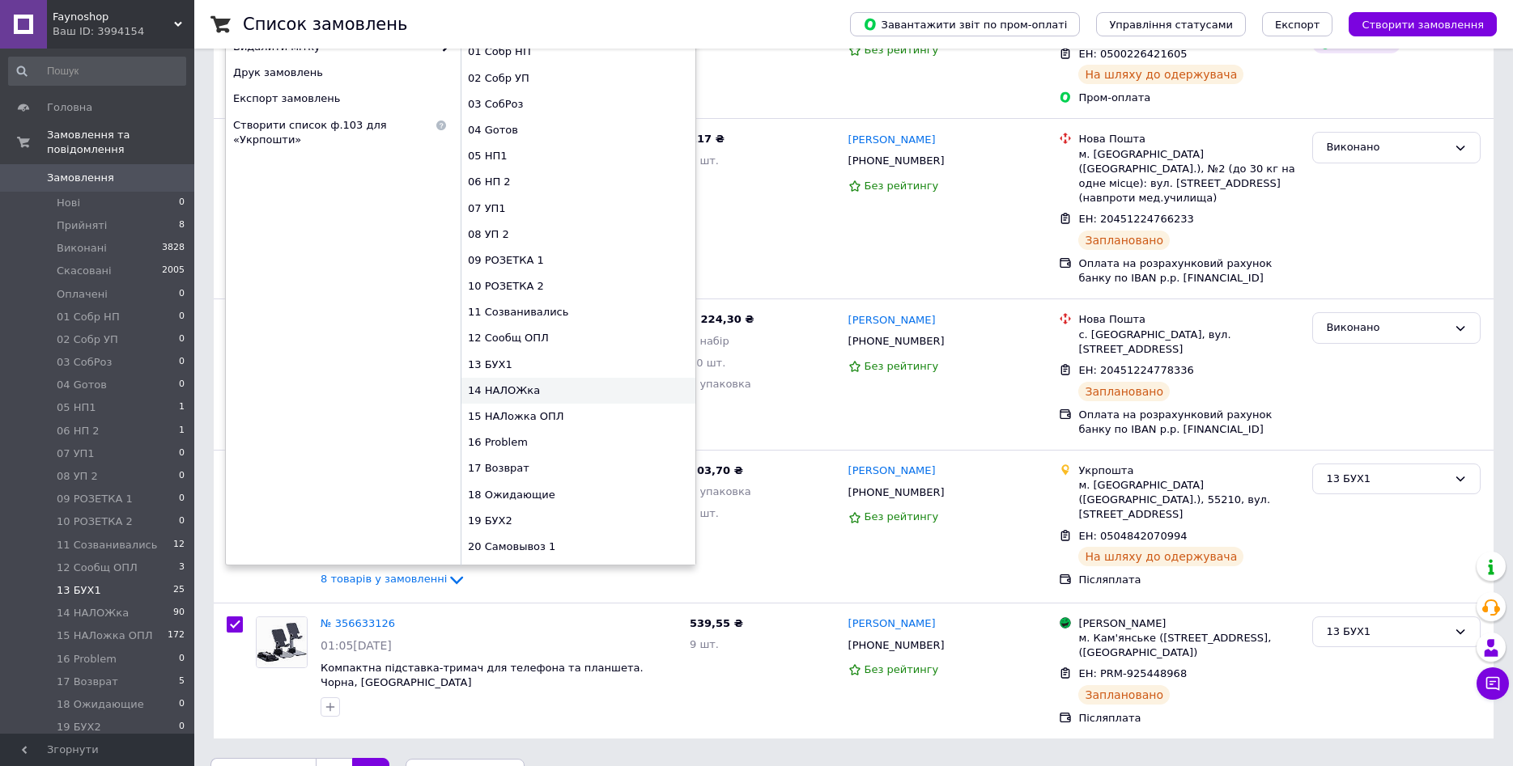
checkbox input "true"
click at [518, 397] on div "14 НАЛОЖка" at bounding box center [578, 391] width 235 height 26
checkbox input "false"
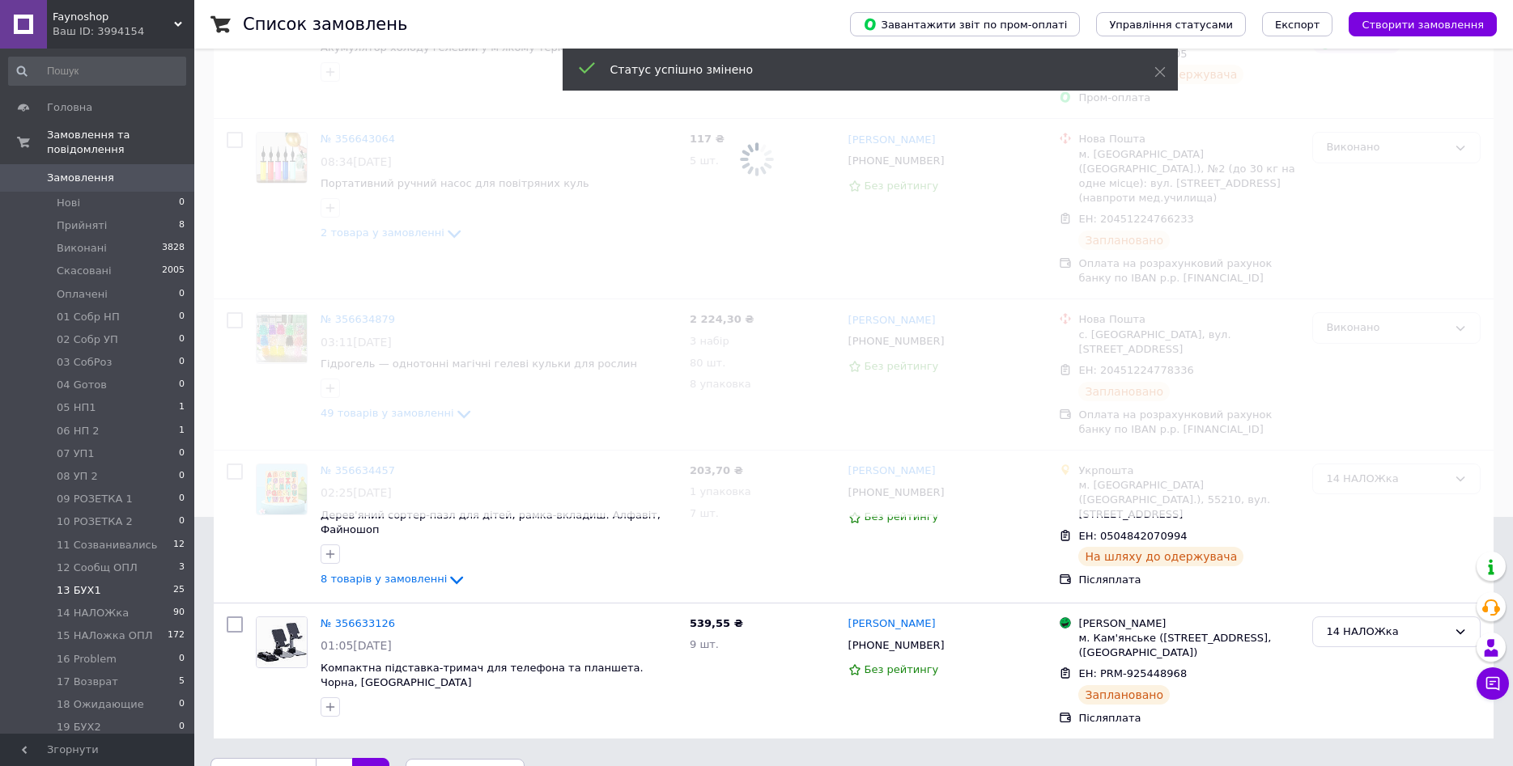
scroll to position [0, 0]
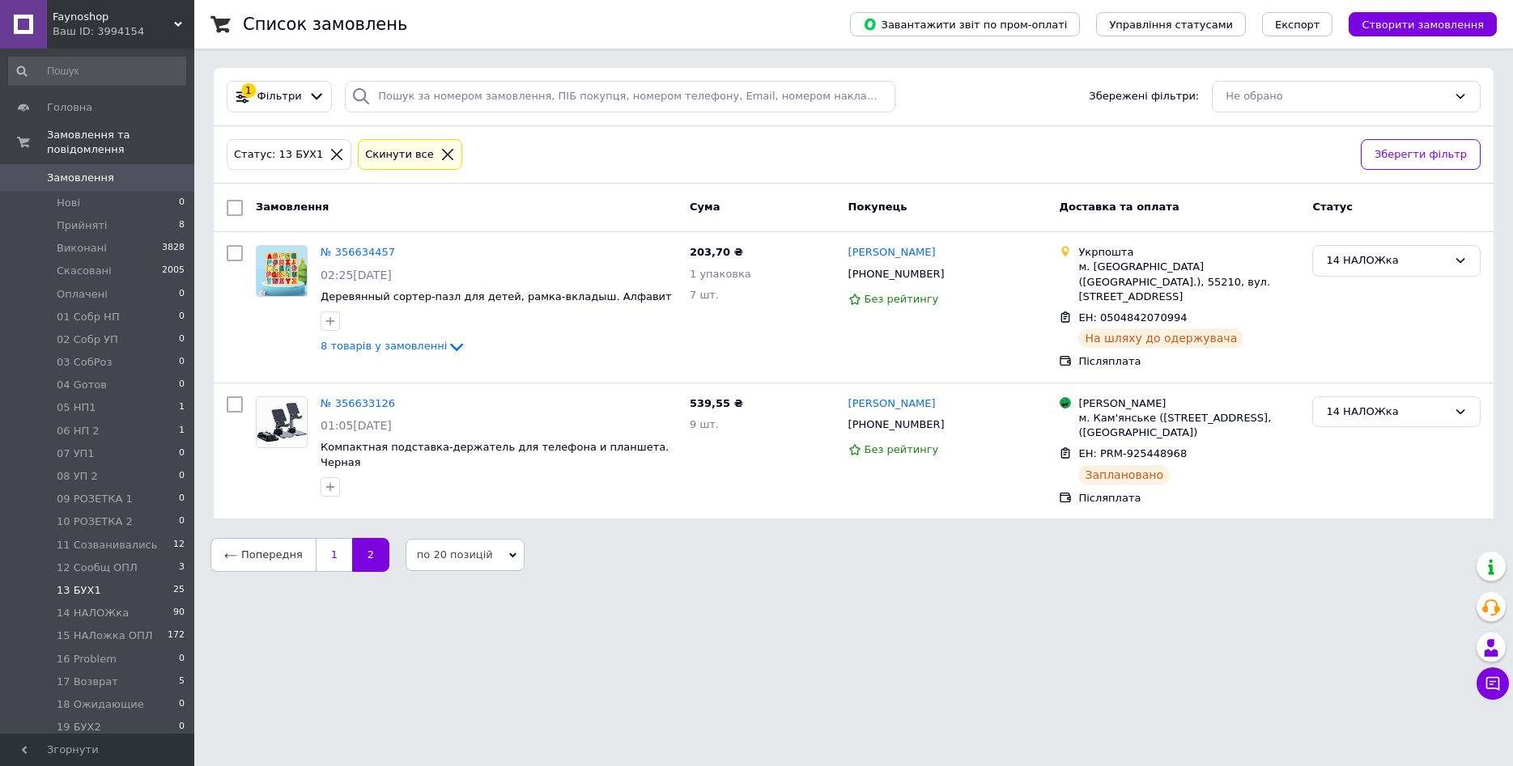
click at [322, 558] on link "1" at bounding box center [334, 555] width 36 height 34
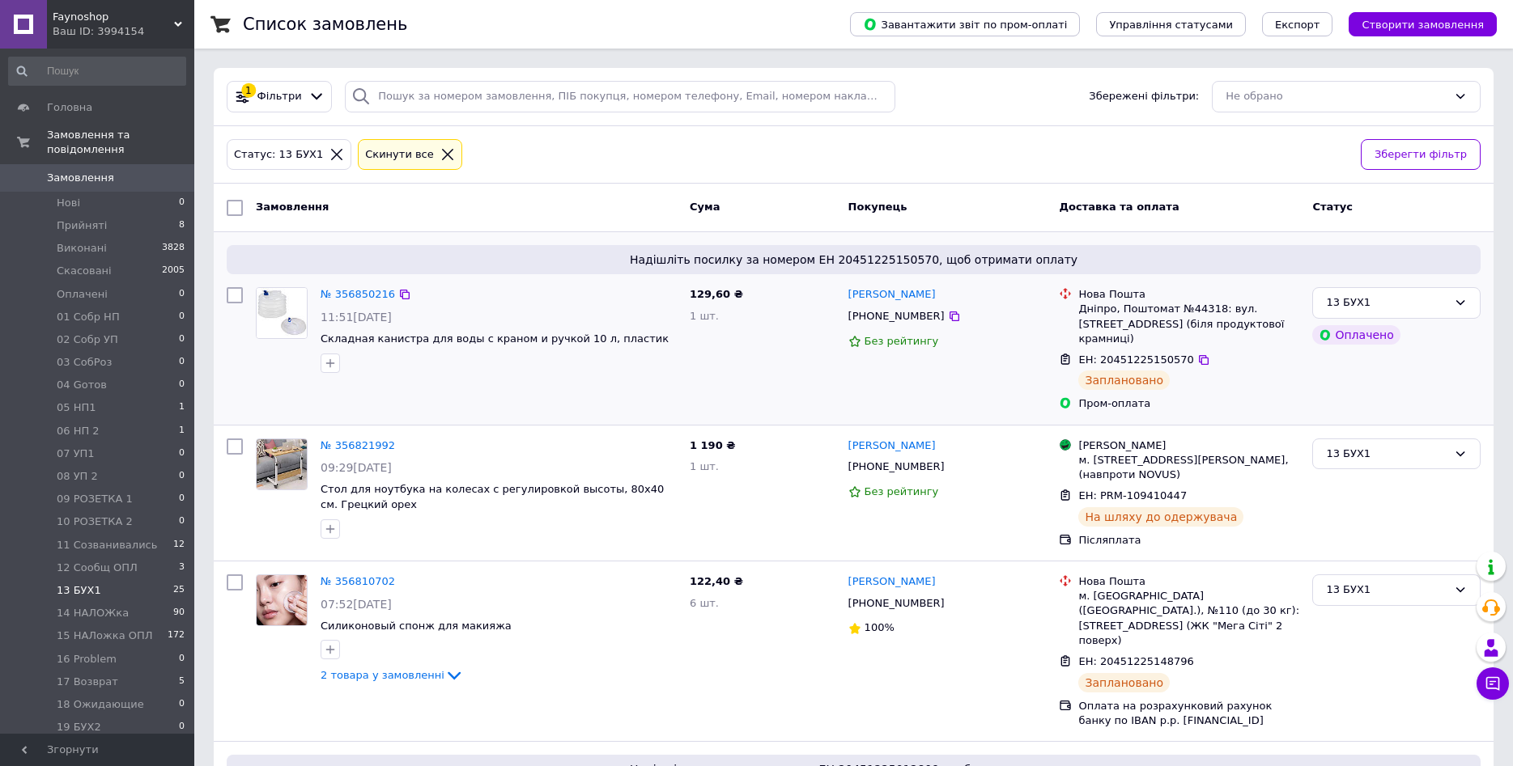
click at [236, 295] on input "checkbox" at bounding box center [235, 295] width 16 height 16
checkbox input "true"
click at [235, 439] on input "checkbox" at bounding box center [235, 447] width 16 height 16
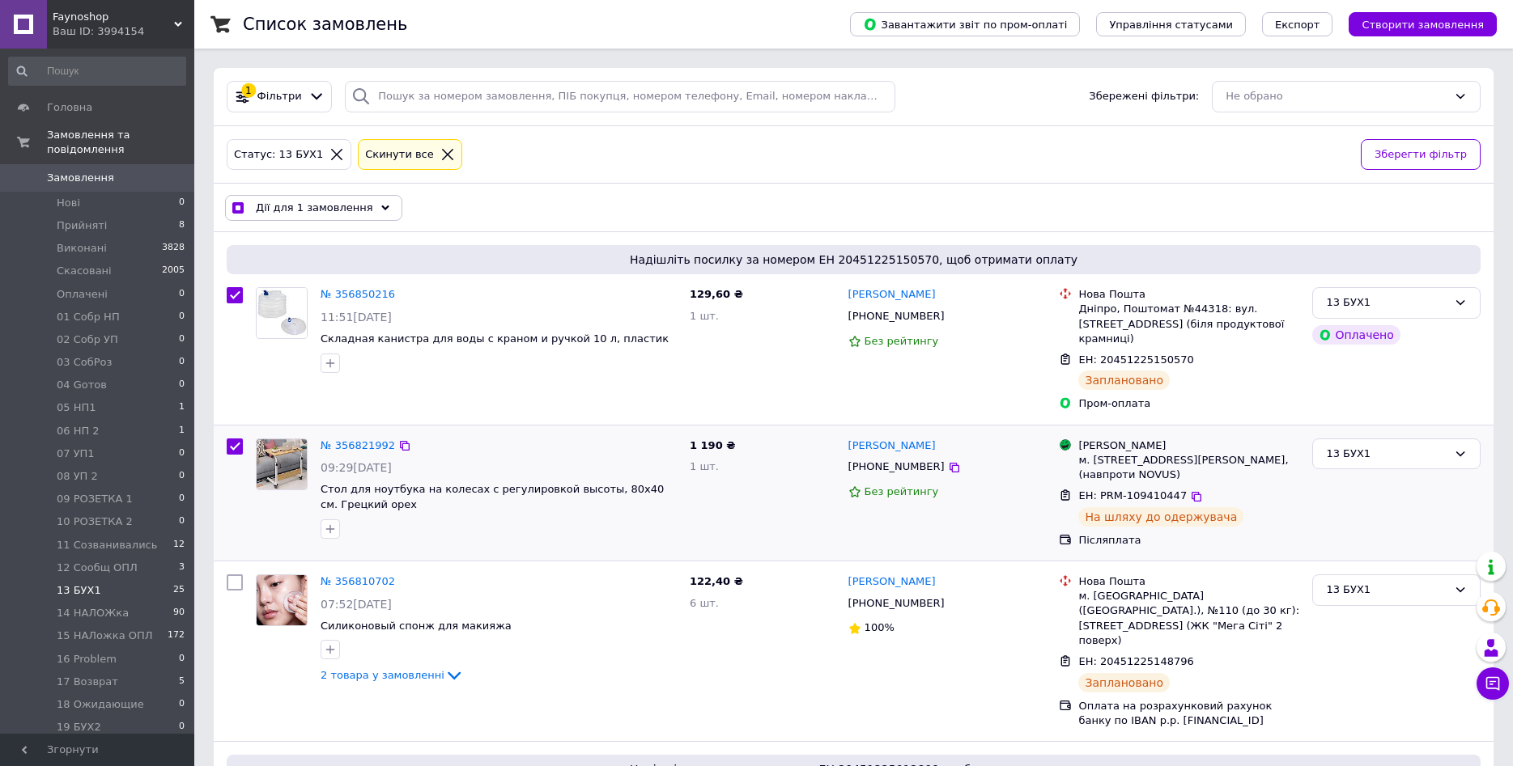
checkbox input "true"
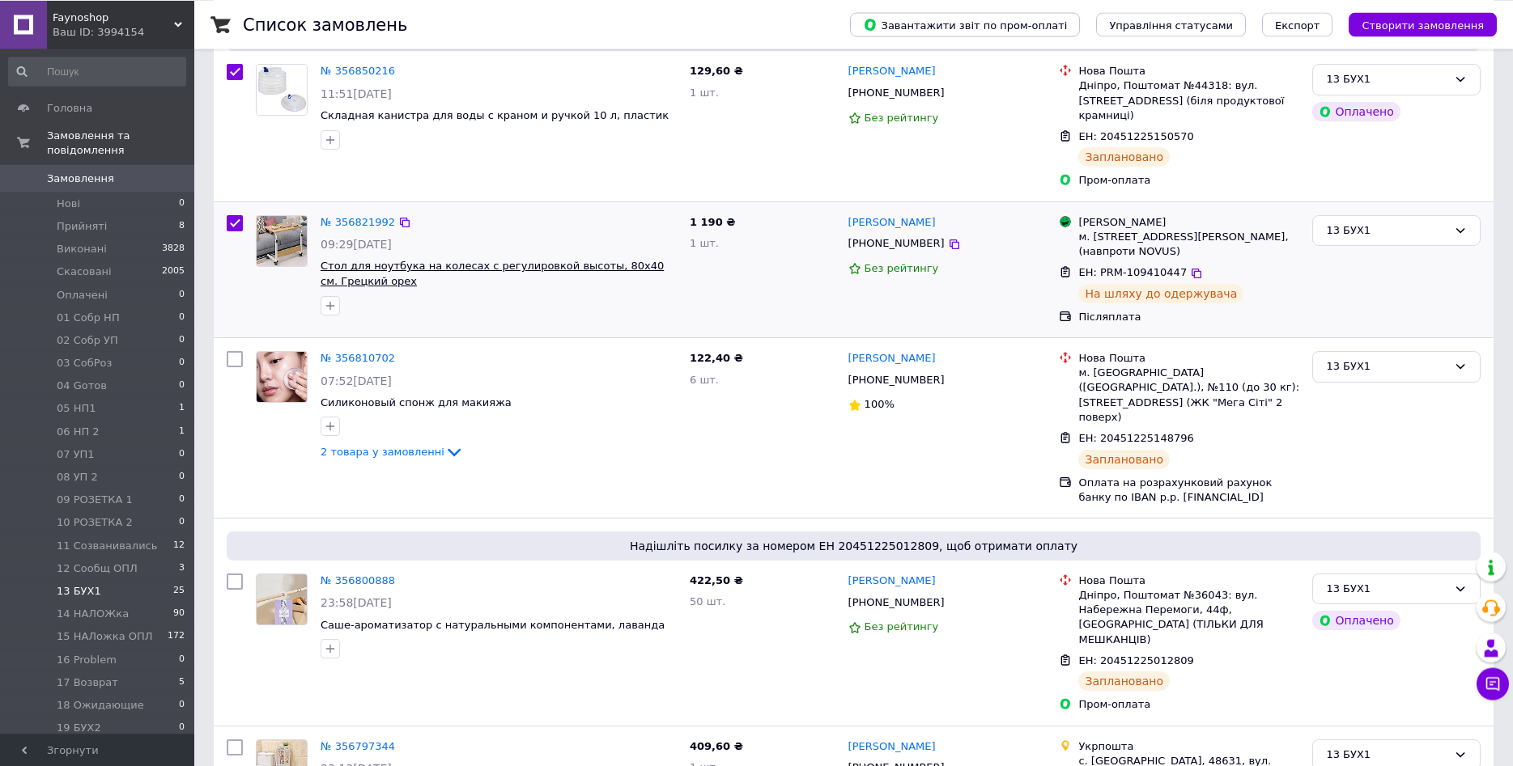
scroll to position [248, 0]
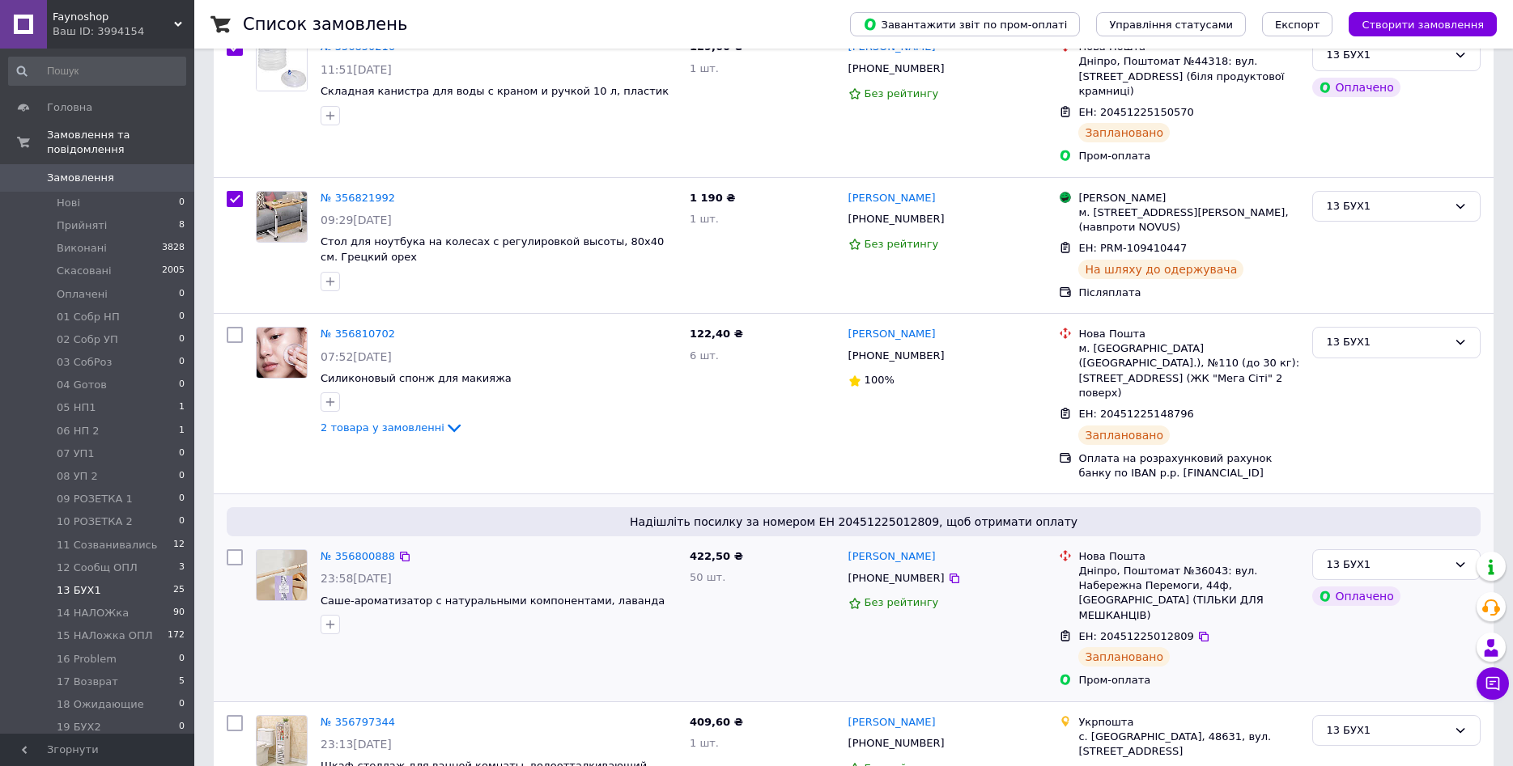
click at [232, 550] on input "checkbox" at bounding box center [235, 558] width 16 height 16
checkbox input "true"
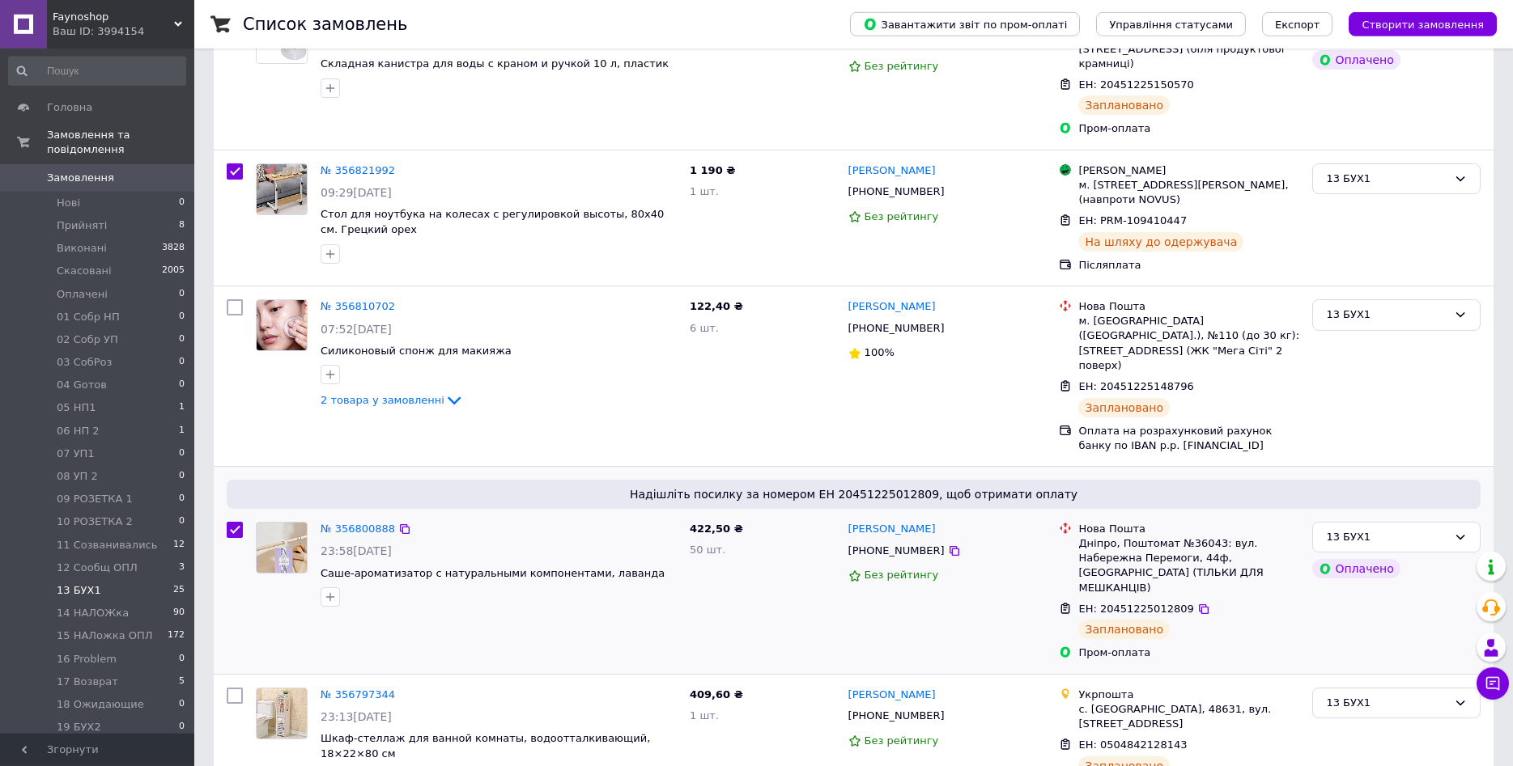
scroll to position [413, 0]
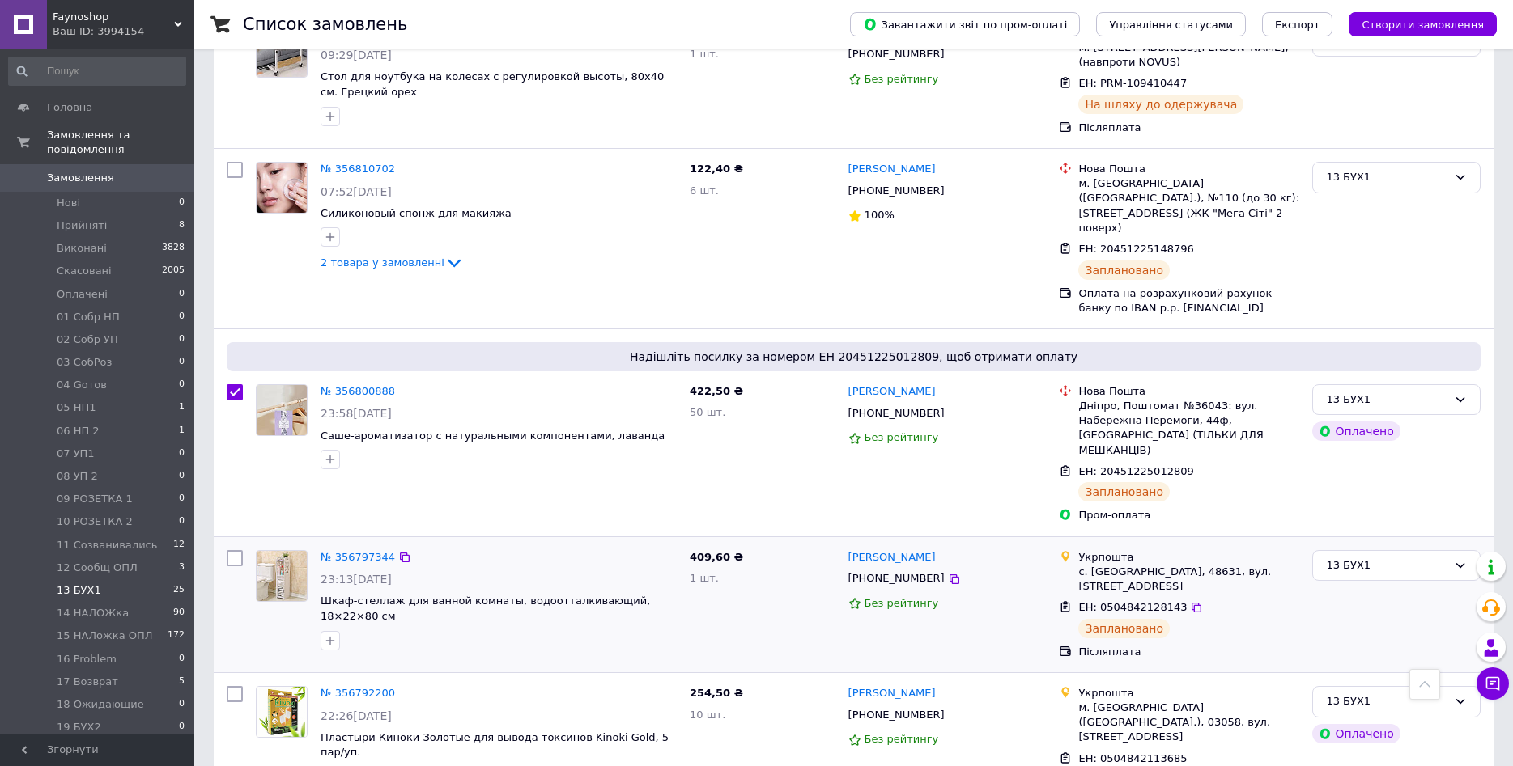
click at [238, 550] on input "checkbox" at bounding box center [235, 558] width 16 height 16
checkbox input "true"
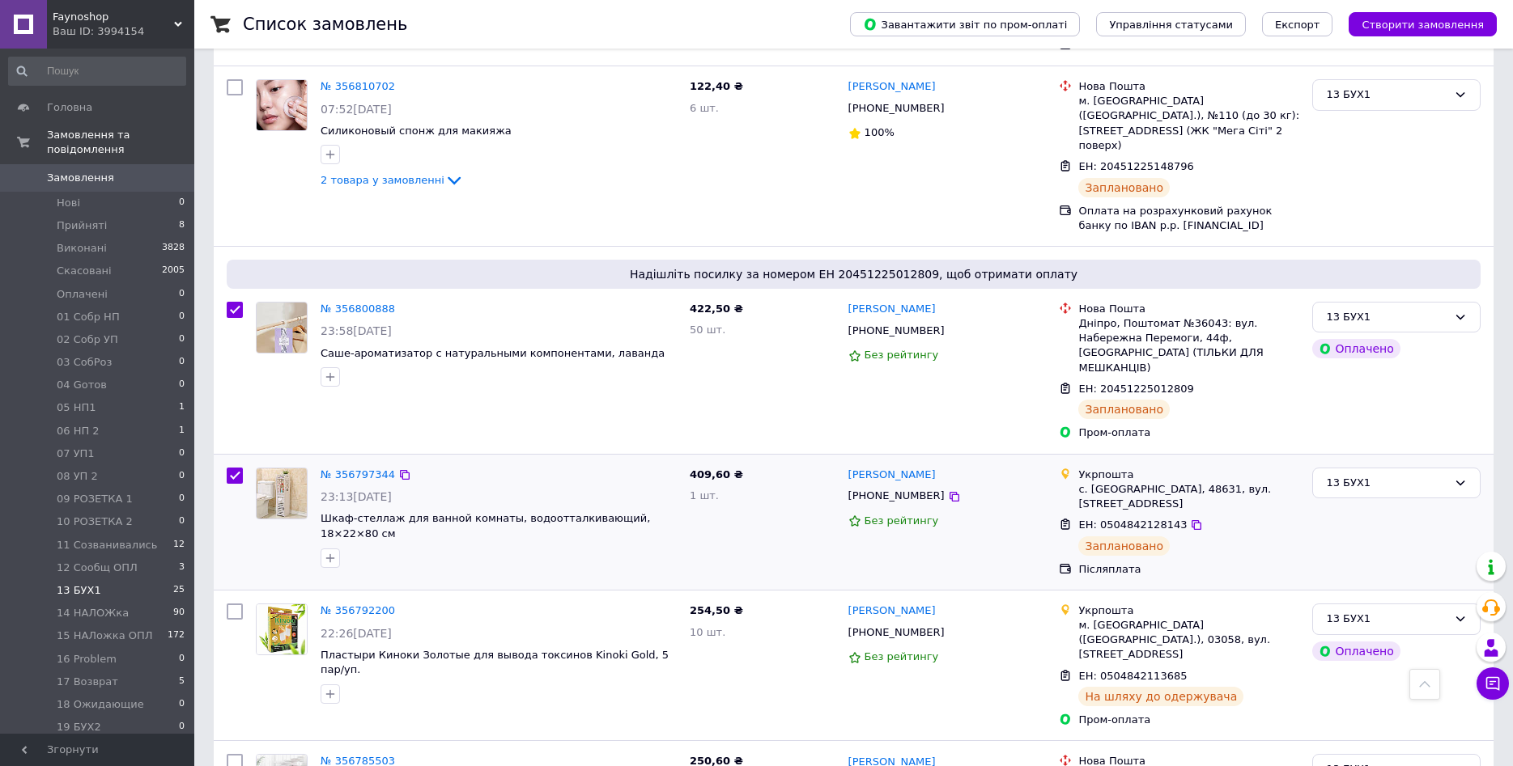
scroll to position [578, 0]
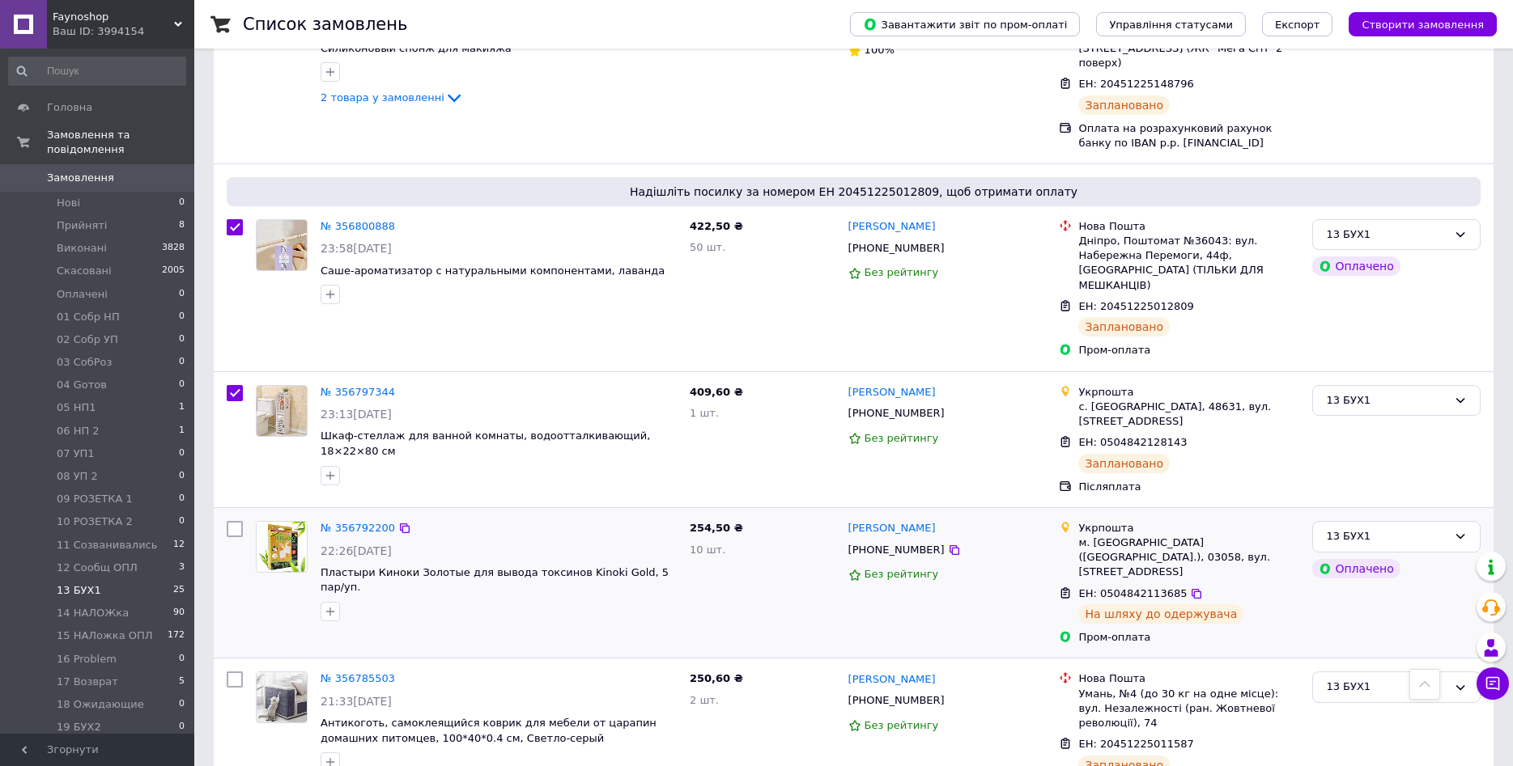
click at [231, 521] on input "checkbox" at bounding box center [235, 529] width 16 height 16
checkbox input "true"
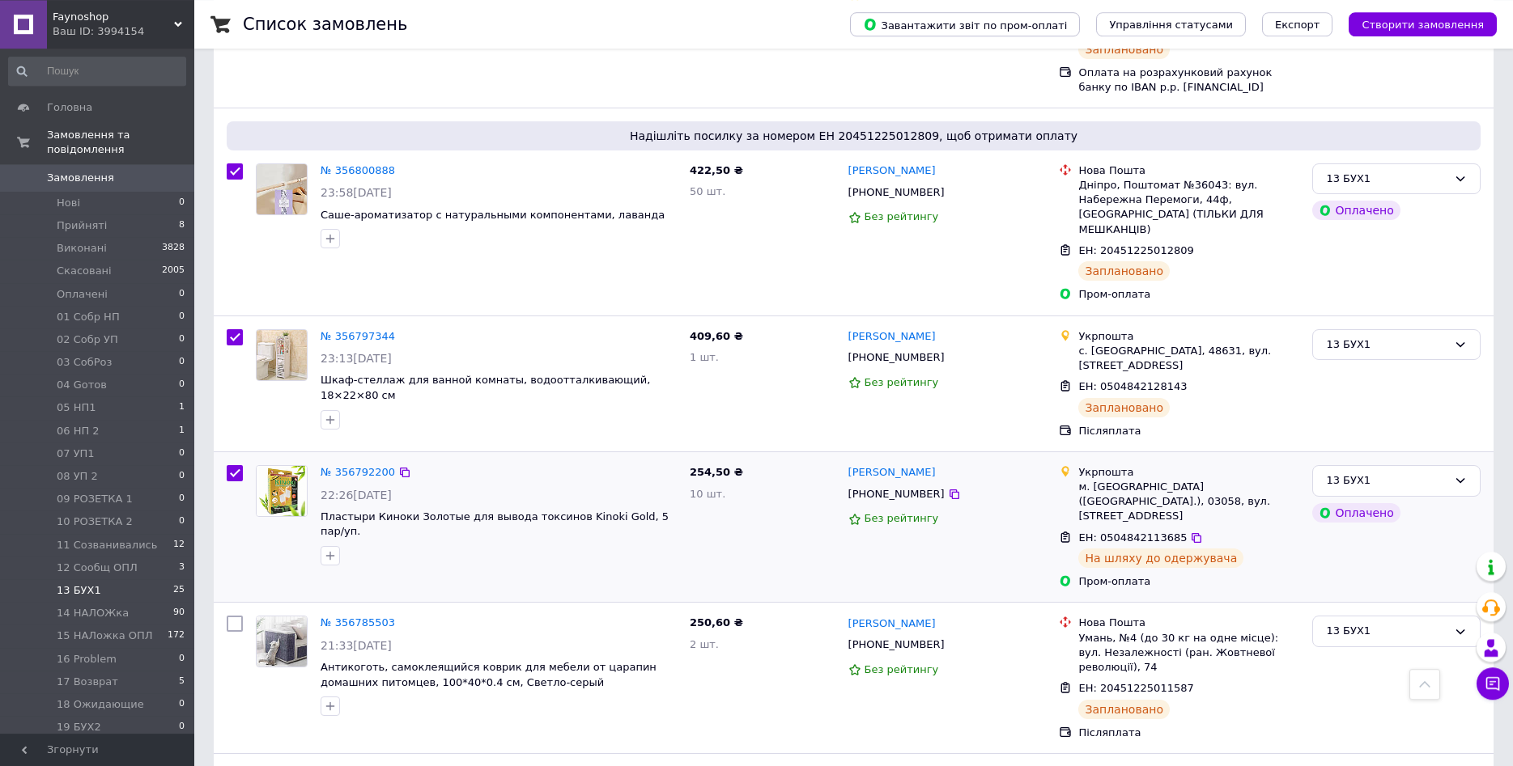
scroll to position [660, 0]
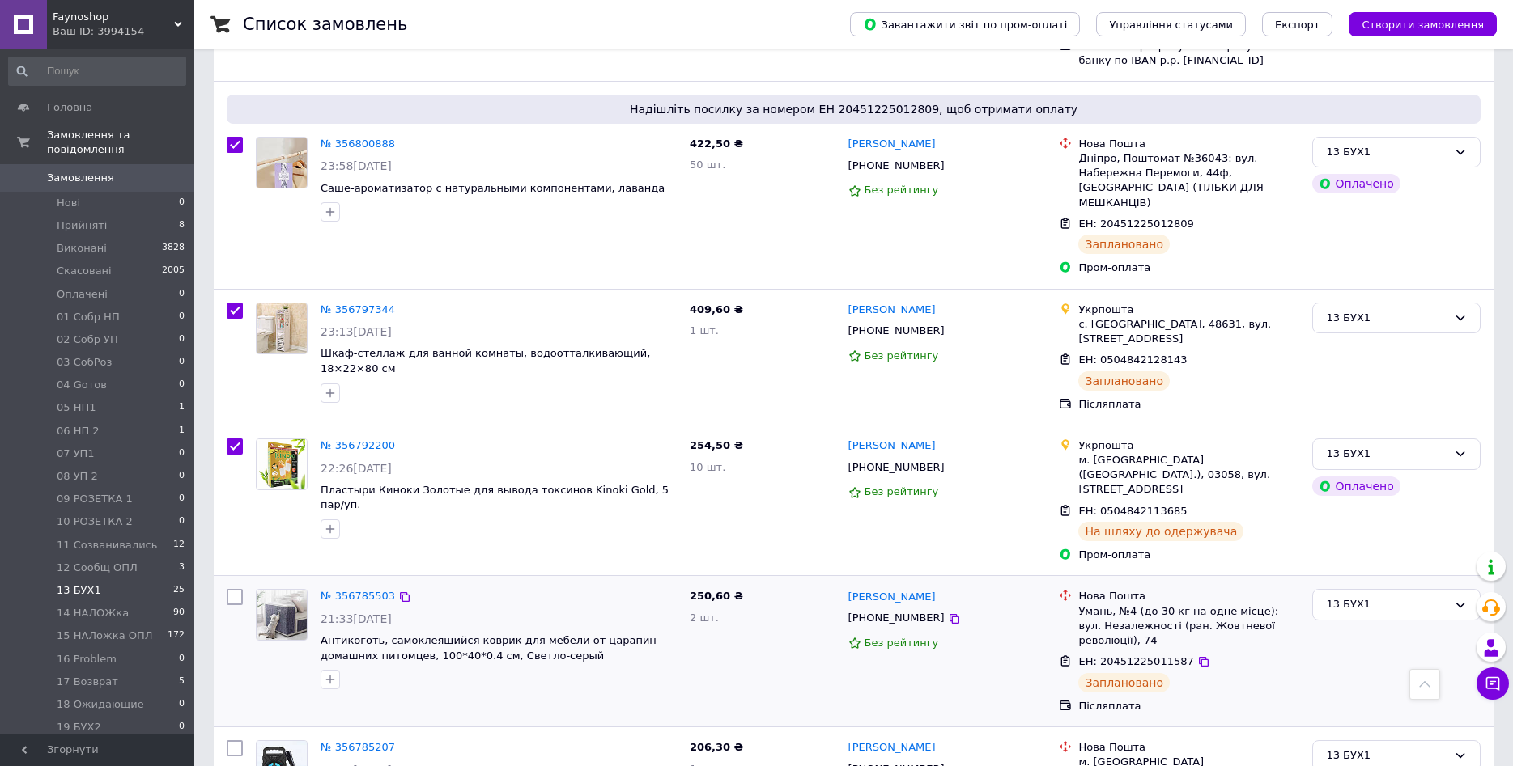
click at [235, 589] on input "checkbox" at bounding box center [235, 597] width 16 height 16
checkbox input "true"
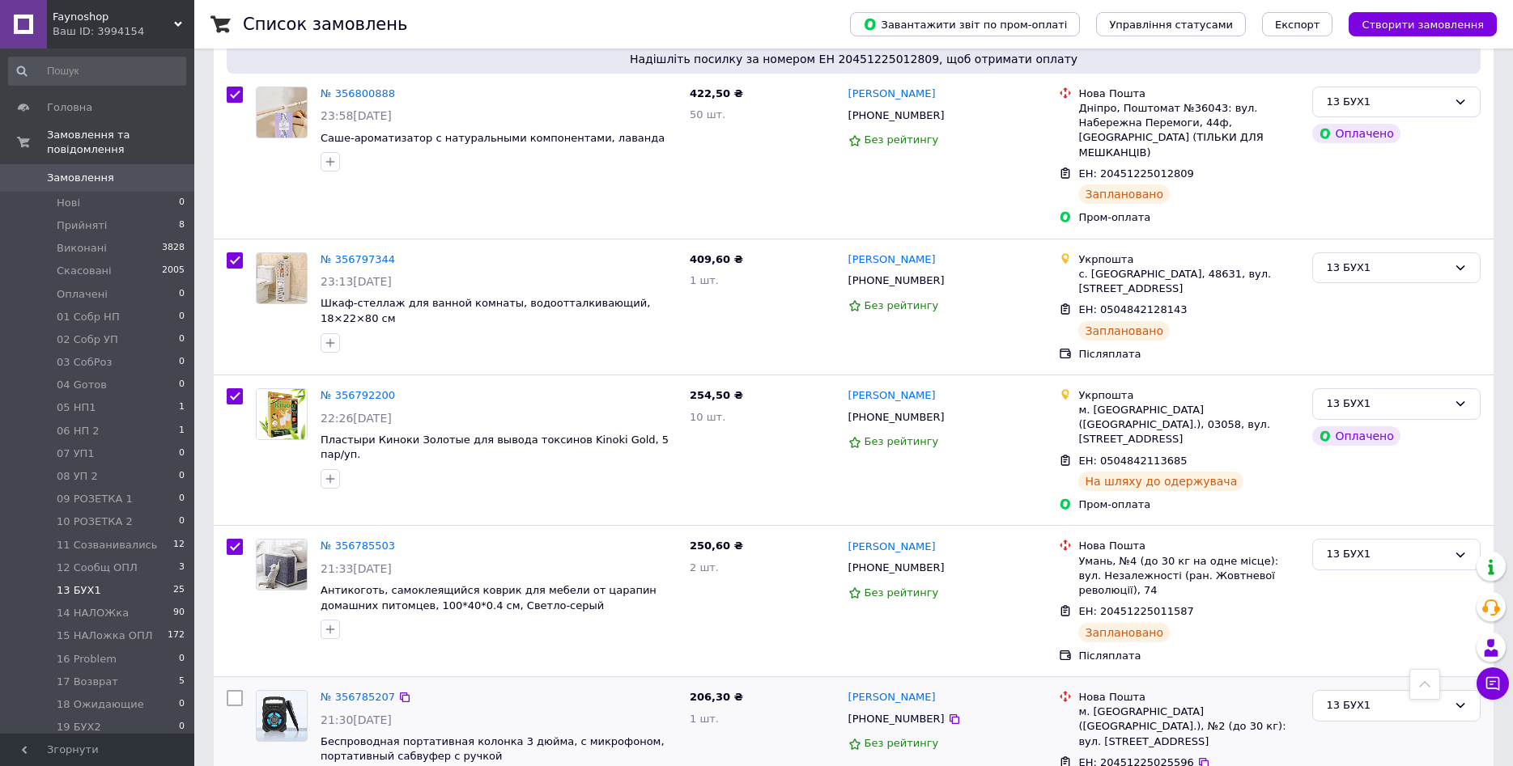
scroll to position [743, 0]
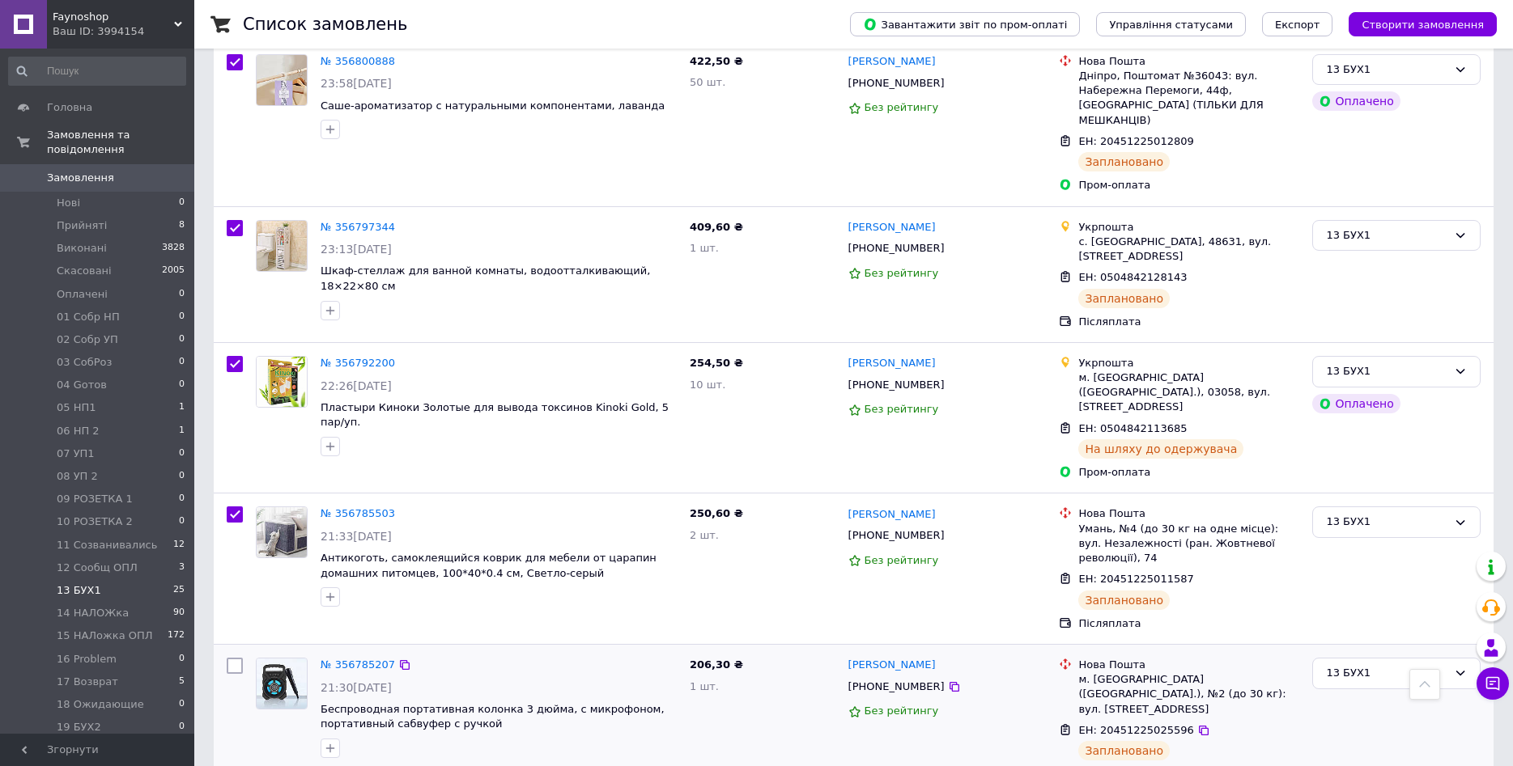
click at [231, 658] on input "checkbox" at bounding box center [235, 666] width 16 height 16
checkbox input "true"
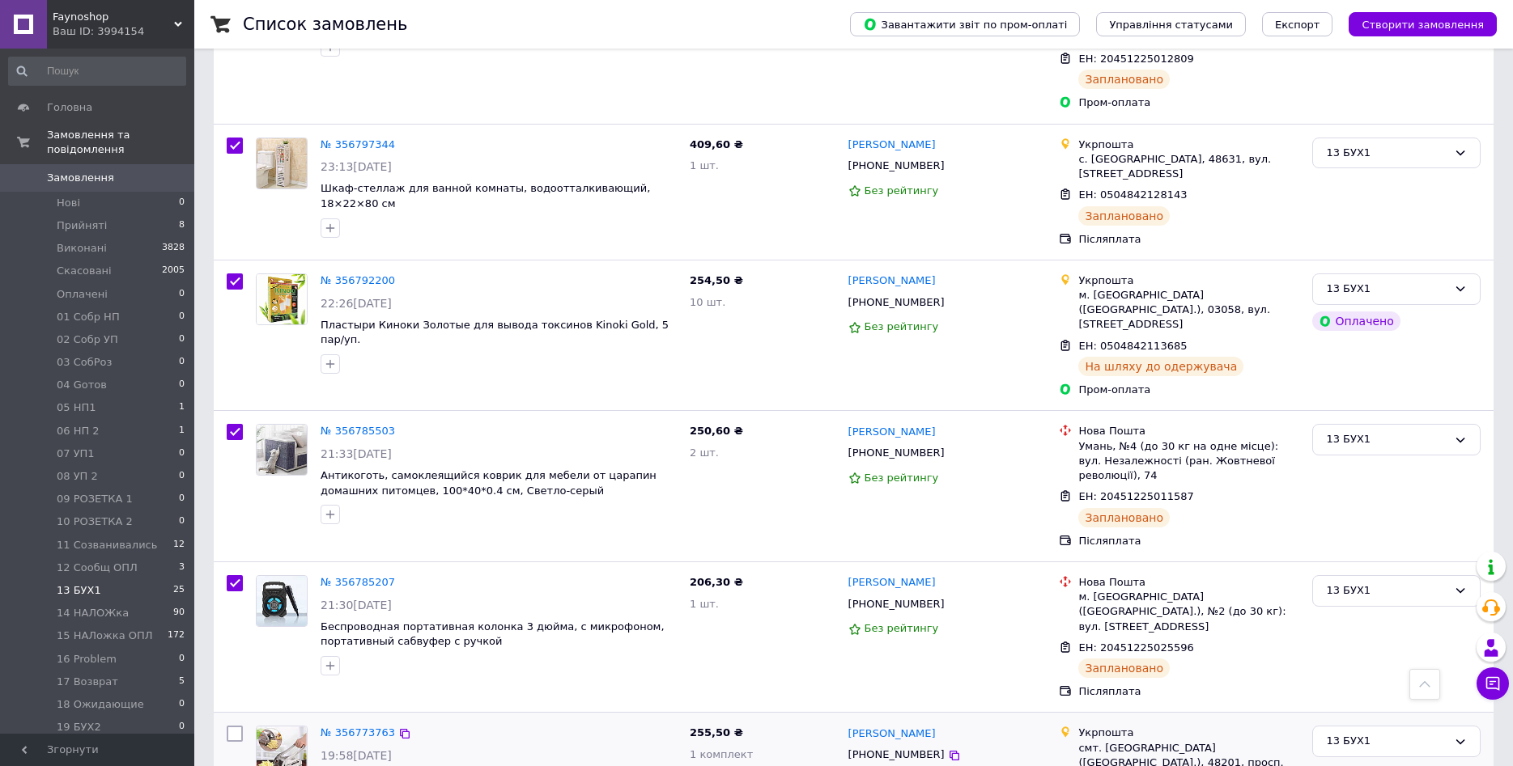
click at [235, 726] on input "checkbox" at bounding box center [235, 734] width 16 height 16
checkbox input "true"
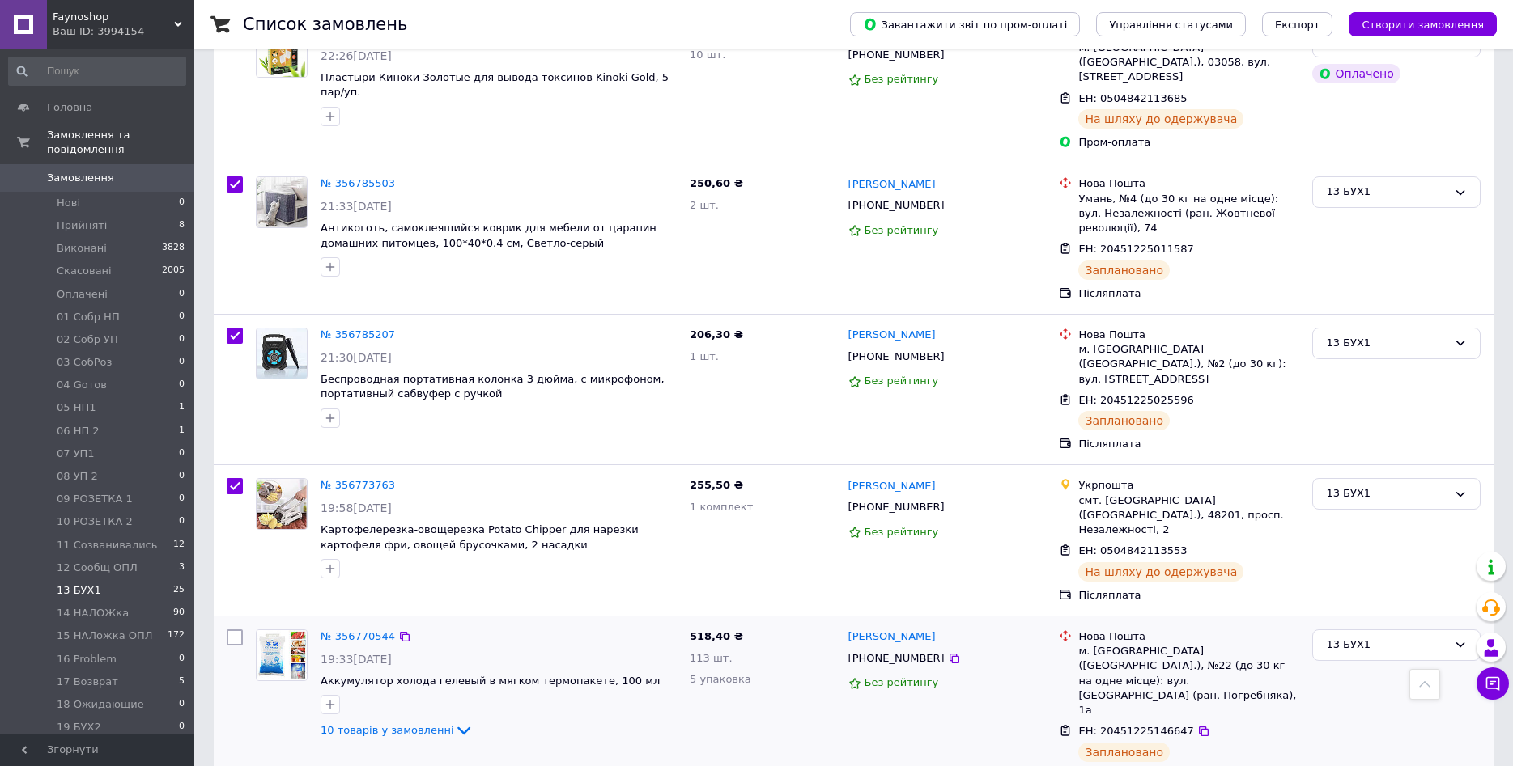
scroll to position [1156, 0]
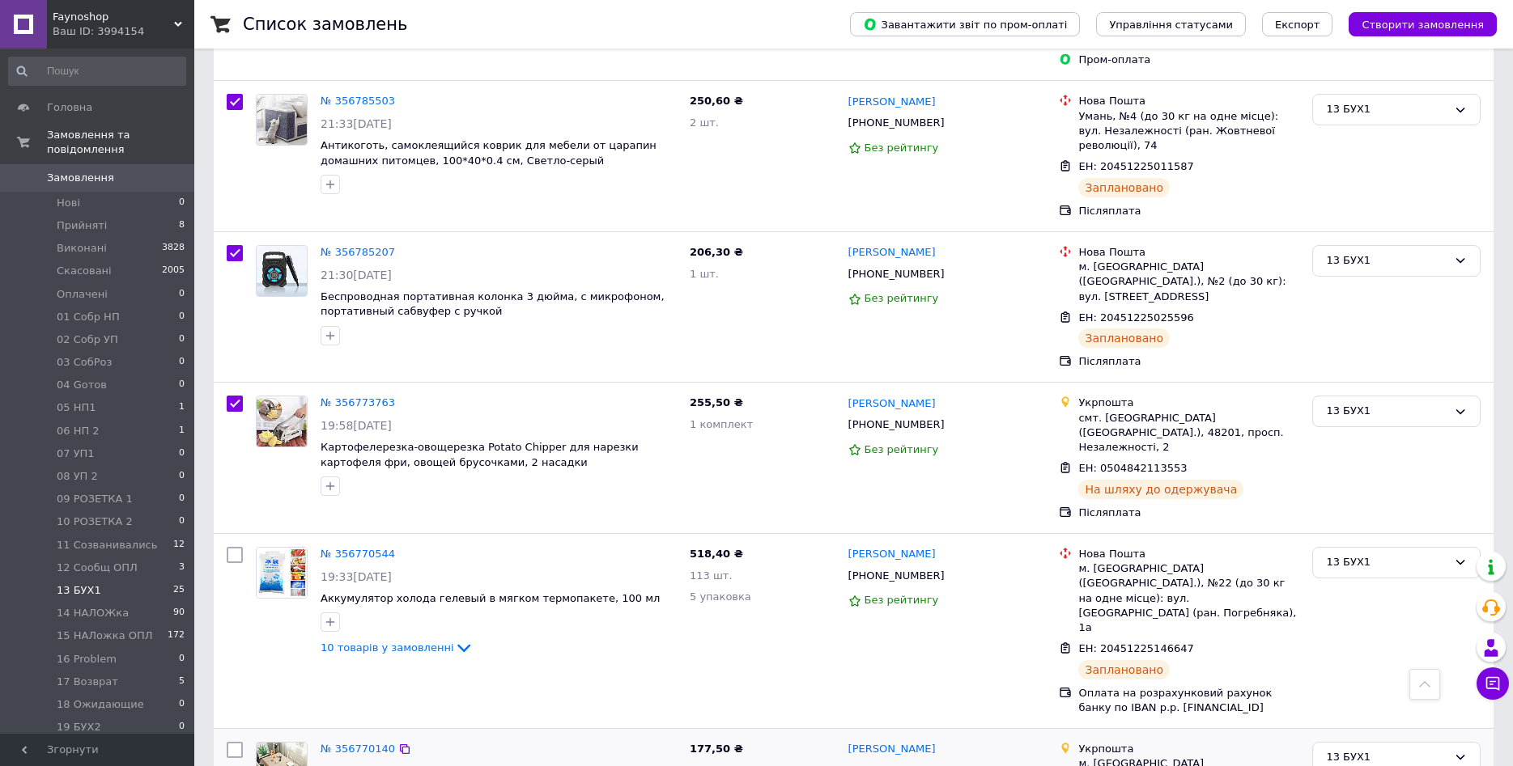
click at [234, 742] on input "checkbox" at bounding box center [235, 750] width 16 height 16
checkbox input "true"
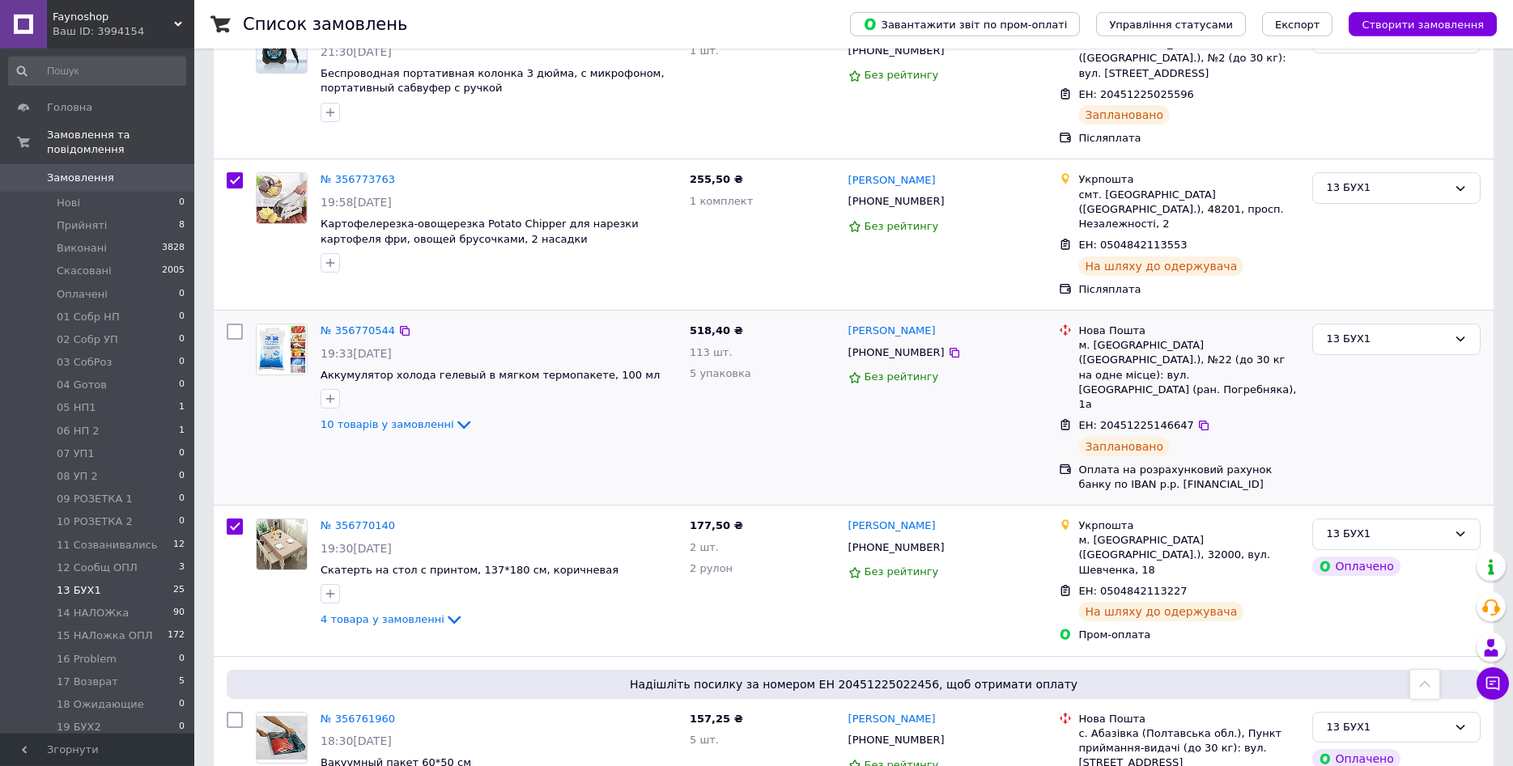
scroll to position [1403, 0]
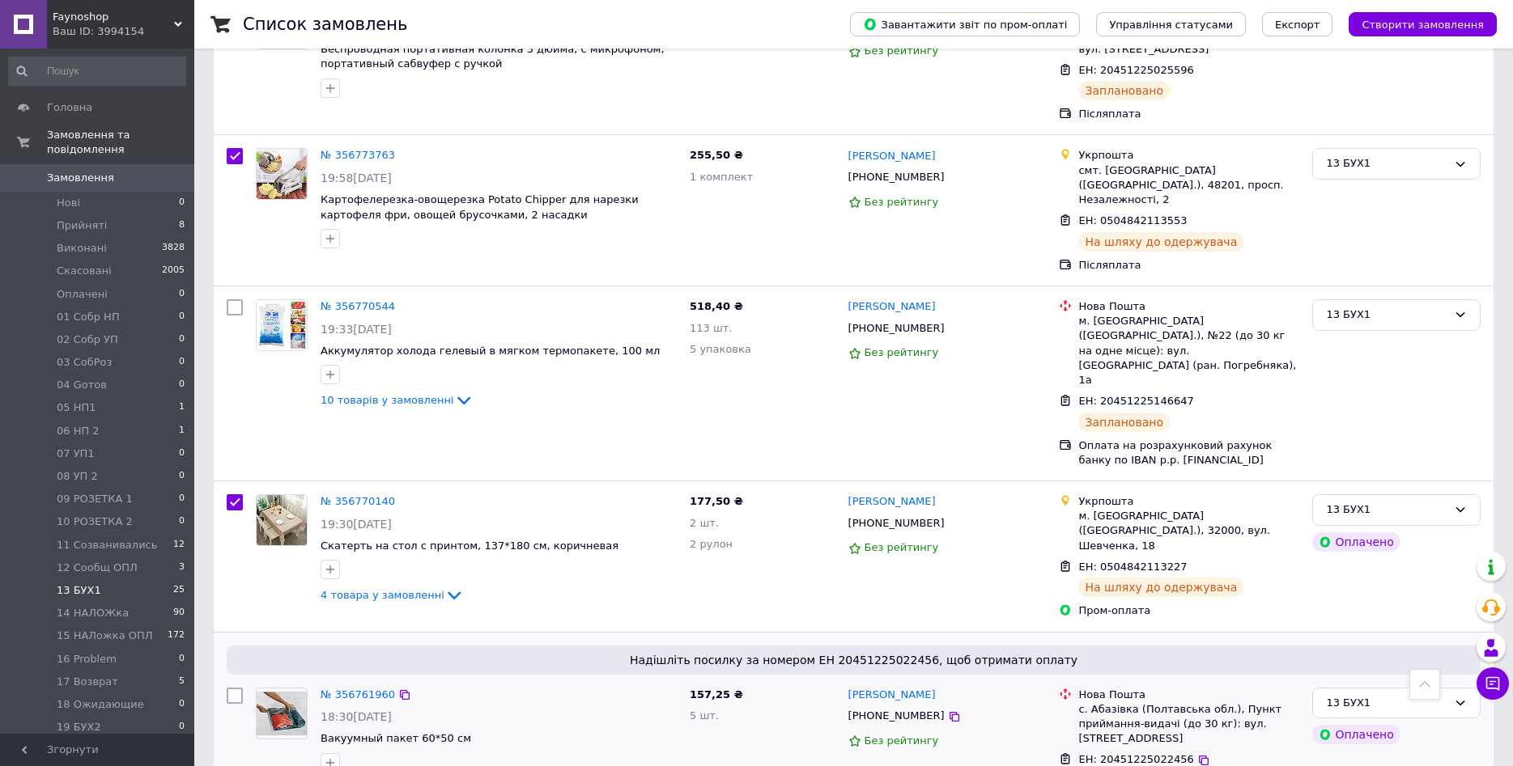
click at [236, 688] on input "checkbox" at bounding box center [235, 696] width 16 height 16
checkbox input "true"
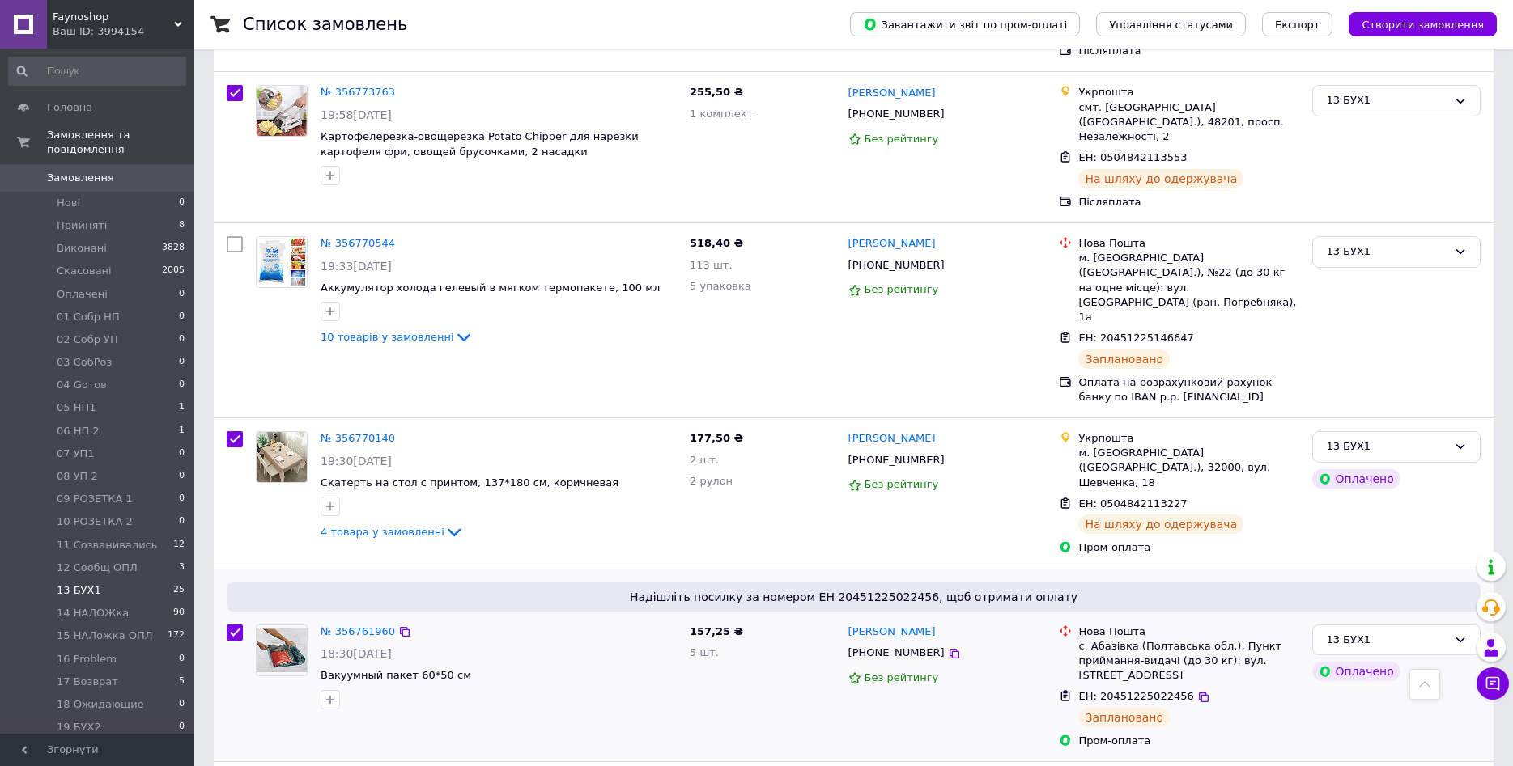
scroll to position [1486, 0]
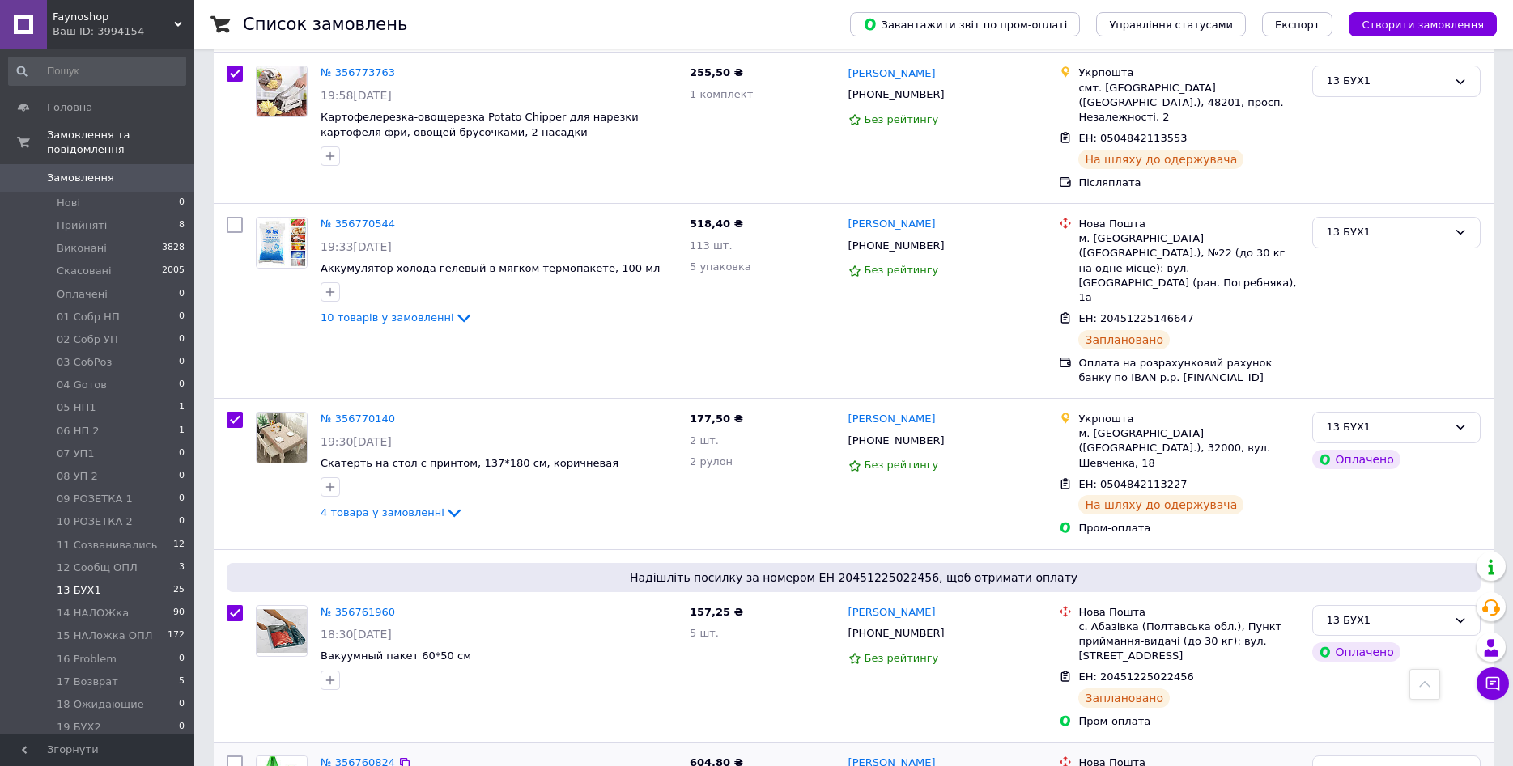
click at [236, 756] on input "checkbox" at bounding box center [235, 764] width 16 height 16
checkbox input "true"
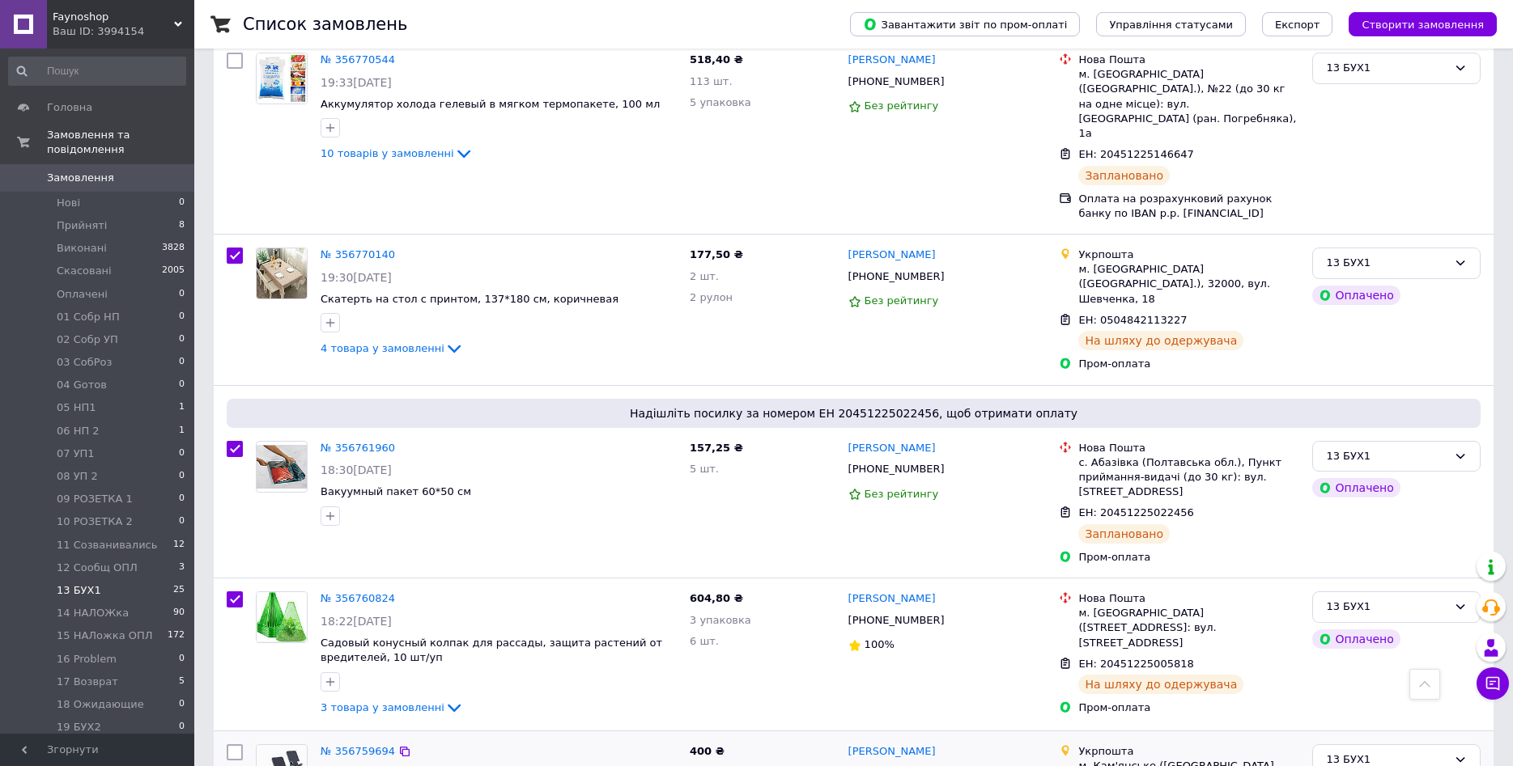
scroll to position [1651, 0]
click at [236, 744] on input "checkbox" at bounding box center [235, 752] width 16 height 16
checkbox input "true"
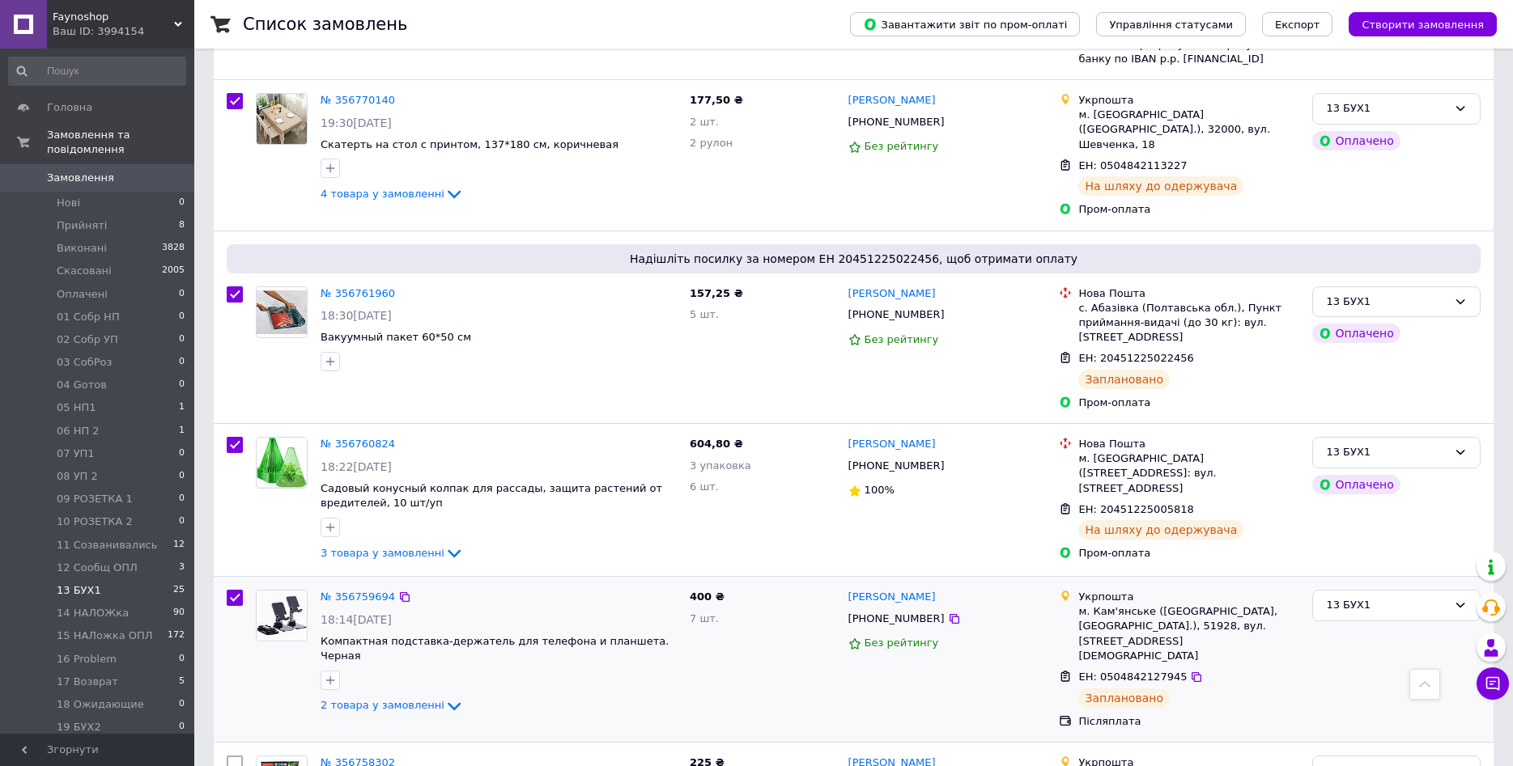
scroll to position [1816, 0]
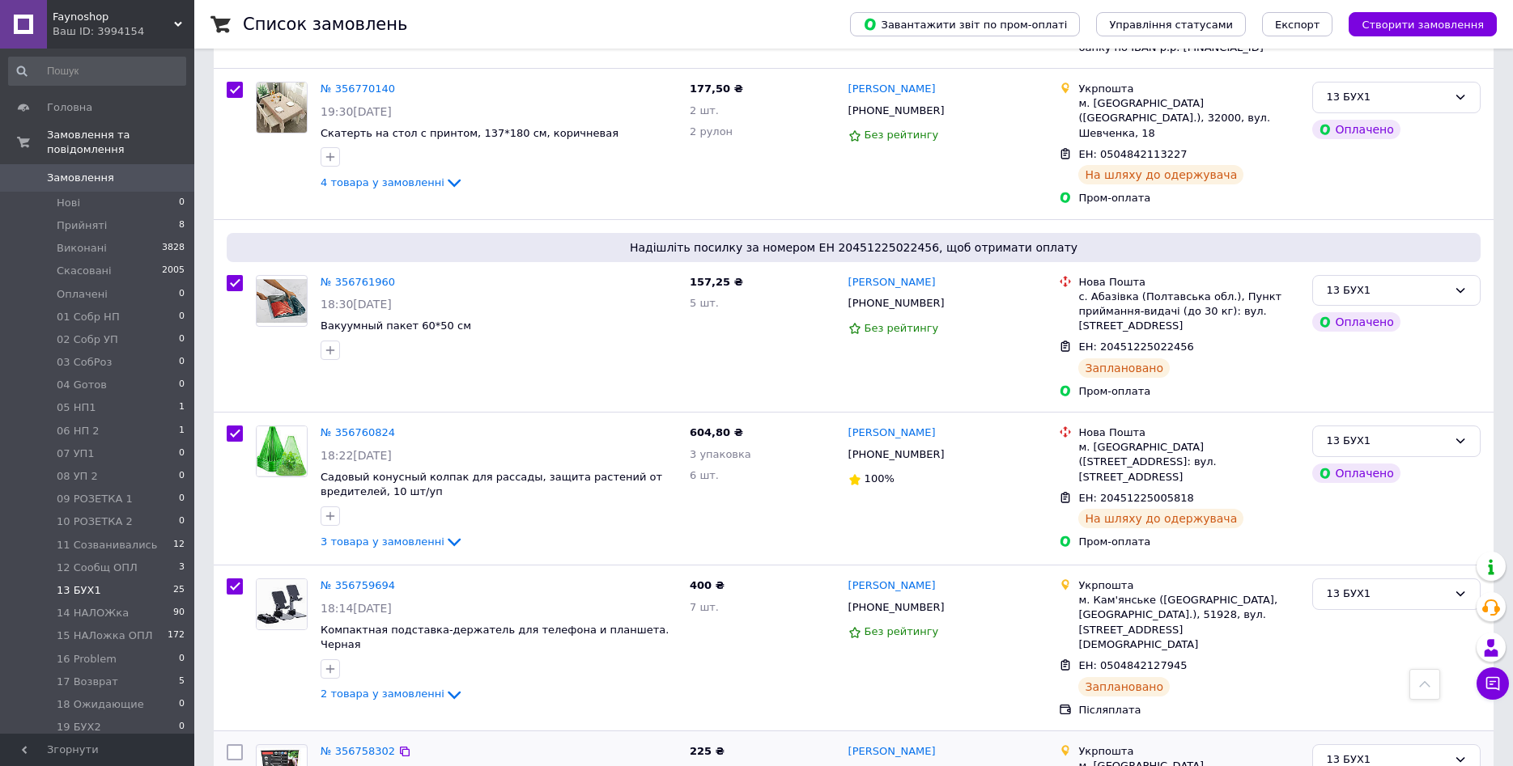
click at [233, 745] on input "checkbox" at bounding box center [235, 753] width 16 height 16
checkbox input "true"
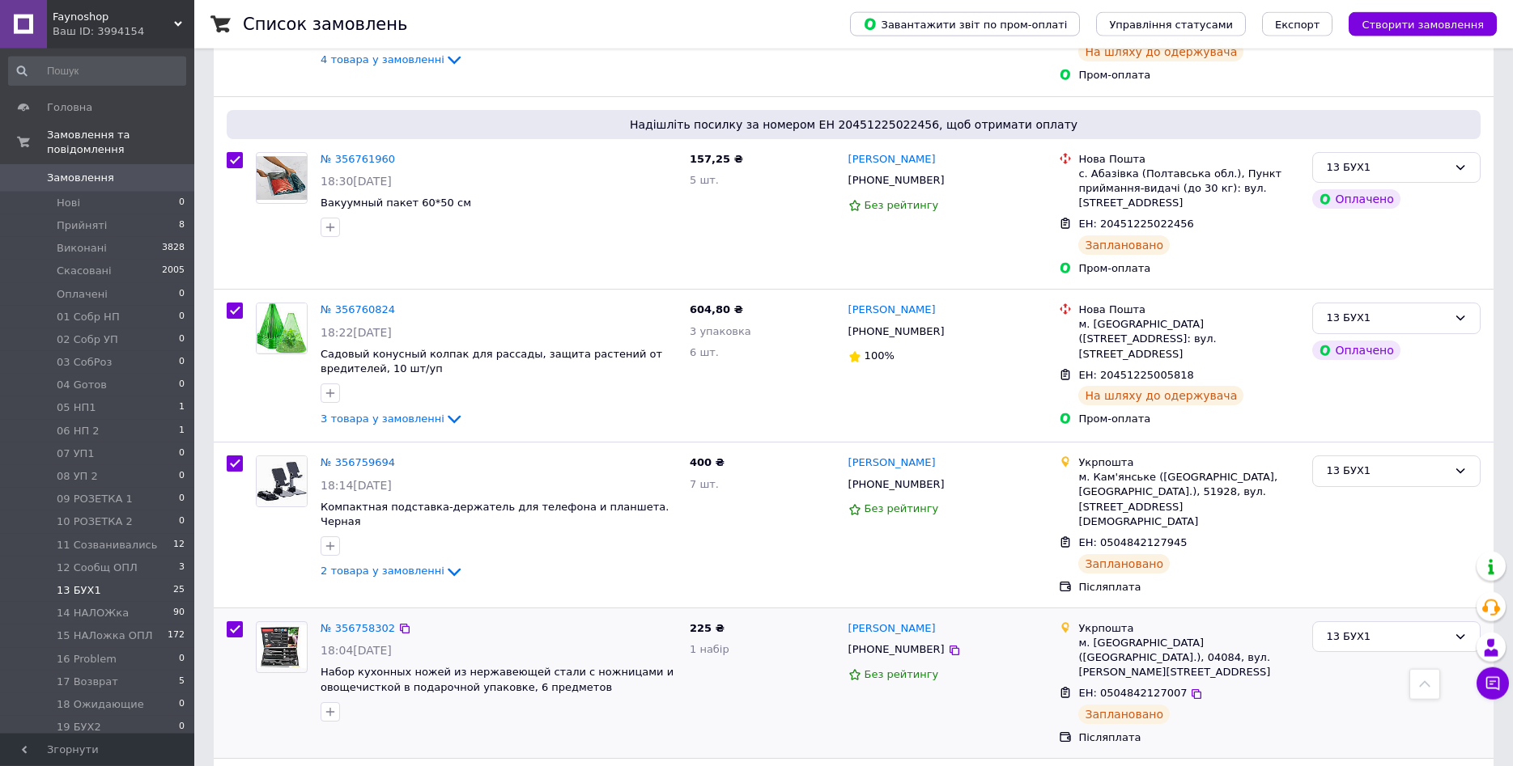
scroll to position [1981, 0]
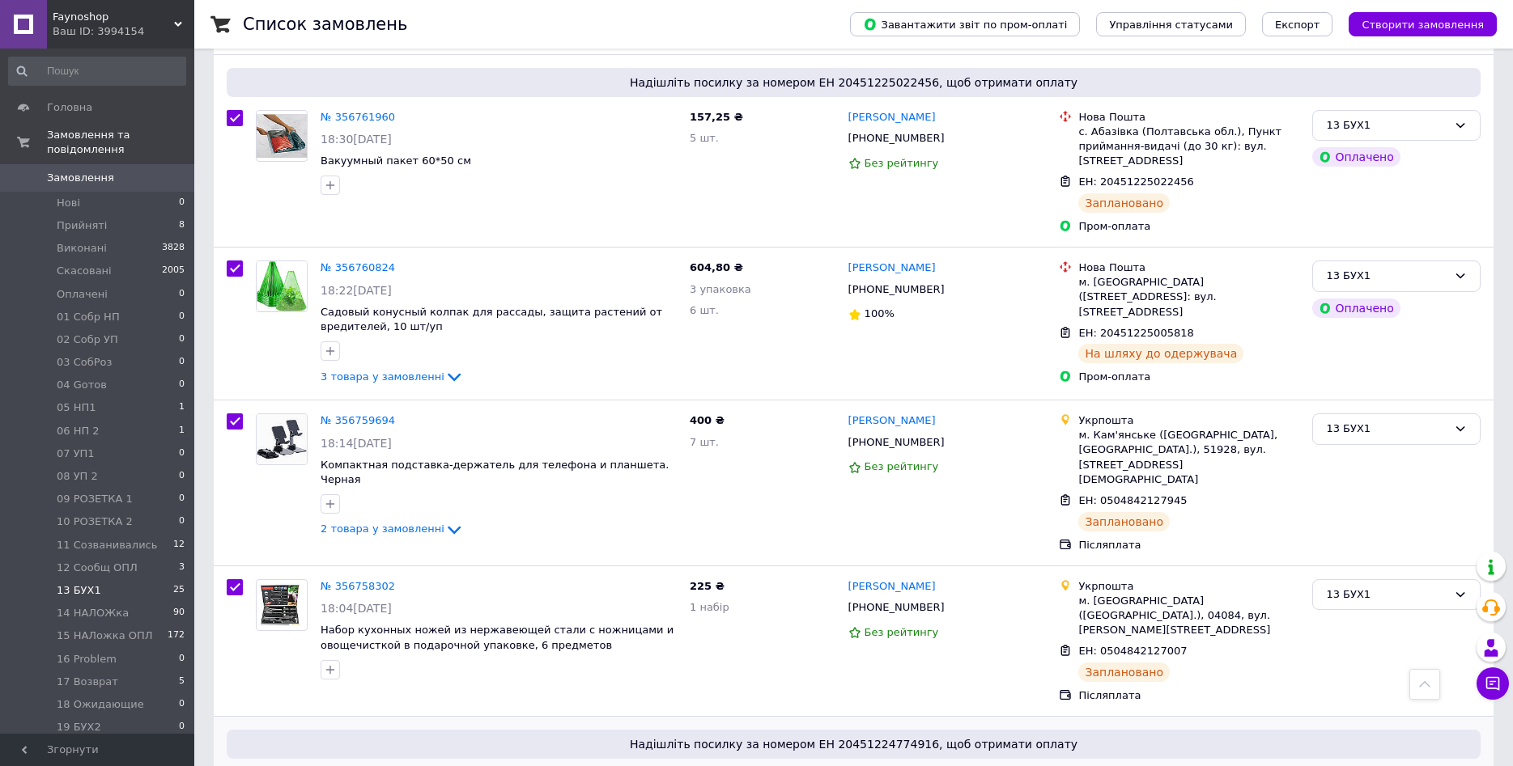
click at [236, 766] on input "checkbox" at bounding box center [235, 780] width 16 height 16
checkbox input "true"
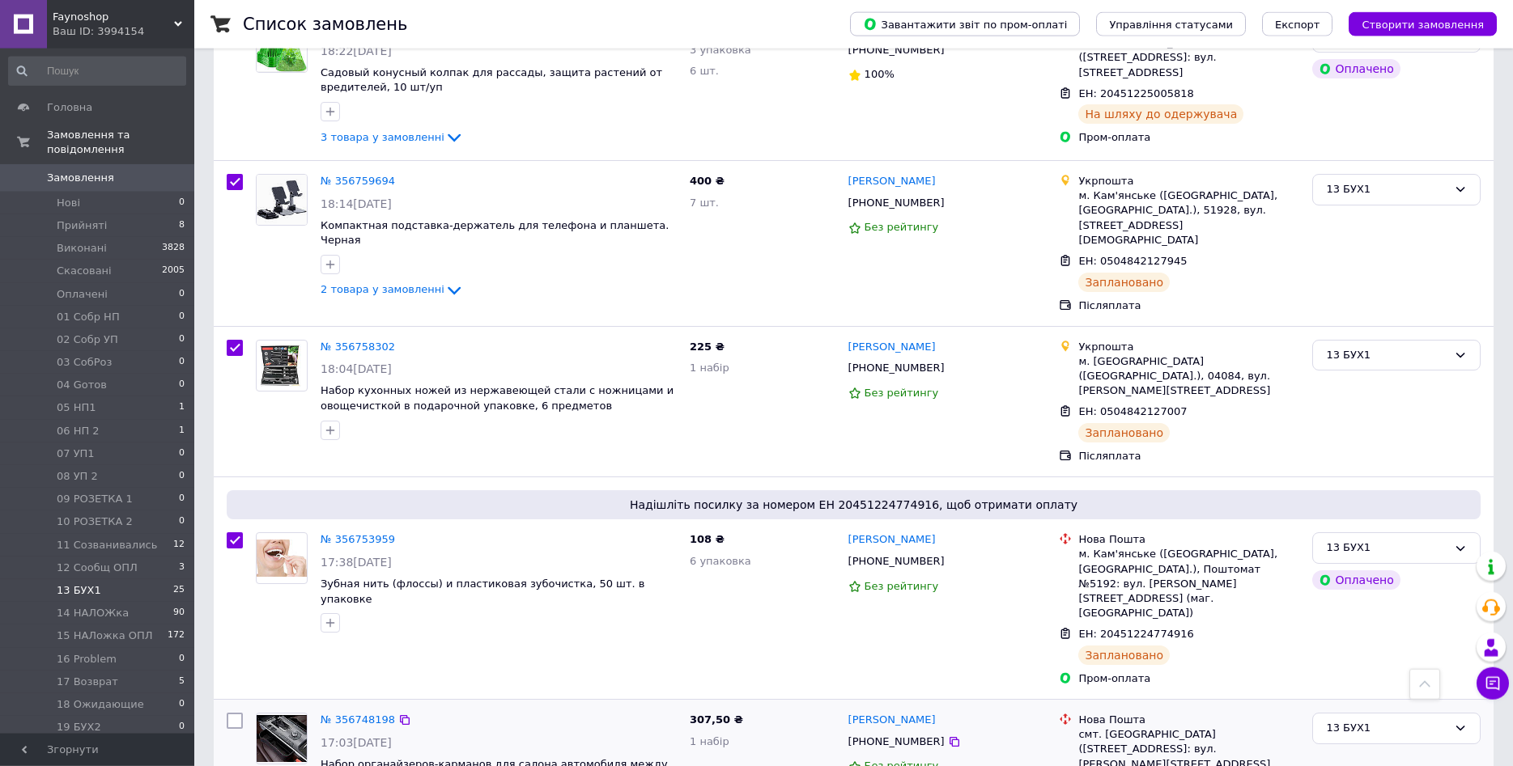
scroll to position [2311, 0]
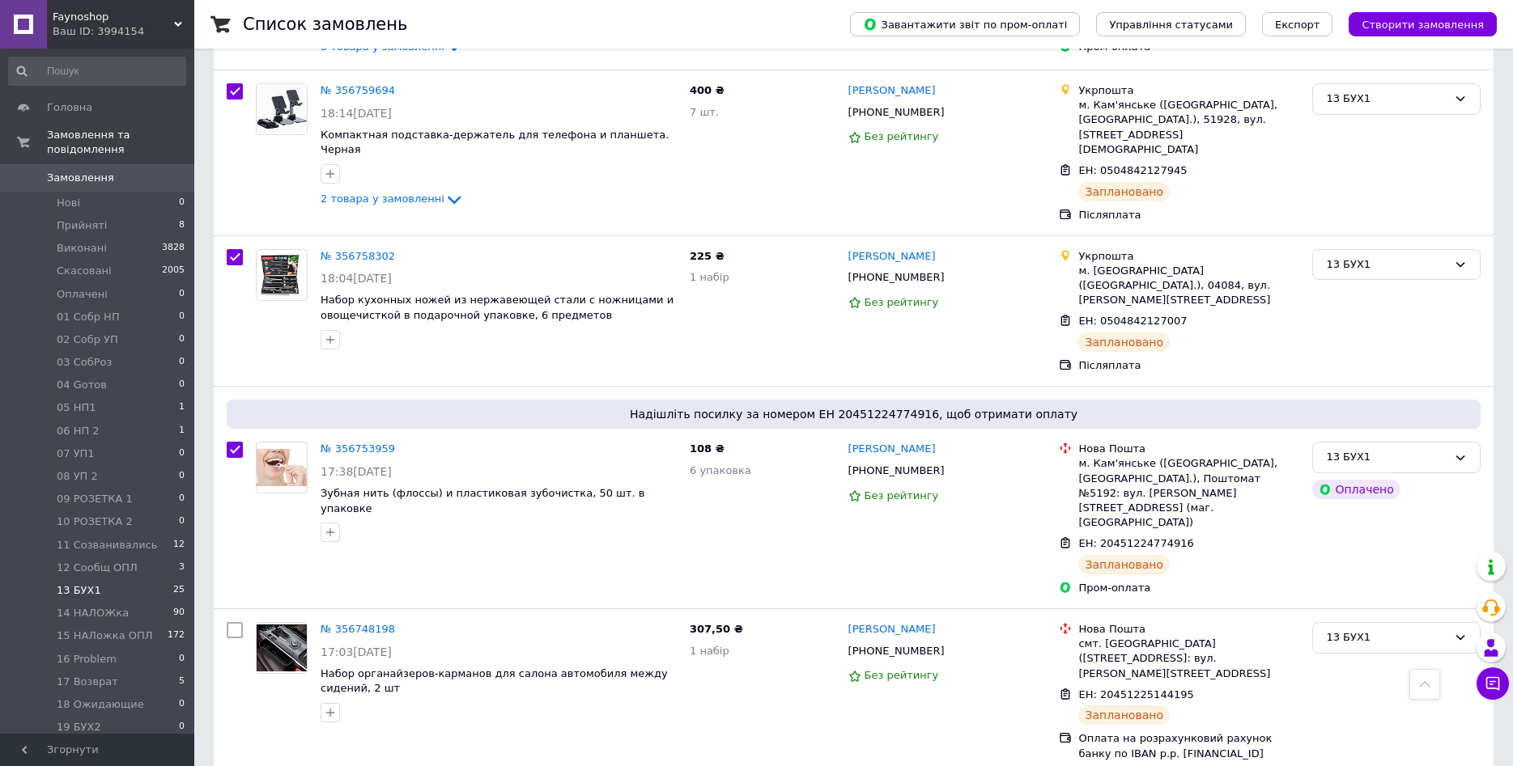
checkbox input "true"
click at [1427, 688] on icon at bounding box center [1424, 684] width 11 height 11
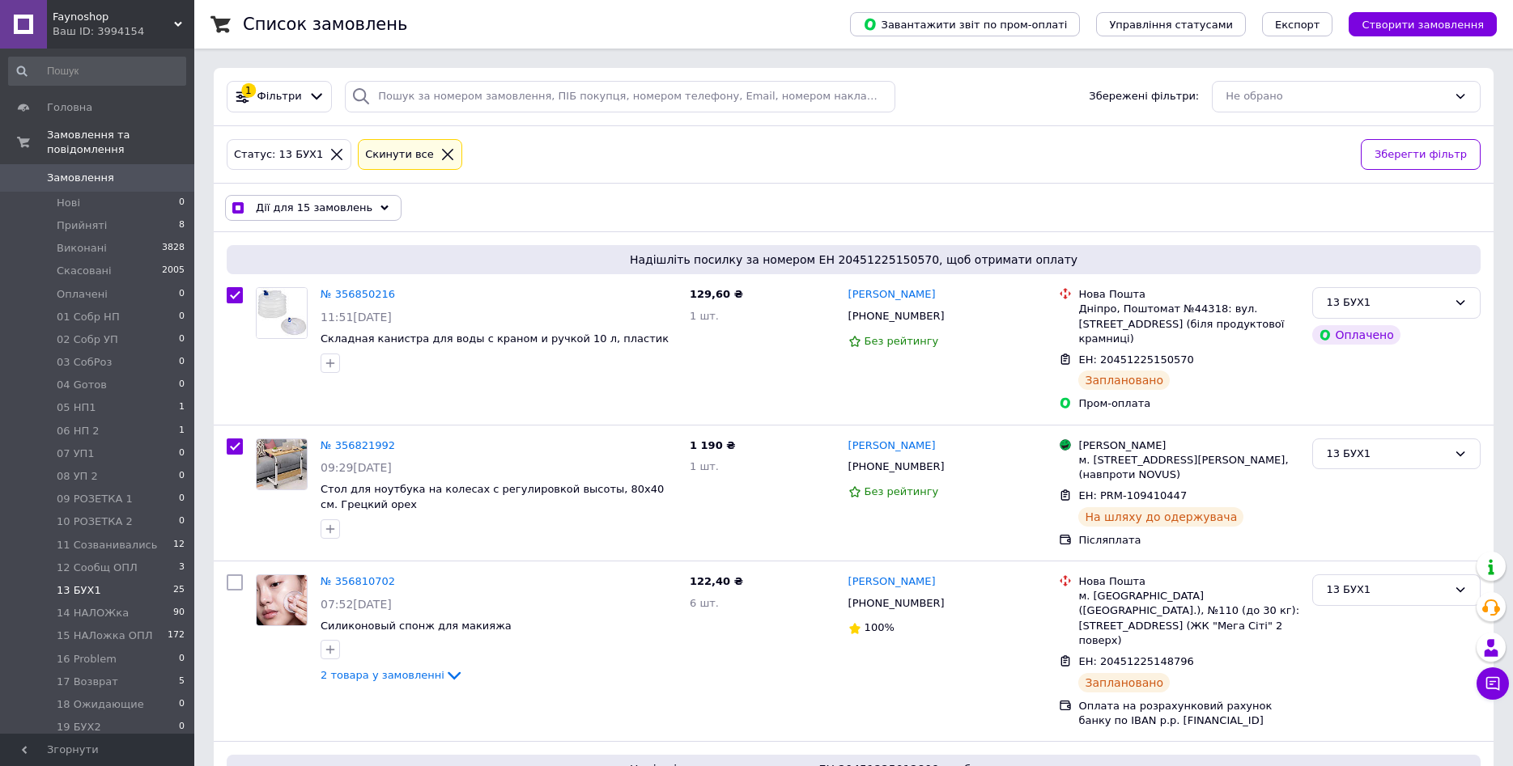
click at [380, 205] on icon at bounding box center [384, 208] width 8 height 8
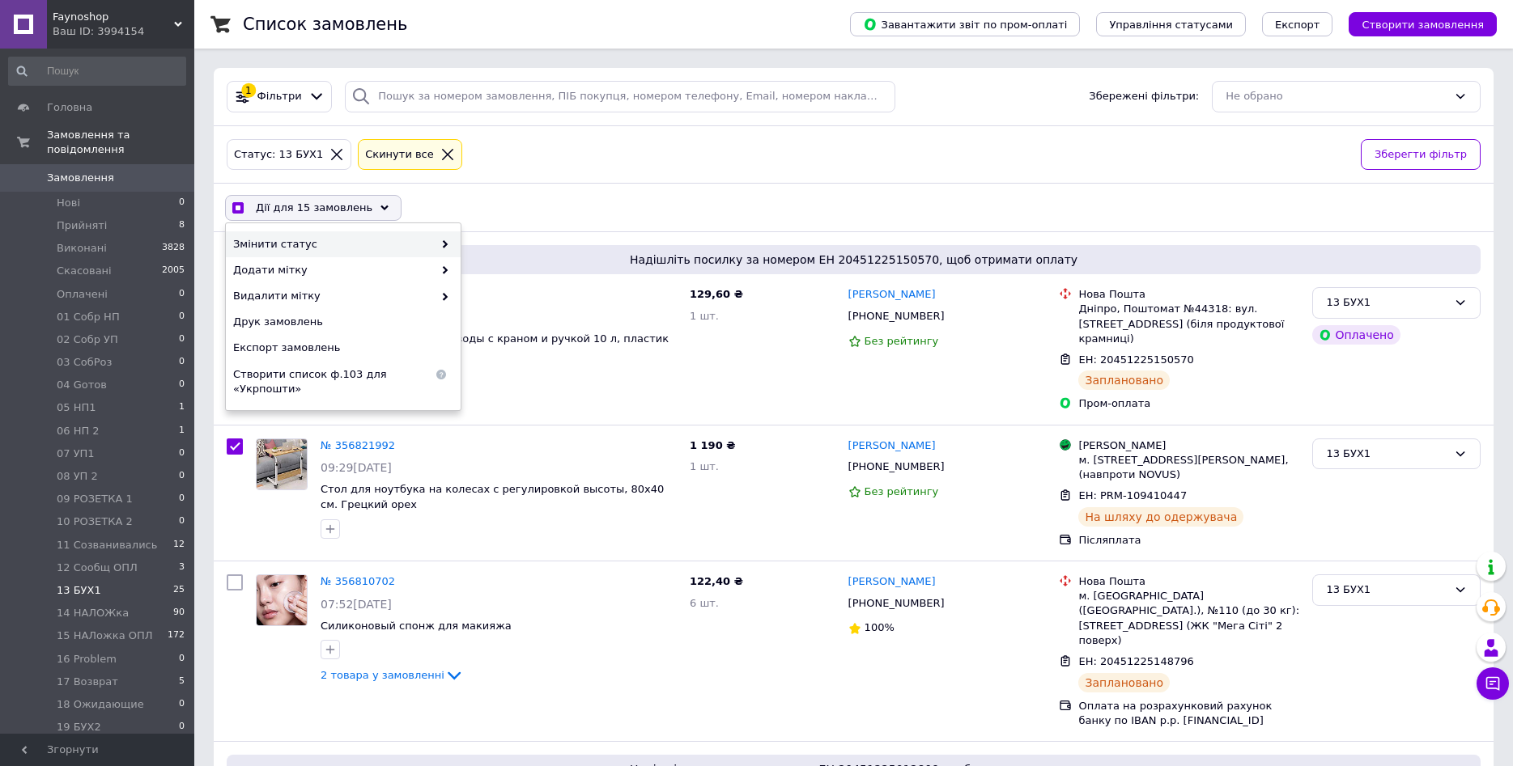
click at [445, 246] on use at bounding box center [445, 244] width 5 height 8
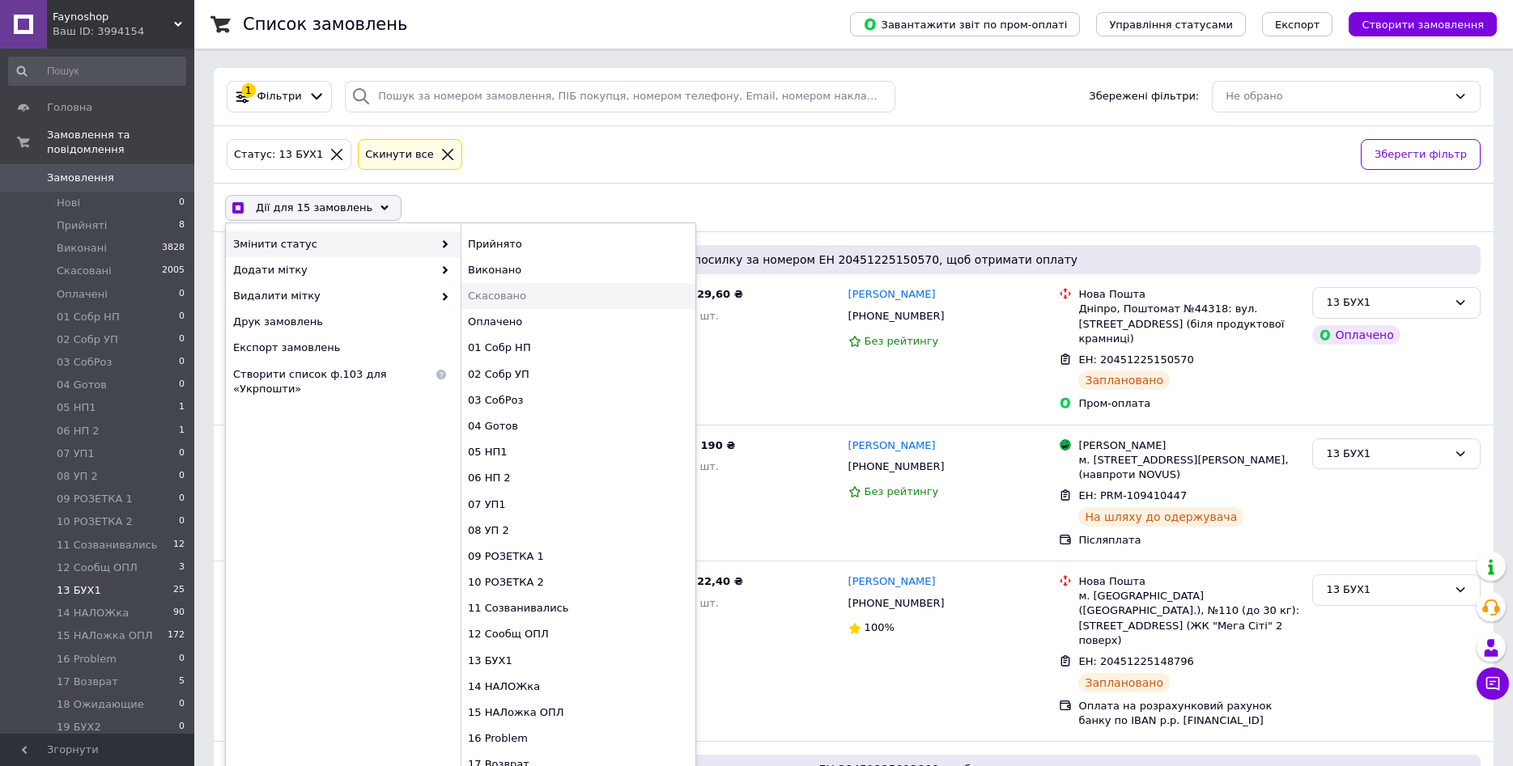
scroll to position [47, 0]
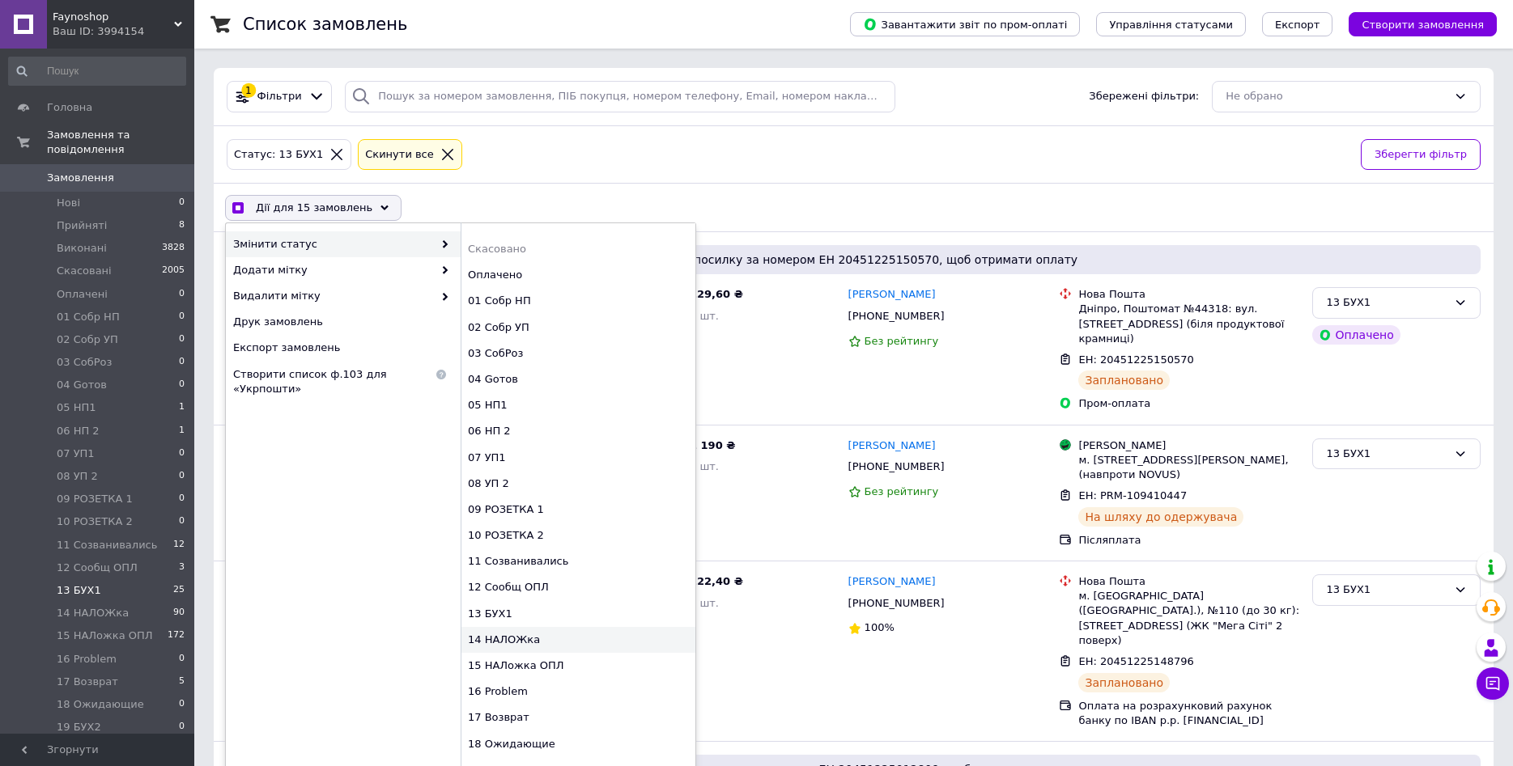
checkbox input "true"
click at [516, 639] on div "14 НАЛОЖка" at bounding box center [578, 640] width 235 height 26
checkbox input "false"
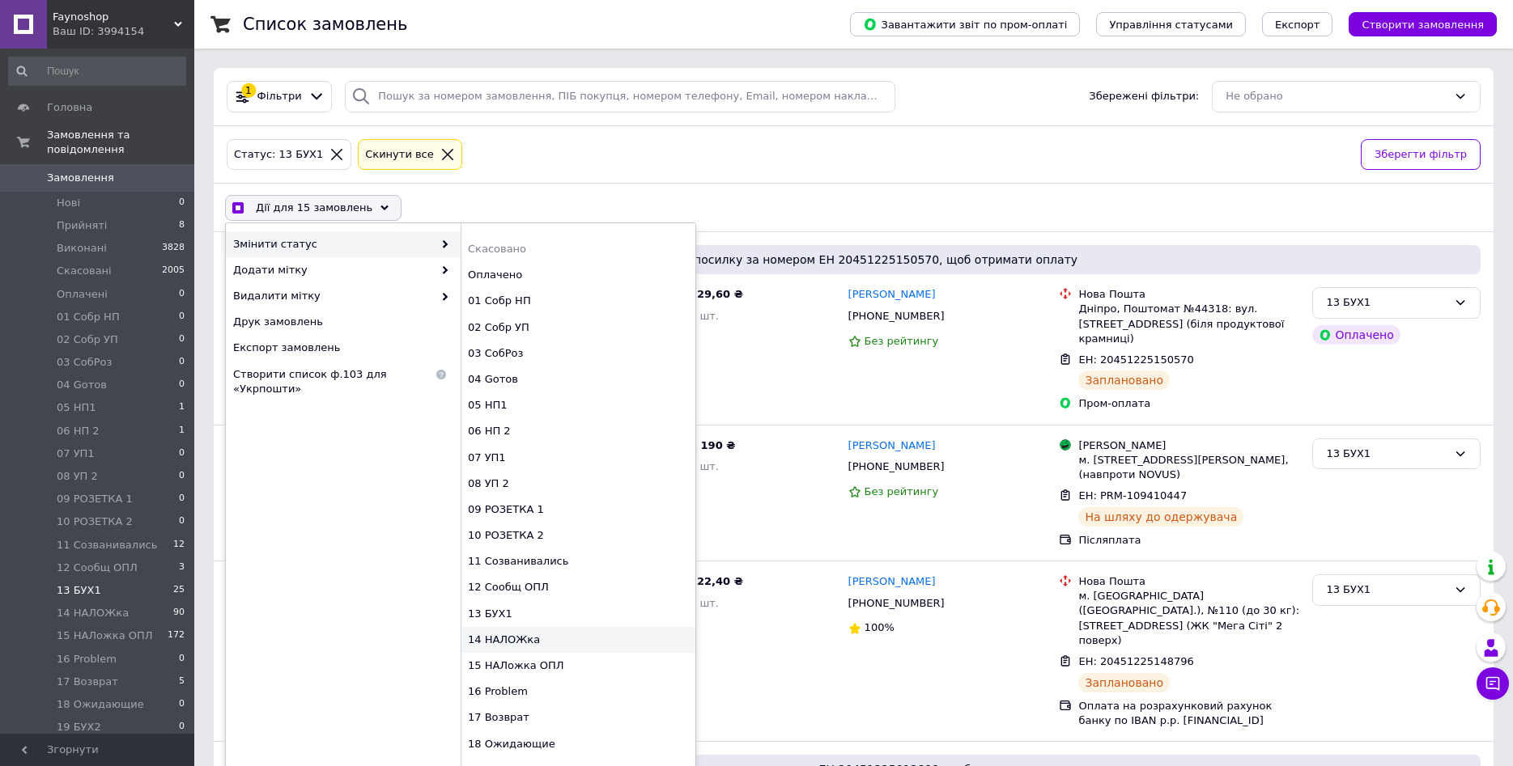
checkbox input "false"
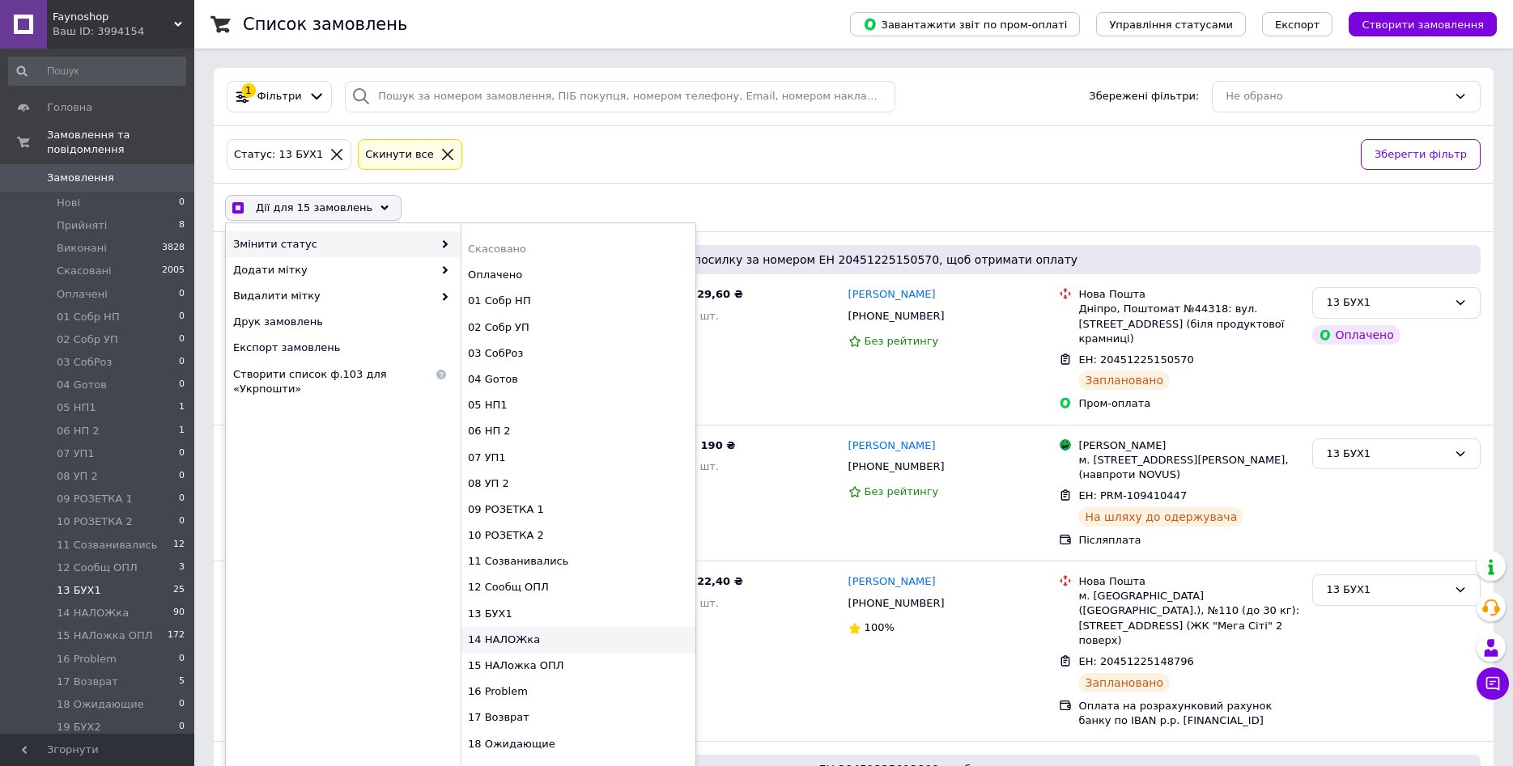
checkbox input "false"
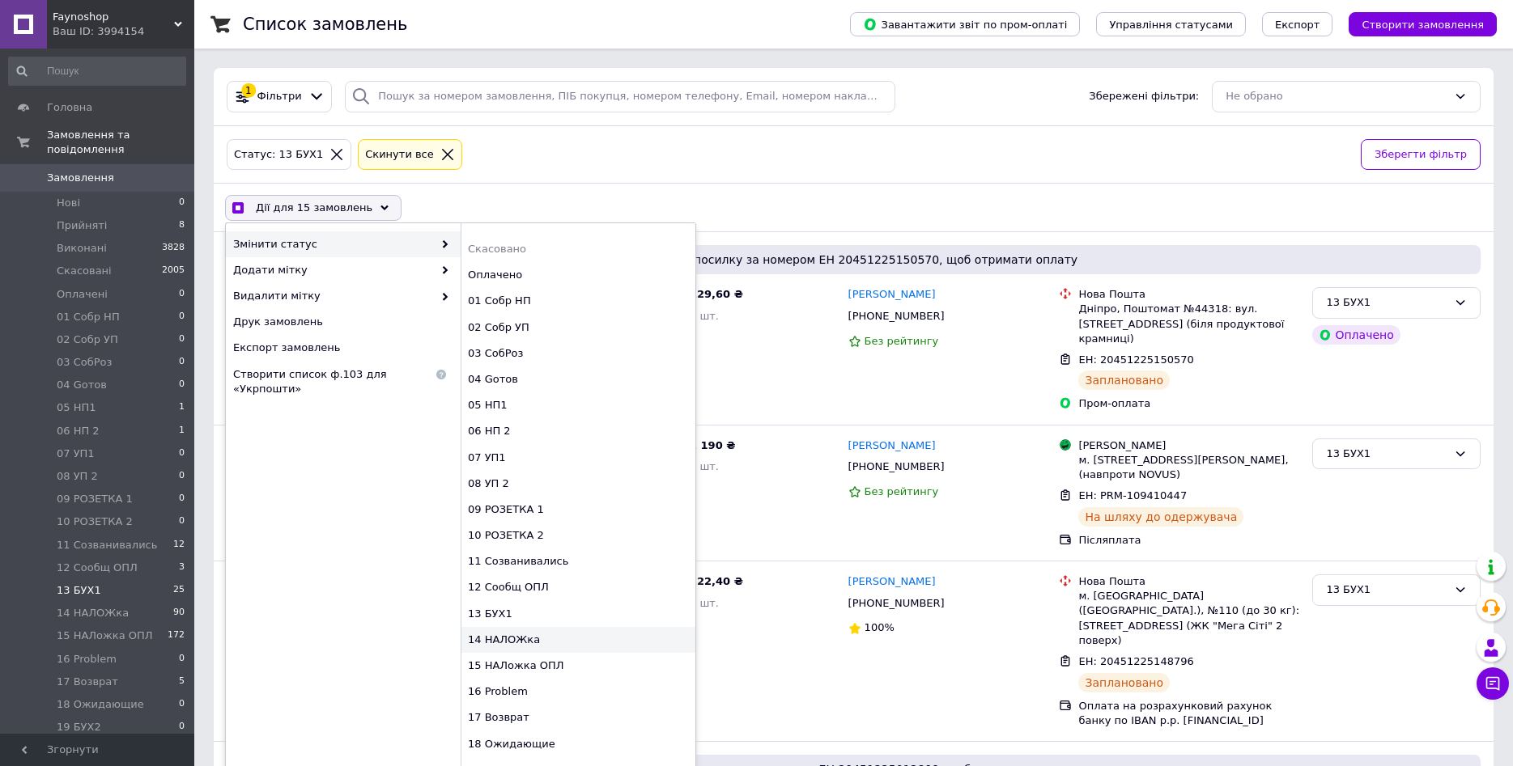
checkbox input "false"
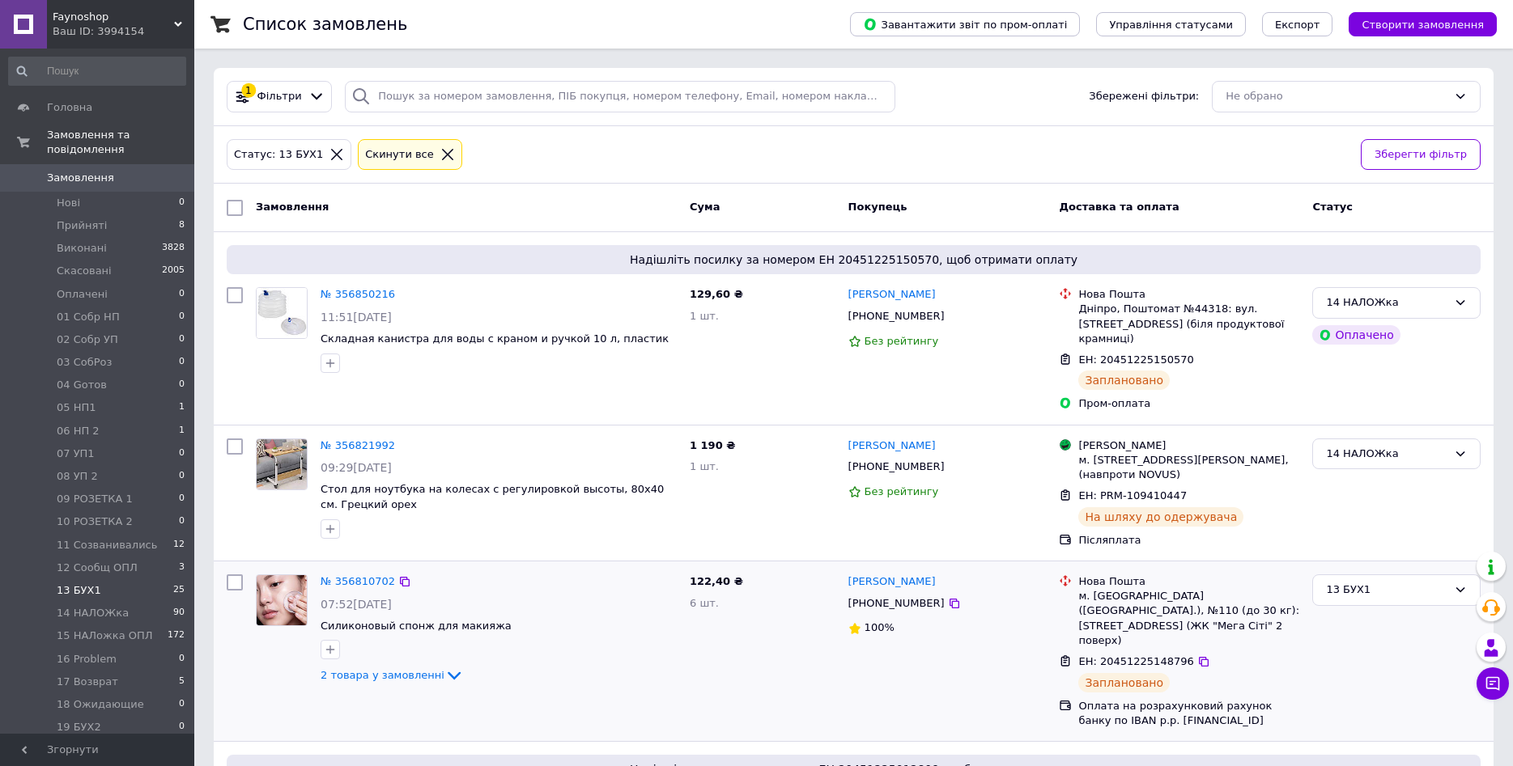
scroll to position [83, 0]
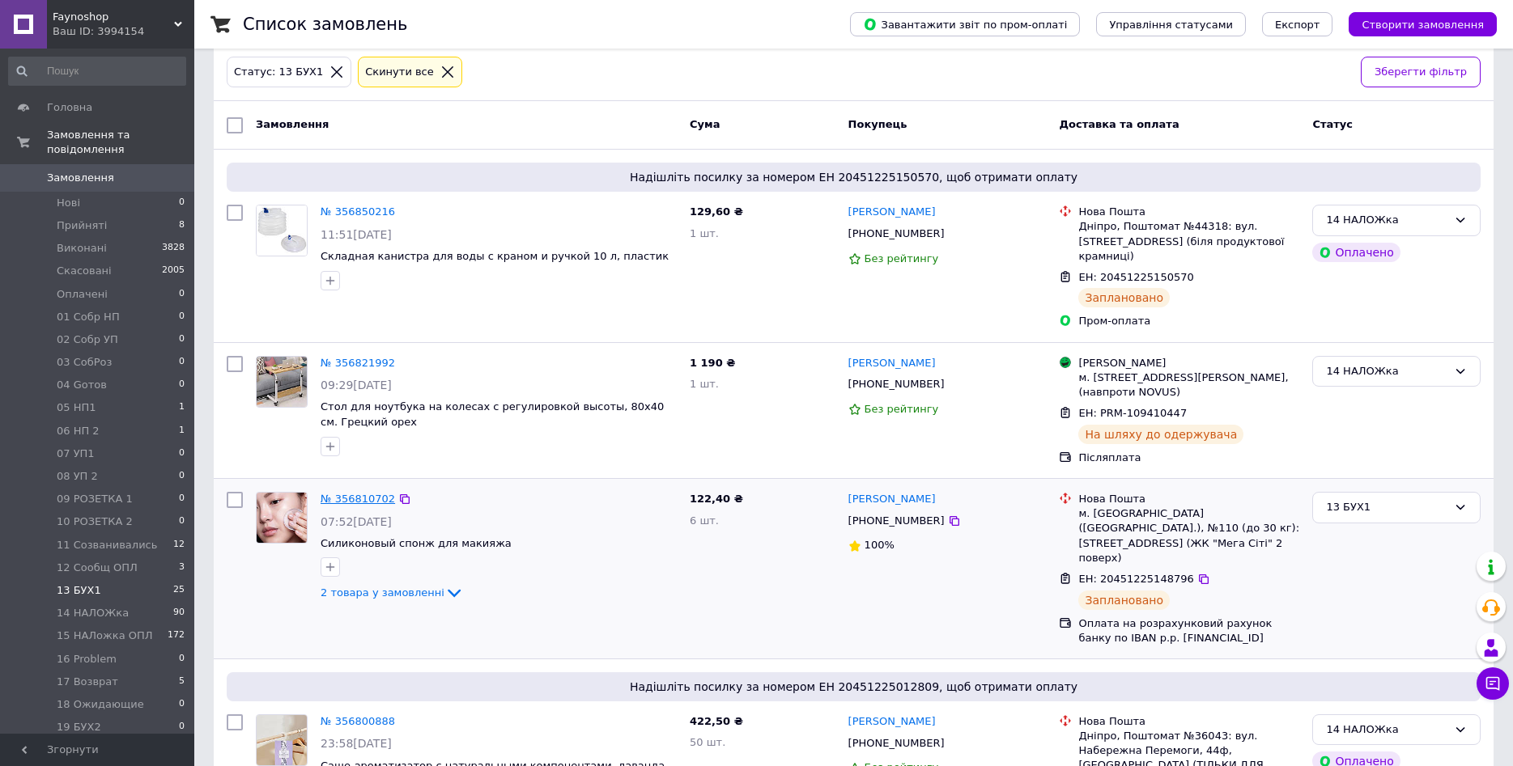
click at [354, 493] on link "№ 356810702" at bounding box center [357, 499] width 74 height 12
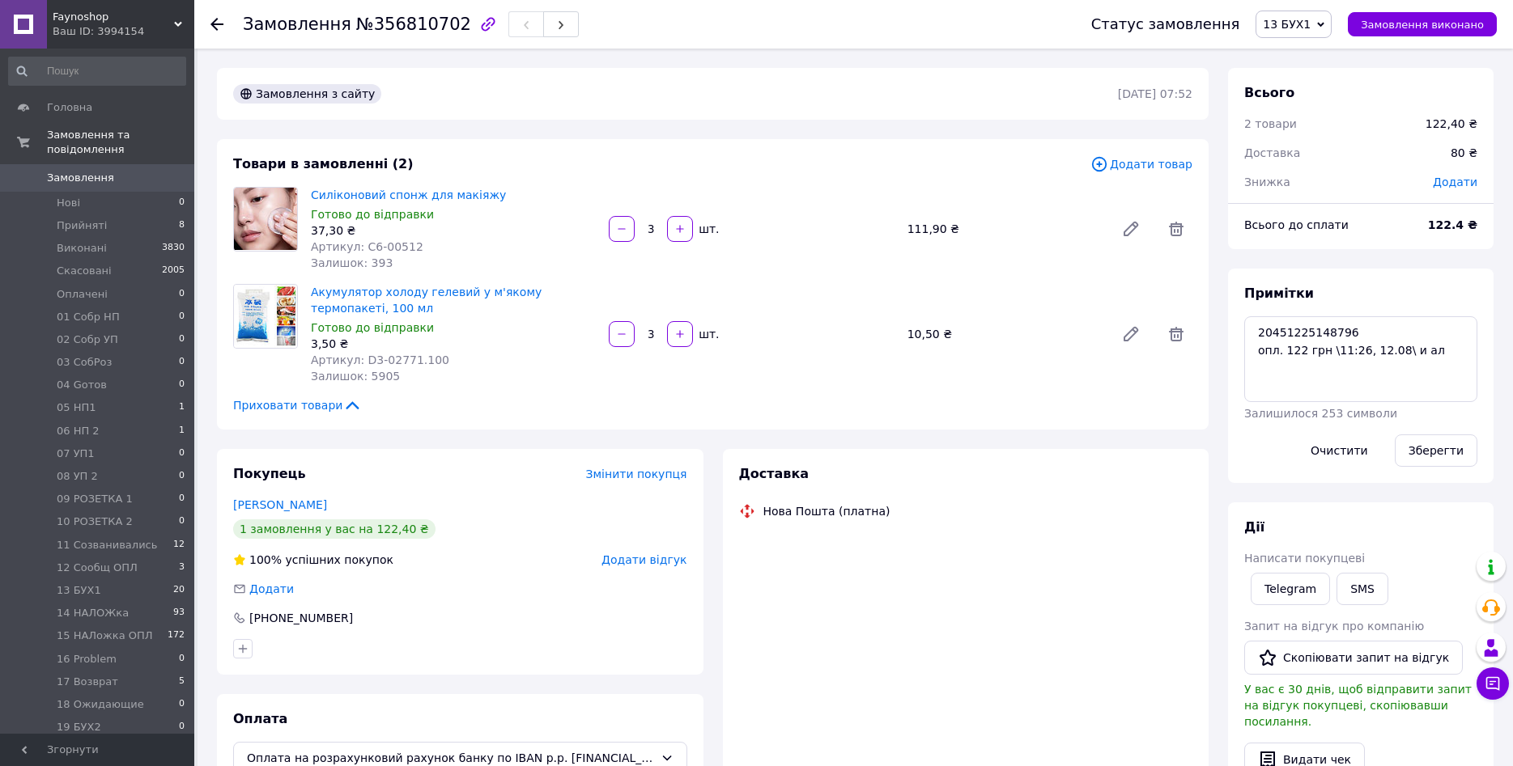
scroll to position [249, 0]
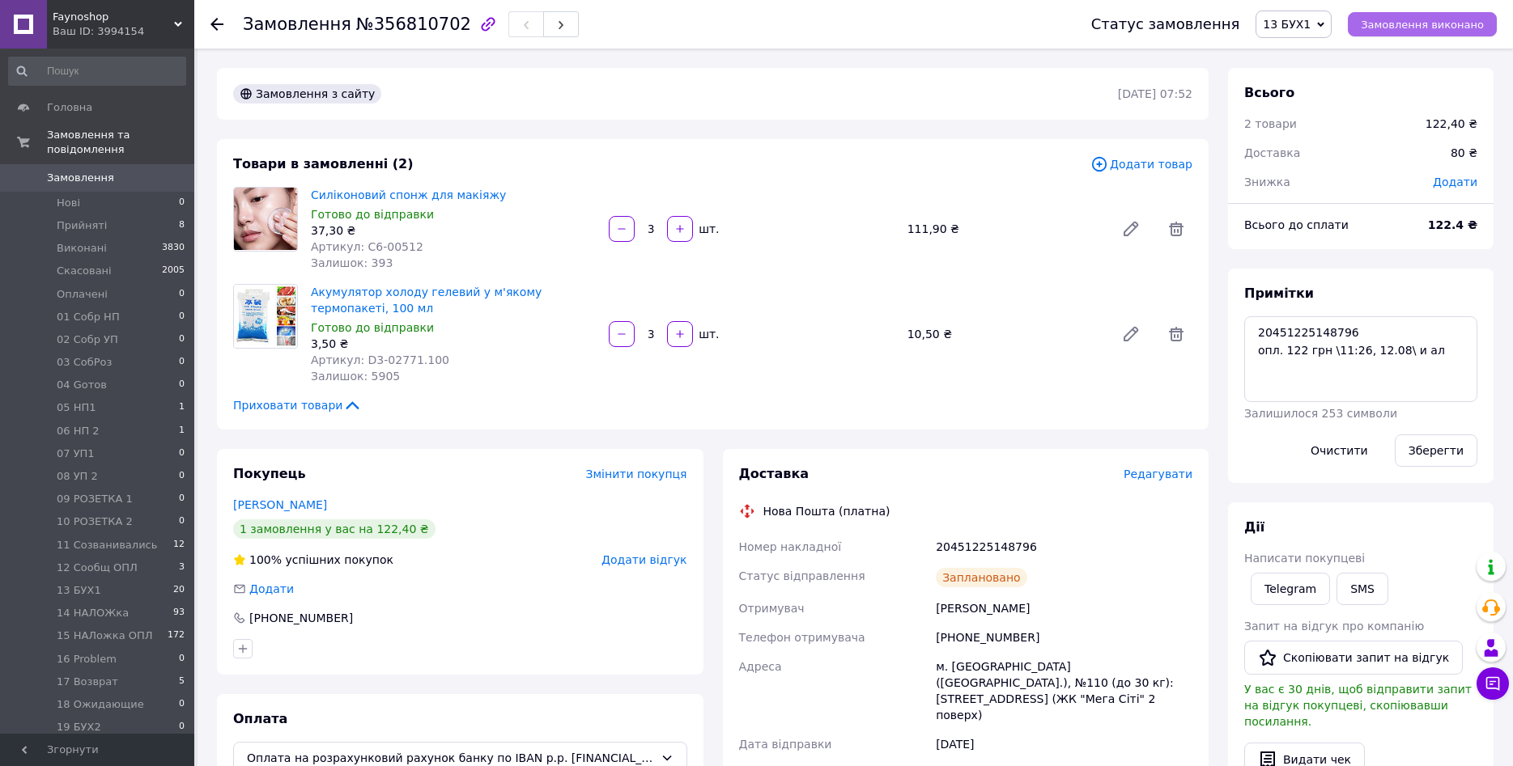
click at [1394, 26] on span "Замовлення виконано" at bounding box center [1422, 25] width 123 height 12
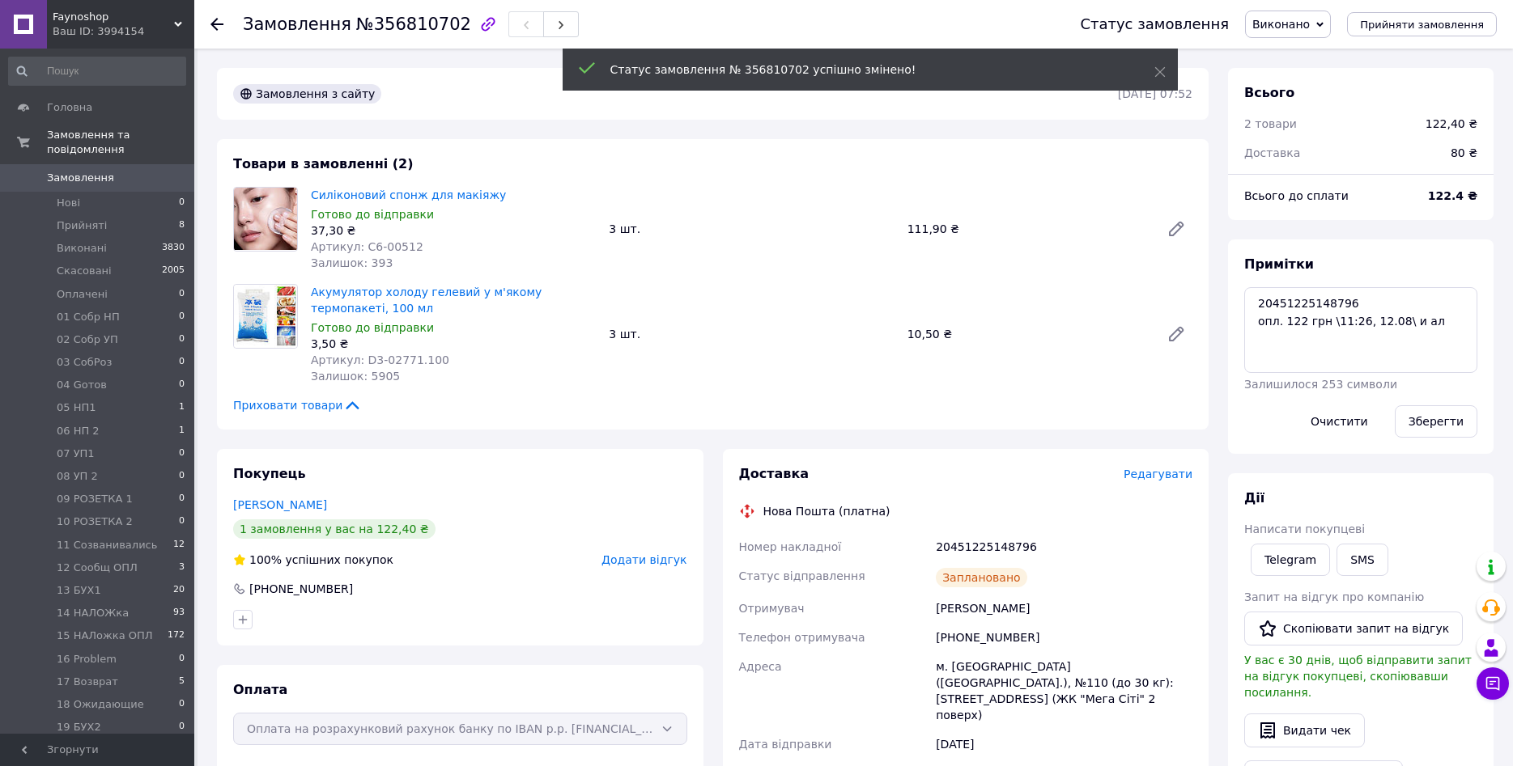
click at [211, 26] on icon at bounding box center [216, 24] width 13 height 13
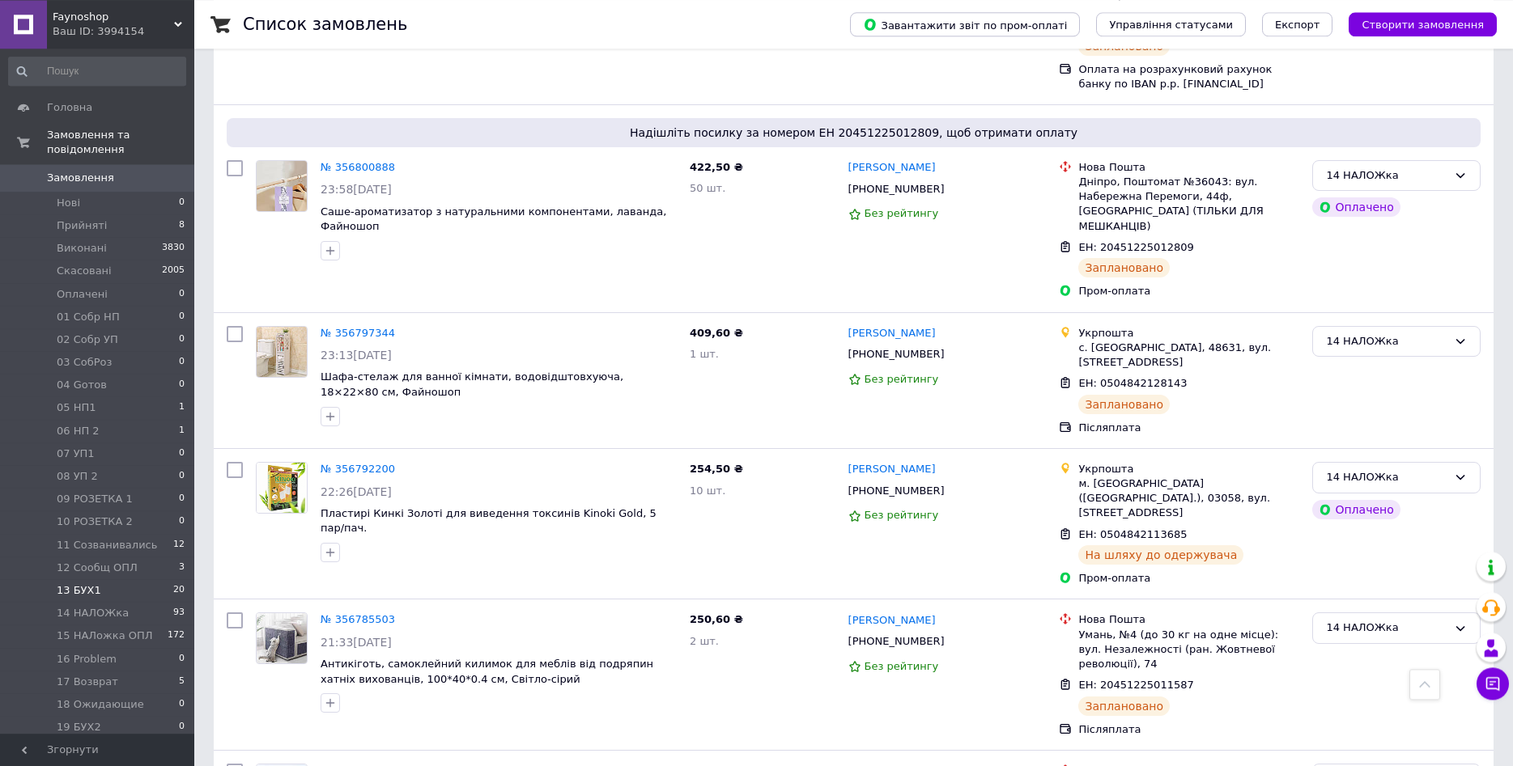
scroll to position [743, 0]
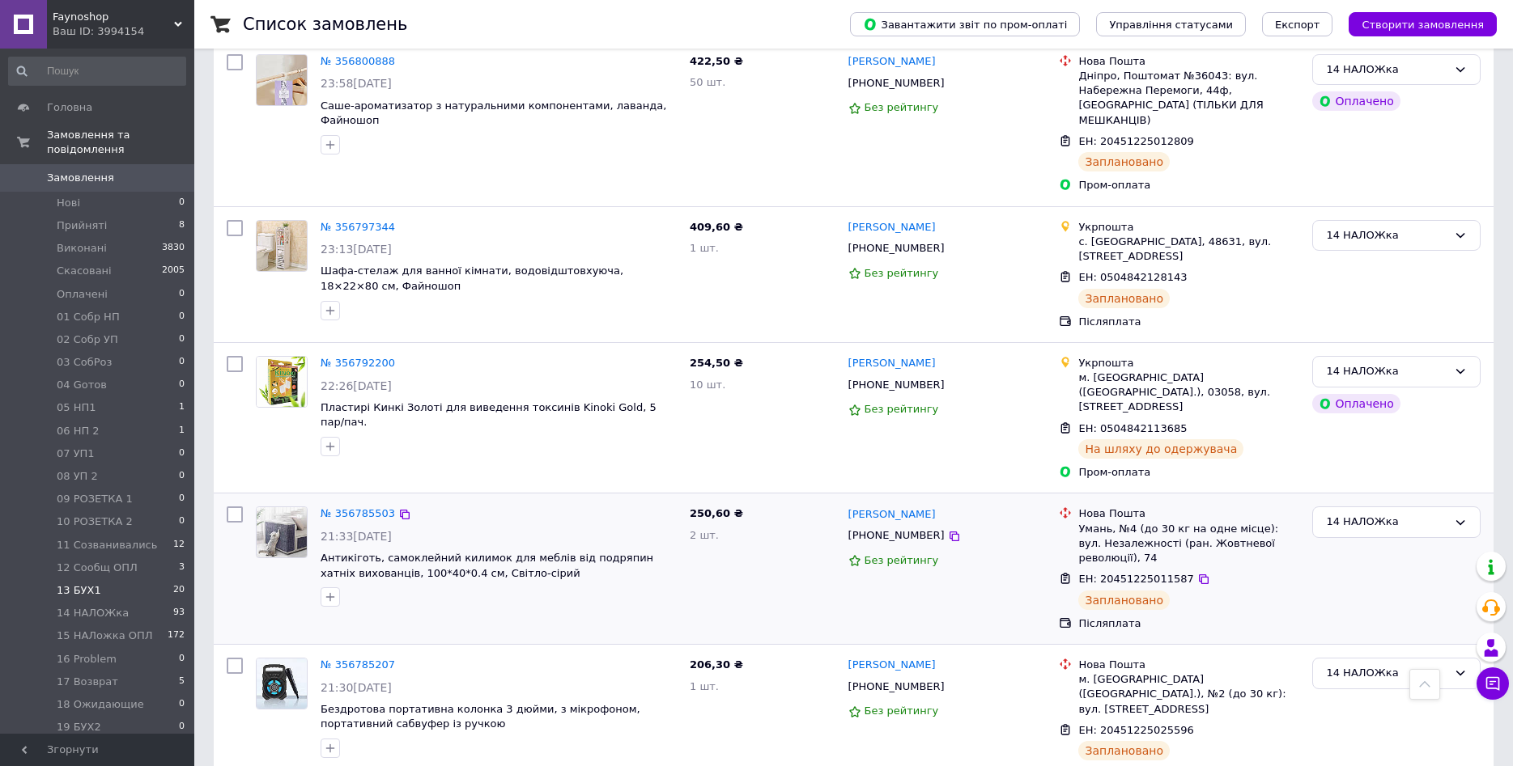
click at [235, 507] on input "checkbox" at bounding box center [235, 515] width 16 height 16
checkbox input "true"
click at [233, 658] on input "checkbox" at bounding box center [235, 666] width 16 height 16
checkbox input "true"
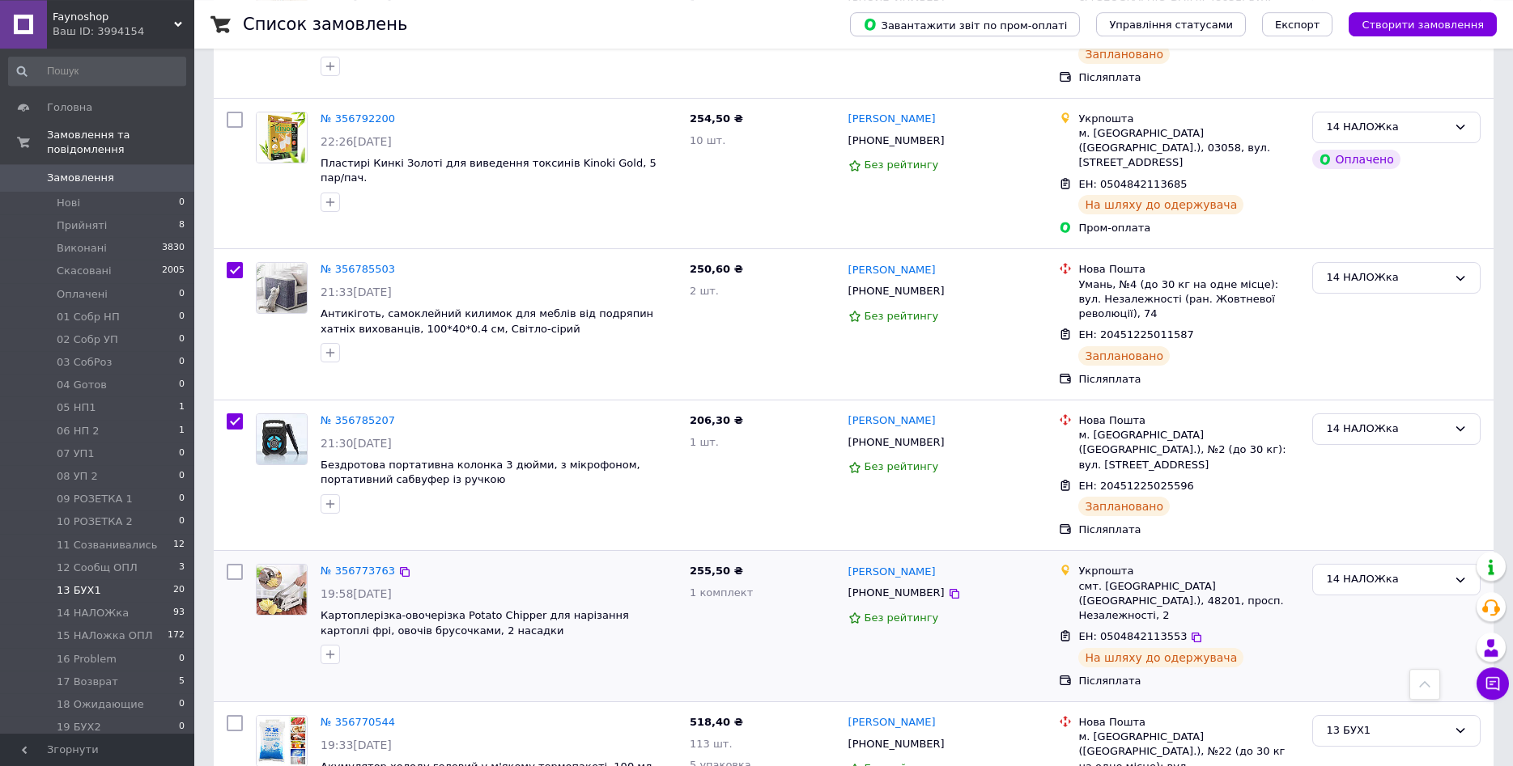
scroll to position [991, 0]
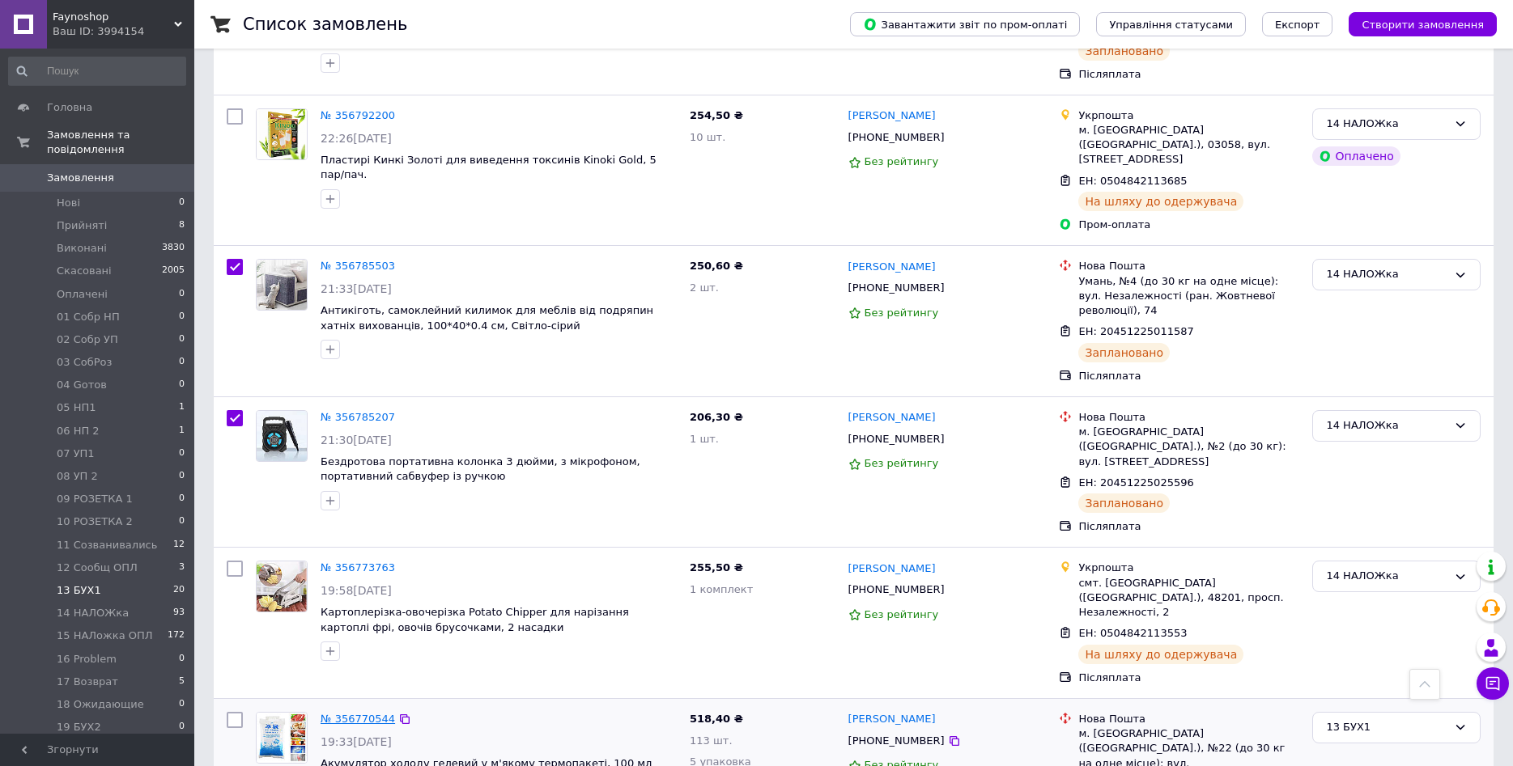
click at [353, 713] on link "№ 356770544" at bounding box center [357, 719] width 74 height 12
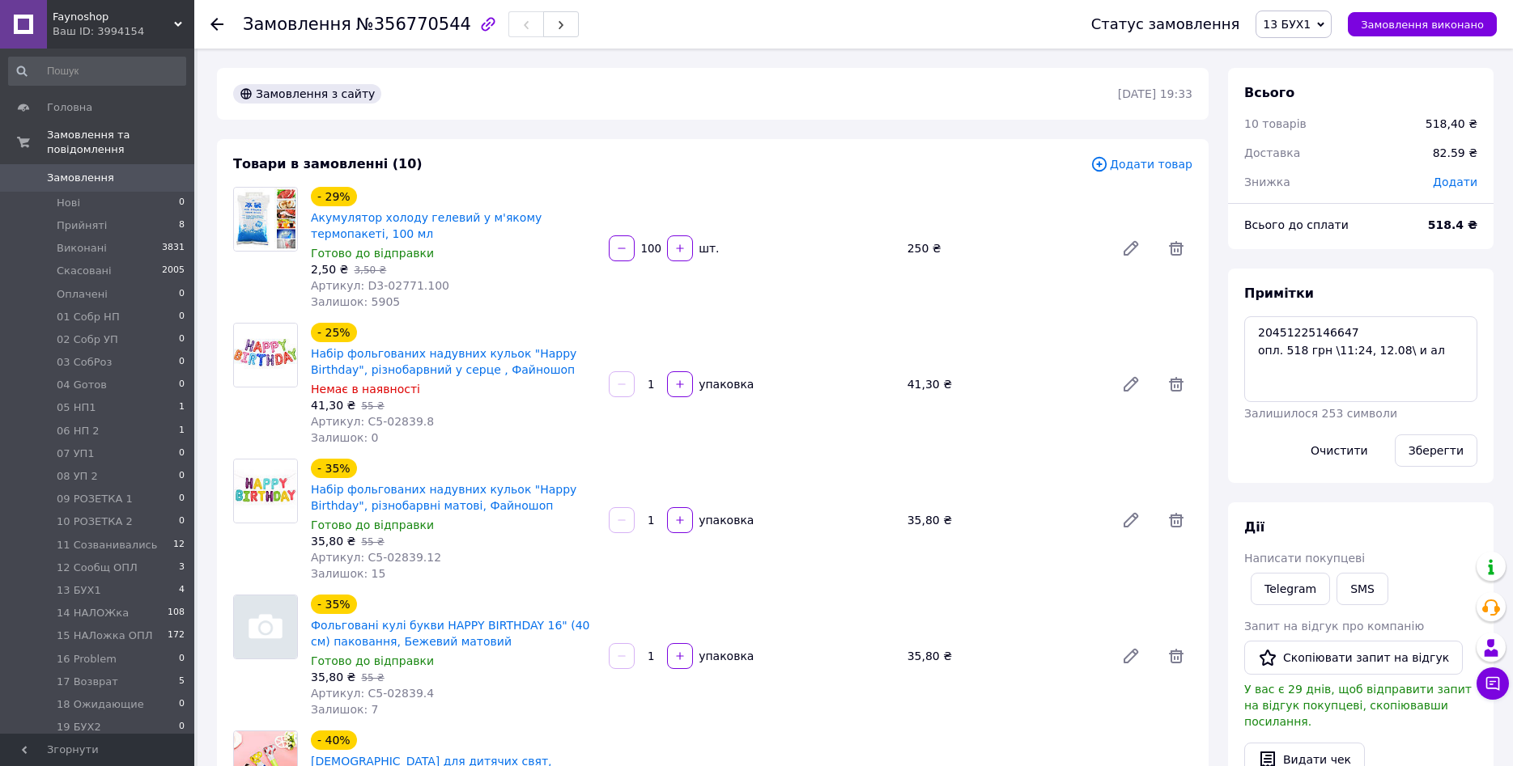
scroll to position [249, 0]
click at [1398, 27] on span "Замовлення виконано" at bounding box center [1422, 25] width 123 height 12
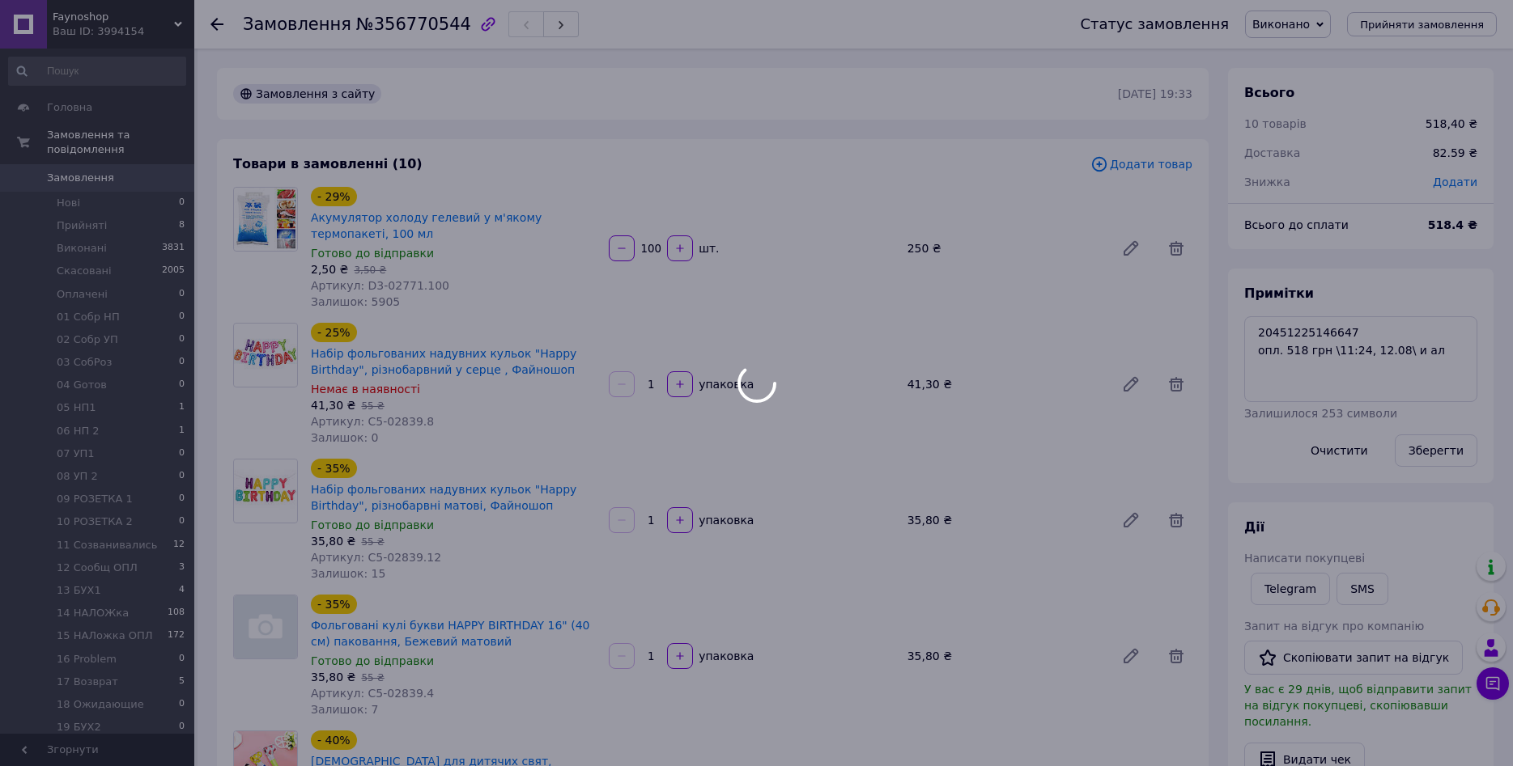
scroll to position [288, 0]
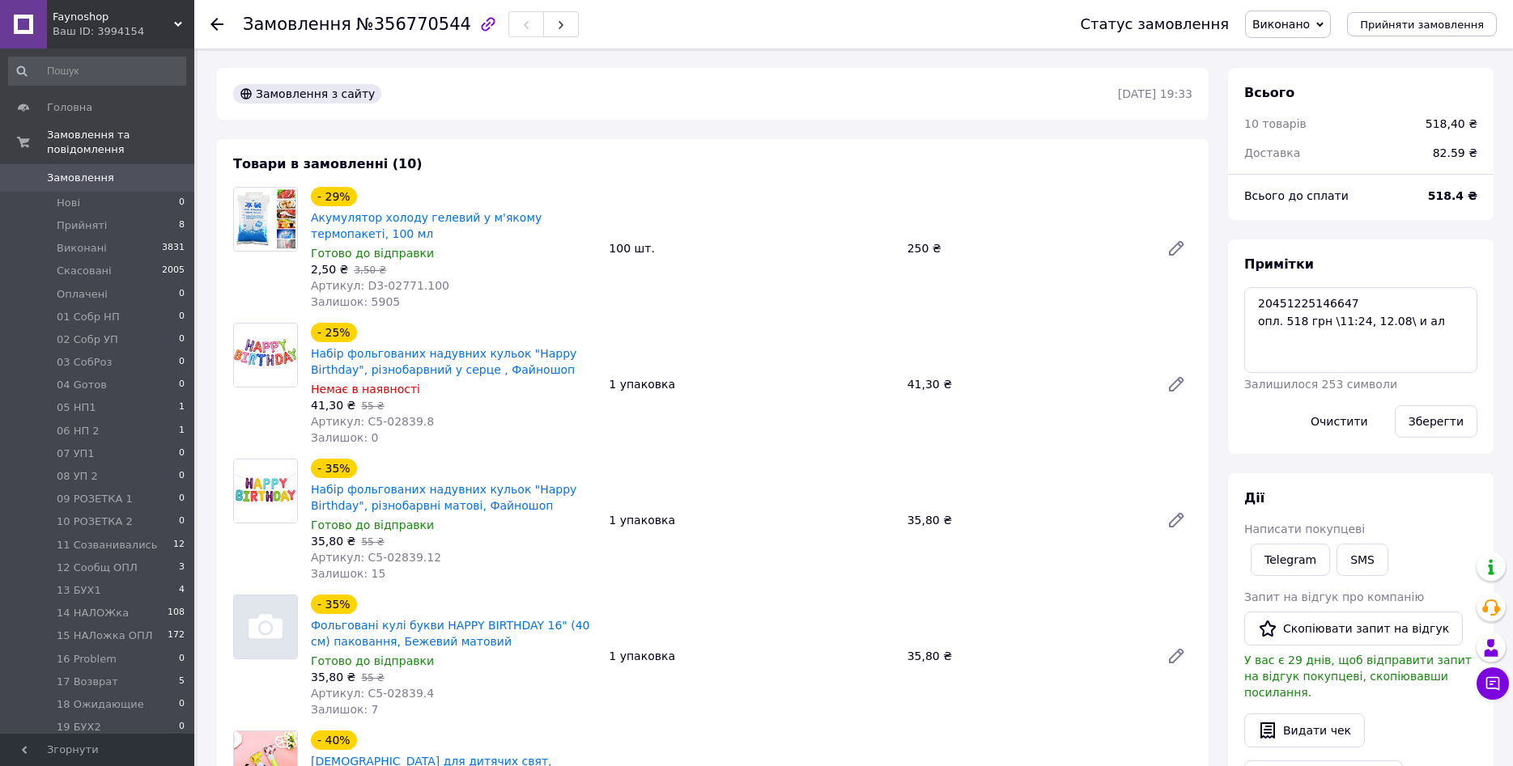
click at [217, 26] on icon at bounding box center [216, 24] width 13 height 13
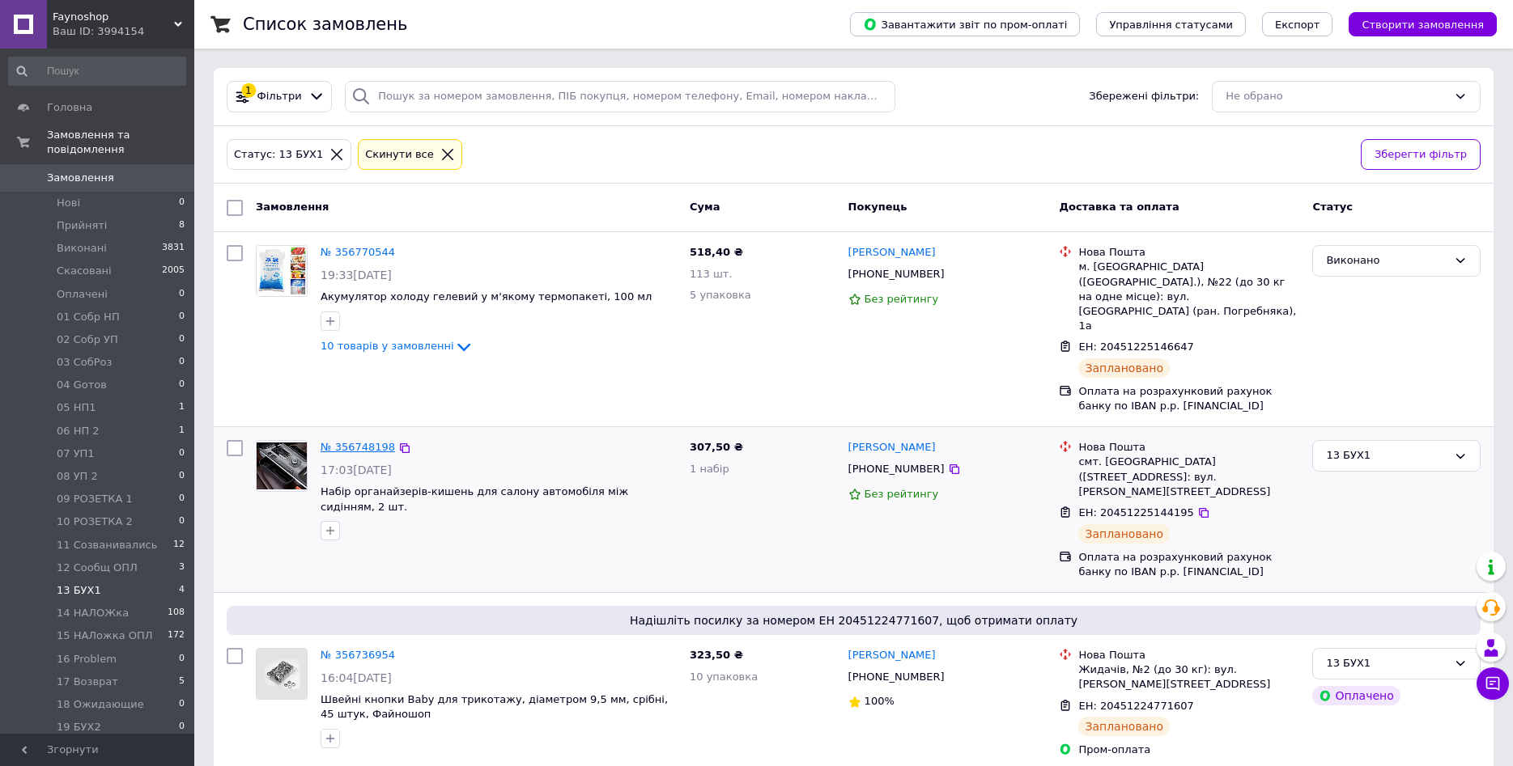
click at [342, 441] on link "№ 356748198" at bounding box center [357, 447] width 74 height 12
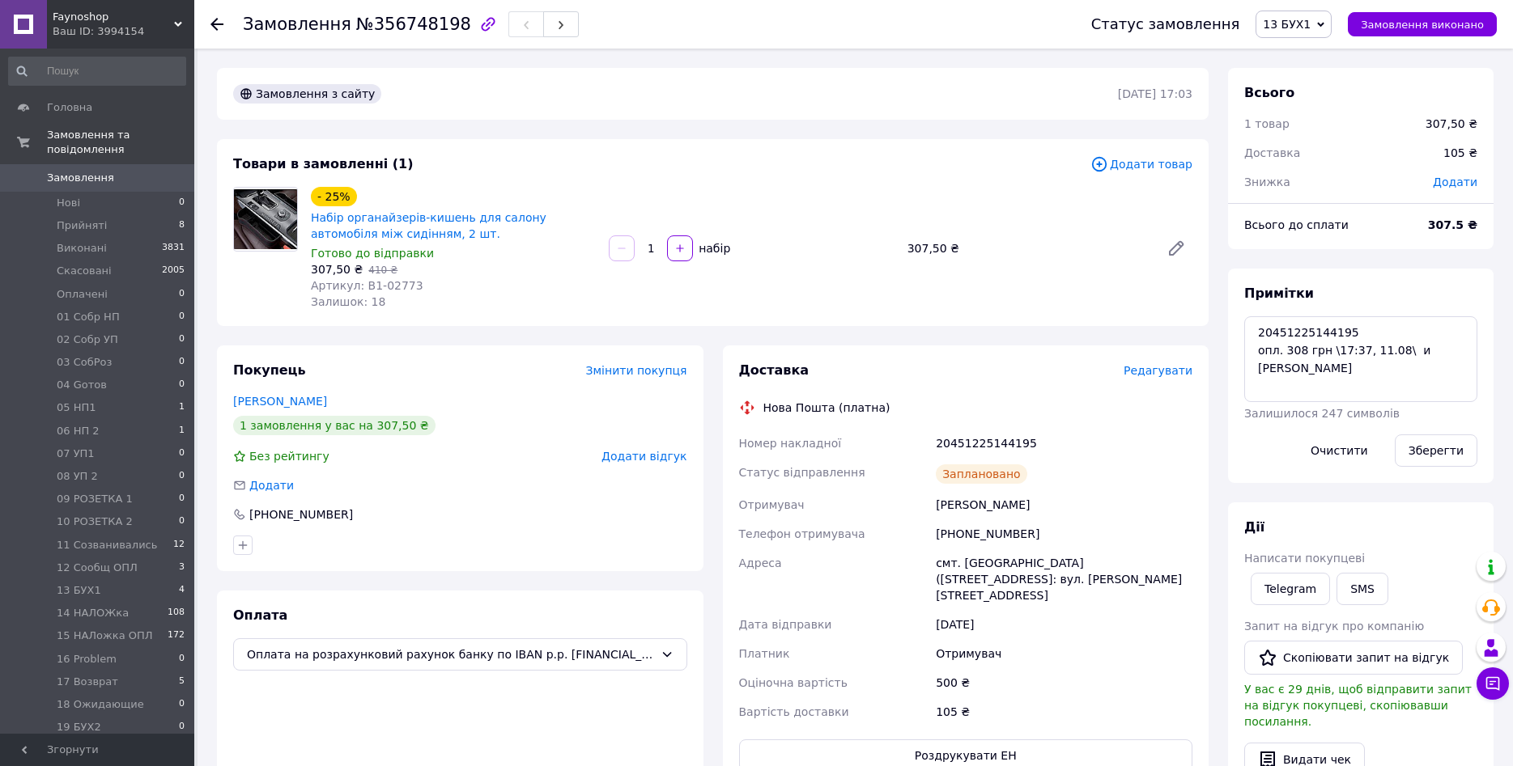
scroll to position [178, 0]
click at [1404, 27] on span "Замовлення виконано" at bounding box center [1422, 25] width 123 height 12
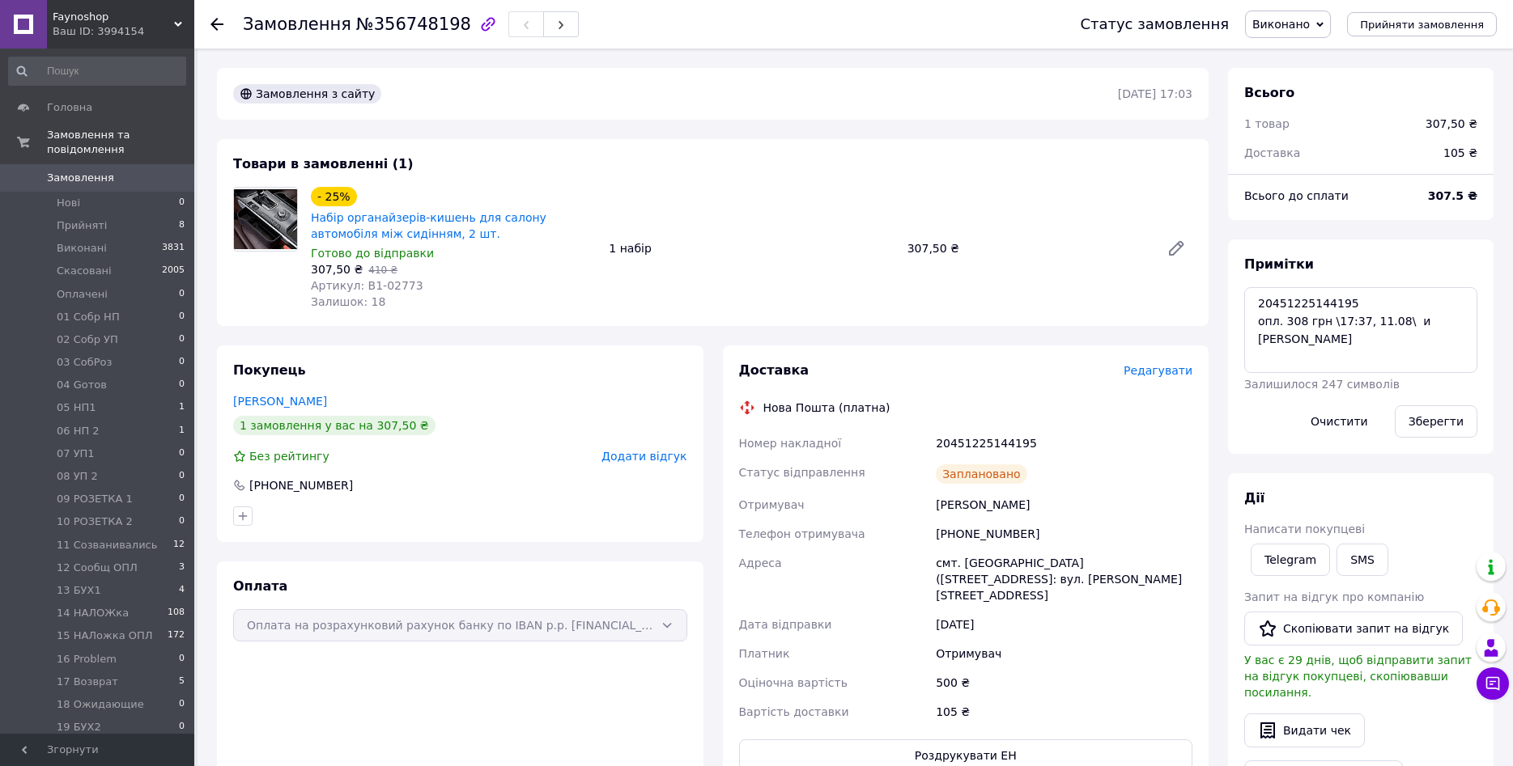
click at [212, 28] on icon at bounding box center [216, 24] width 13 height 13
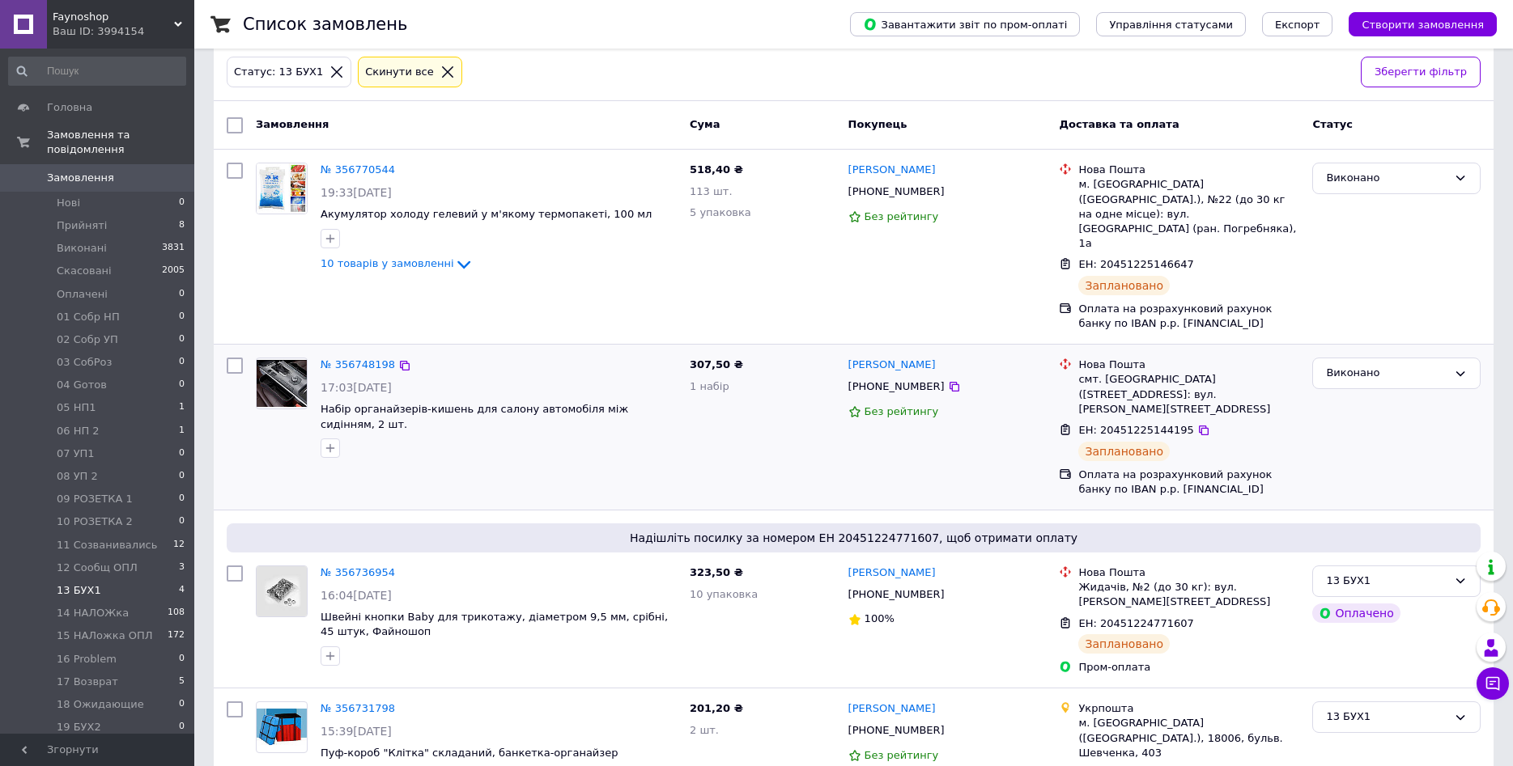
scroll to position [108, 0]
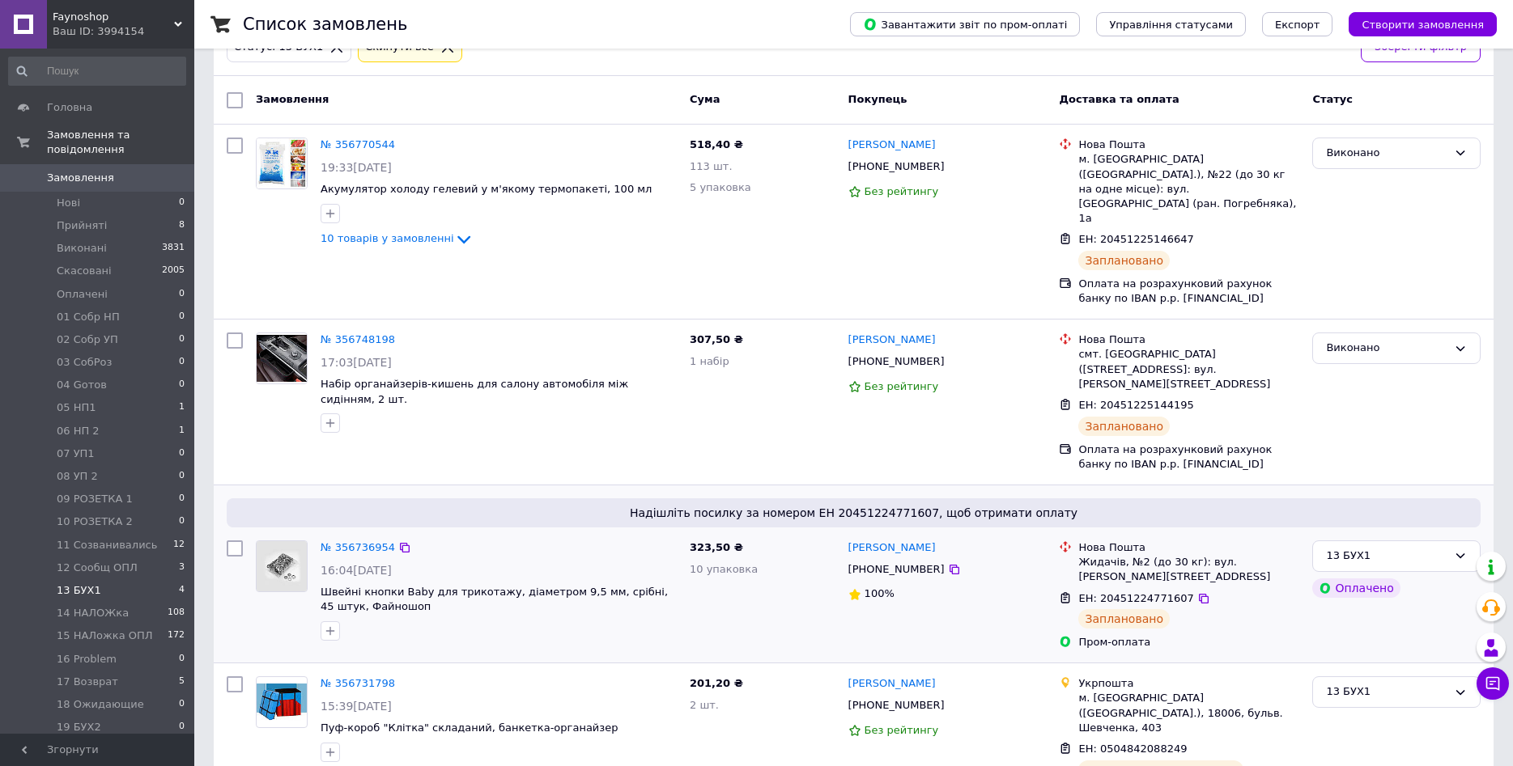
click at [236, 541] on input "checkbox" at bounding box center [235, 549] width 16 height 16
checkbox input "true"
click at [235, 677] on input "checkbox" at bounding box center [235, 685] width 16 height 16
checkbox input "true"
click at [374, 99] on icon at bounding box center [378, 100] width 8 height 8
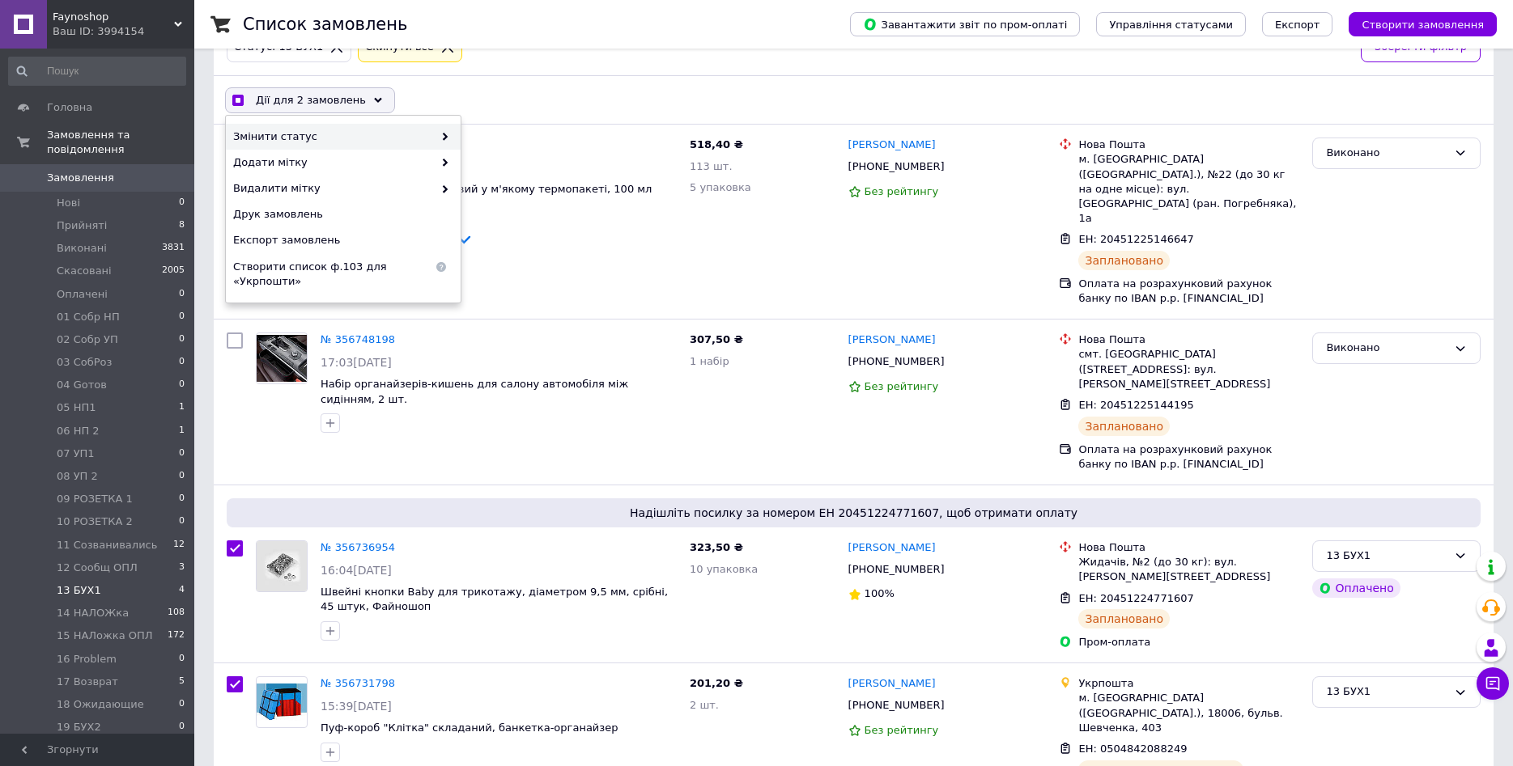
click at [444, 131] on span at bounding box center [441, 136] width 16 height 15
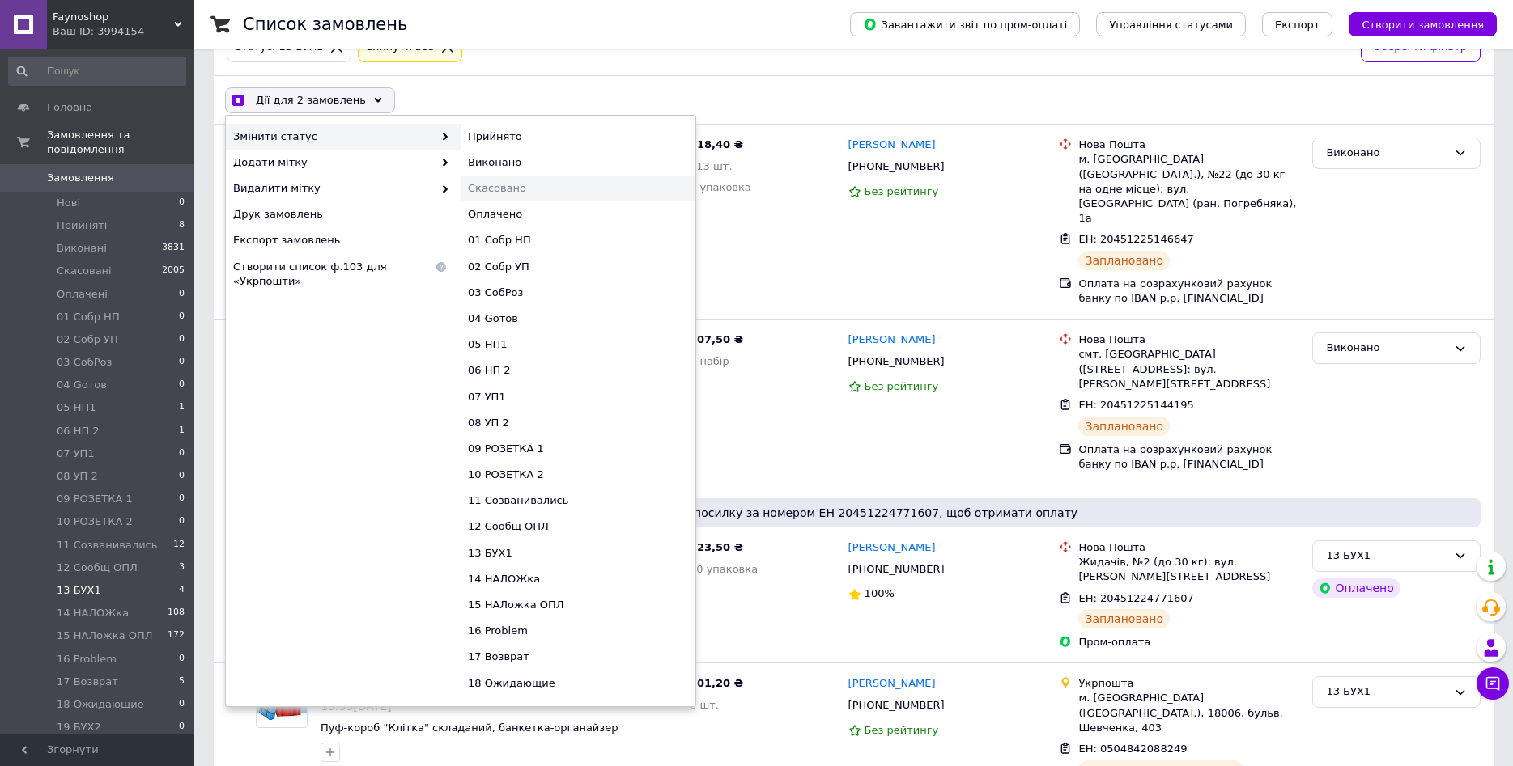
scroll to position [47, 0]
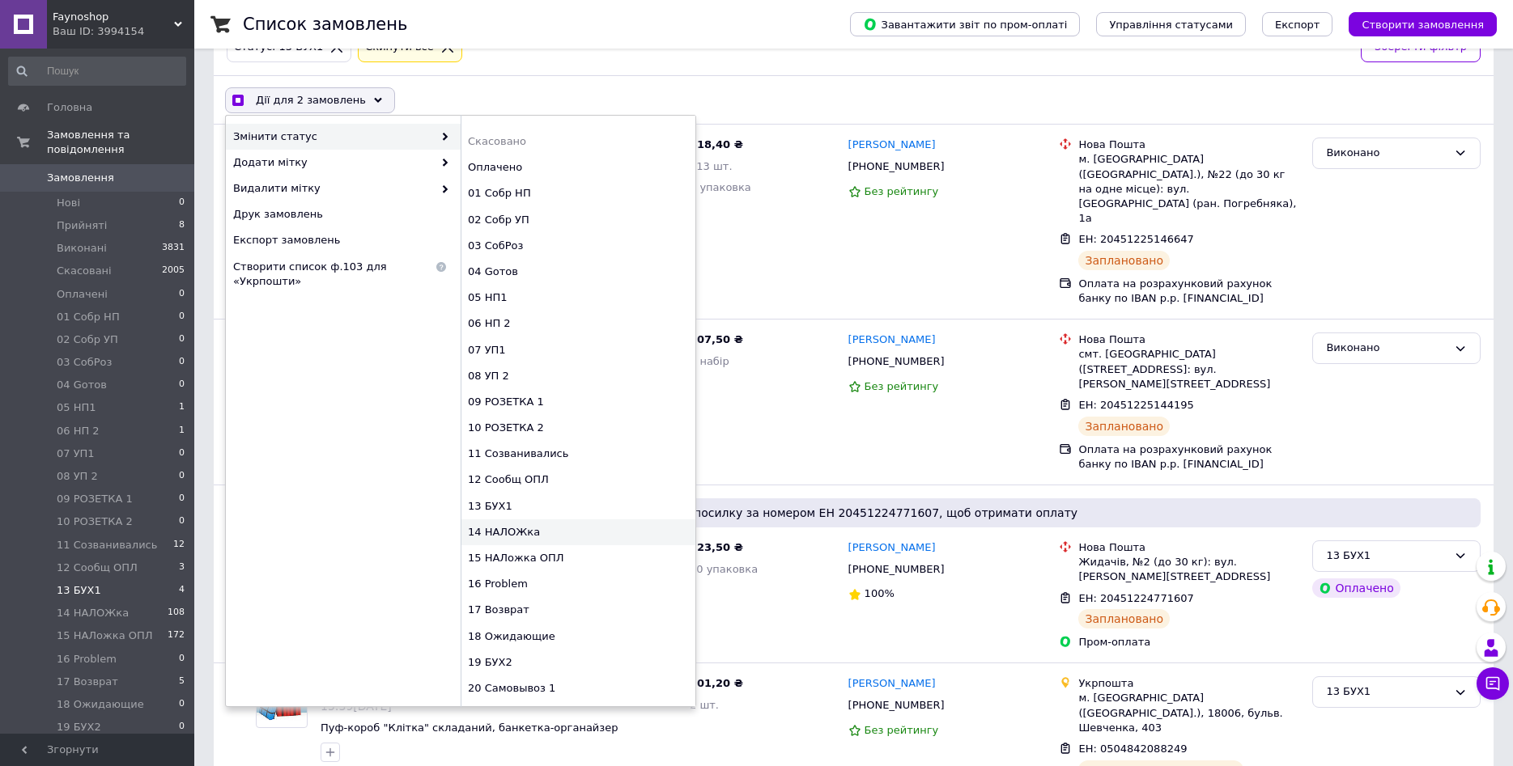
checkbox input "true"
click at [518, 538] on div "14 НАЛОЖка" at bounding box center [578, 533] width 235 height 26
checkbox input "false"
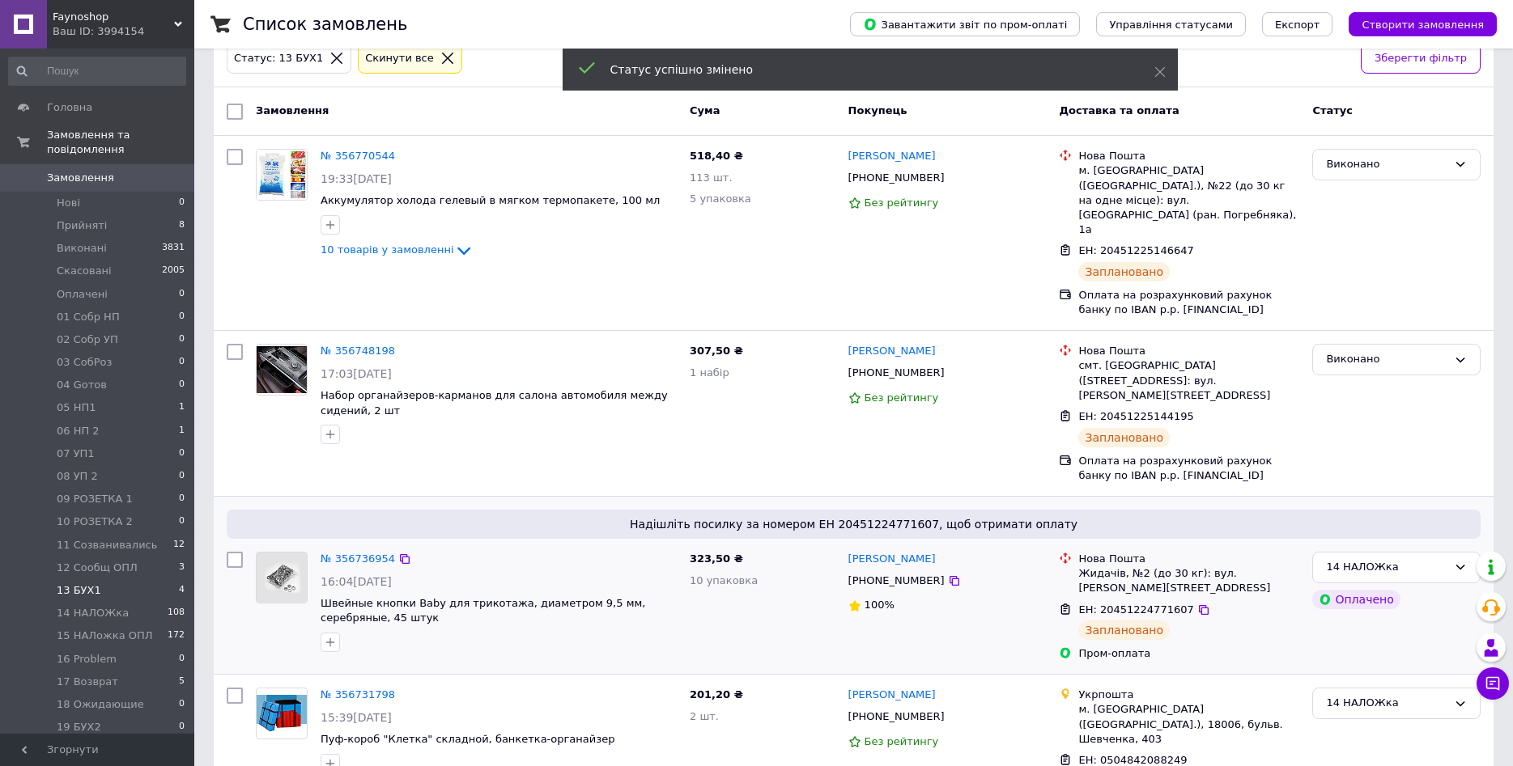
scroll to position [108, 0]
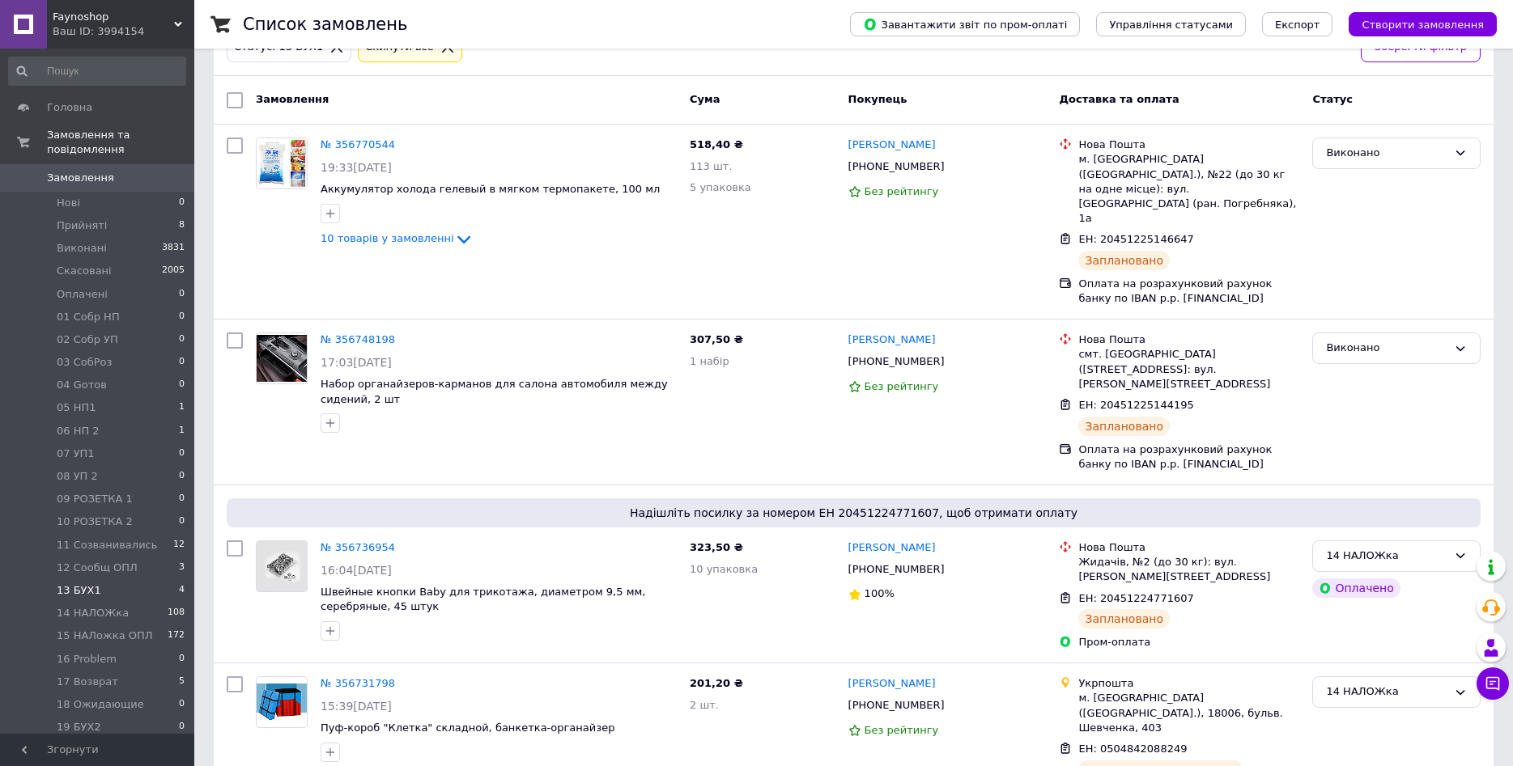
click at [108, 579] on li "13 БУХ1 4" at bounding box center [97, 590] width 194 height 23
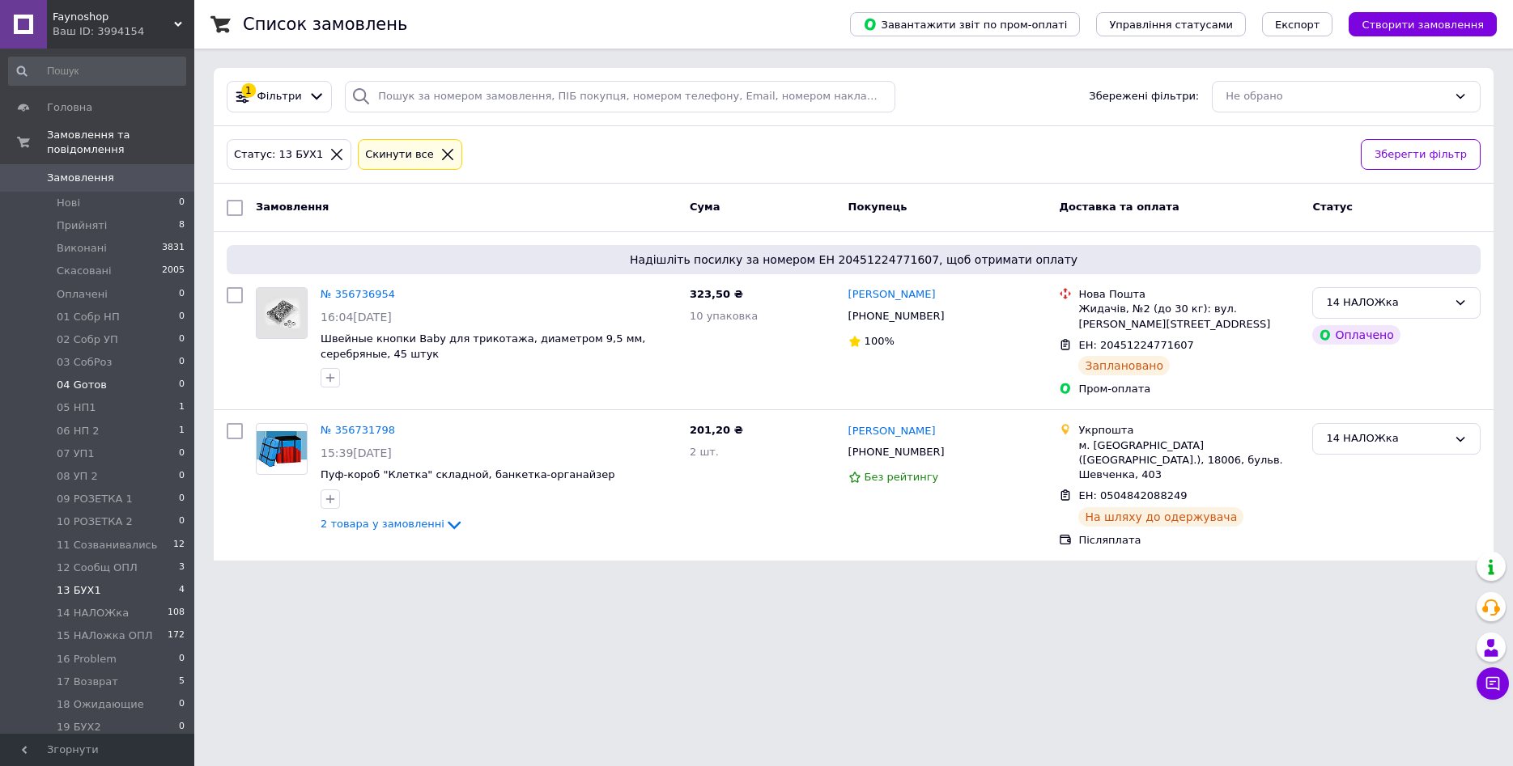
click at [84, 378] on span "04 Gотов" at bounding box center [82, 385] width 50 height 15
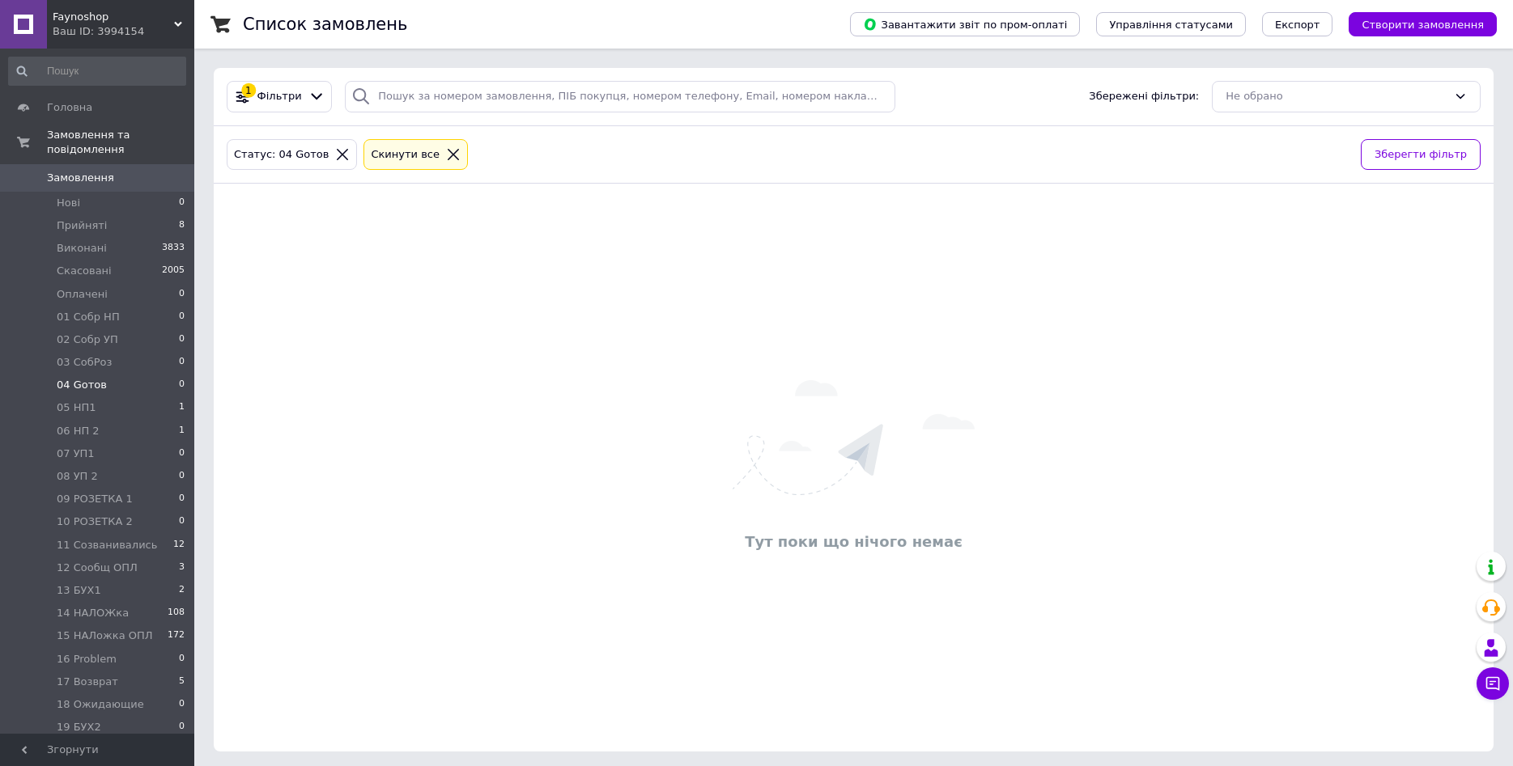
click at [446, 152] on icon at bounding box center [453, 154] width 15 height 15
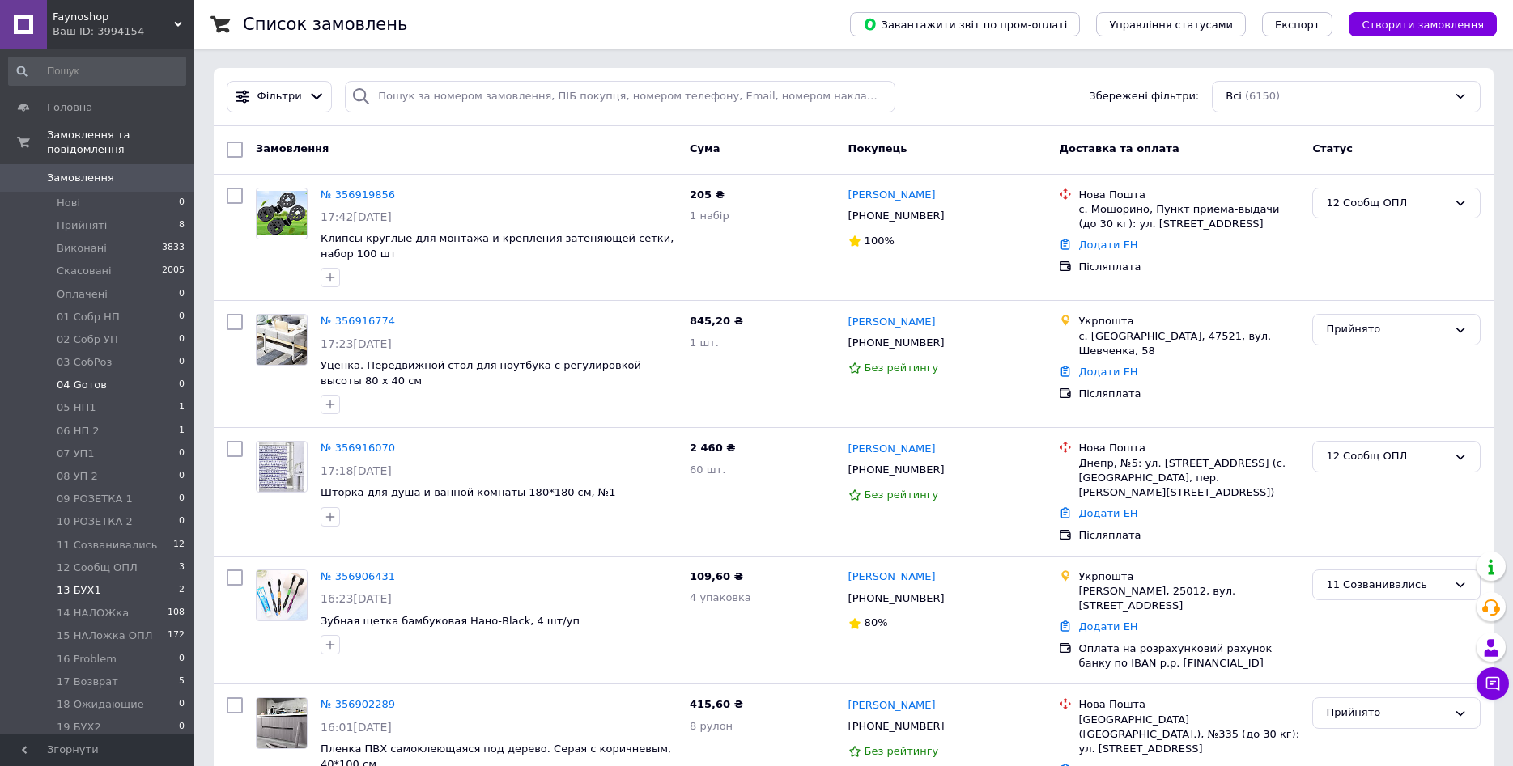
click at [100, 579] on li "13 БУХ1 2" at bounding box center [97, 590] width 194 height 23
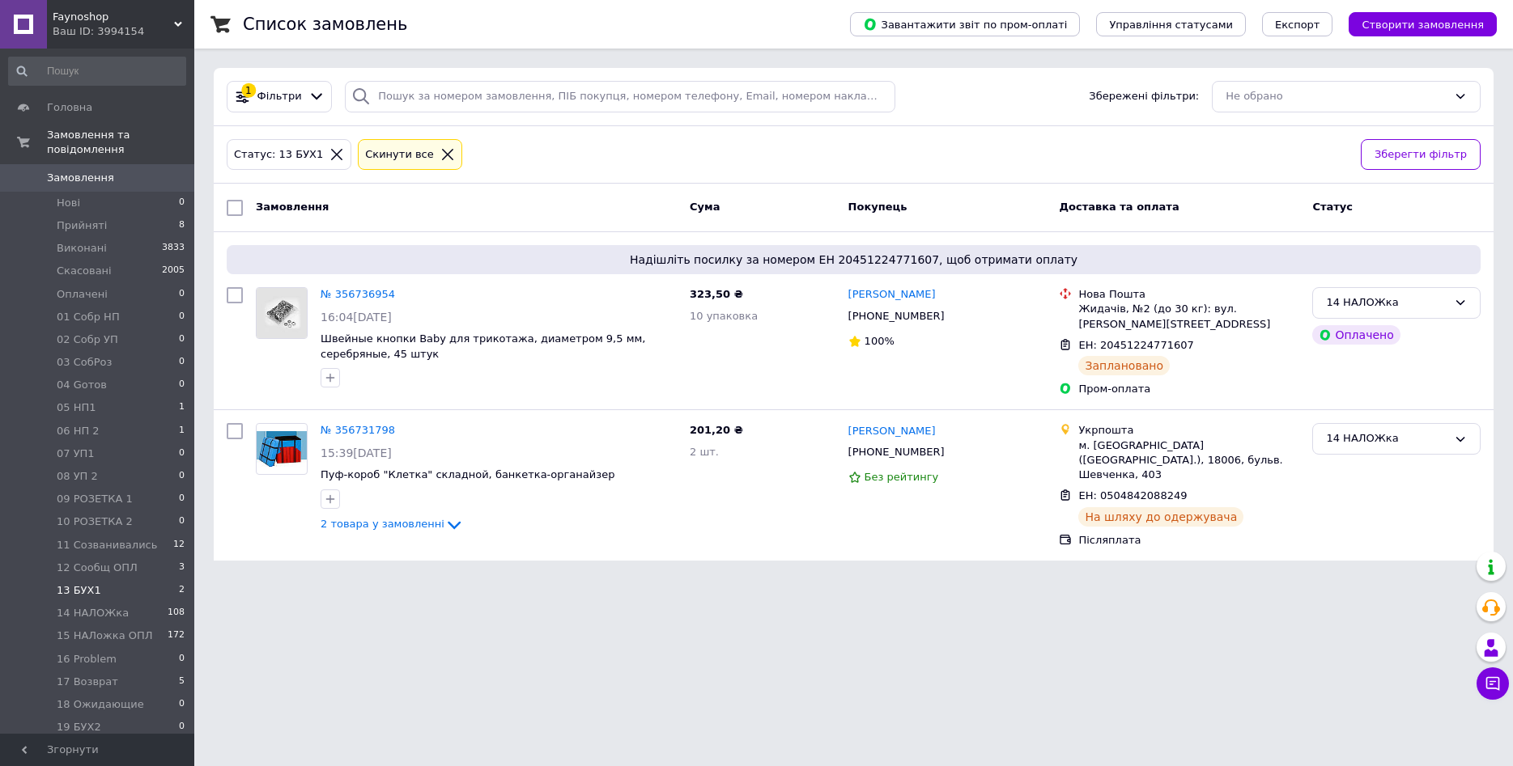
click at [103, 579] on li "13 БУХ1 2" at bounding box center [97, 590] width 194 height 23
